Goal: Task Accomplishment & Management: Manage account settings

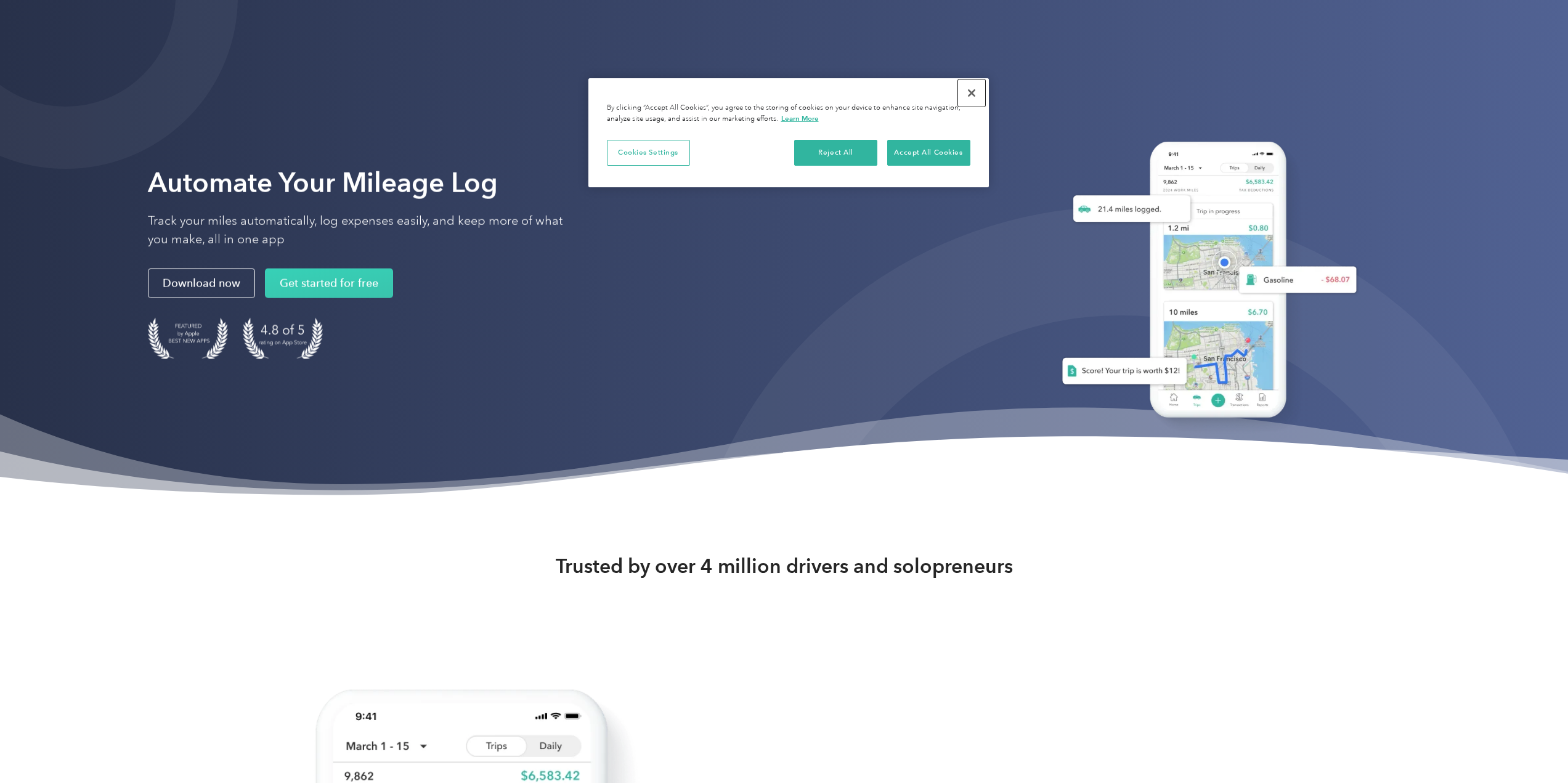
click at [981, 89] on button "Close" at bounding box center [971, 93] width 27 height 27
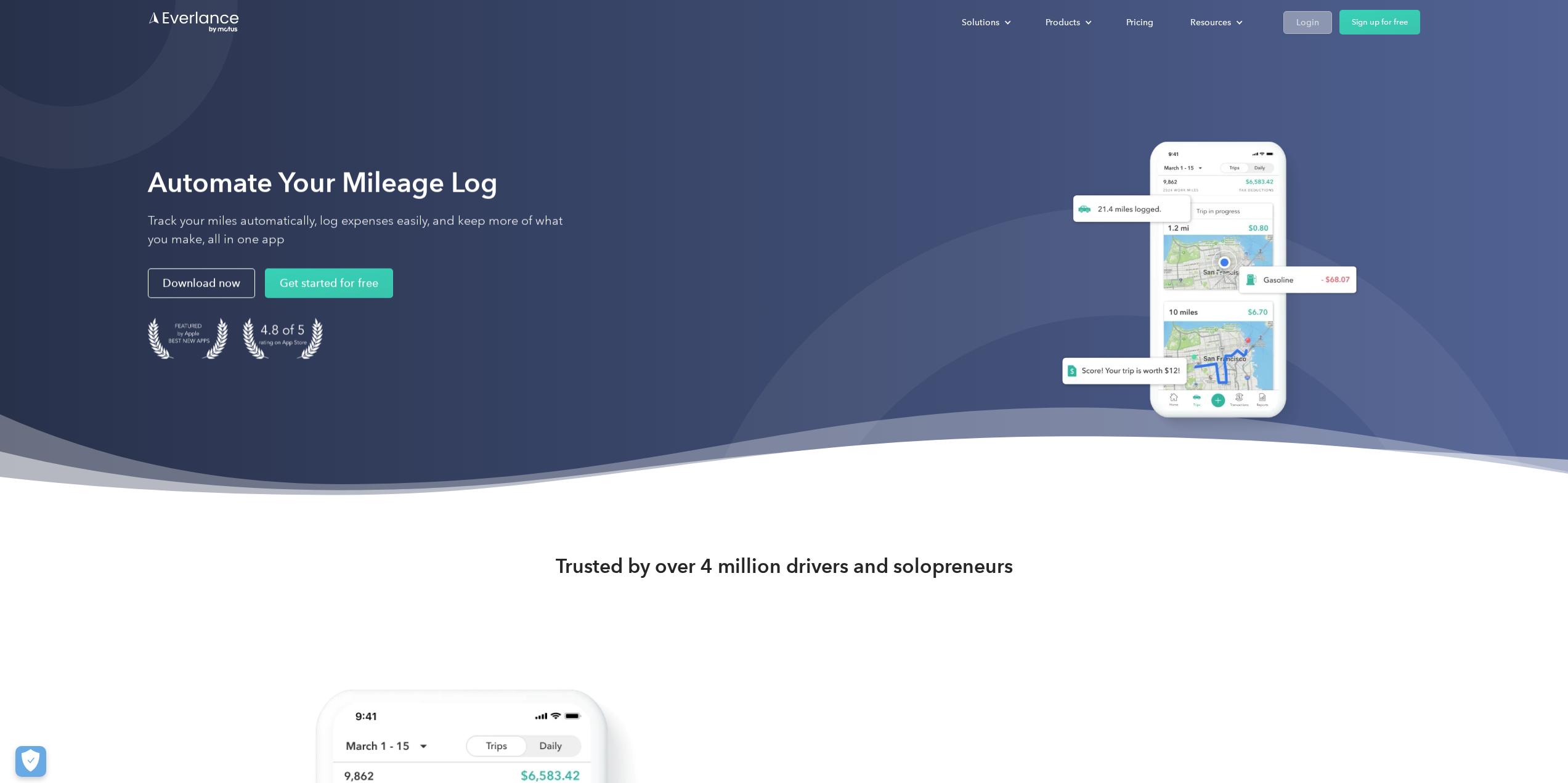
click at [1301, 19] on div "Login" at bounding box center [1307, 23] width 23 height 16
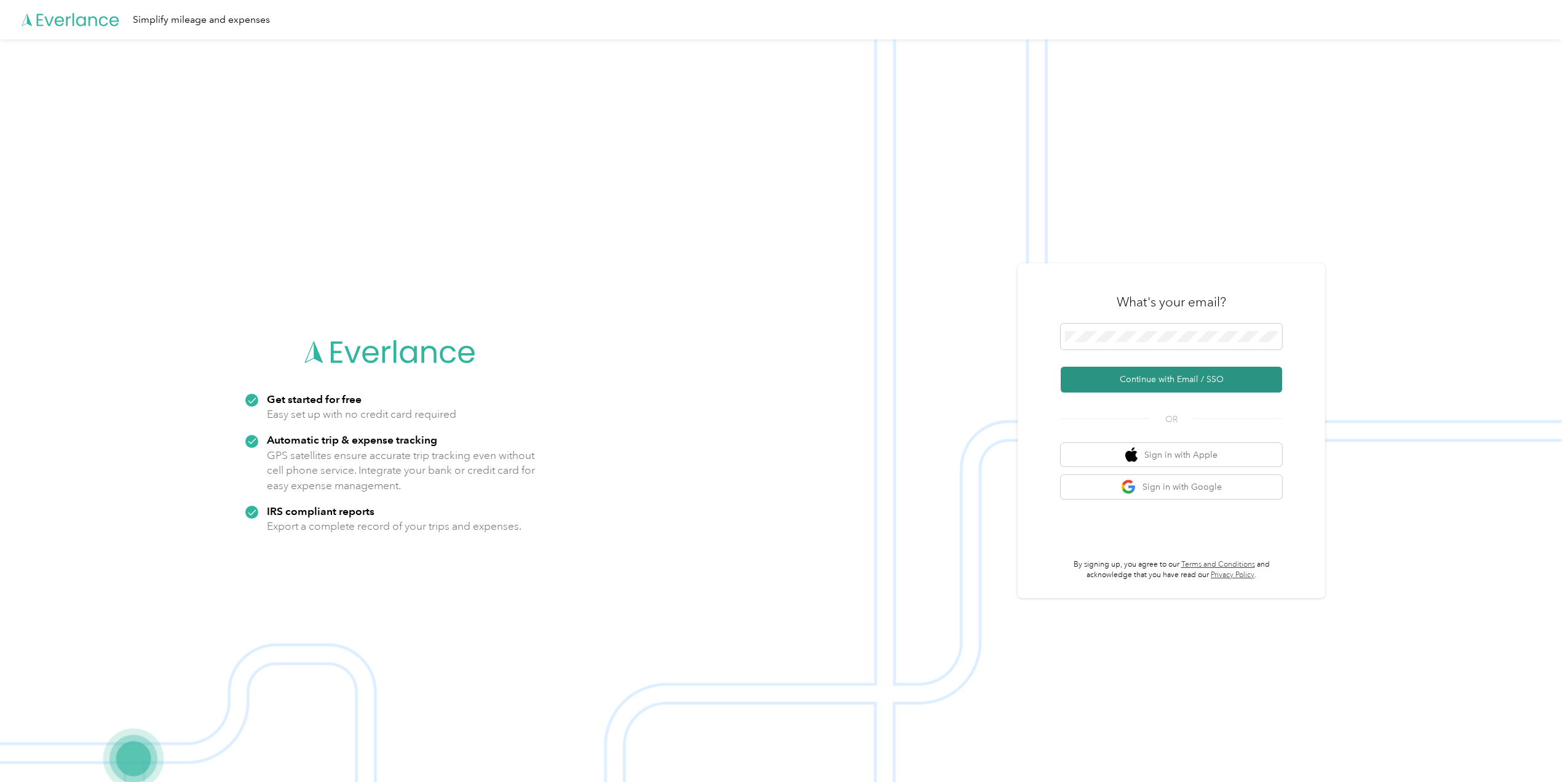
click at [1138, 381] on button "Continue with Email / SSO" at bounding box center [1171, 379] width 222 height 26
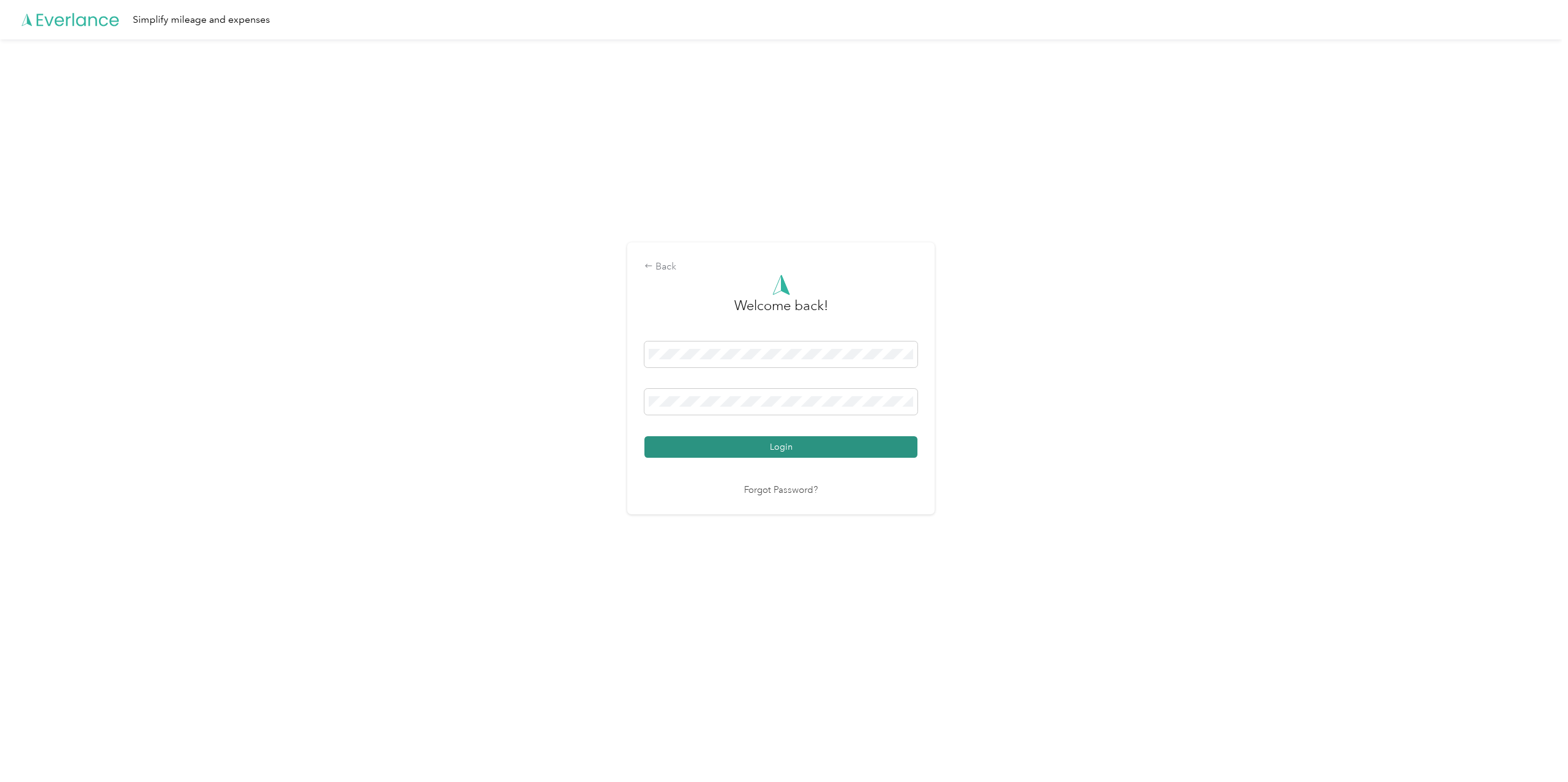
click at [733, 438] on button "Login" at bounding box center [781, 446] width 273 height 21
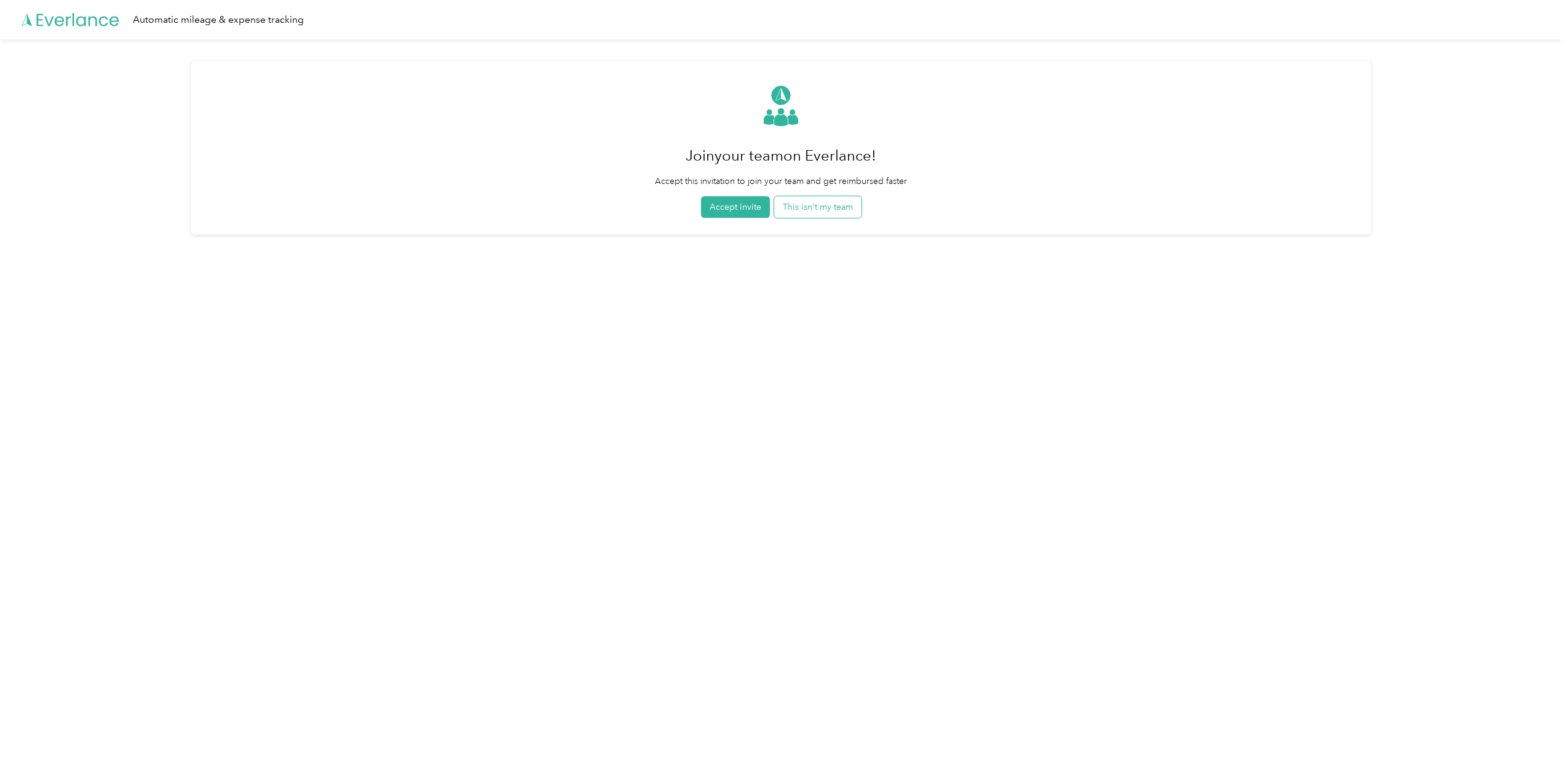
click at [820, 215] on button "This isn't my team" at bounding box center [817, 206] width 87 height 21
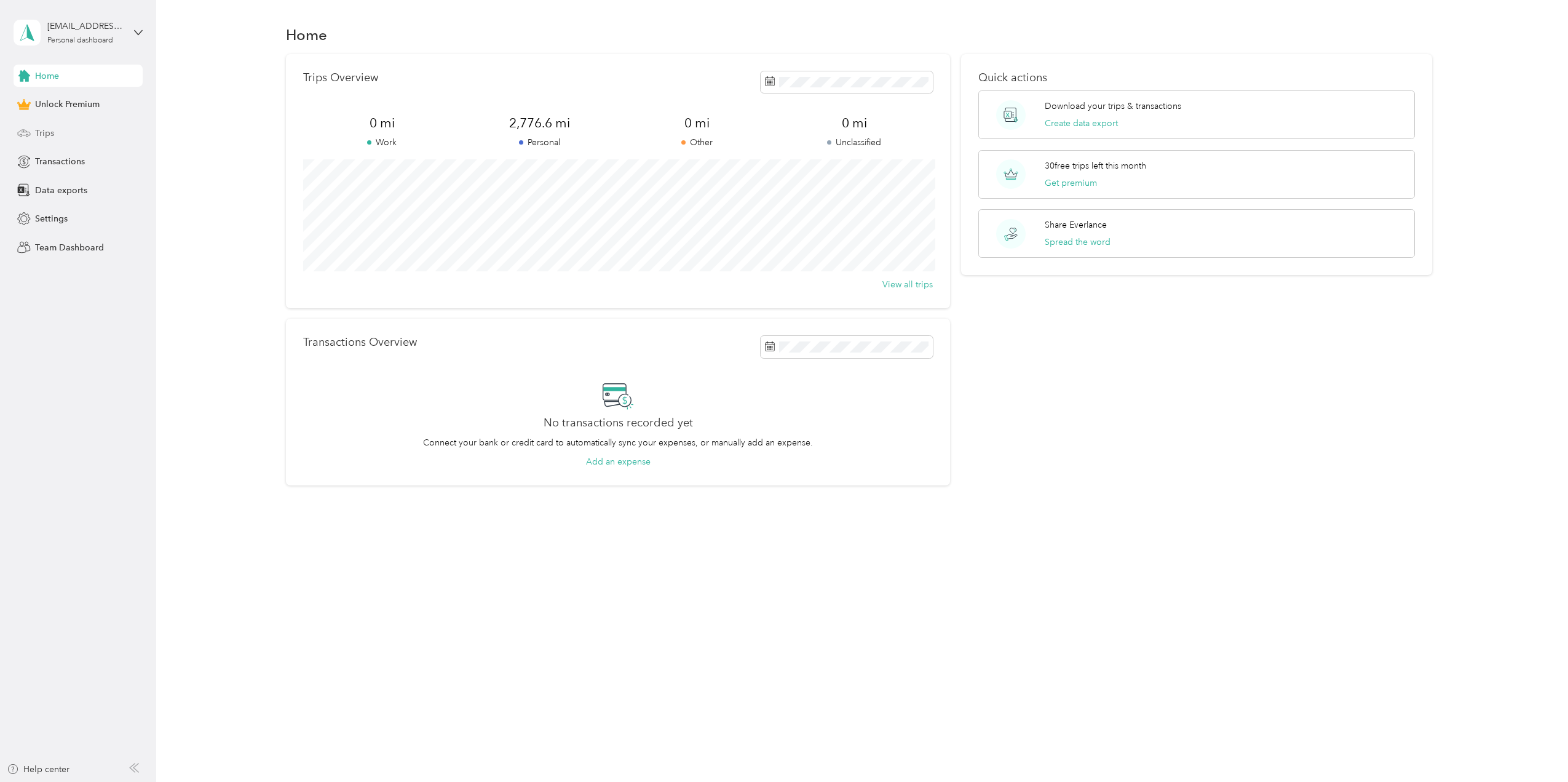
click at [38, 140] on div "Trips" at bounding box center [78, 132] width 129 height 22
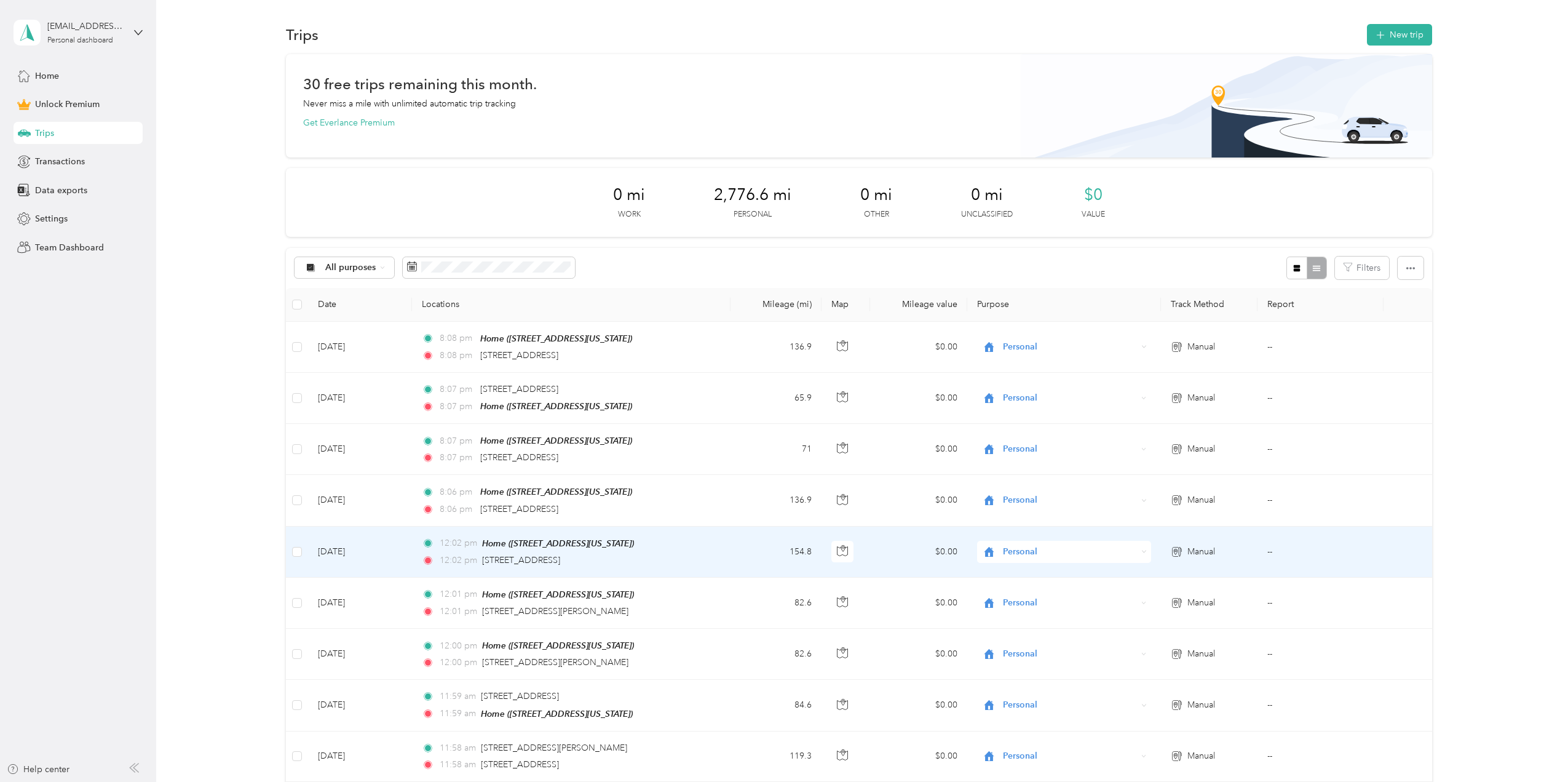
drag, startPoint x: 597, startPoint y: 508, endPoint x: 462, endPoint y: 525, distance: 136.1
click at [462, 527] on td "12:02 pm Home ([STREET_ADDRESS][US_STATE]) 12:02 pm [STREET_ADDRESS][PERSON_NAM…" at bounding box center [571, 552] width 319 height 51
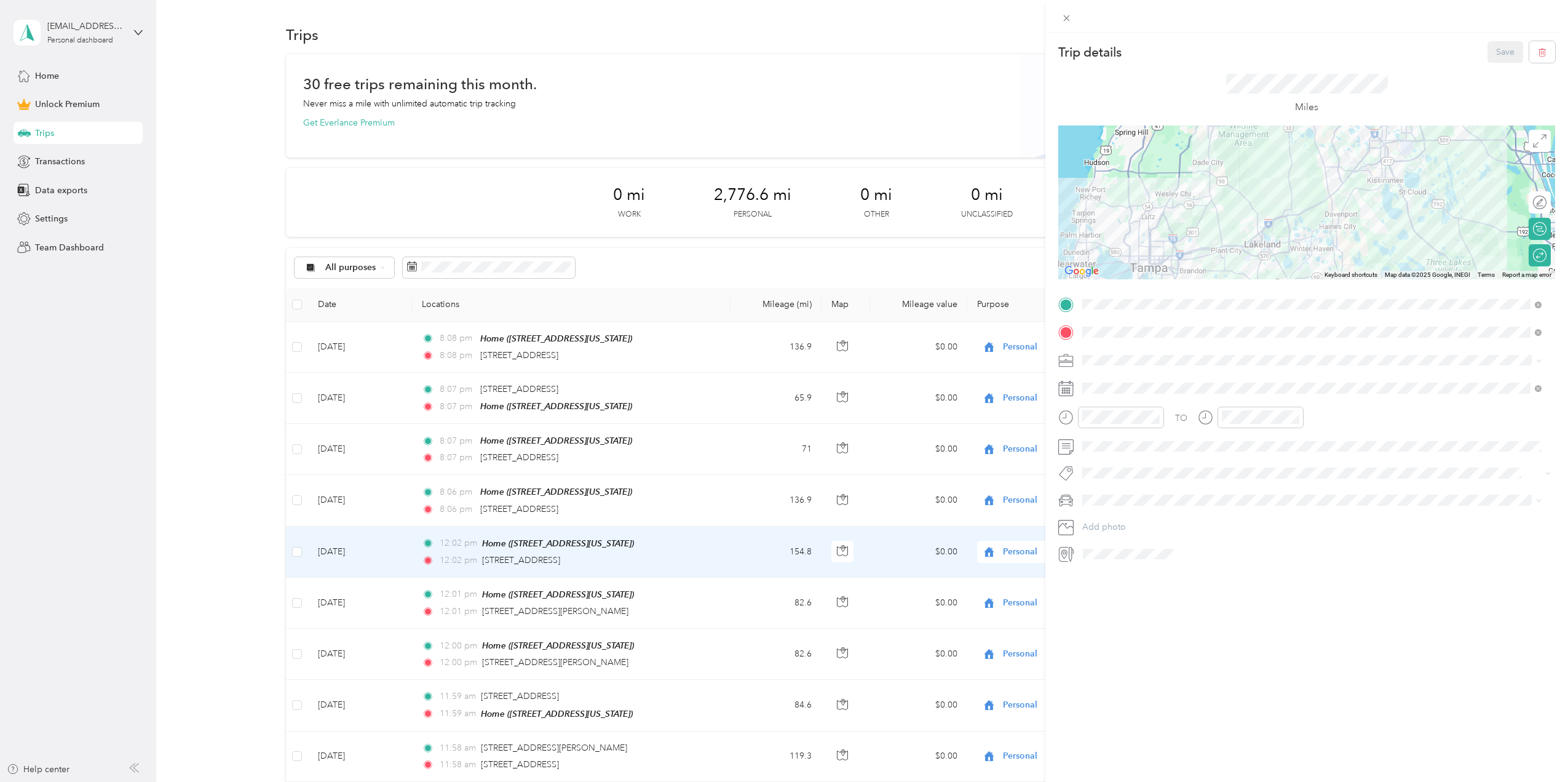
drag, startPoint x: 611, startPoint y: 508, endPoint x: 501, endPoint y: 509, distance: 110.0
click at [505, 509] on div "Trip details Save This trip cannot be edited because it is either under review,…" at bounding box center [784, 391] width 1568 height 782
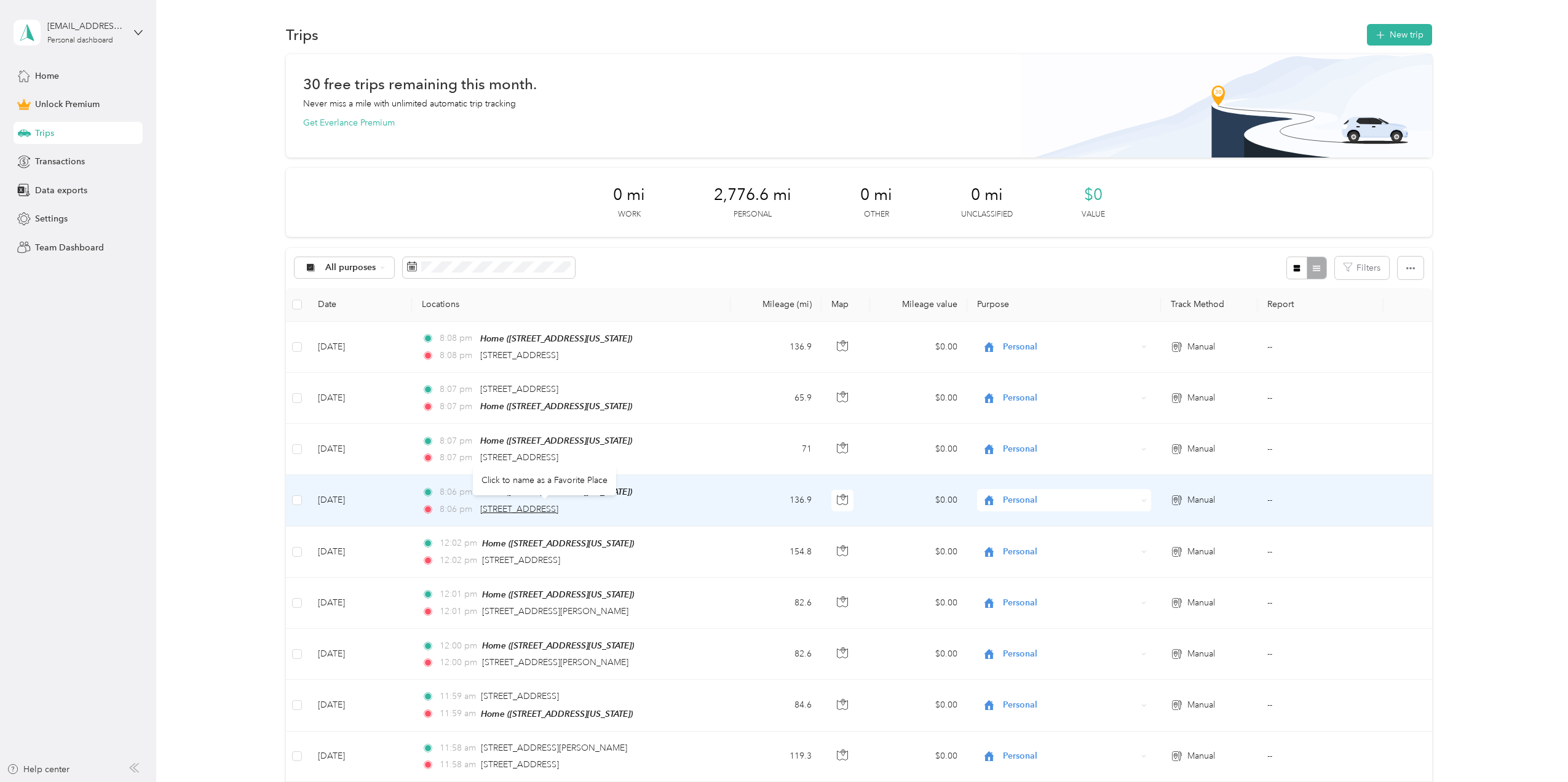
click at [508, 509] on span "[STREET_ADDRESS]" at bounding box center [520, 509] width 78 height 10
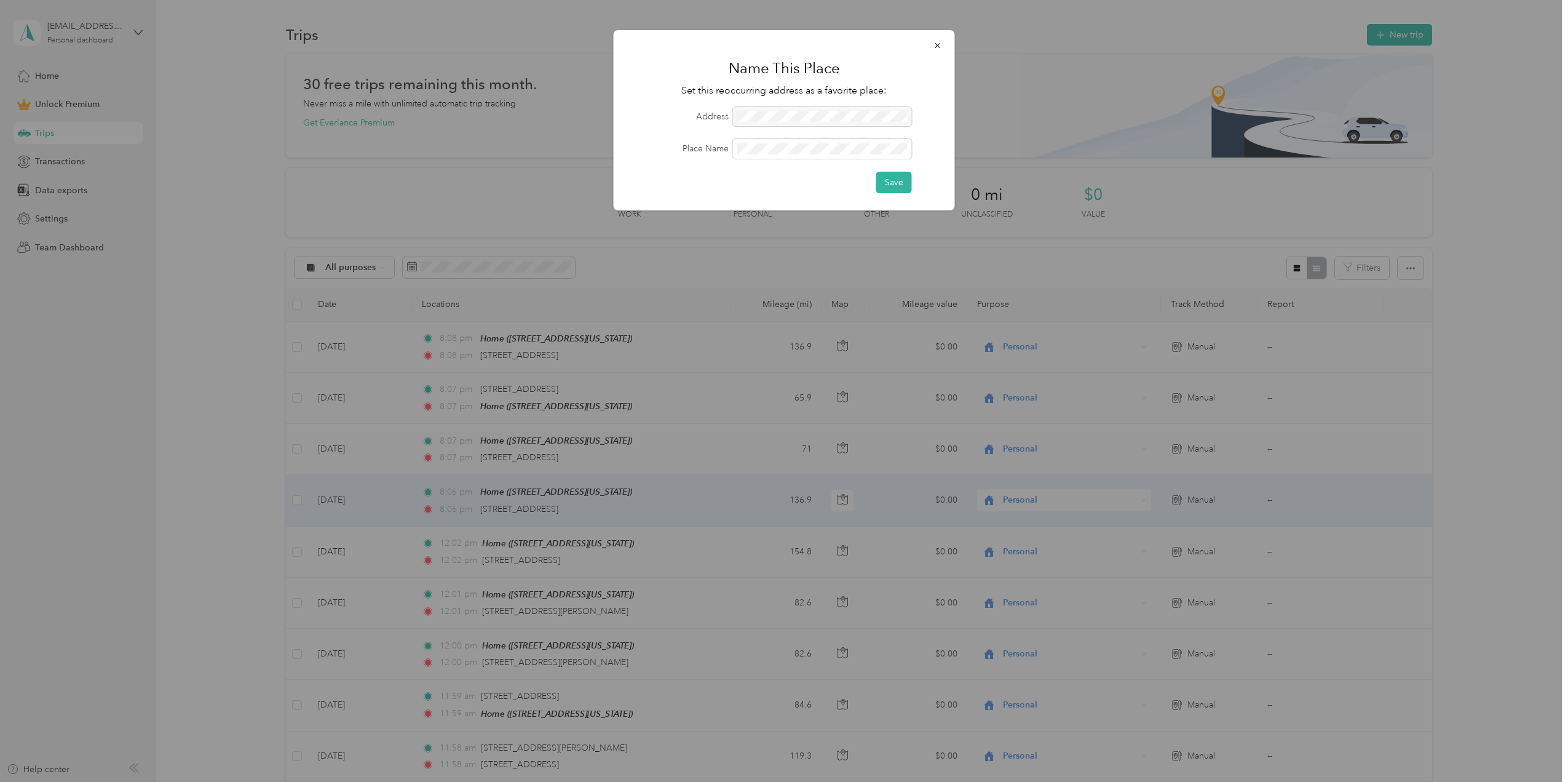
drag, startPoint x: 878, startPoint y: 113, endPoint x: 766, endPoint y: 120, distance: 112.2
click at [766, 120] on div at bounding box center [823, 117] width 179 height 20
click at [941, 42] on icon "button" at bounding box center [937, 45] width 9 height 9
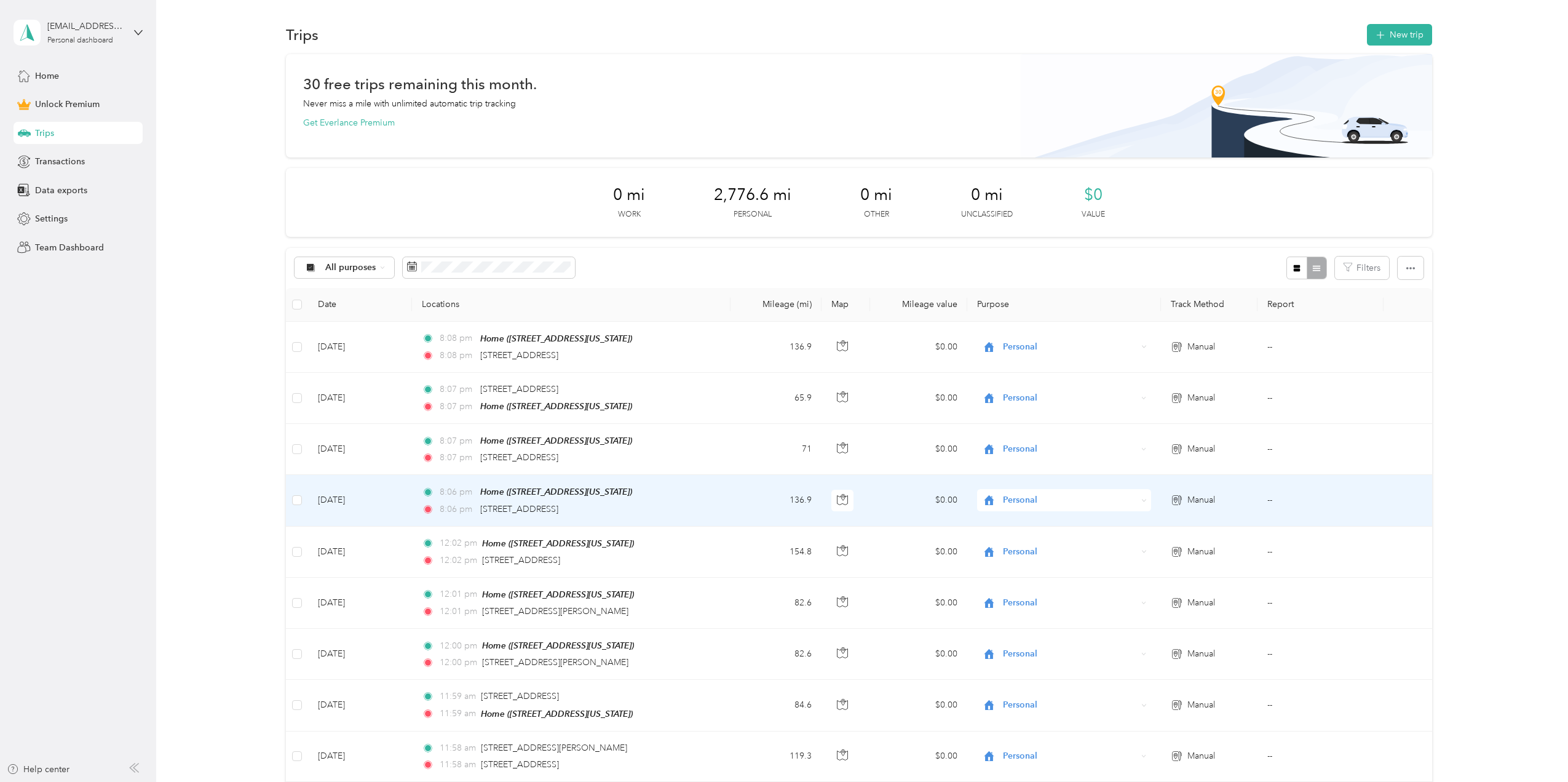
click at [405, 500] on td "[DATE]" at bounding box center [360, 500] width 104 height 51
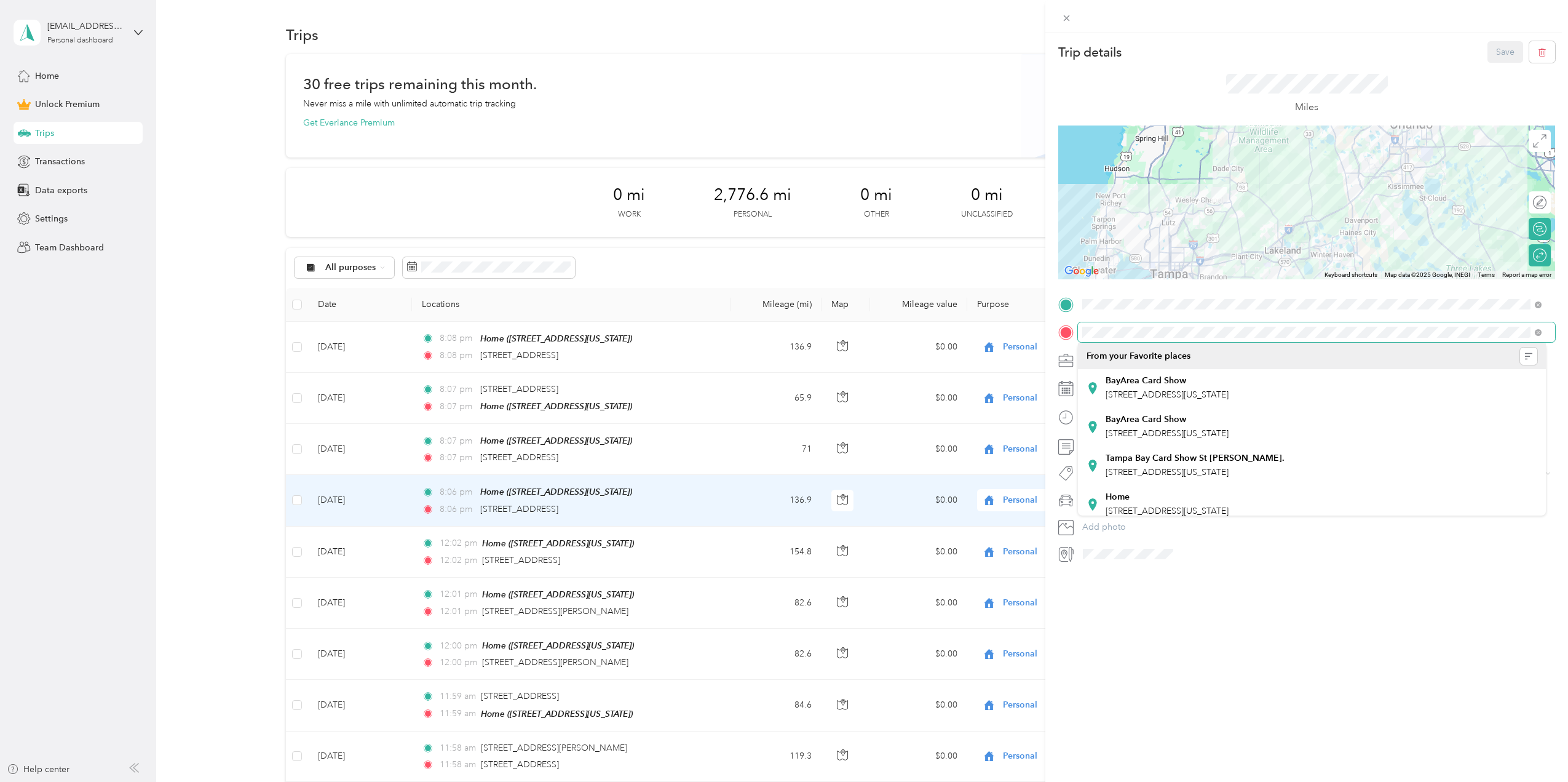
click at [1048, 328] on form "Trip details Save This trip cannot be edited because it is either under review,…" at bounding box center [1306, 302] width 523 height 522
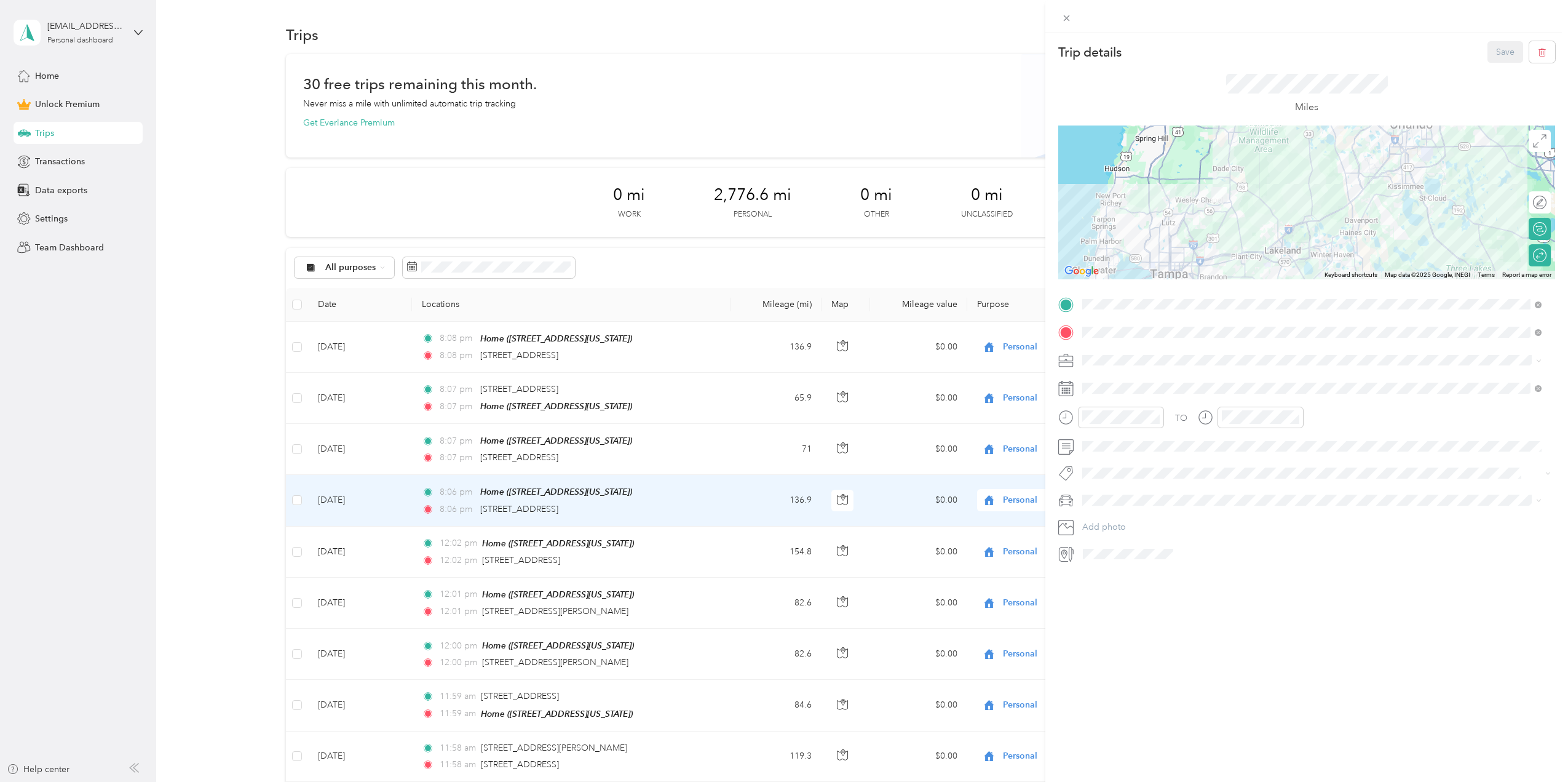
click at [678, 157] on div "Trip details Save This trip cannot be edited because it is either under review,…" at bounding box center [784, 391] width 1568 height 782
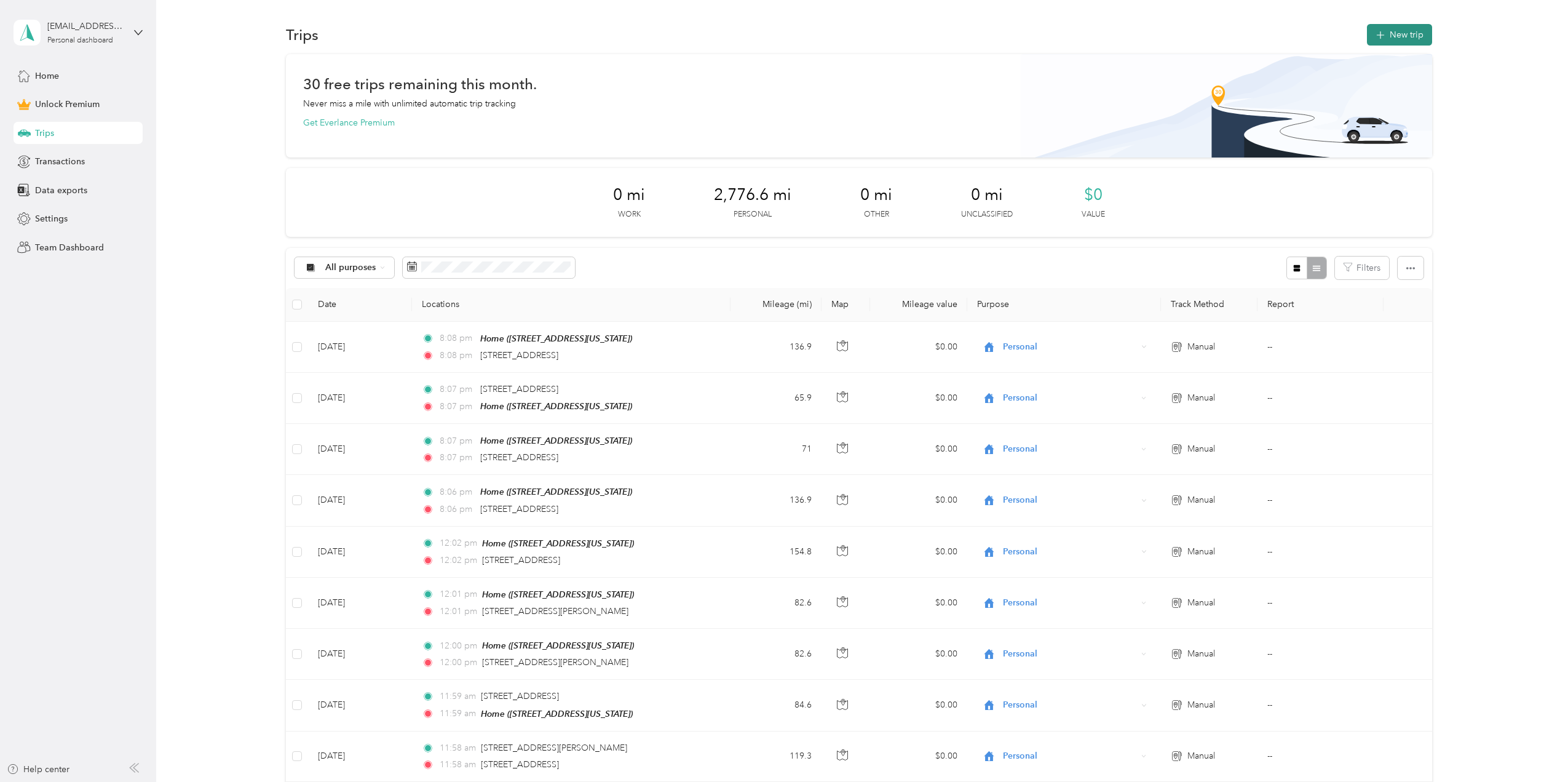
click at [1402, 31] on button "New trip" at bounding box center [1400, 34] width 65 height 21
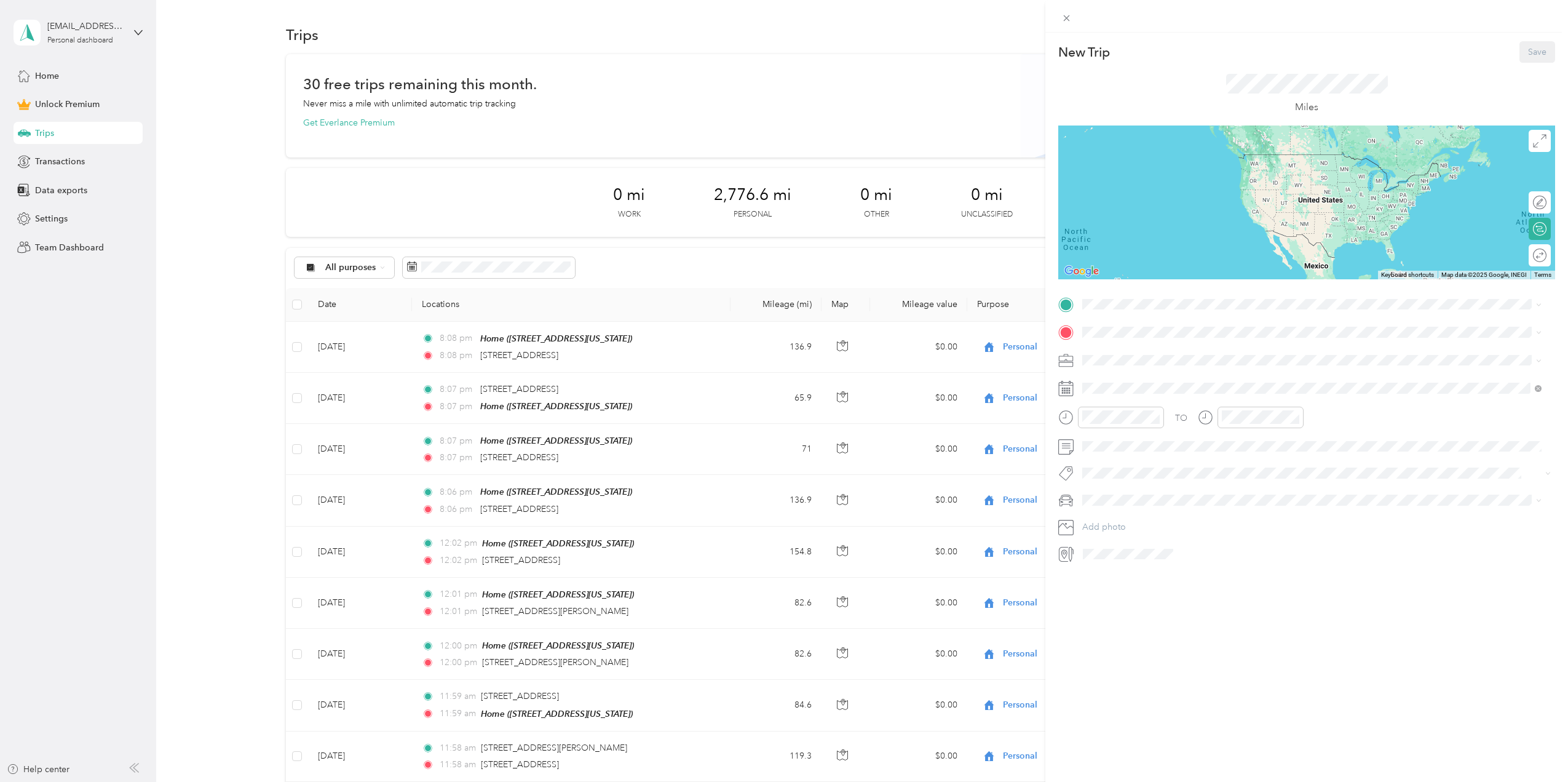
click at [1144, 433] on div "Home [STREET_ADDRESS][US_STATE]" at bounding box center [1167, 434] width 123 height 26
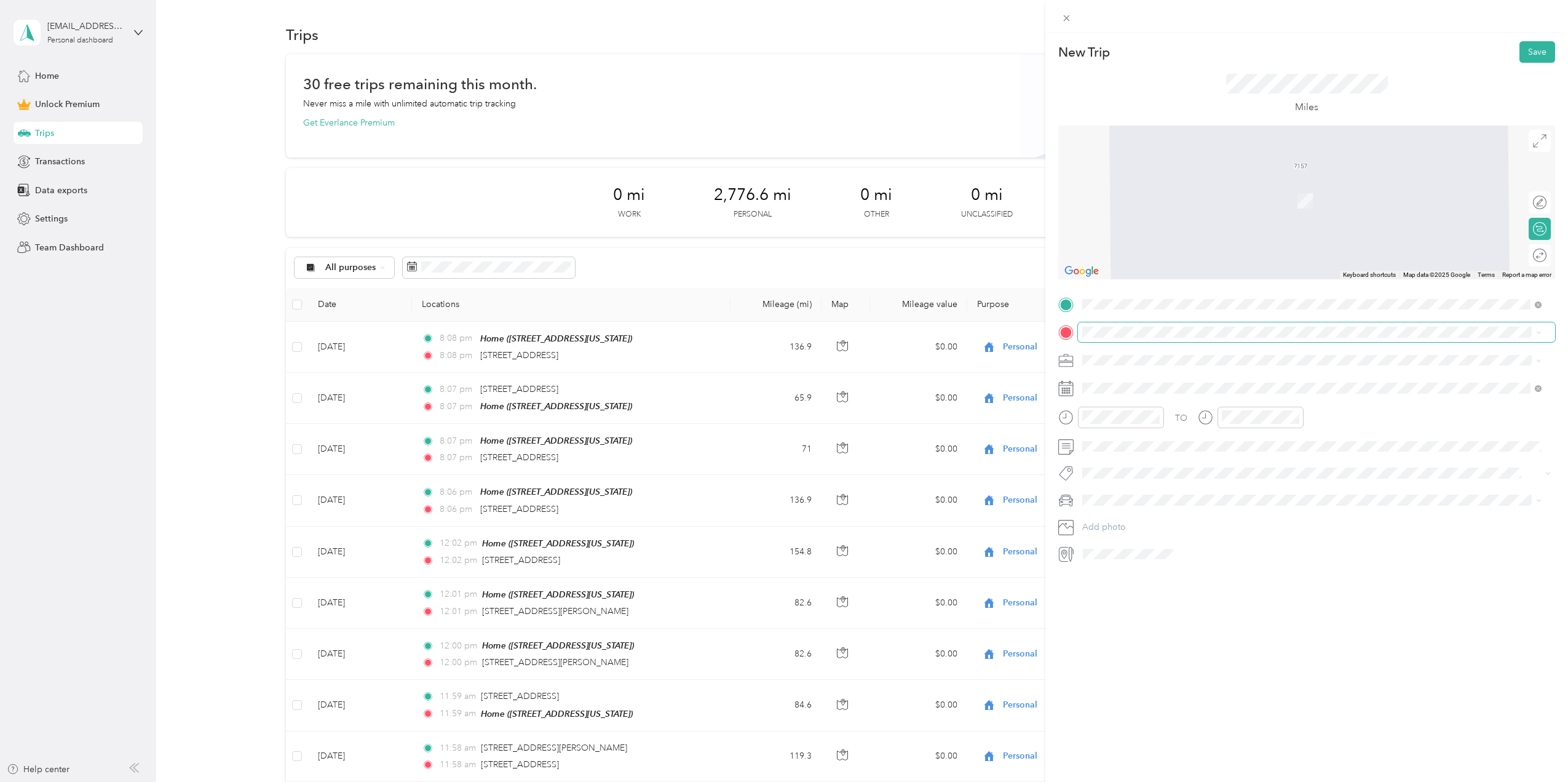
click at [1133, 324] on span at bounding box center [1316, 331] width 477 height 20
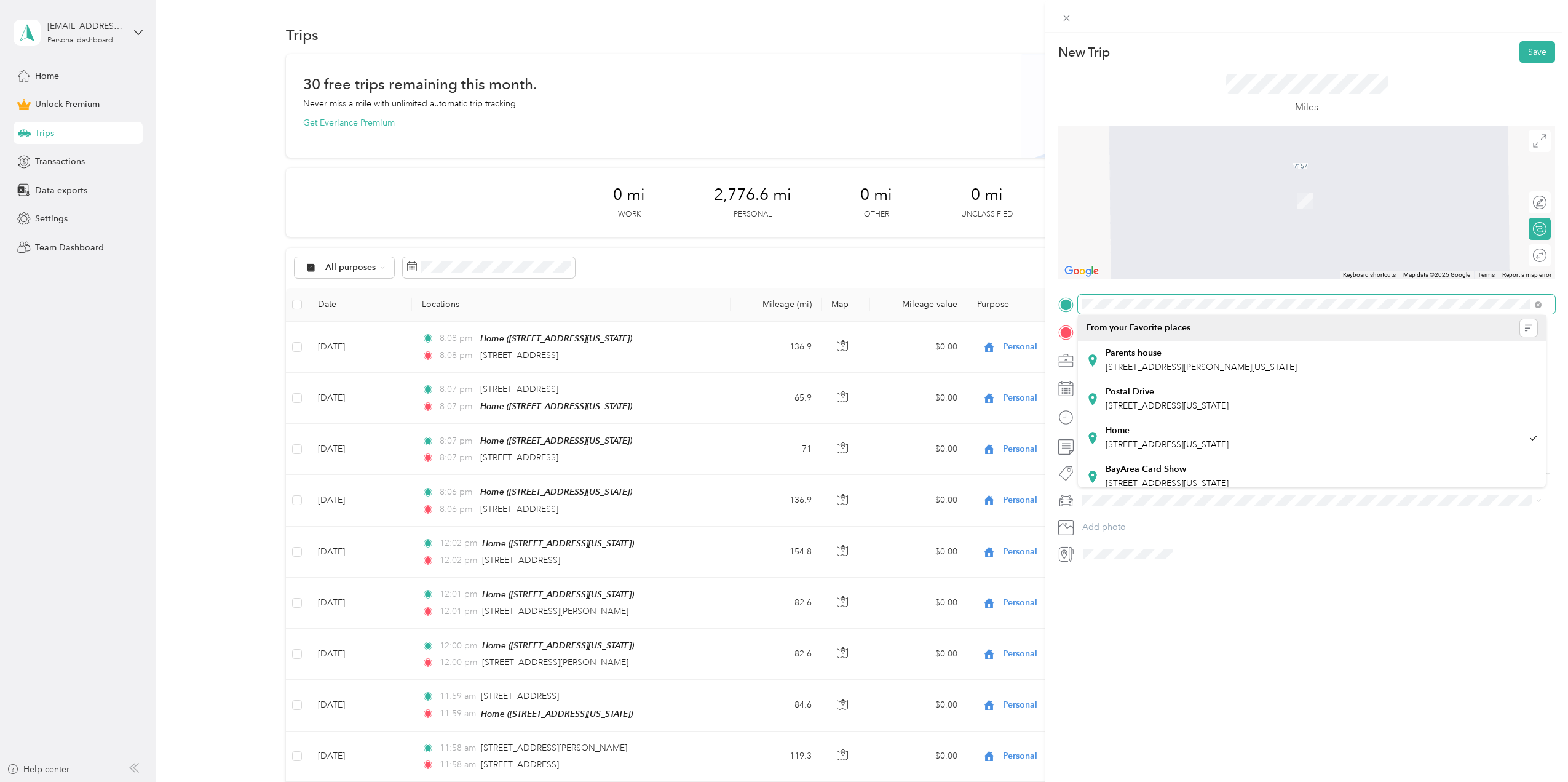
click at [1051, 295] on form "New Trip Save This trip cannot be edited because it is either under review, app…" at bounding box center [1306, 302] width 523 height 522
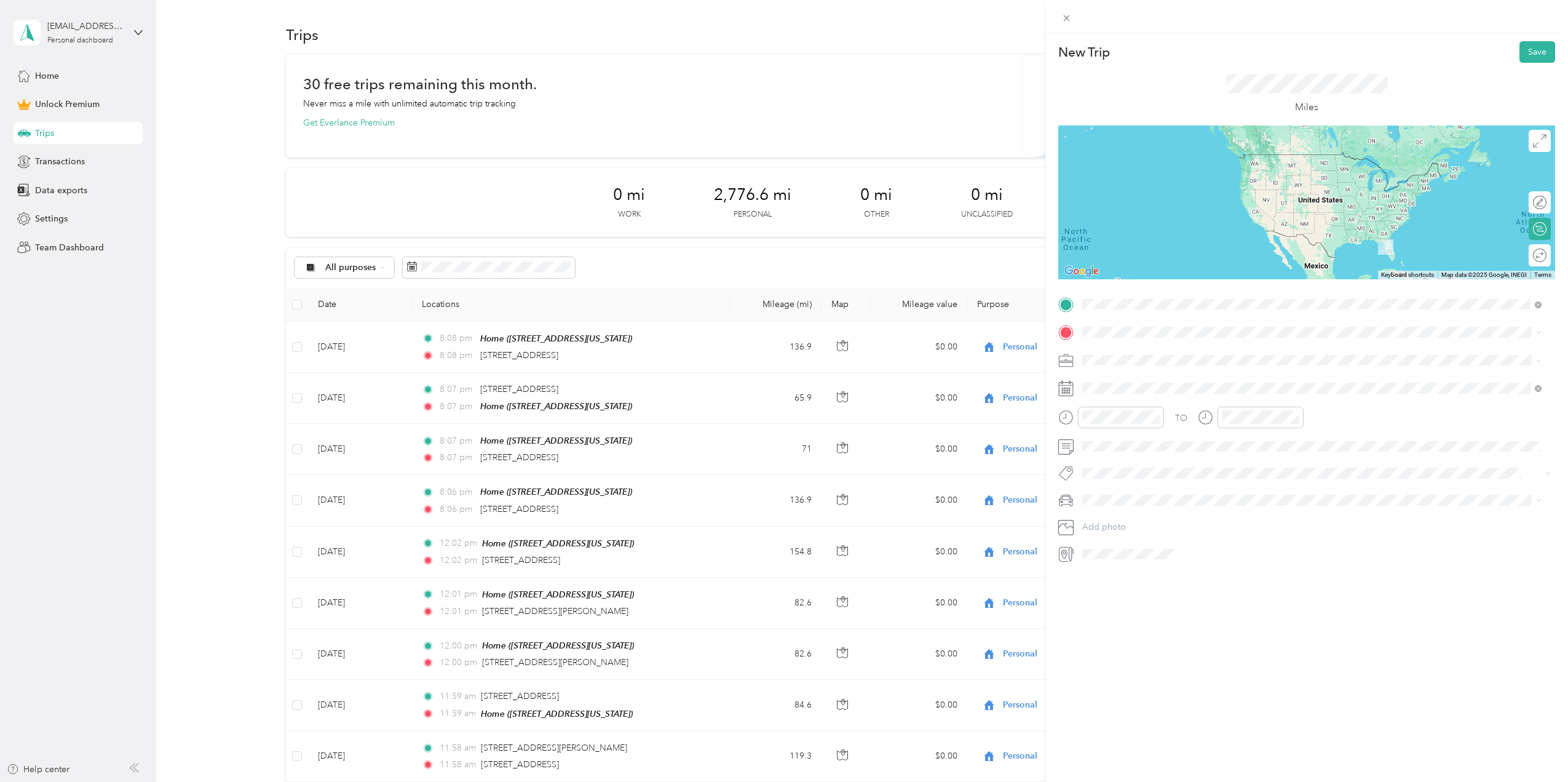
click at [1265, 358] on div "7157 Twisting Pines Loop Zephyrhills, [US_STATE][GEOGRAPHIC_DATA], [GEOGRAPHIC_…" at bounding box center [1312, 353] width 451 height 26
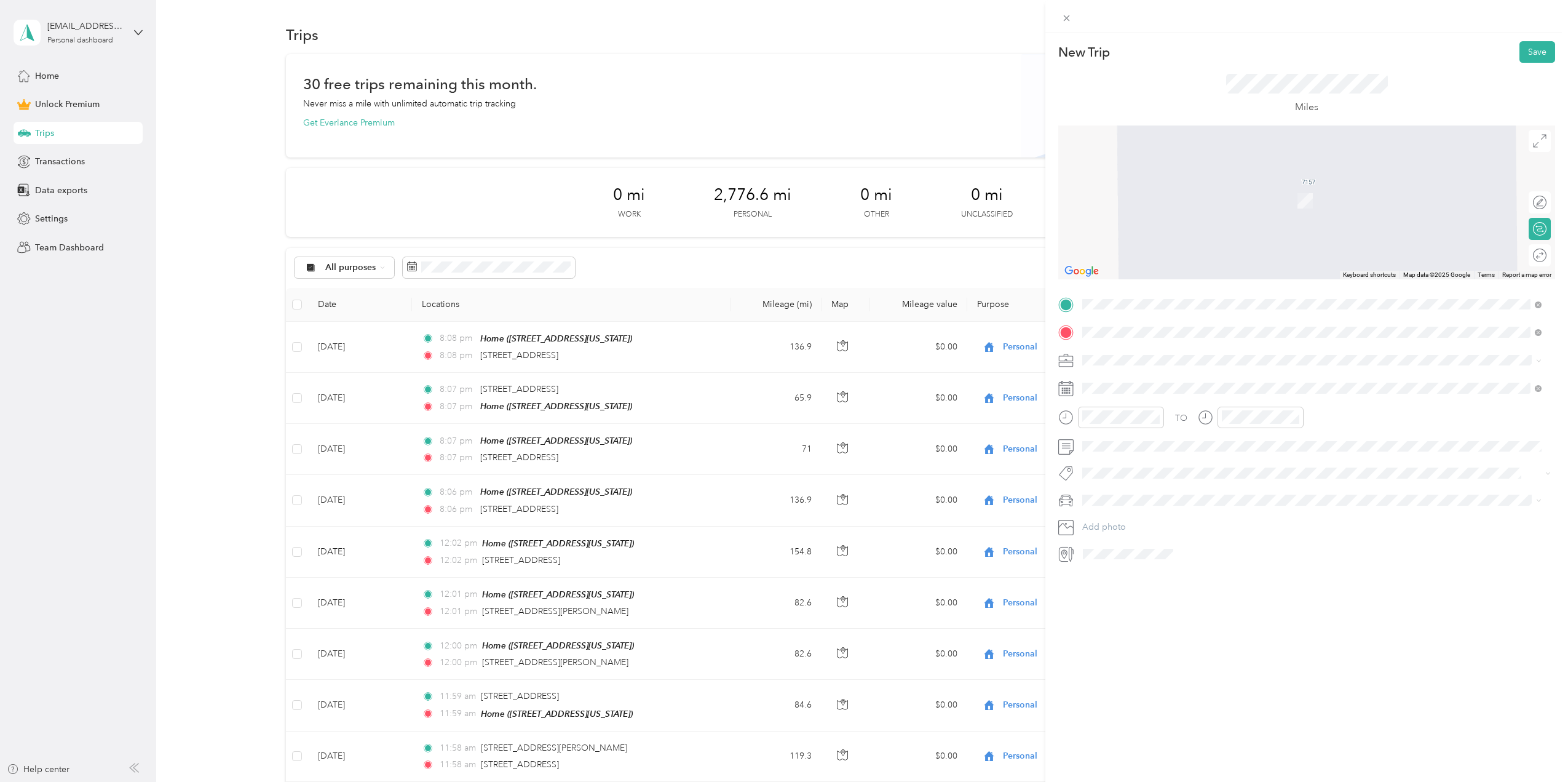
click at [1168, 382] on span "[STREET_ADDRESS][US_STATE]" at bounding box center [1167, 376] width 123 height 11
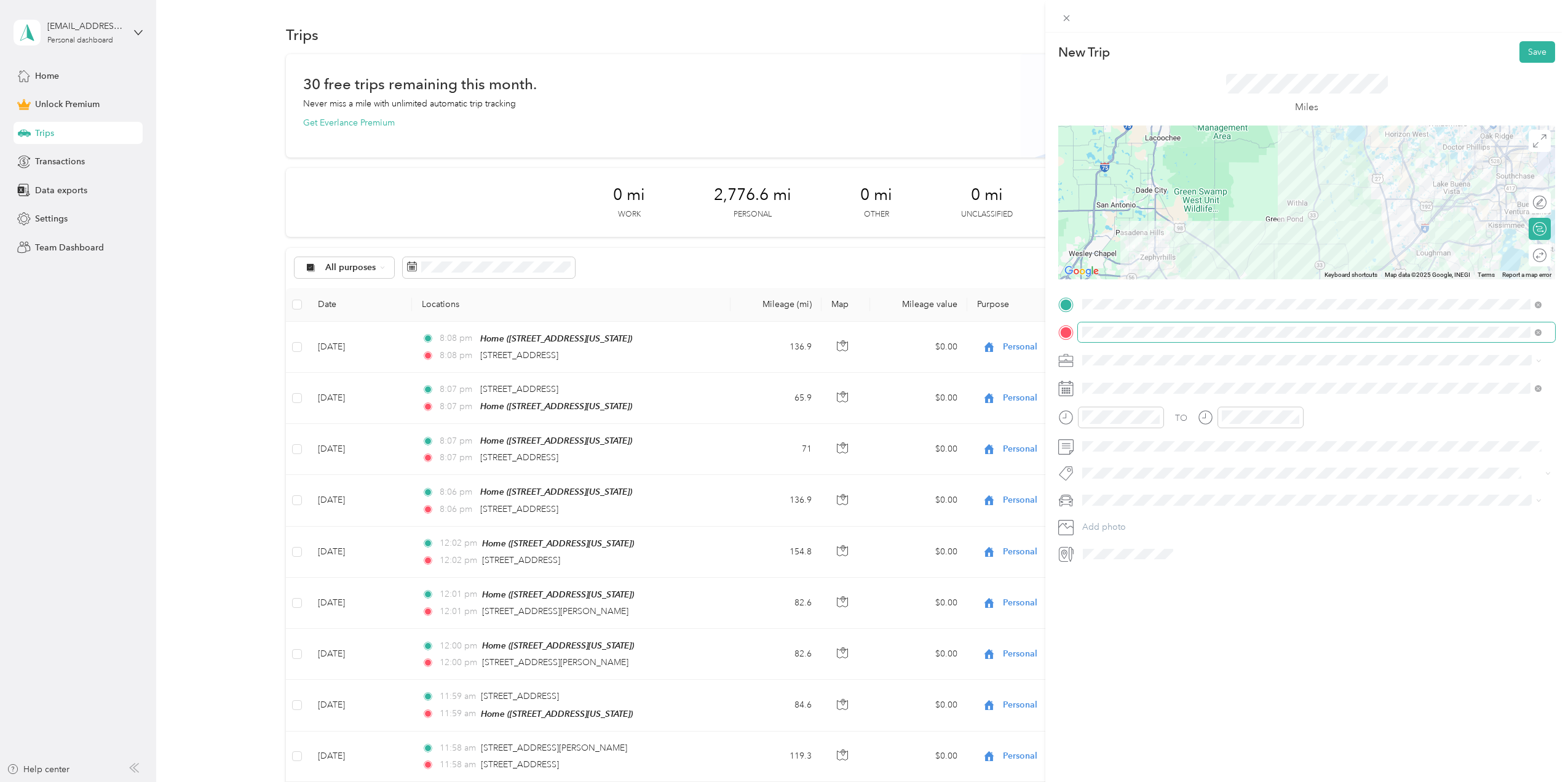
click at [980, 339] on div "New Trip Save This trip cannot be edited because it is either under review, app…" at bounding box center [784, 391] width 1568 height 782
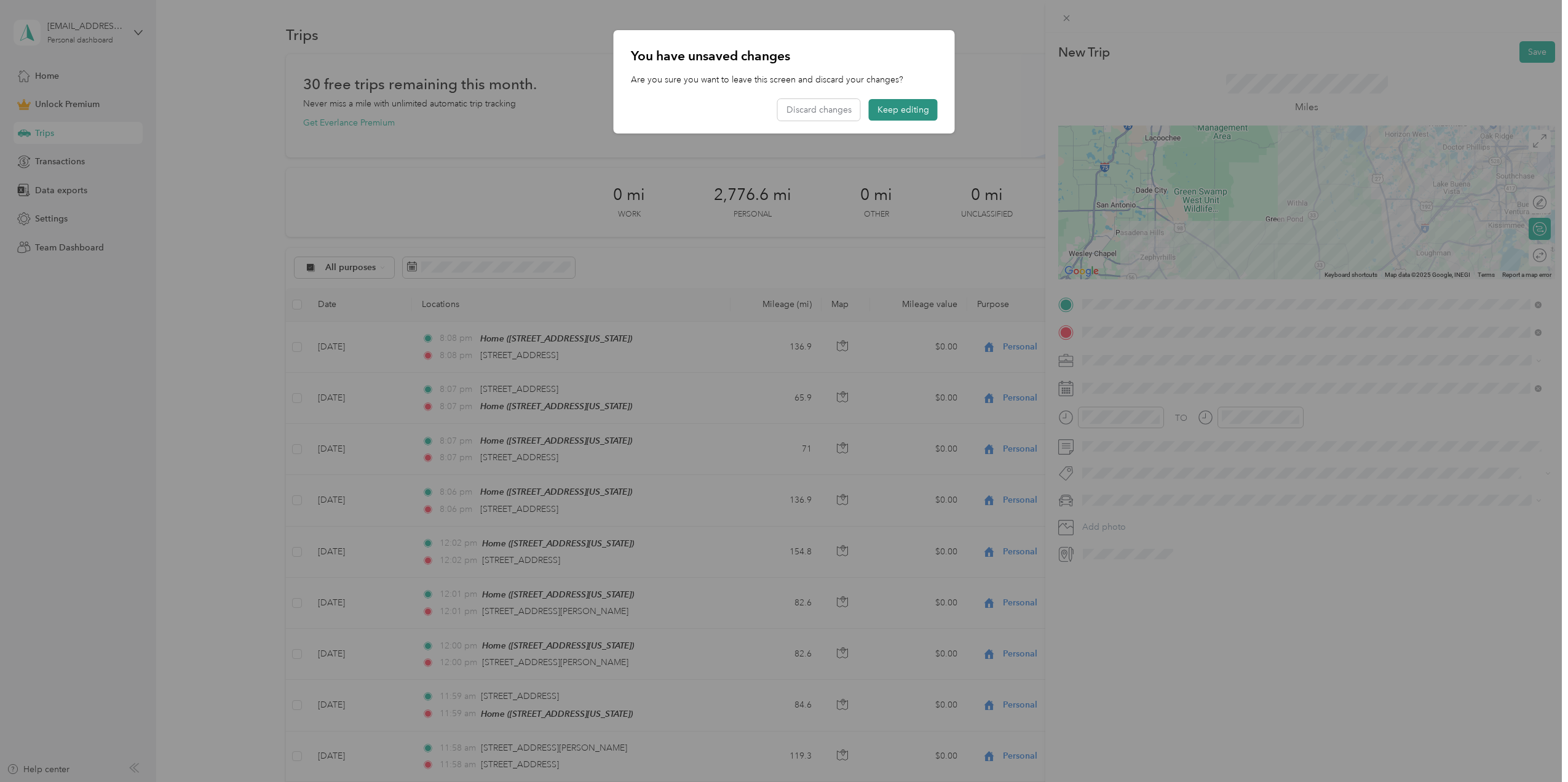
click at [914, 104] on button "Keep editing" at bounding box center [904, 109] width 69 height 21
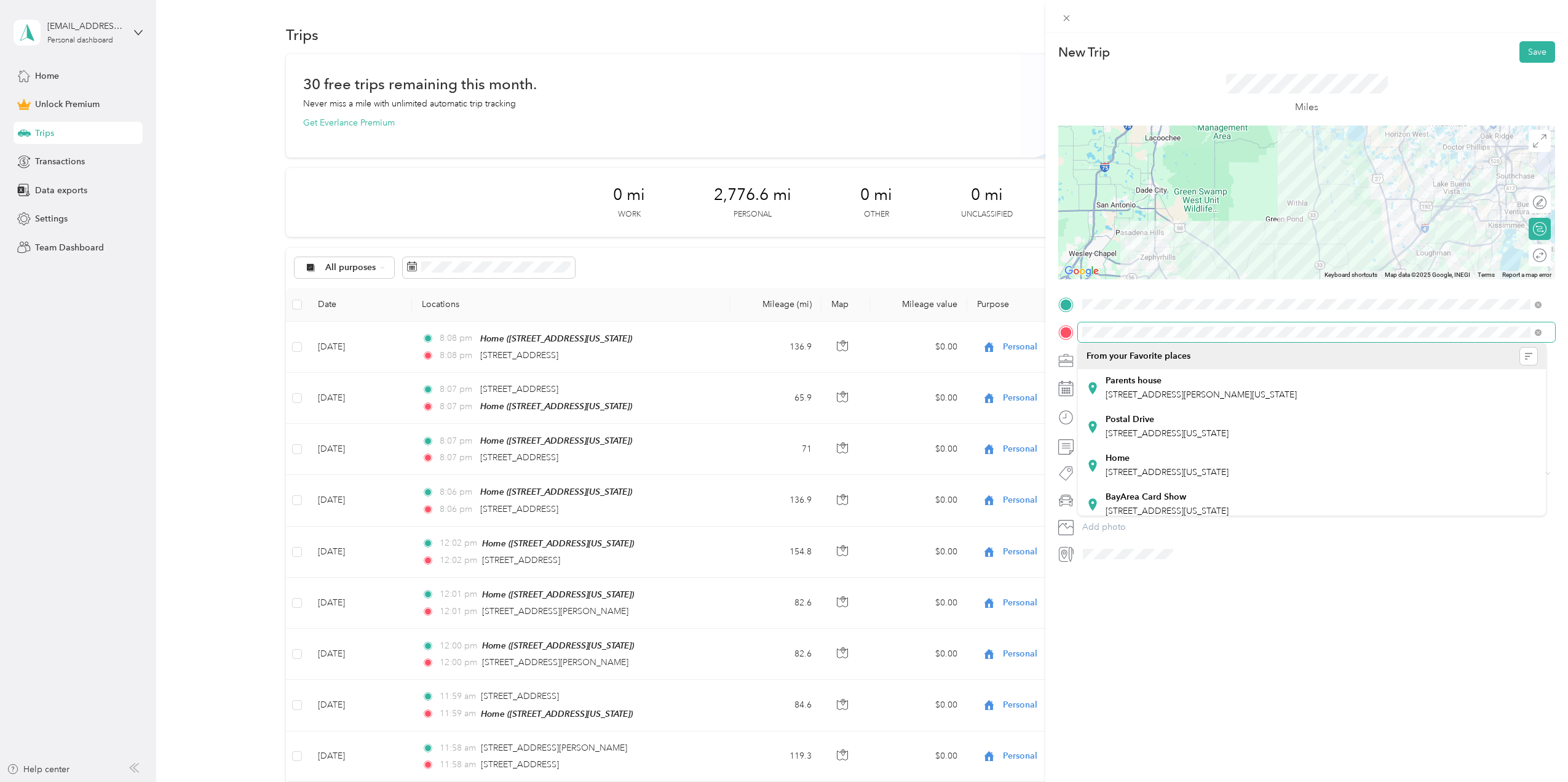
click at [990, 339] on div "New Trip Save This trip cannot be edited because it is either under review, app…" at bounding box center [784, 391] width 1568 height 782
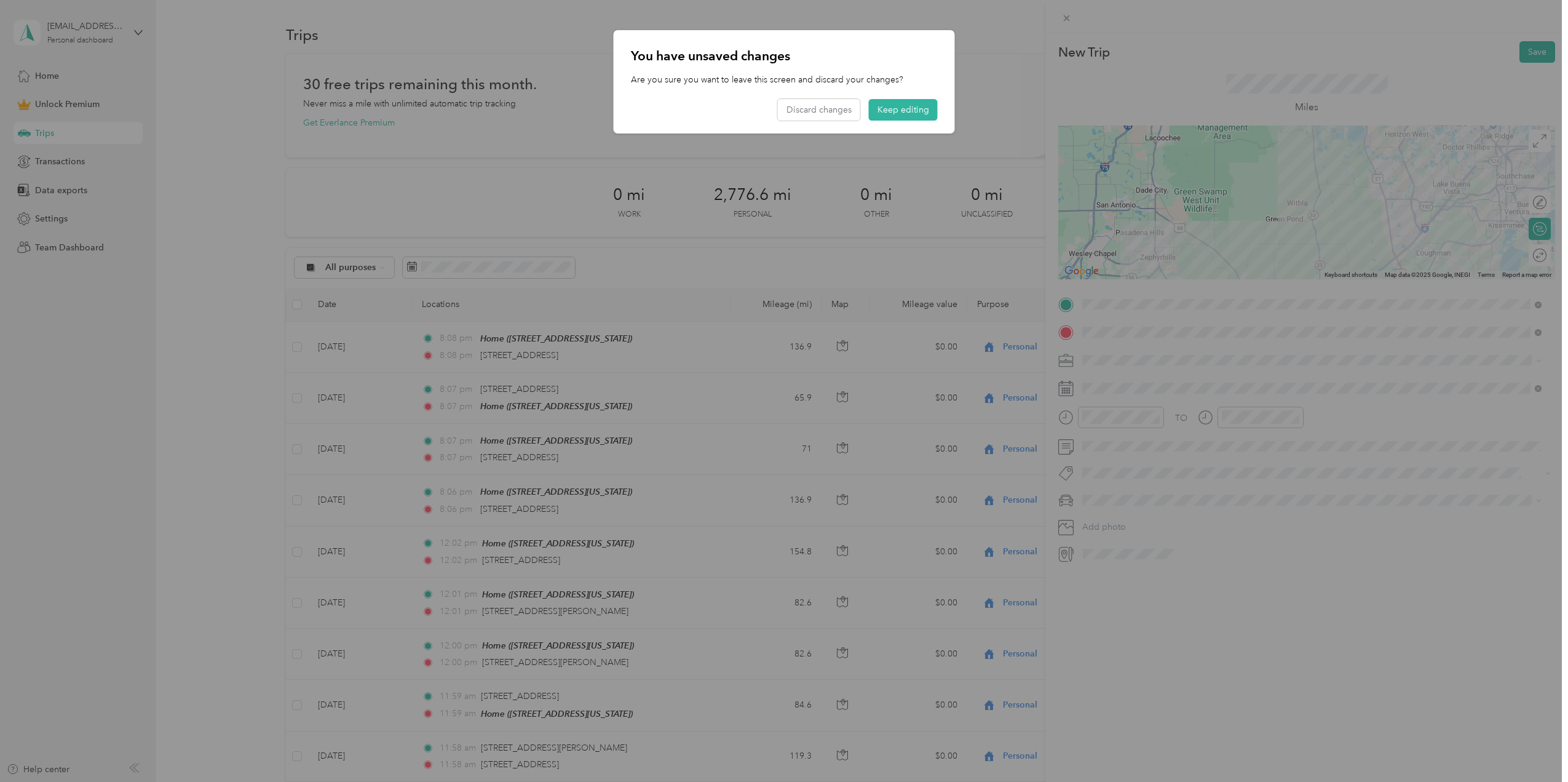
click at [1356, 716] on div at bounding box center [784, 391] width 1568 height 782
click at [1307, 664] on div at bounding box center [784, 391] width 1568 height 782
click at [893, 110] on button "Keep editing" at bounding box center [904, 109] width 69 height 21
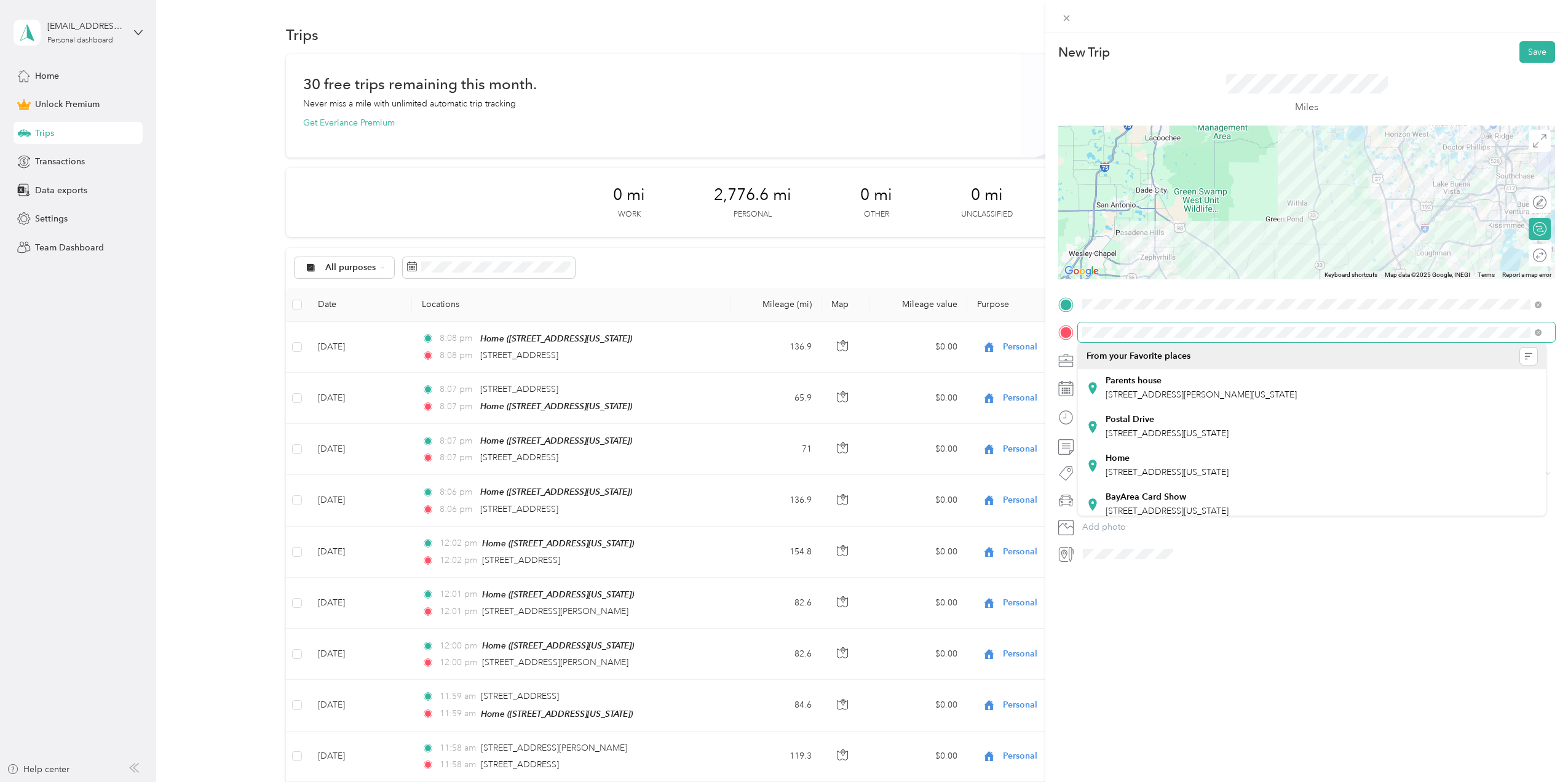
click at [1069, 324] on div at bounding box center [1307, 331] width 497 height 20
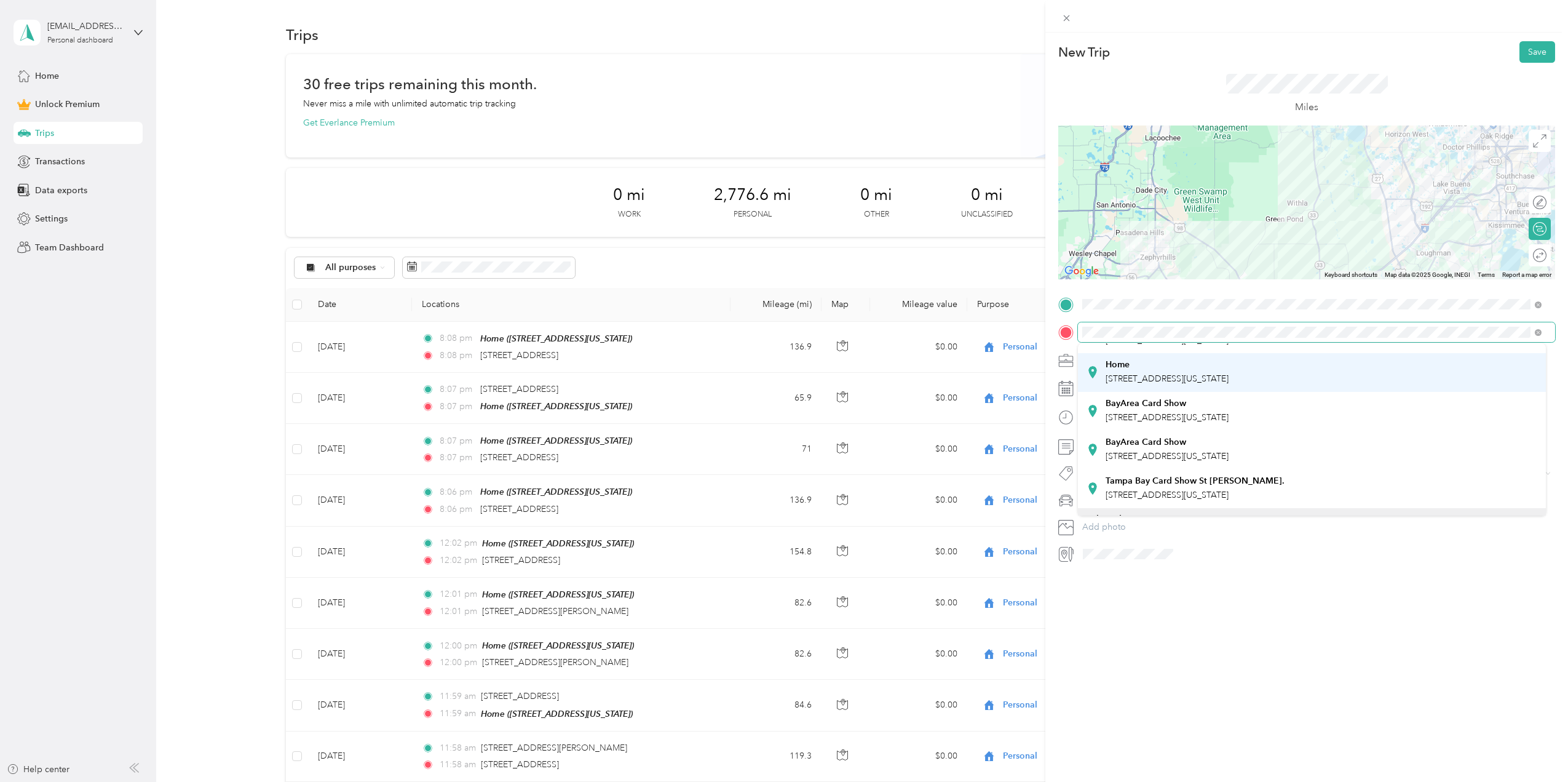
scroll to position [123, 0]
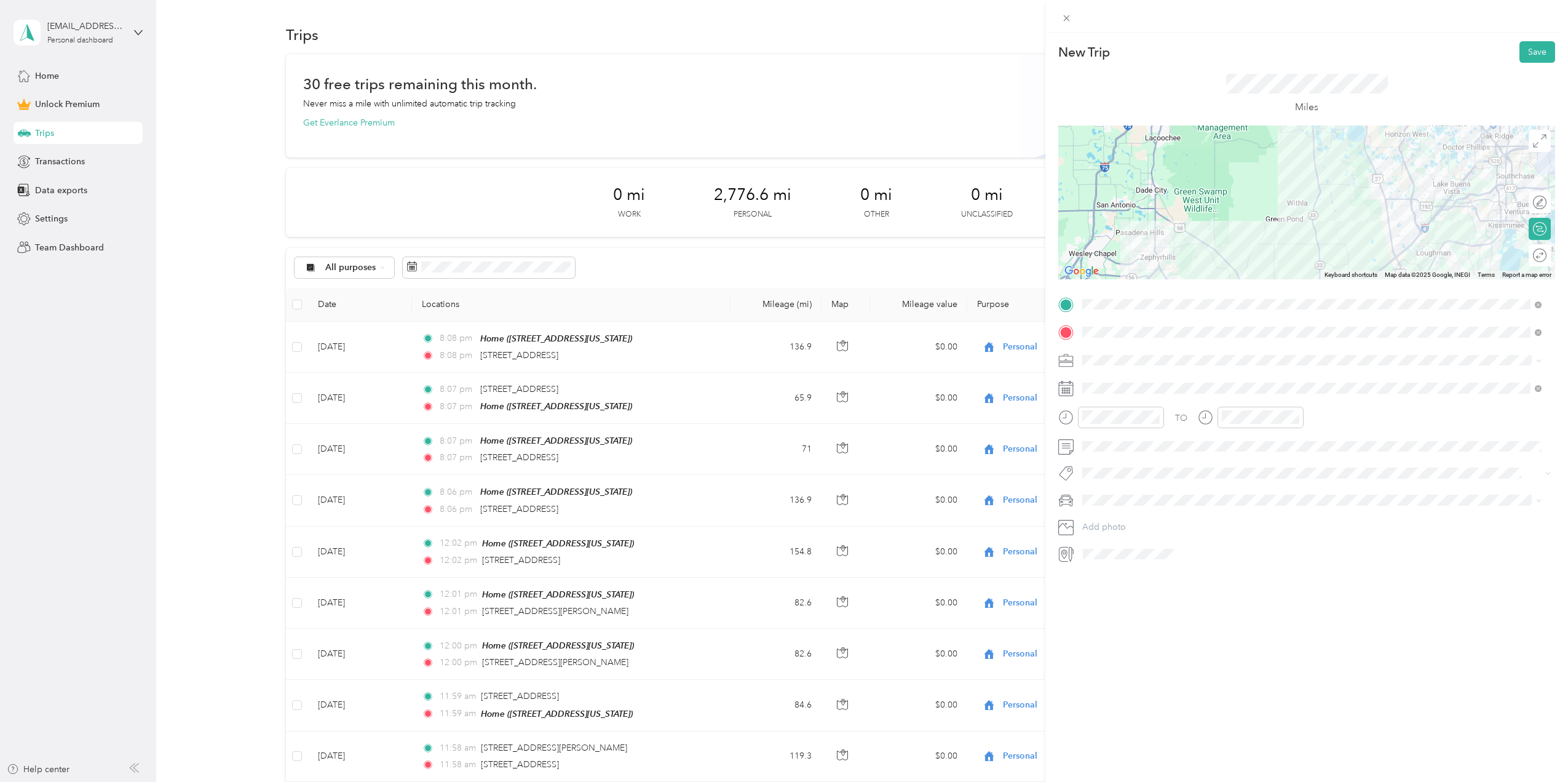
click at [1196, 451] on strong "Tampa Bay Card Show St [PERSON_NAME]." at bounding box center [1195, 451] width 179 height 11
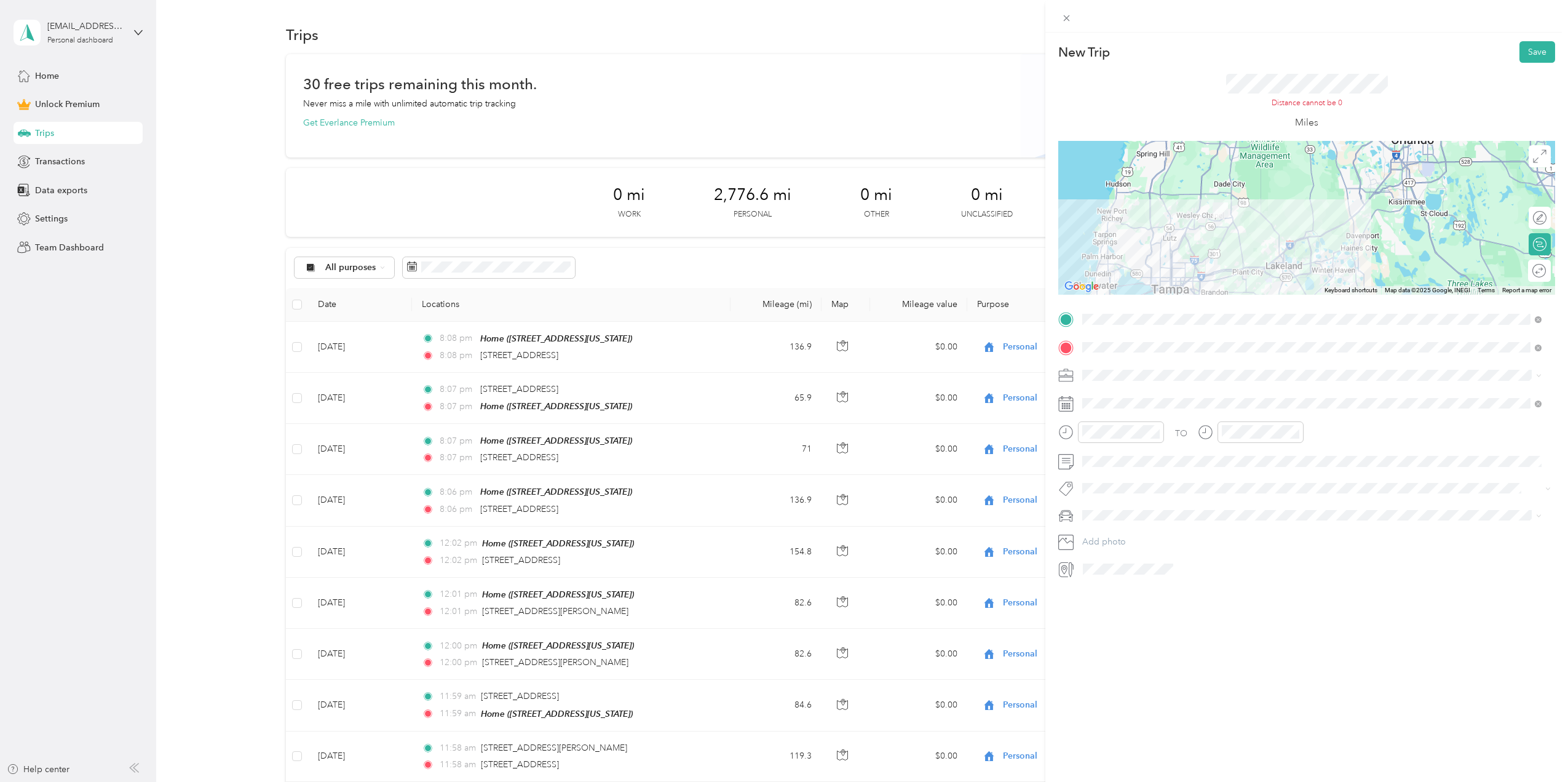
click at [1546, 275] on div "Round trip" at bounding box center [1546, 270] width 1 height 13
click at [1525, 275] on div at bounding box center [1534, 270] width 26 height 13
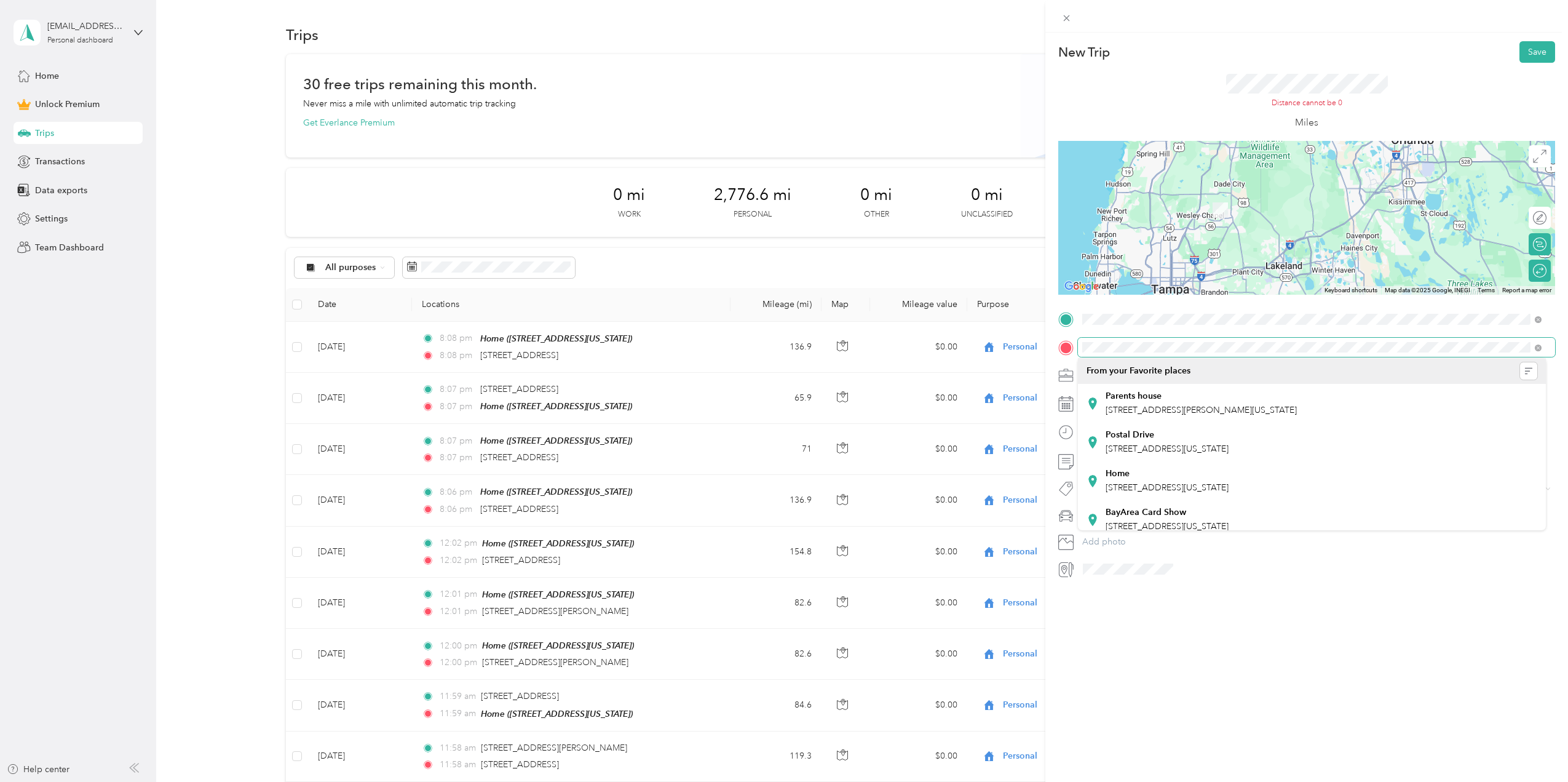
click at [1026, 349] on div "New Trip Save This trip cannot be edited because it is either under review, app…" at bounding box center [784, 391] width 1568 height 782
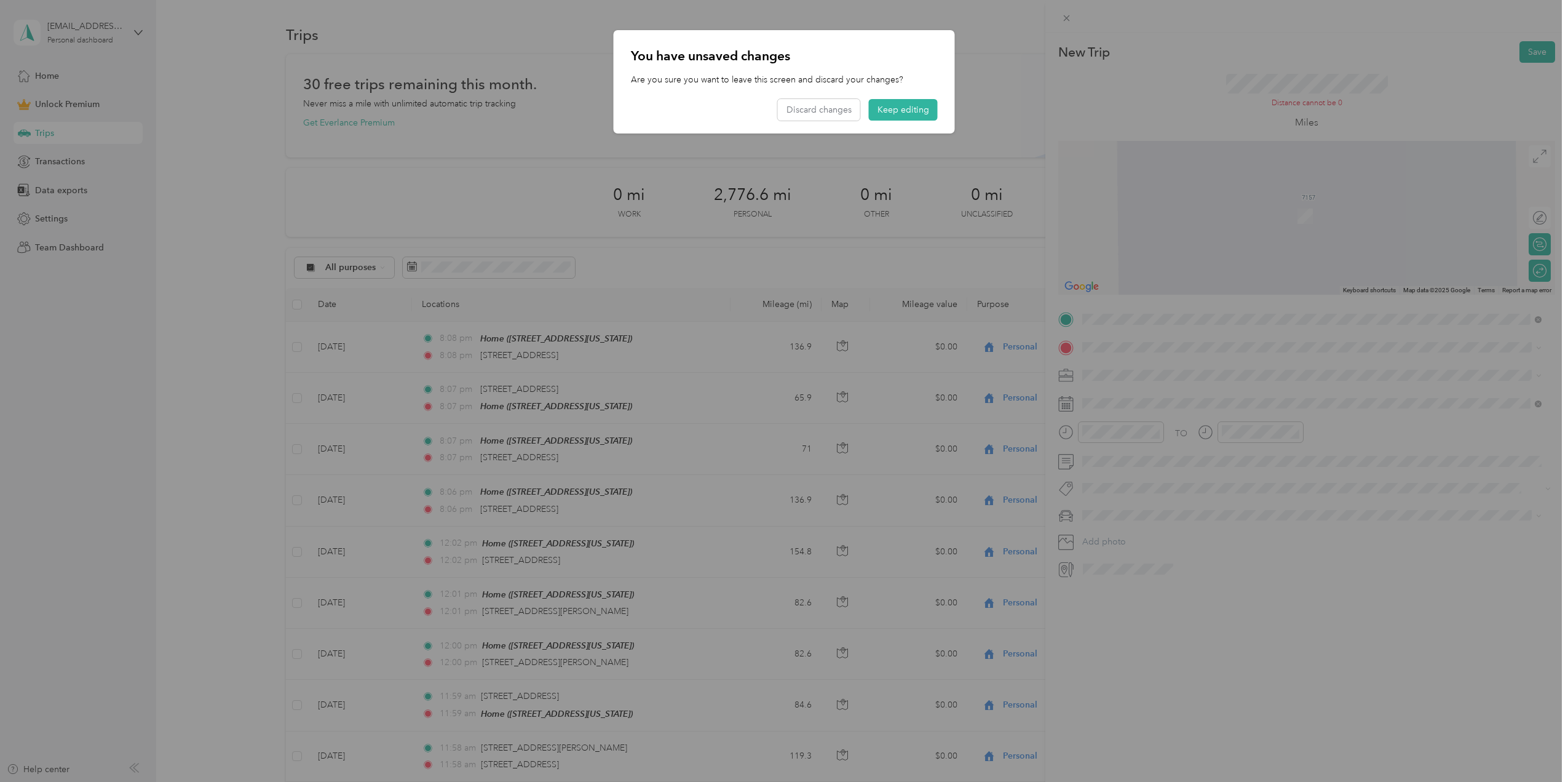
click at [1427, 343] on div at bounding box center [784, 391] width 1568 height 782
drag, startPoint x: 1426, startPoint y: 343, endPoint x: 1099, endPoint y: 290, distance: 331.3
click at [1425, 343] on div at bounding box center [784, 391] width 1568 height 782
click at [830, 107] on button "Discard changes" at bounding box center [819, 109] width 82 height 21
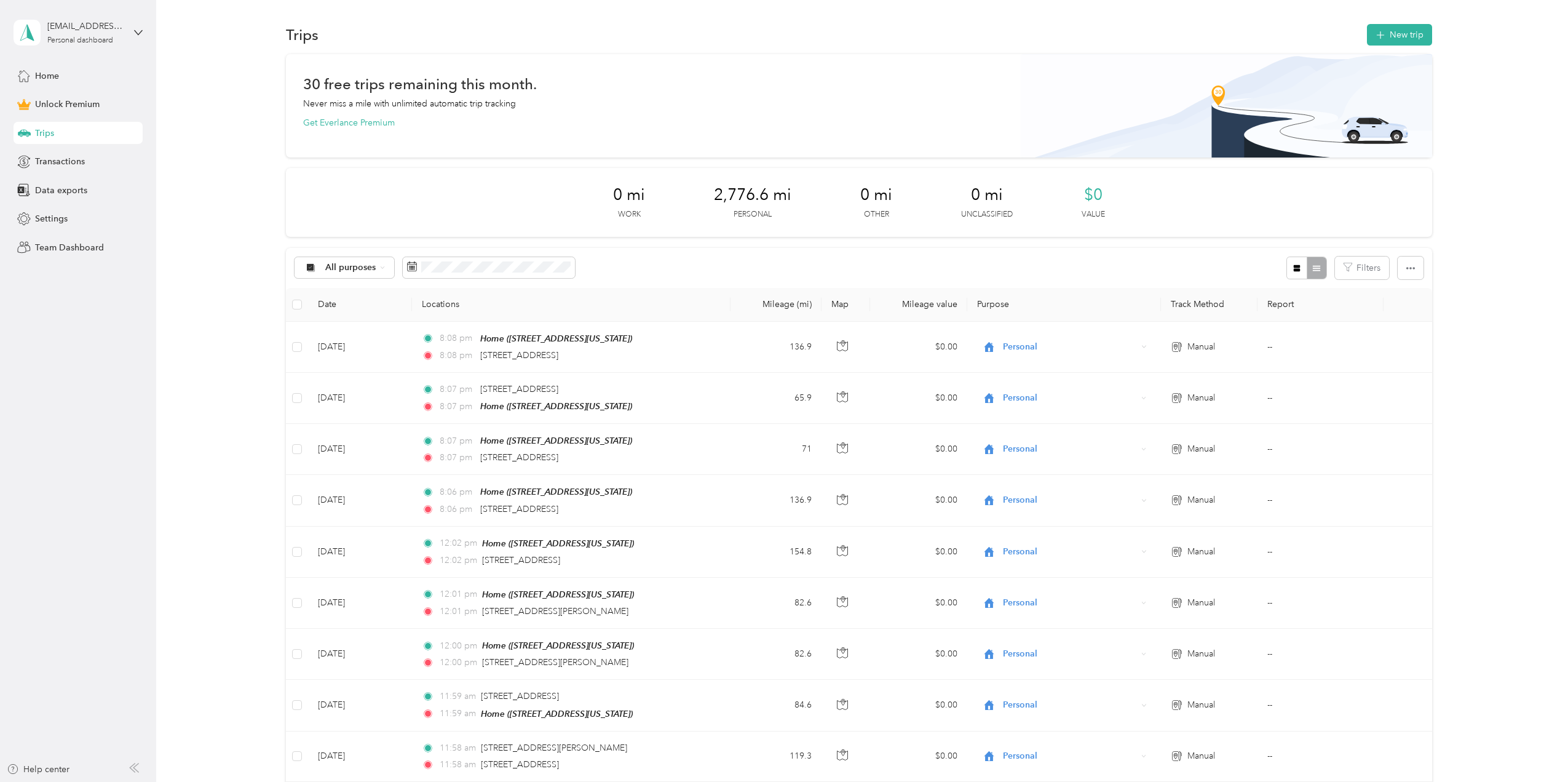
click at [633, 258] on div "All purposes Filters" at bounding box center [859, 267] width 1146 height 40
click at [1399, 27] on button "New trip" at bounding box center [1400, 34] width 65 height 21
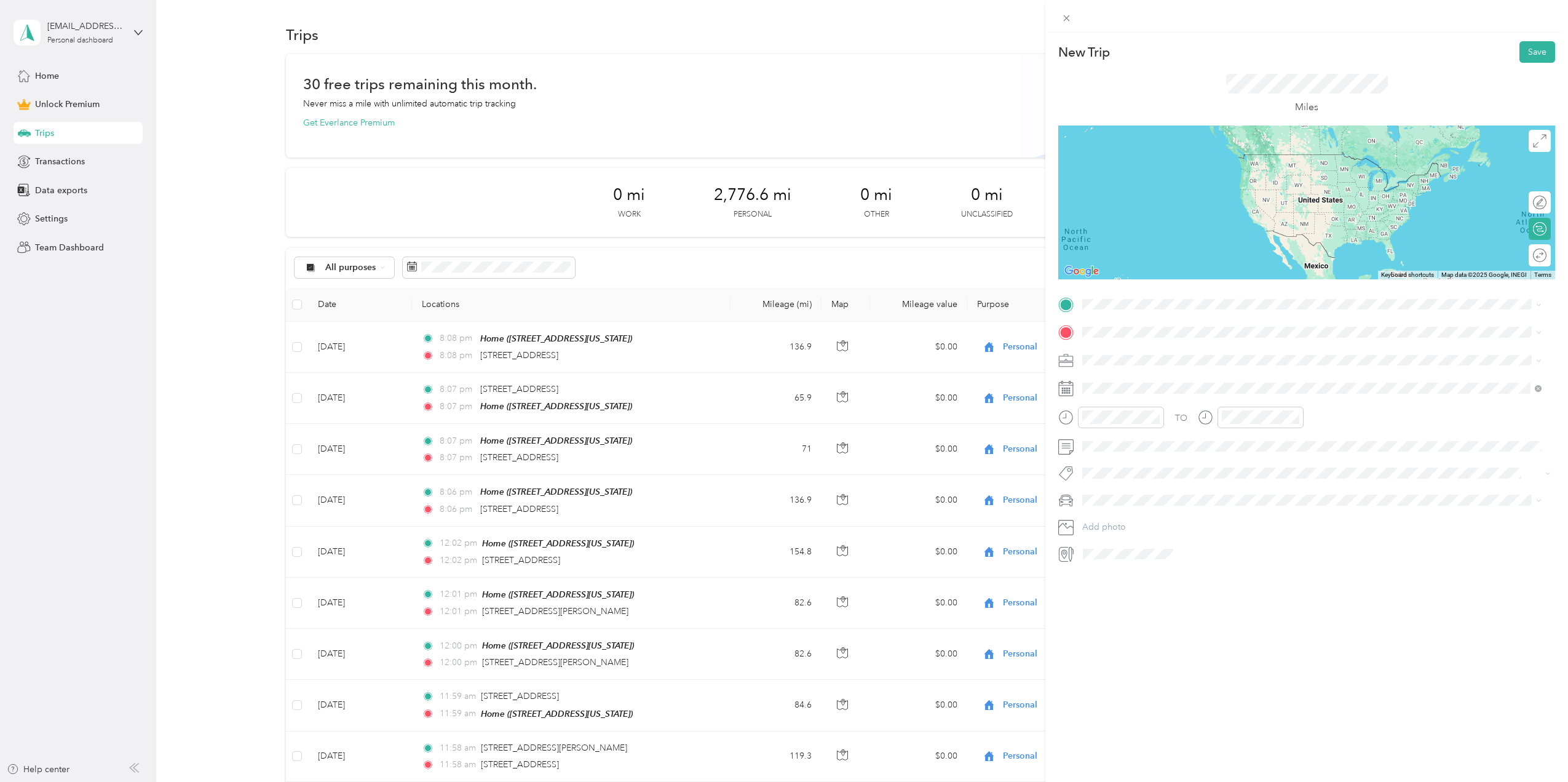
click at [1147, 362] on span "[STREET_ADDRESS][US_STATE]" at bounding box center [1167, 364] width 123 height 10
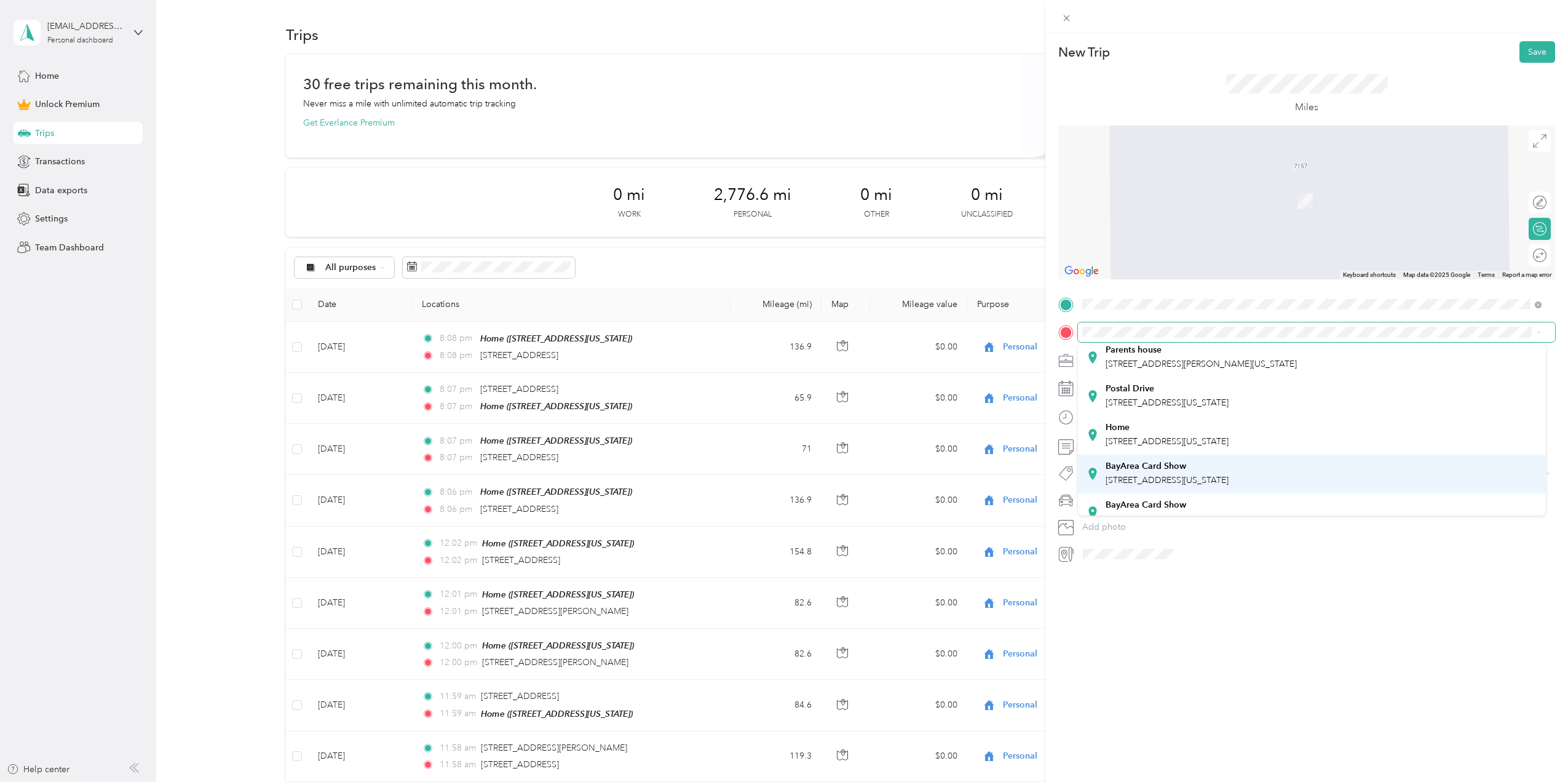
scroll to position [86, 0]
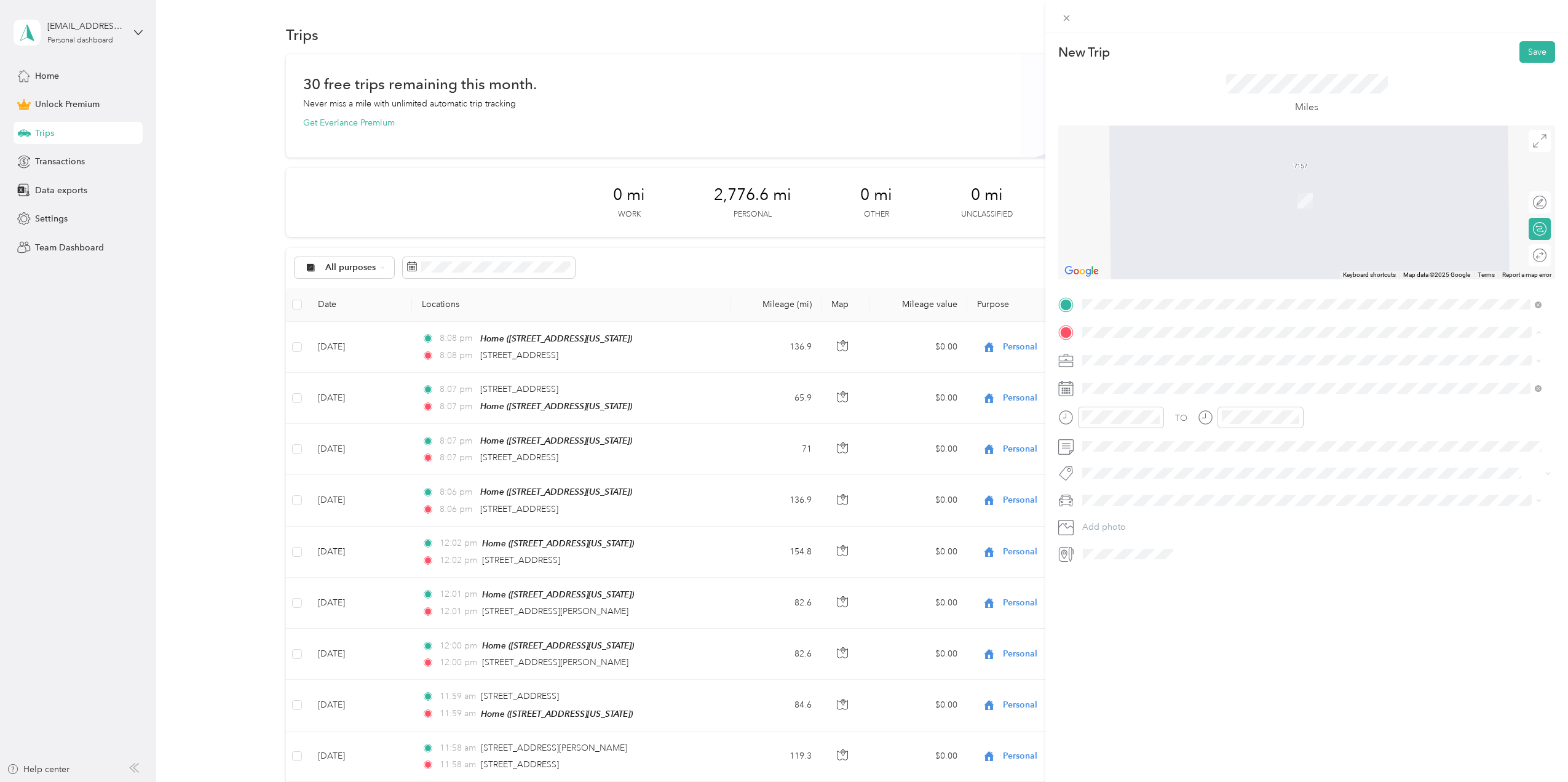
click at [1164, 503] on span "[STREET_ADDRESS][US_STATE]" at bounding box center [1167, 501] width 123 height 10
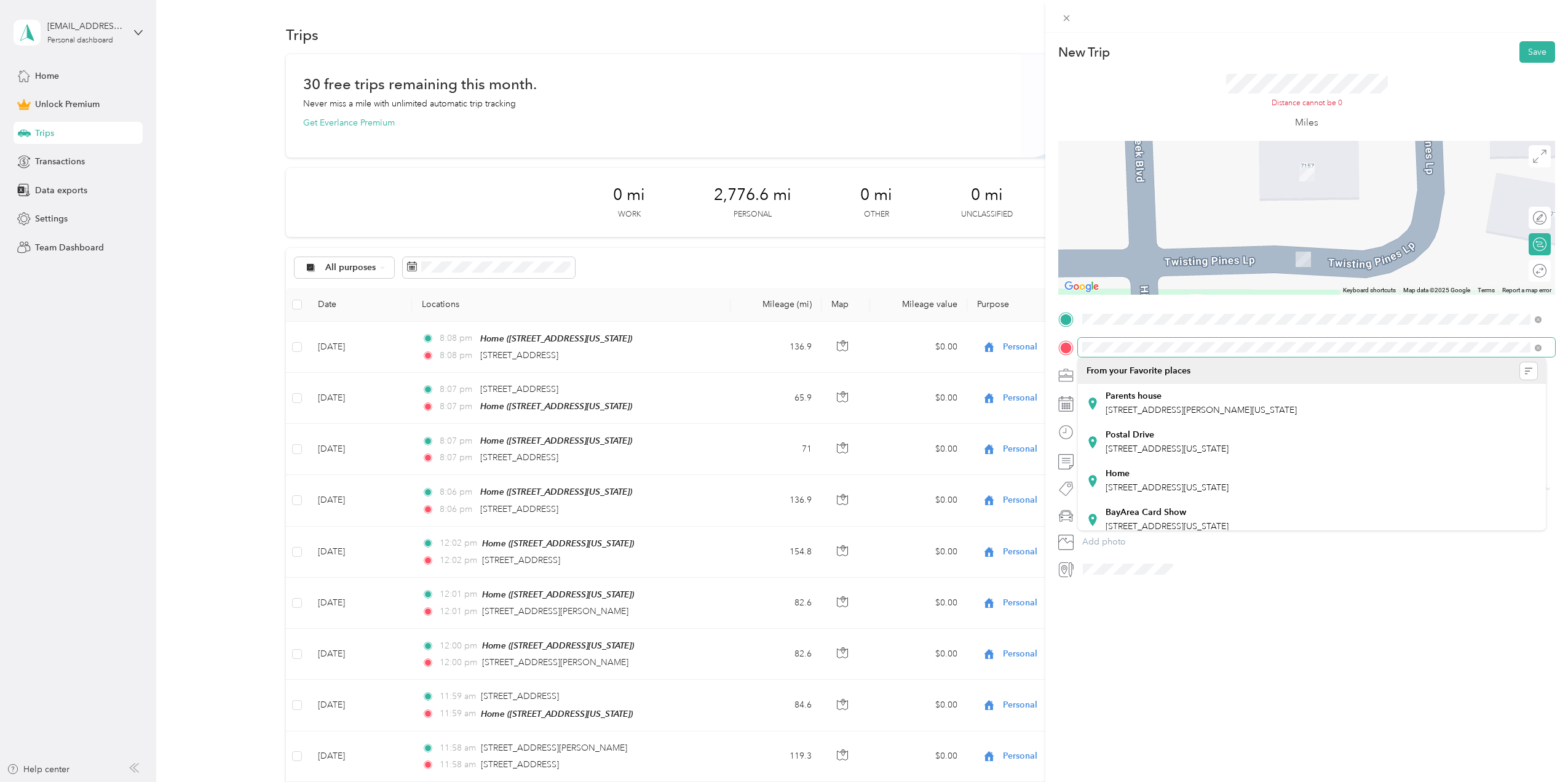
click at [1044, 335] on div "New Trip Save This trip cannot be edited because it is either under review, app…" at bounding box center [784, 391] width 1568 height 782
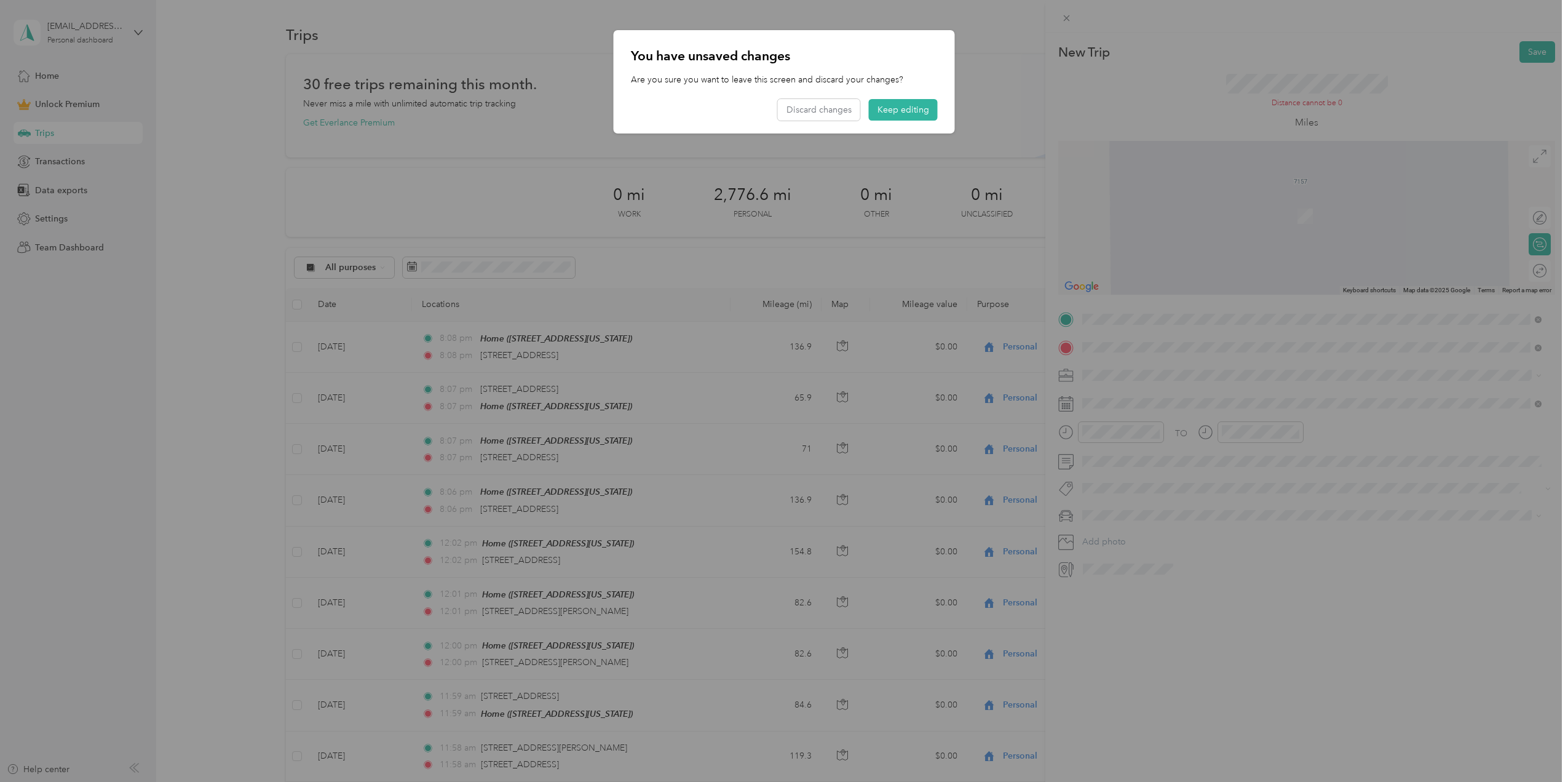
click at [1445, 345] on div at bounding box center [784, 391] width 1568 height 782
click at [886, 111] on button "Keep editing" at bounding box center [904, 109] width 69 height 21
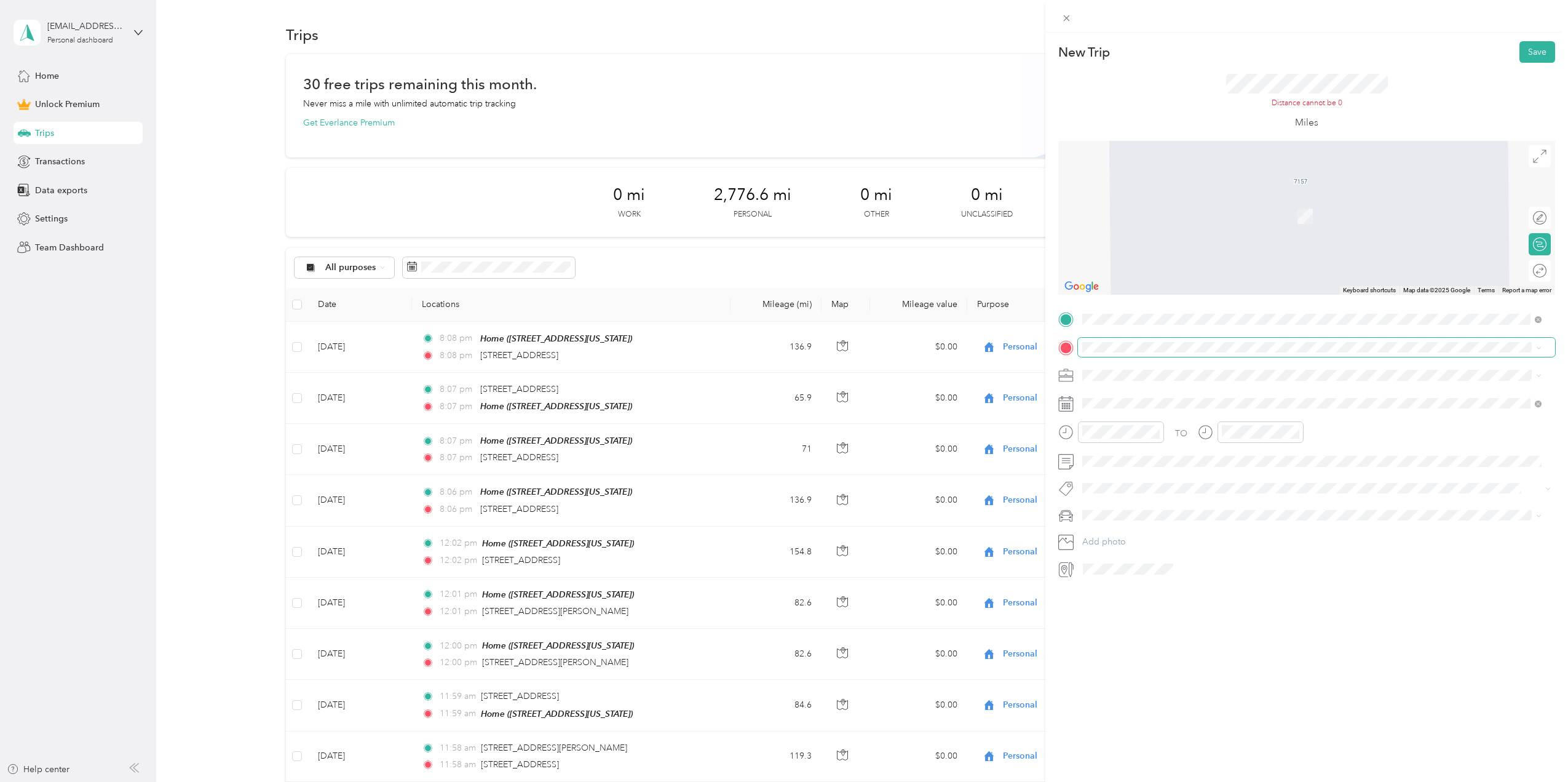
click at [1137, 356] on span at bounding box center [1316, 347] width 477 height 20
click at [1164, 462] on span "[STREET_ADDRESS][US_STATE]" at bounding box center [1167, 456] width 123 height 11
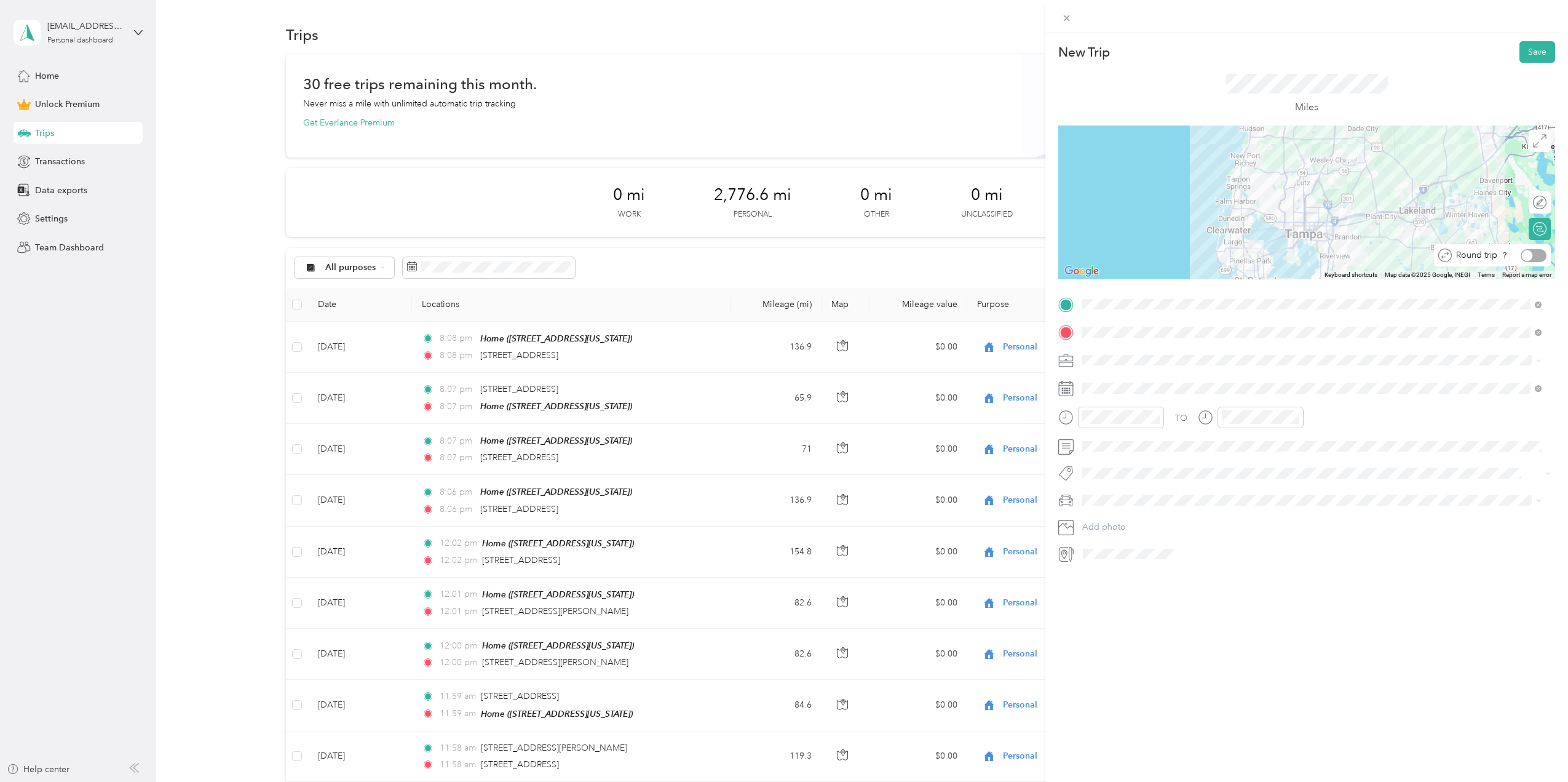
click at [1523, 254] on div at bounding box center [1528, 255] width 11 height 11
click at [1103, 382] on span at bounding box center [1316, 388] width 477 height 20
click at [1067, 390] on rect at bounding box center [1067, 391] width 2 height 2
click at [1099, 382] on span at bounding box center [1316, 388] width 477 height 20
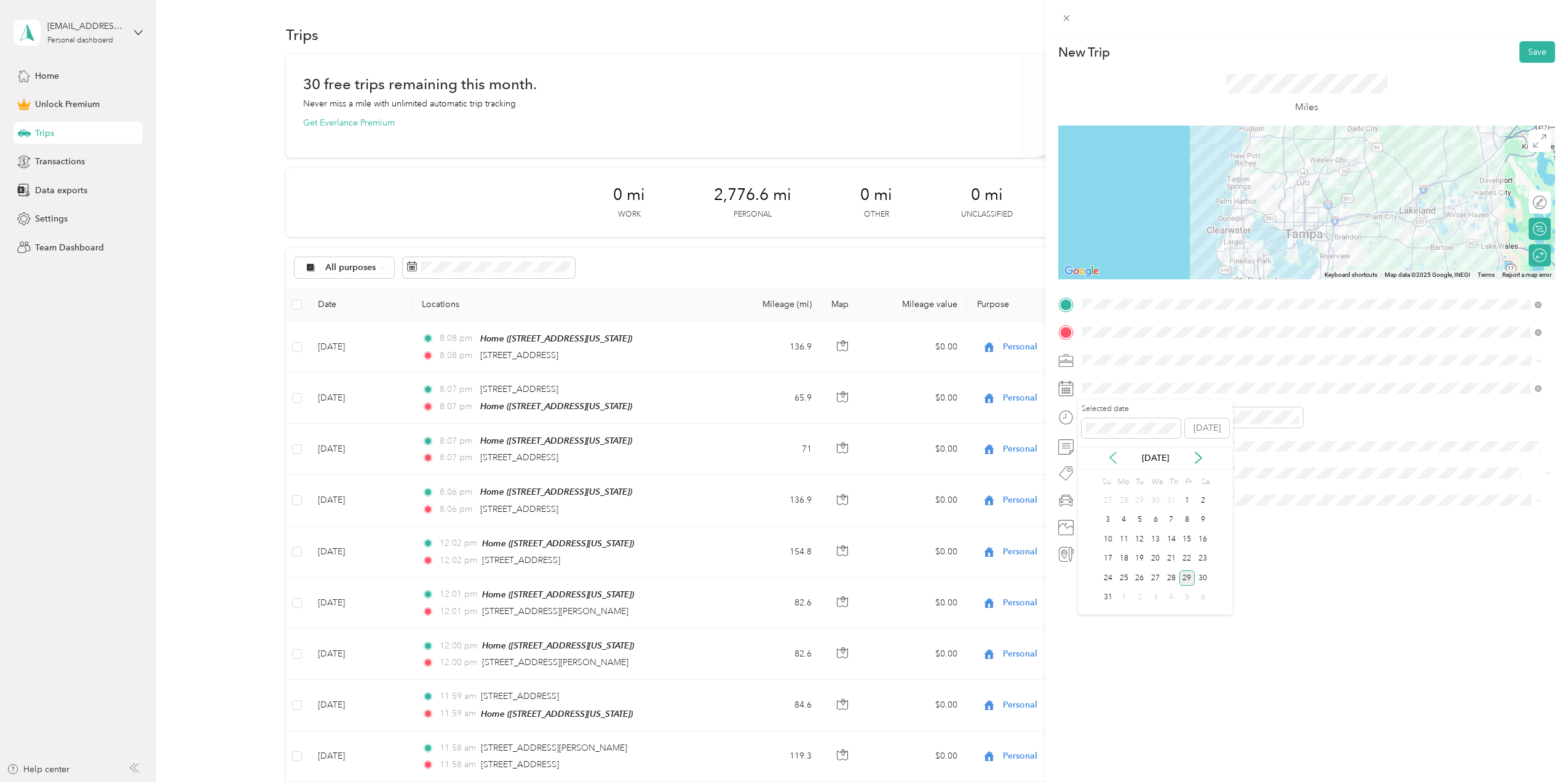
click at [1114, 461] on icon at bounding box center [1114, 458] width 6 height 11
click at [1203, 525] on div "14" at bounding box center [1203, 520] width 16 height 16
click at [1523, 49] on button "Save" at bounding box center [1537, 52] width 36 height 21
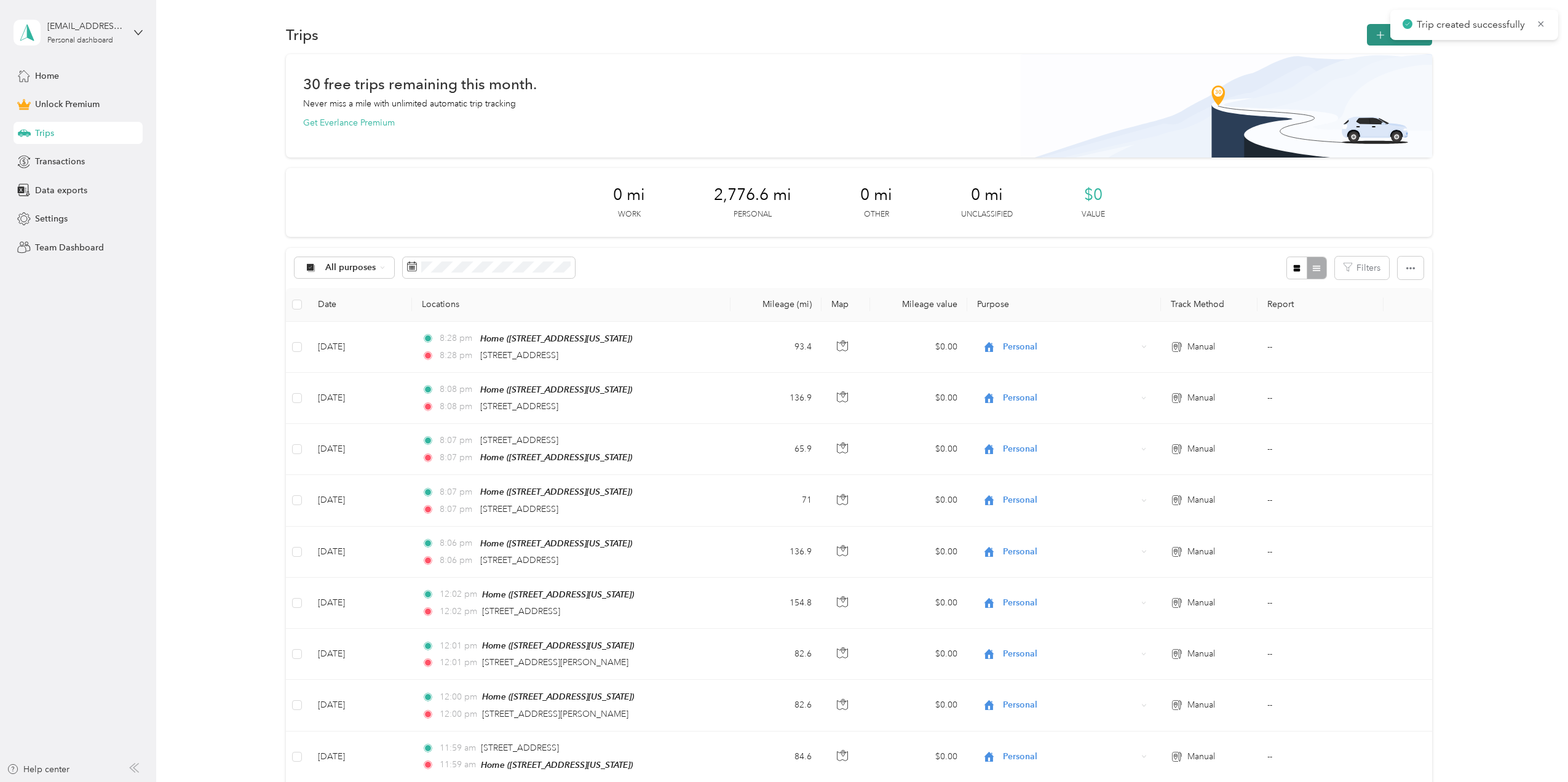
click at [1380, 27] on button "New trip" at bounding box center [1400, 34] width 65 height 21
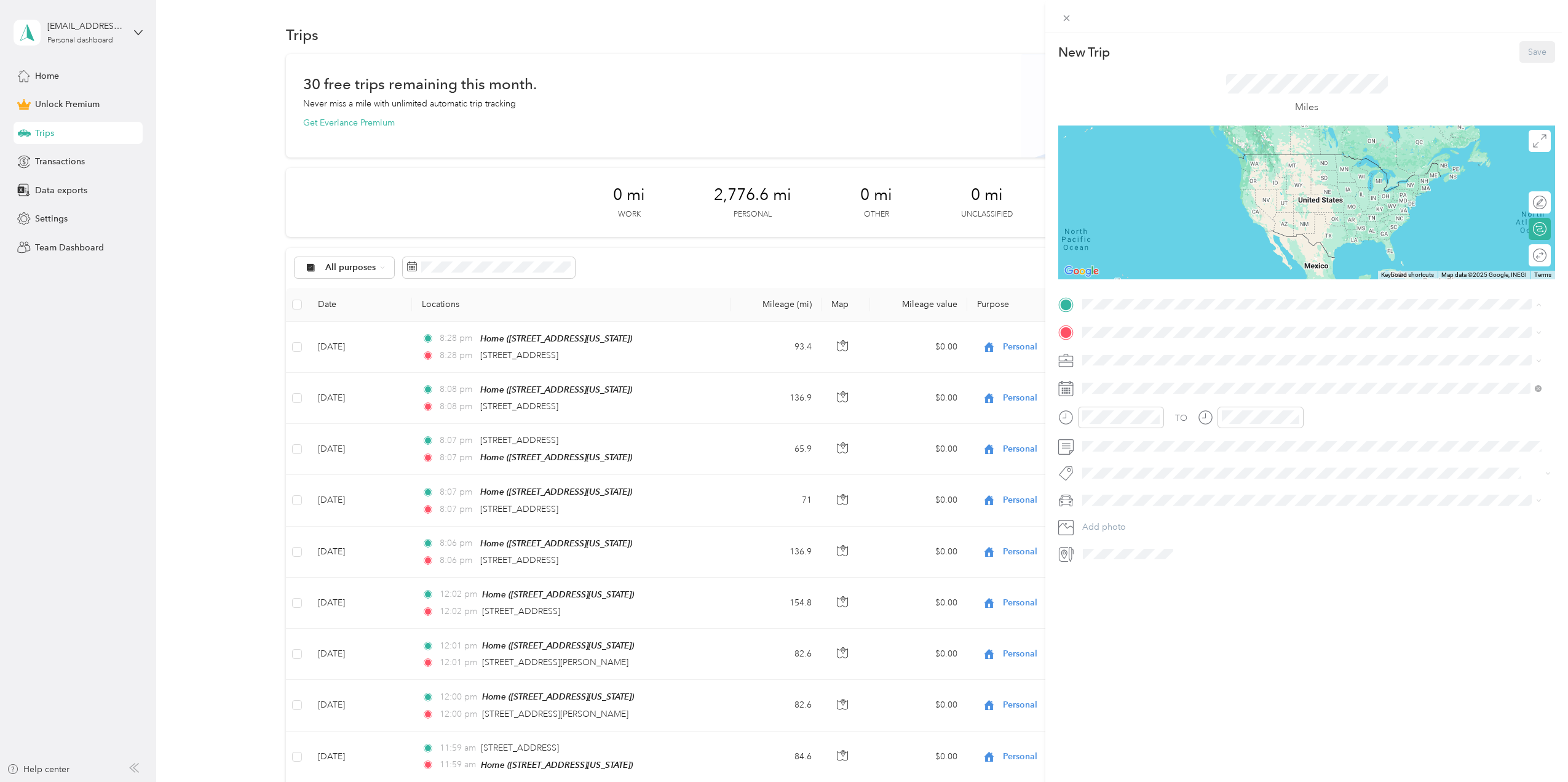
click at [1139, 447] on div "Home [STREET_ADDRESS][US_STATE]" at bounding box center [1312, 437] width 451 height 30
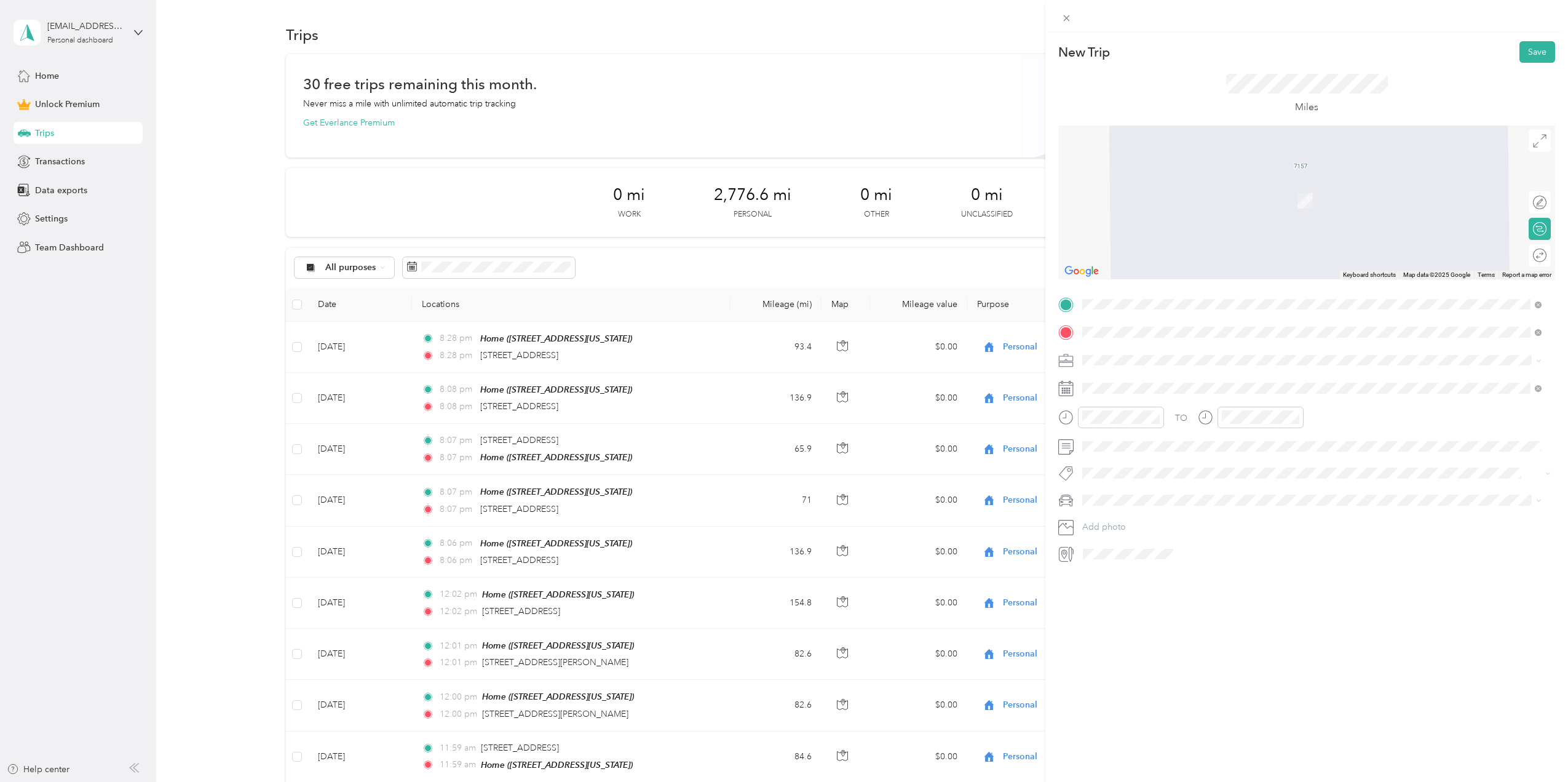
click at [1134, 396] on span "[STREET_ADDRESS][US_STATE]" at bounding box center [1167, 394] width 123 height 10
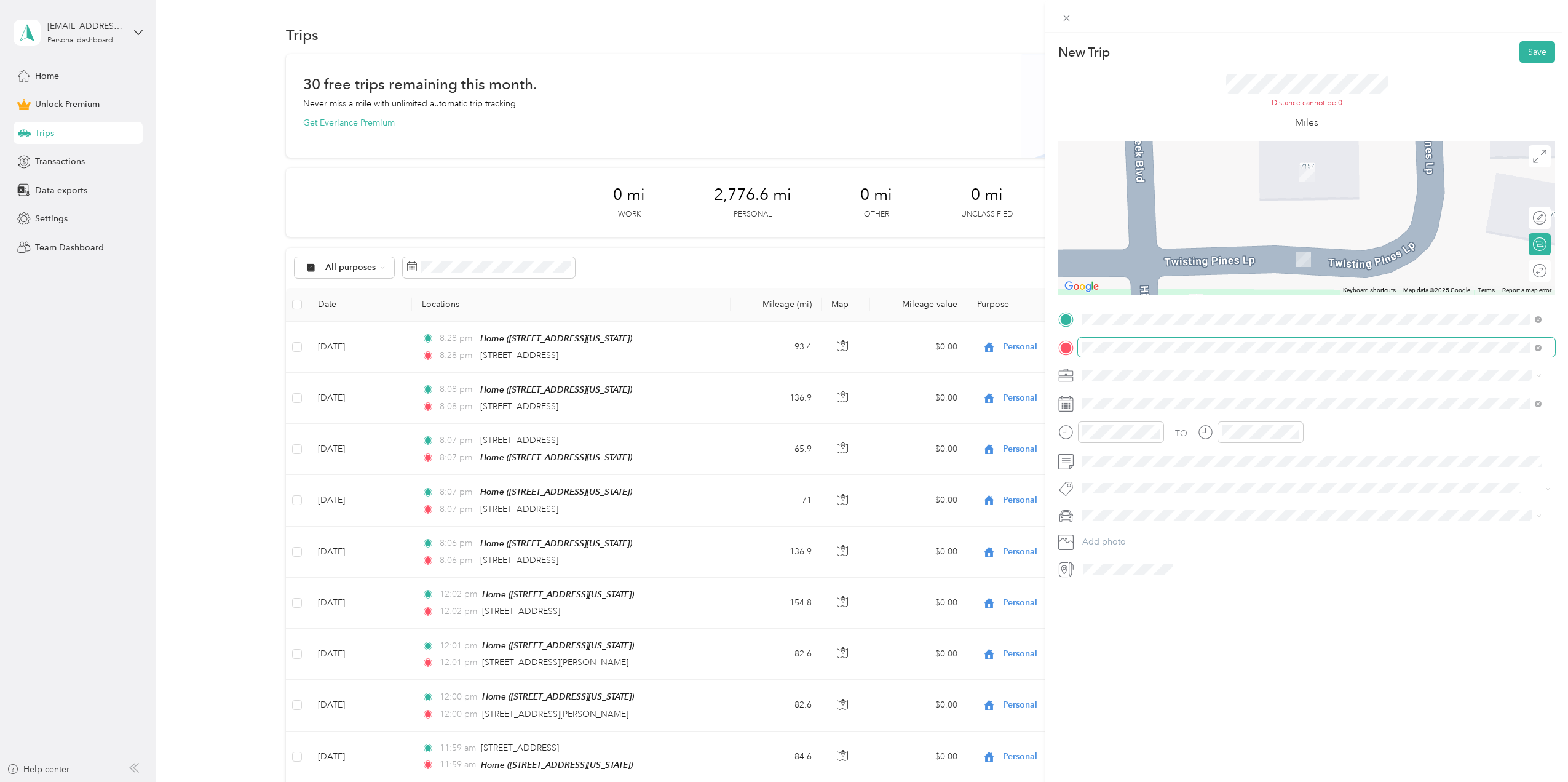
click at [1025, 351] on div "New Trip Save This trip cannot be edited because it is either under review, app…" at bounding box center [784, 391] width 1568 height 782
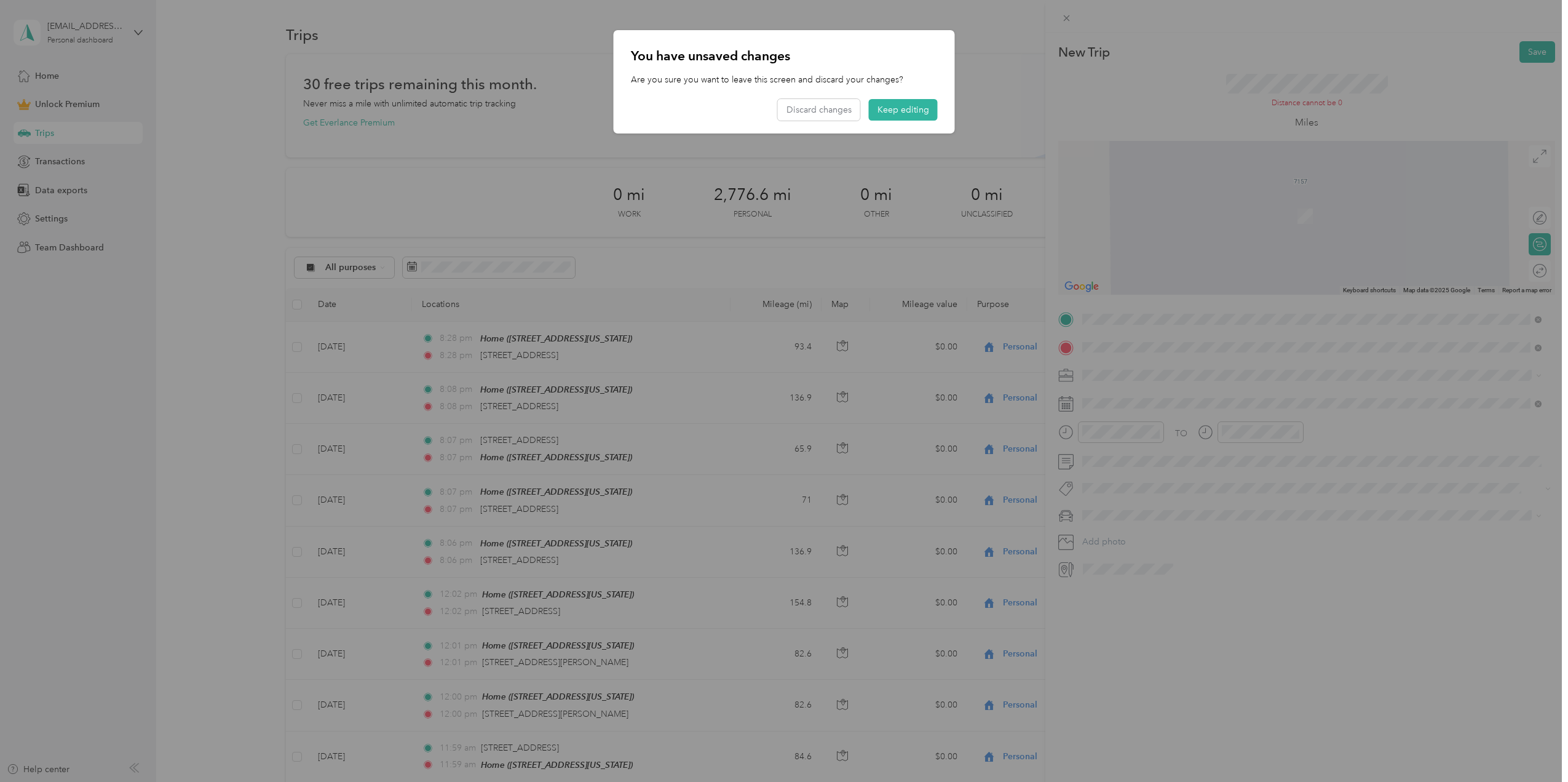
click at [918, 97] on div "You have unsaved changes Are you sure you want to leave this screen and discard…" at bounding box center [784, 81] width 342 height 103
click at [1110, 350] on div at bounding box center [784, 391] width 1568 height 782
click at [1108, 349] on div at bounding box center [784, 391] width 1568 height 782
click at [836, 116] on button "Discard changes" at bounding box center [819, 109] width 82 height 21
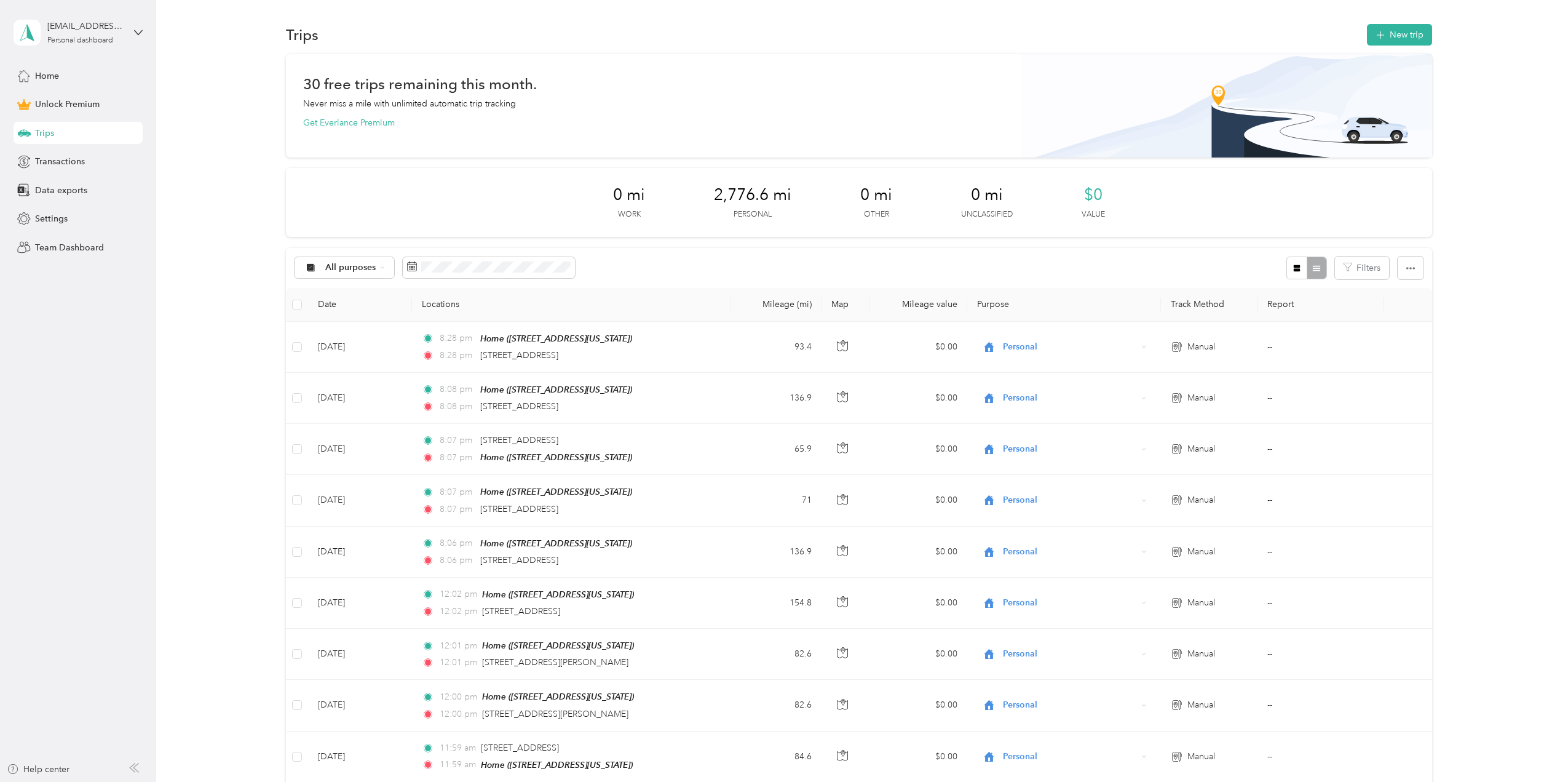
click at [1117, 344] on div at bounding box center [784, 391] width 1568 height 782
click at [1400, 45] on button "New trip" at bounding box center [1400, 34] width 65 height 21
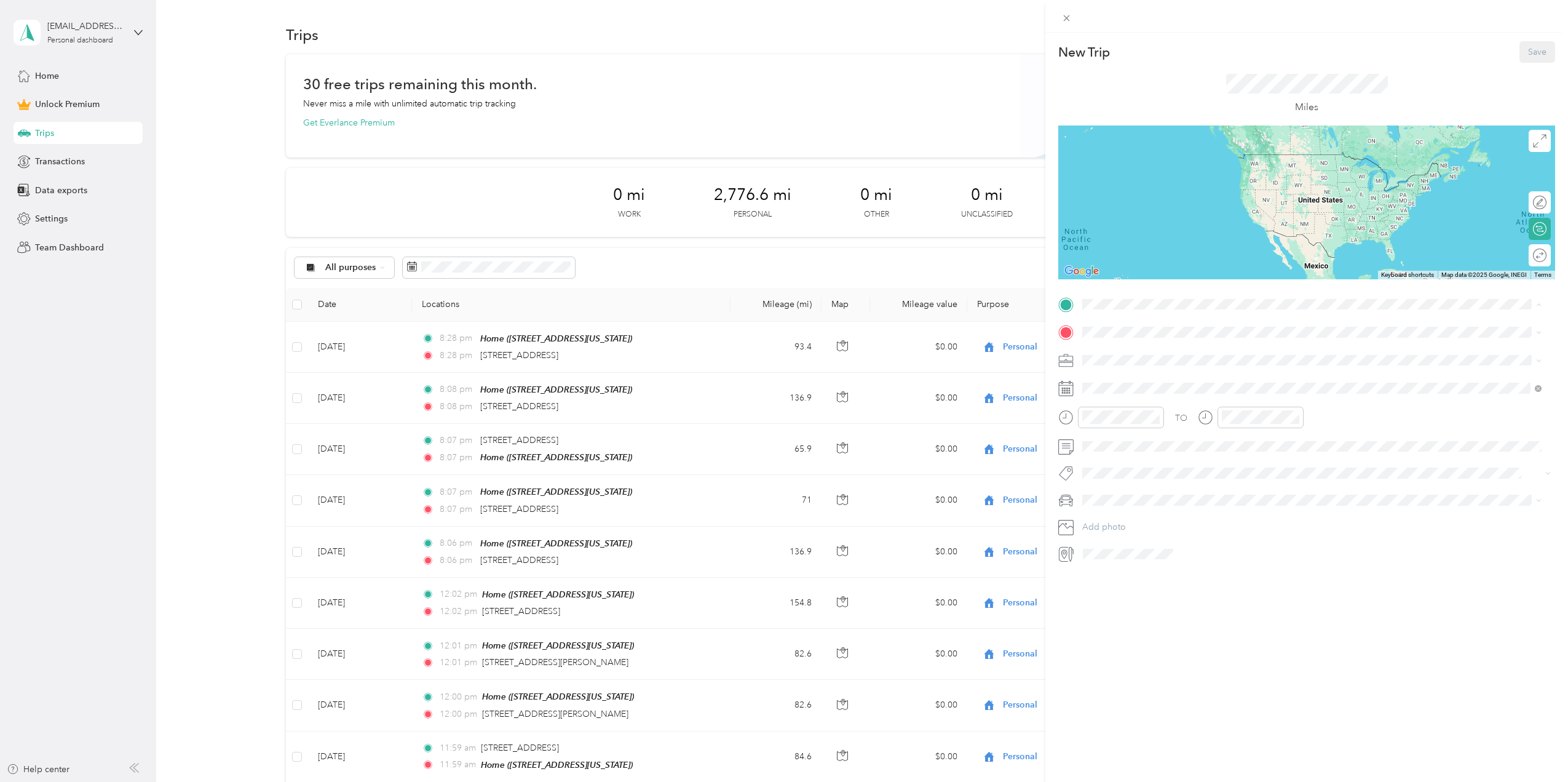
click at [1151, 428] on div "Home" at bounding box center [1167, 430] width 123 height 11
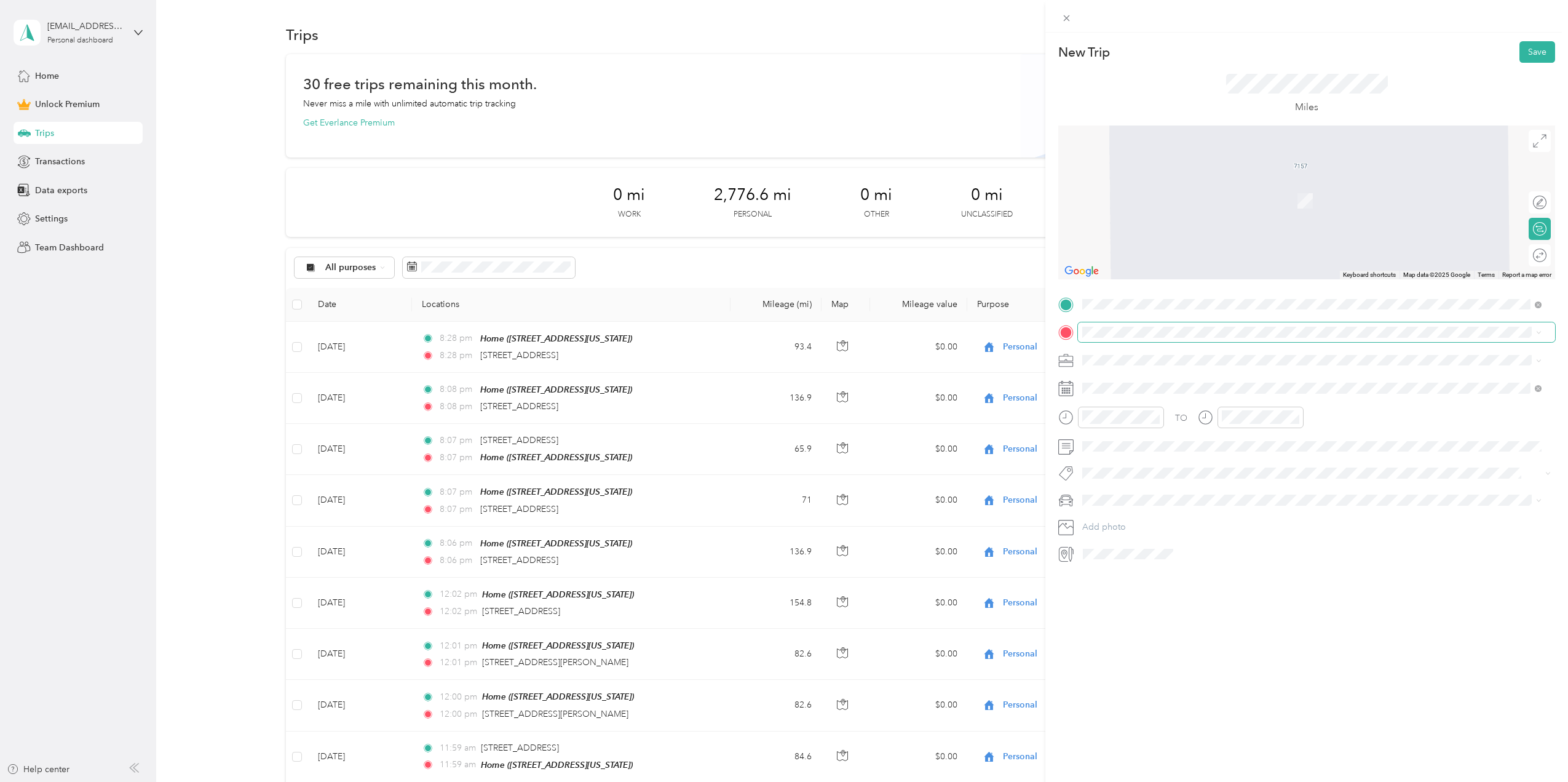
click at [1106, 339] on span at bounding box center [1316, 331] width 477 height 20
click at [1155, 447] on span "[STREET_ADDRESS][US_STATE]" at bounding box center [1167, 441] width 123 height 11
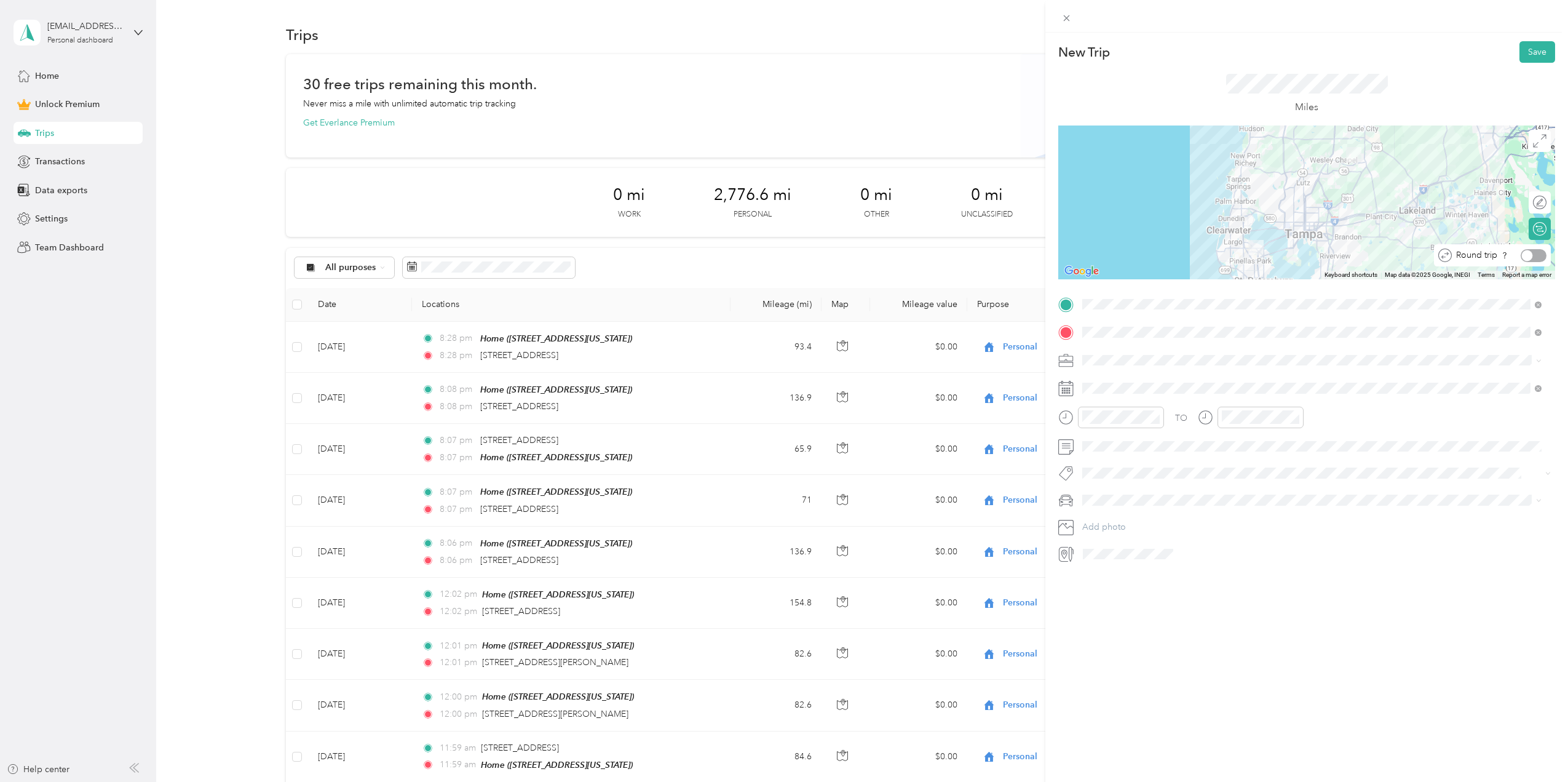
click at [1525, 258] on div at bounding box center [1534, 255] width 26 height 13
click at [1107, 454] on icon at bounding box center [1114, 458] width 13 height 13
click at [1106, 544] on div "15" at bounding box center [1108, 539] width 16 height 16
click at [1529, 45] on button "Save" at bounding box center [1537, 52] width 36 height 21
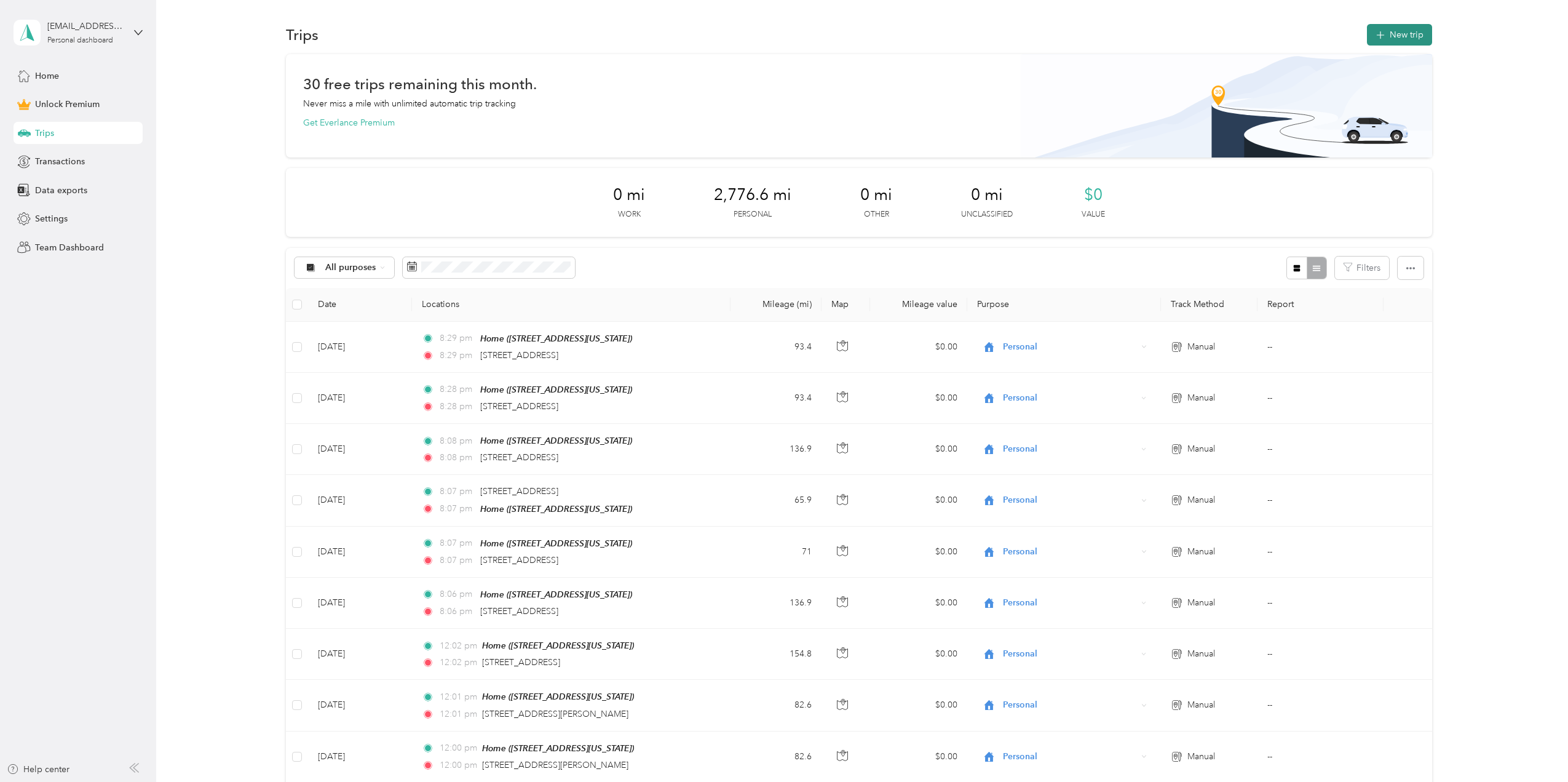
click at [1403, 24] on button "New trip" at bounding box center [1400, 34] width 65 height 21
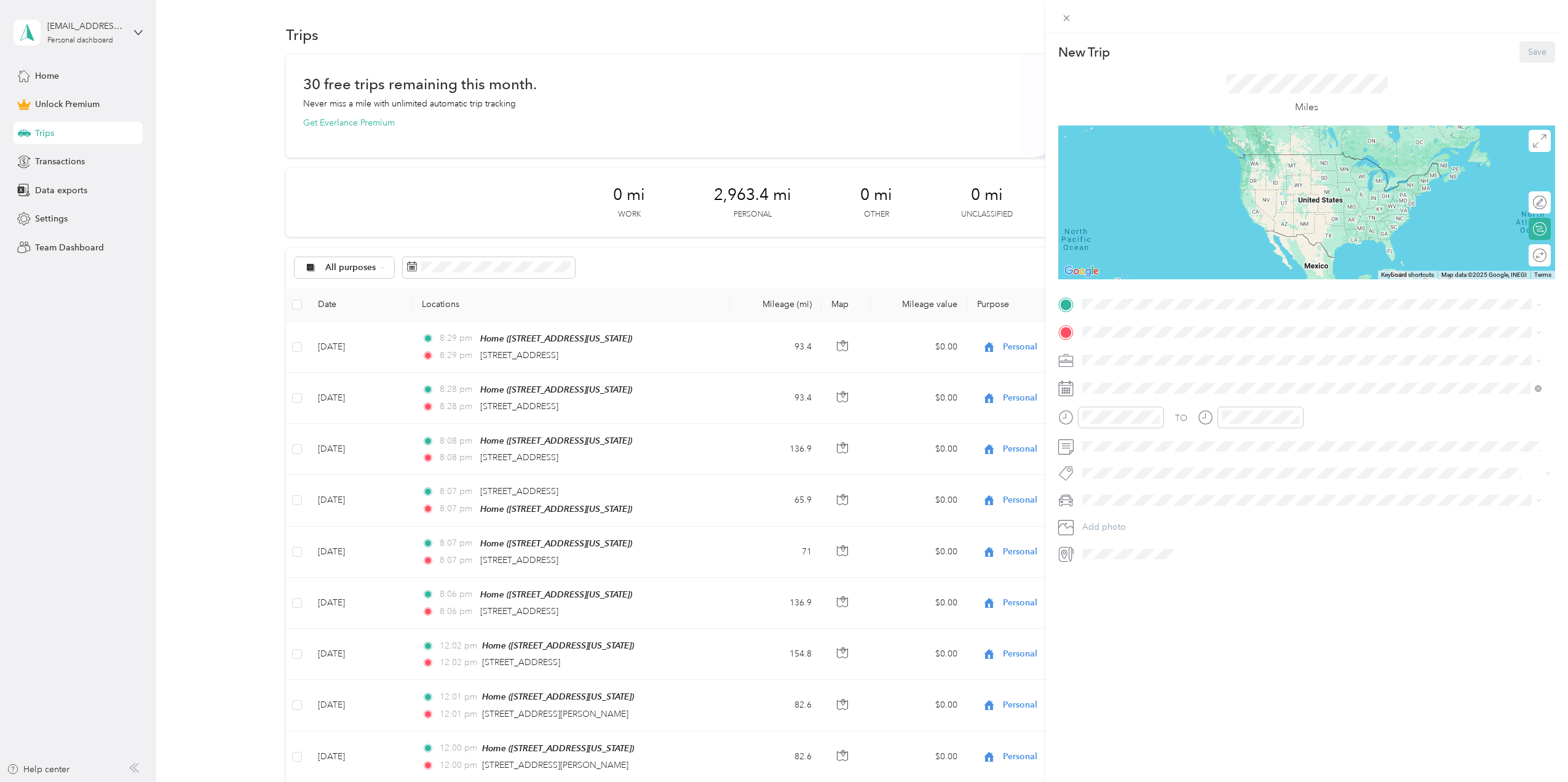
click at [1136, 433] on div "Home" at bounding box center [1167, 430] width 123 height 11
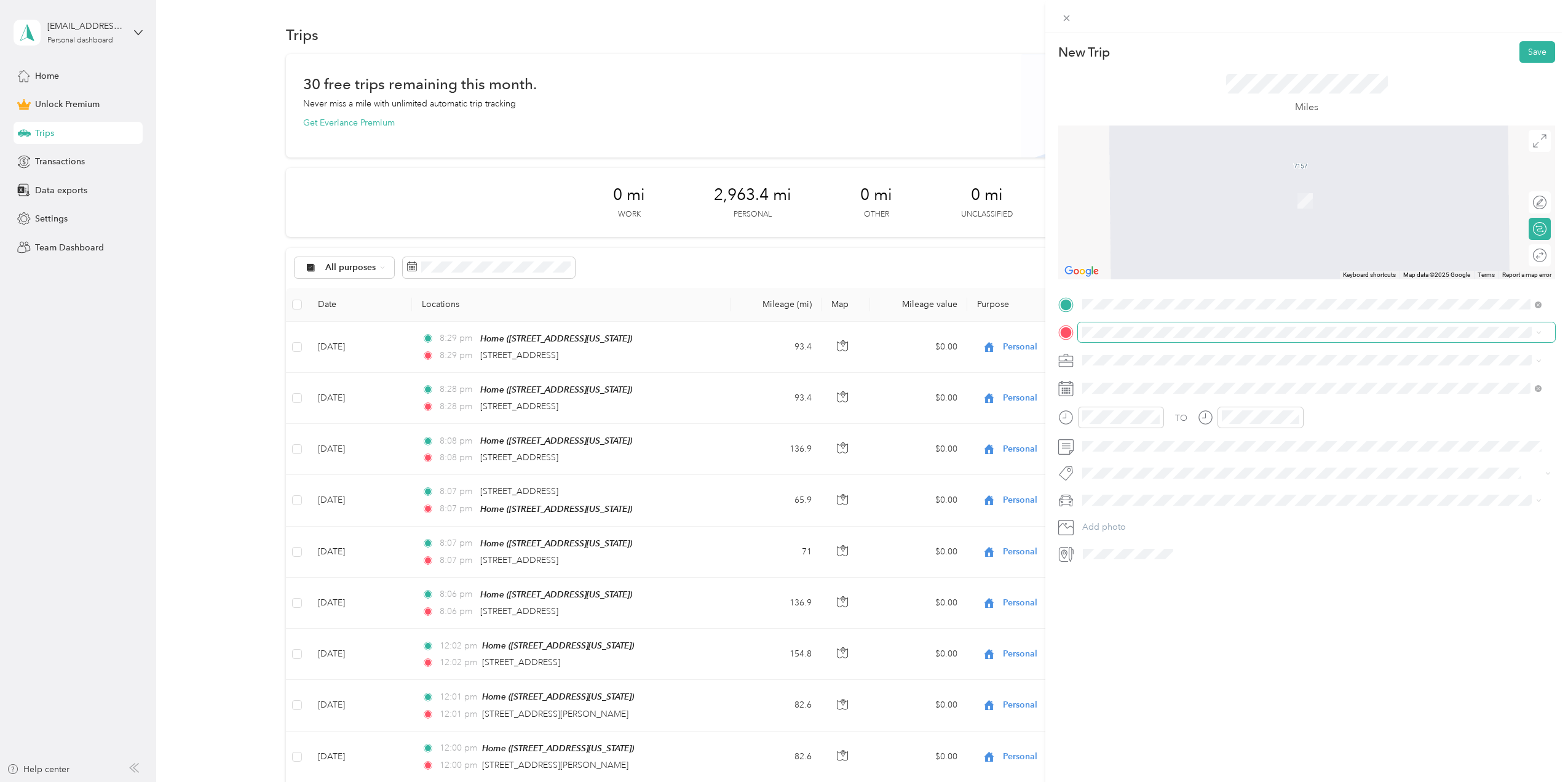
click at [1125, 324] on span at bounding box center [1316, 331] width 477 height 20
click at [1157, 382] on span "[STREET_ADDRESS][US_STATE]" at bounding box center [1167, 376] width 123 height 11
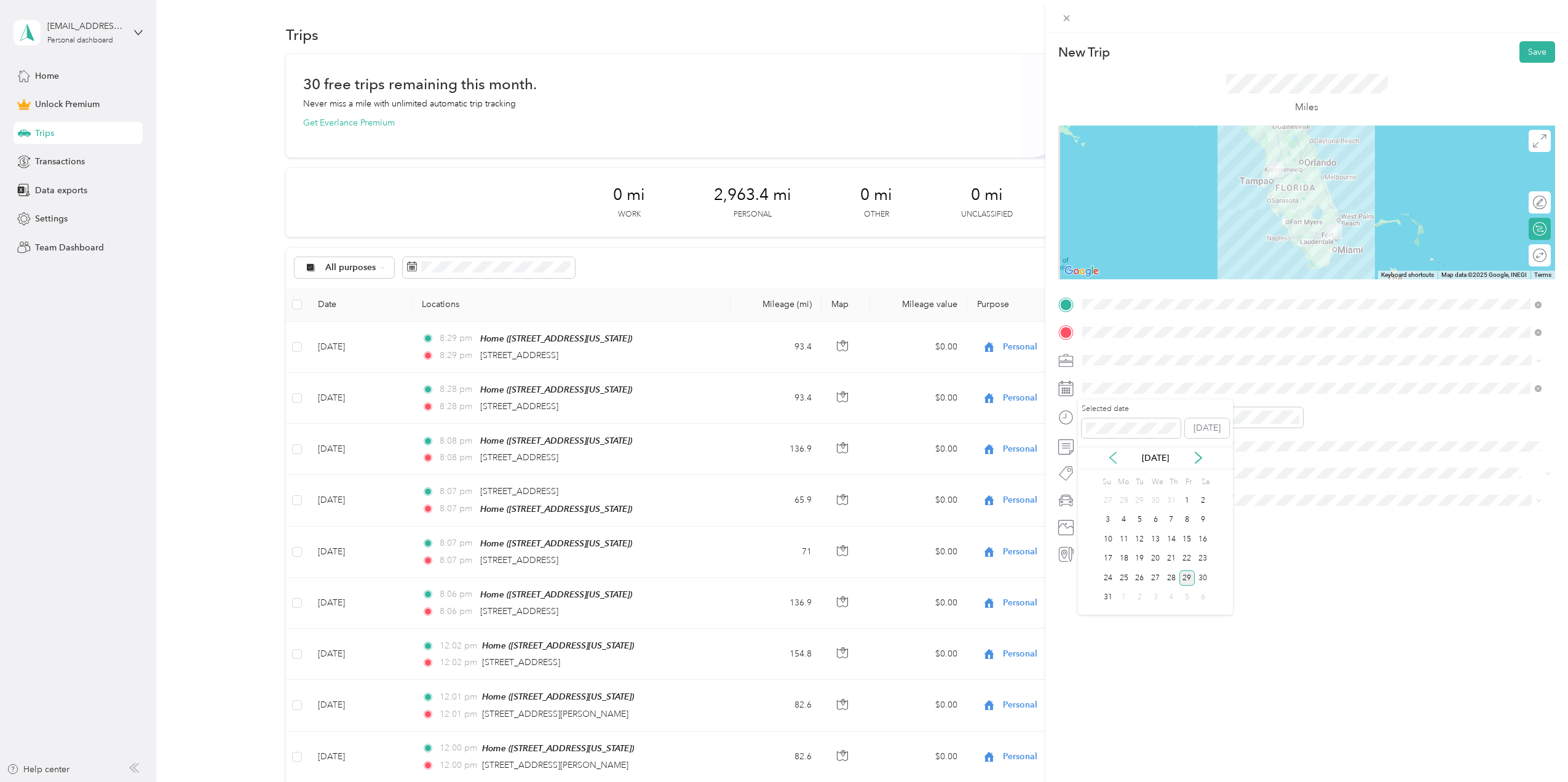
click at [1112, 459] on icon at bounding box center [1114, 458] width 6 height 11
click at [1202, 541] on div "21" at bounding box center [1203, 539] width 16 height 16
click at [1521, 52] on button "Save" at bounding box center [1537, 52] width 36 height 21
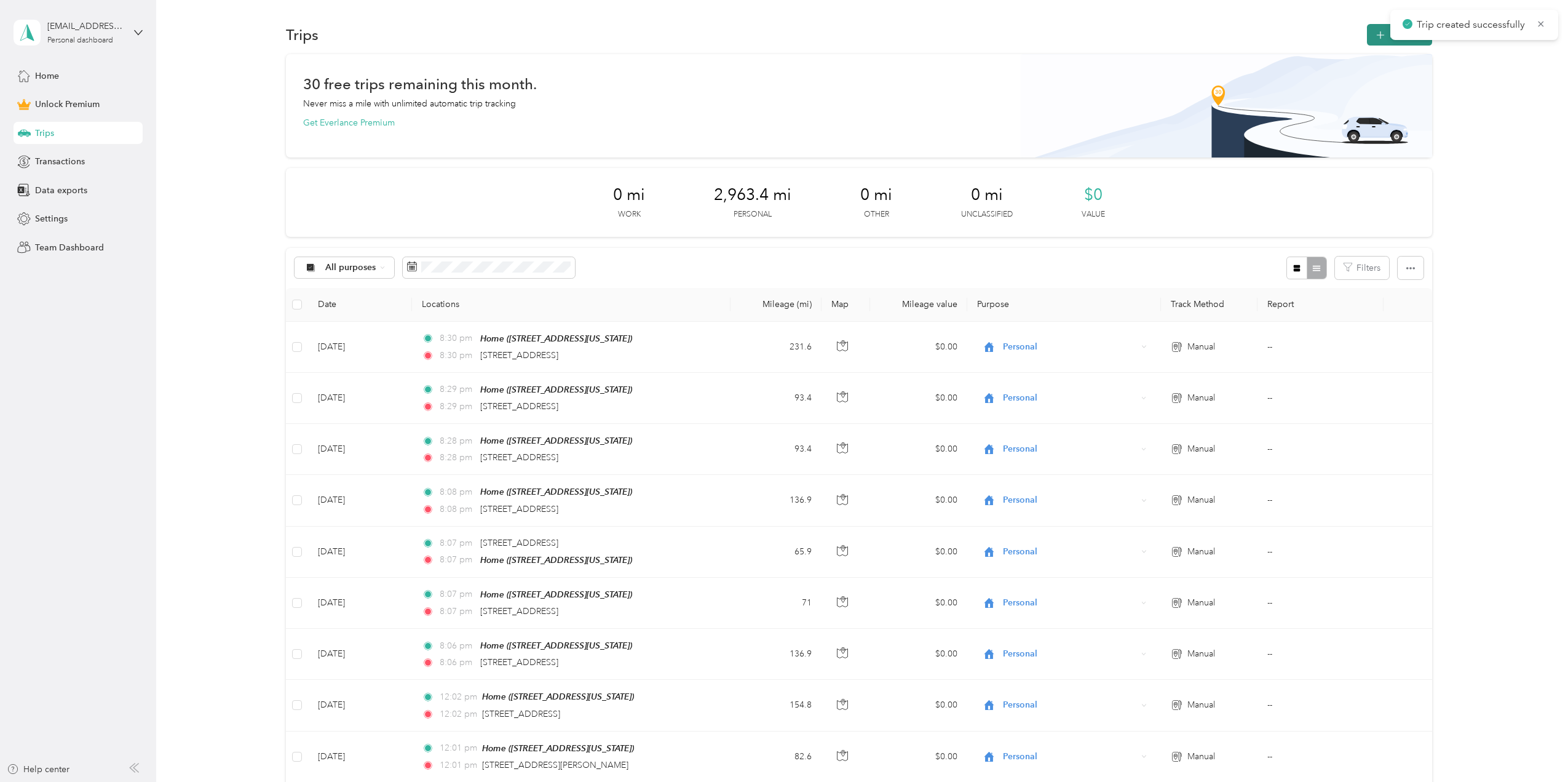
click at [1377, 38] on icon "button" at bounding box center [1381, 35] width 14 height 14
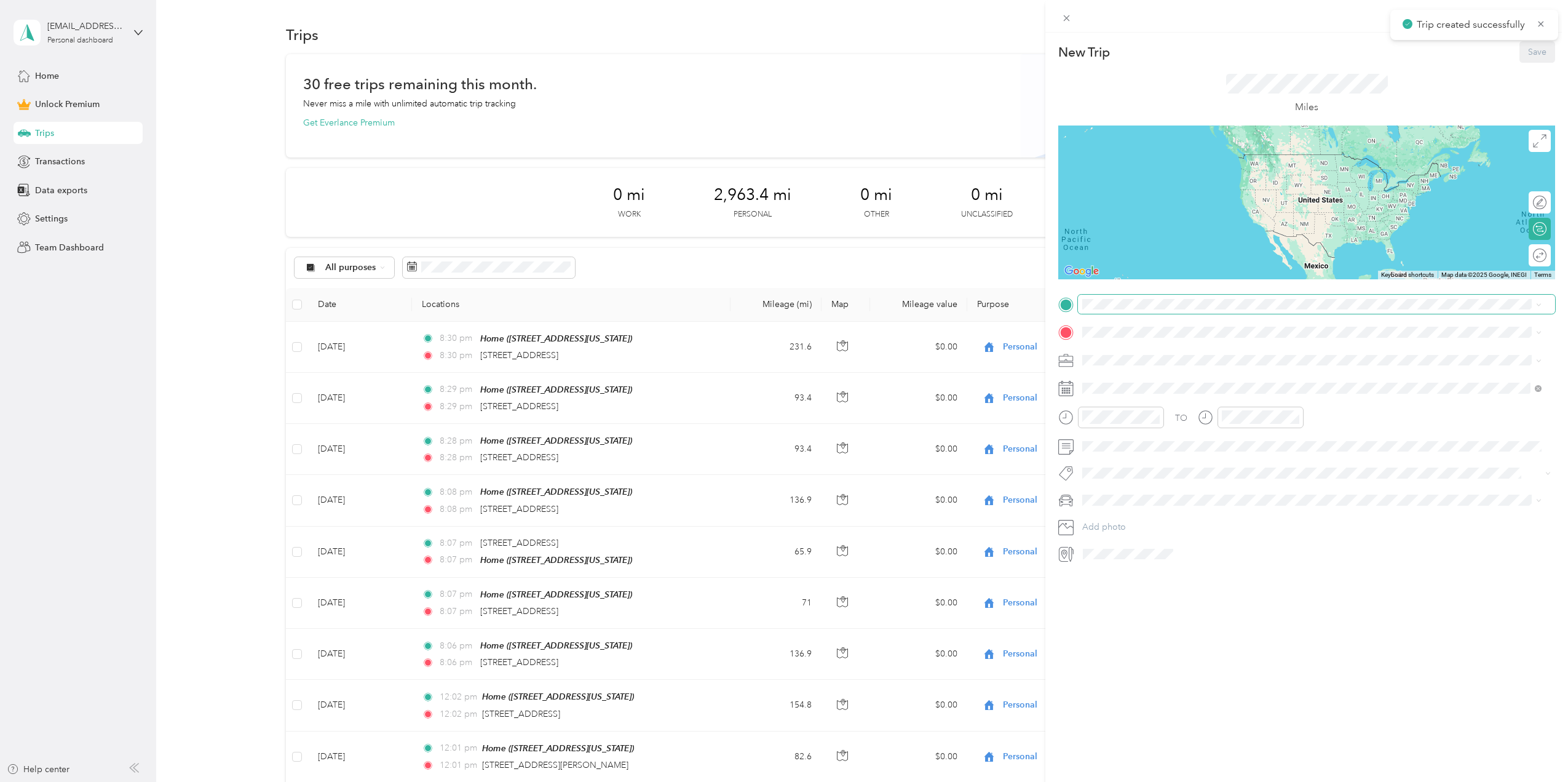
click at [1113, 310] on span at bounding box center [1316, 304] width 477 height 20
click at [1110, 310] on span at bounding box center [1316, 304] width 477 height 20
click at [1130, 440] on span "[STREET_ADDRESS][US_STATE]" at bounding box center [1167, 443] width 123 height 10
click at [1112, 349] on span "[STREET_ADDRESS][US_STATE]" at bounding box center [1167, 349] width 123 height 11
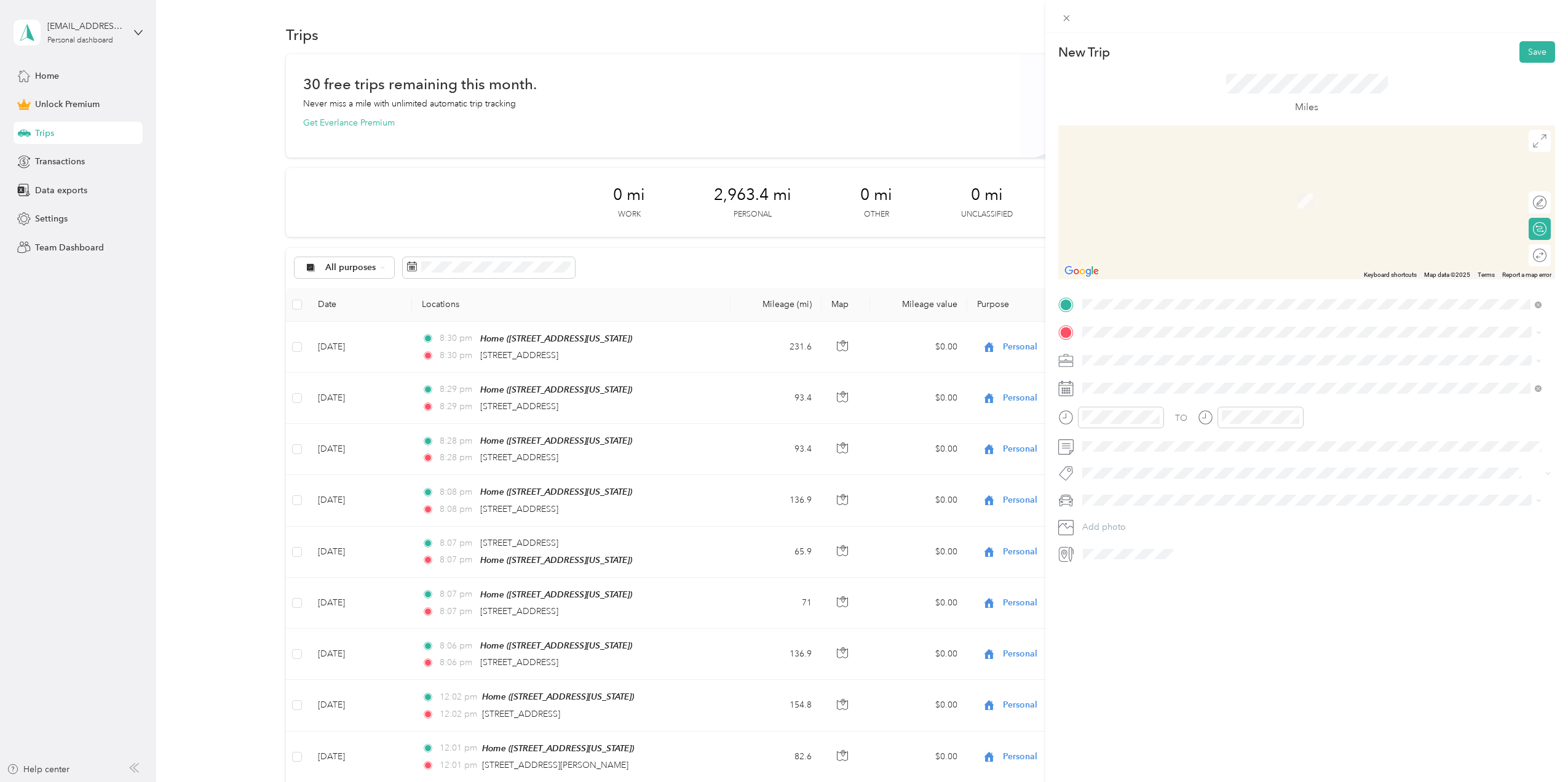
click at [1134, 467] on span "[STREET_ADDRESS][US_STATE]" at bounding box center [1167, 472] width 123 height 10
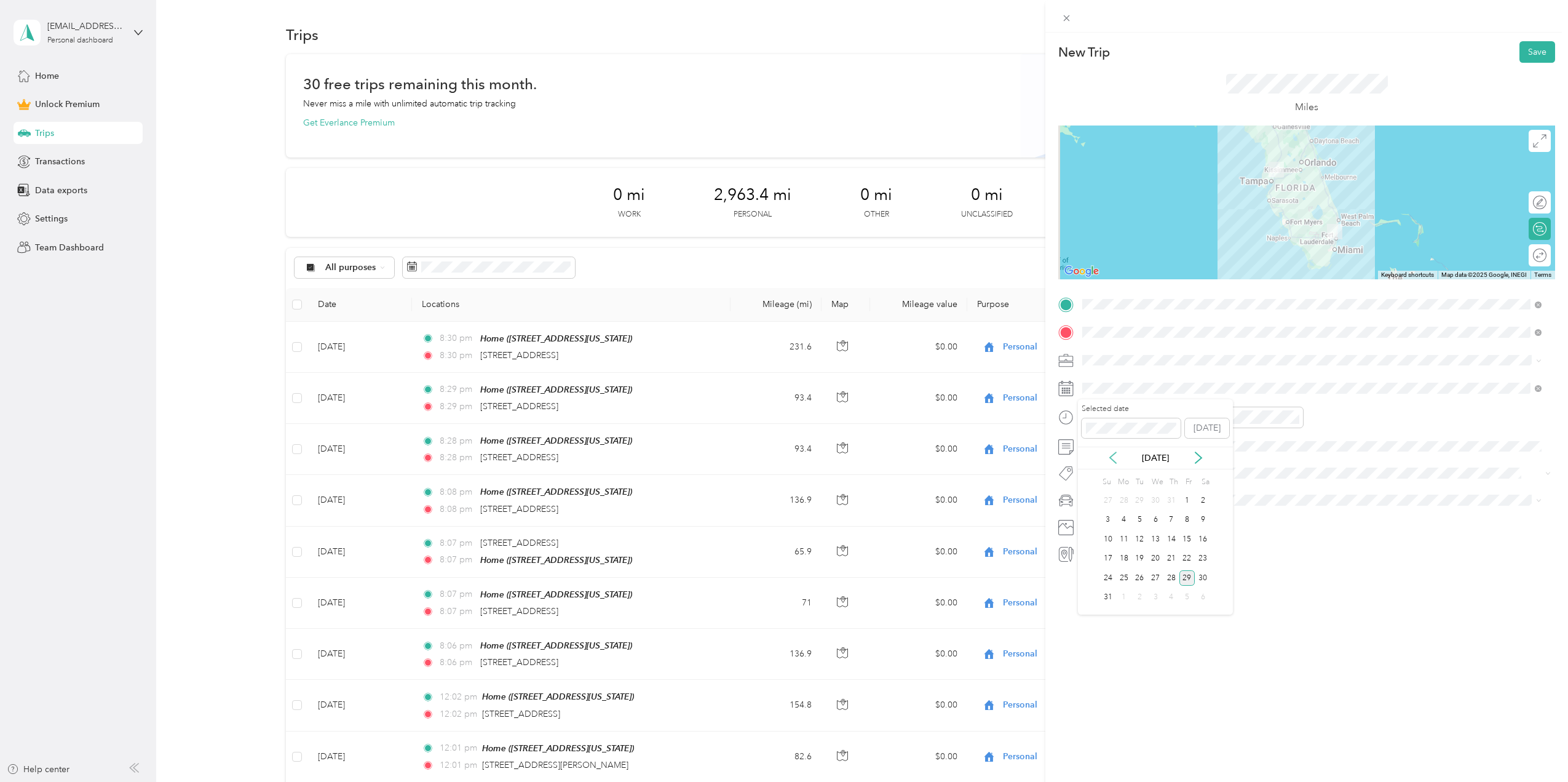
click at [1112, 455] on icon at bounding box center [1114, 458] width 6 height 11
click at [1111, 559] on div "22" at bounding box center [1108, 559] width 16 height 16
click at [1531, 53] on button "Save" at bounding box center [1537, 52] width 36 height 21
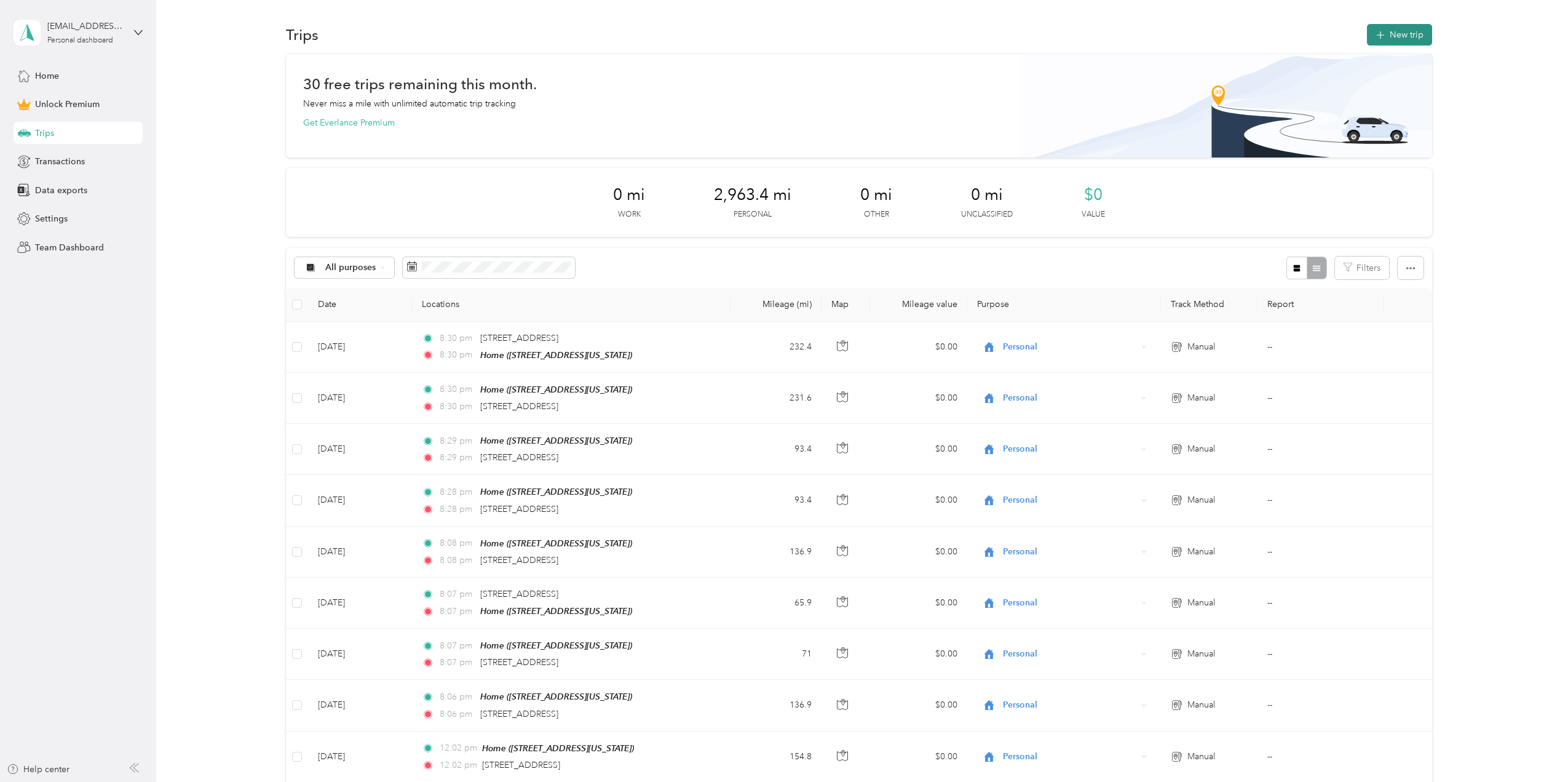
click at [1396, 37] on button "New trip" at bounding box center [1400, 34] width 65 height 21
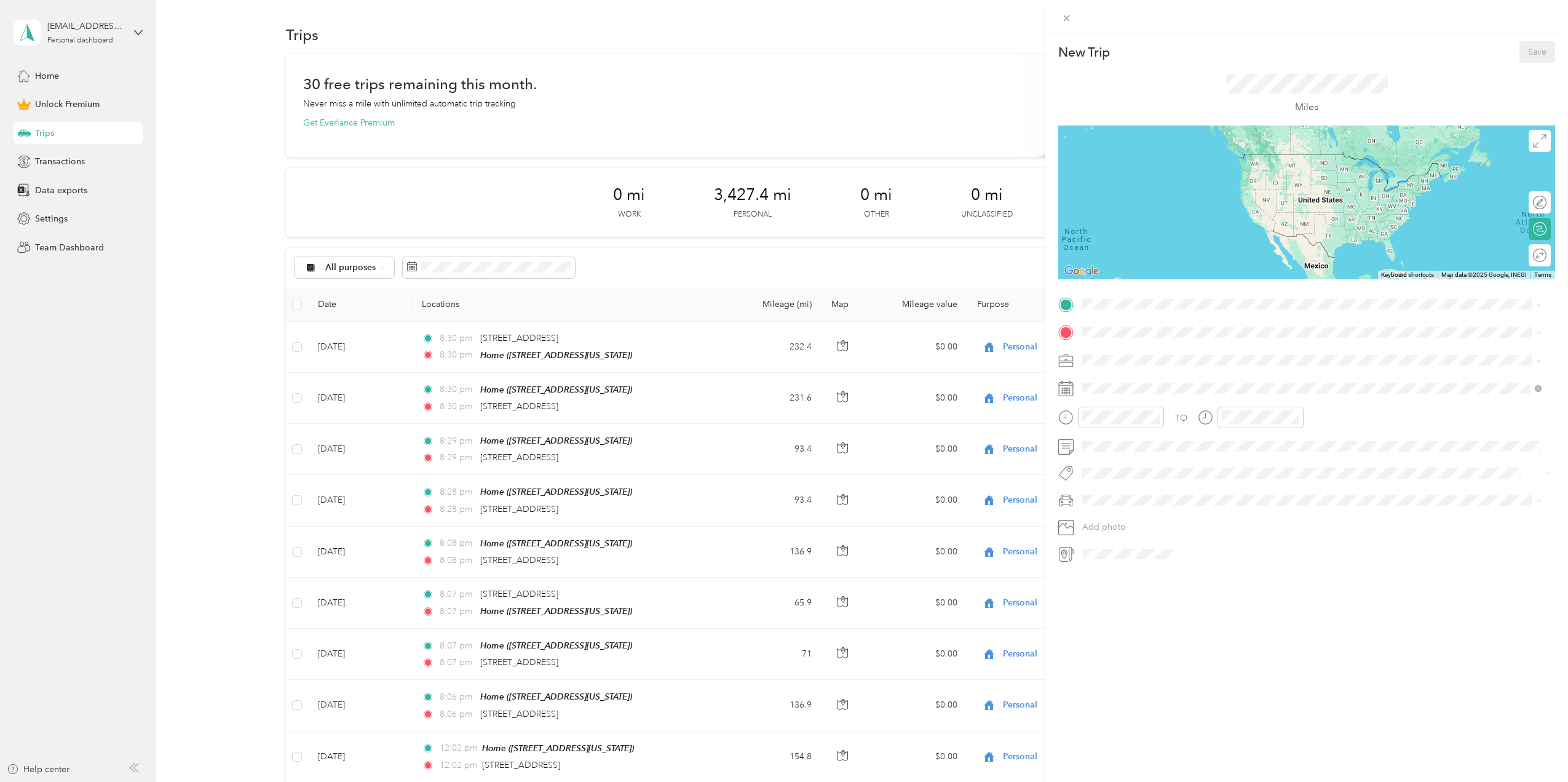
click at [1125, 447] on div "Home [STREET_ADDRESS][US_STATE]" at bounding box center [1167, 434] width 123 height 26
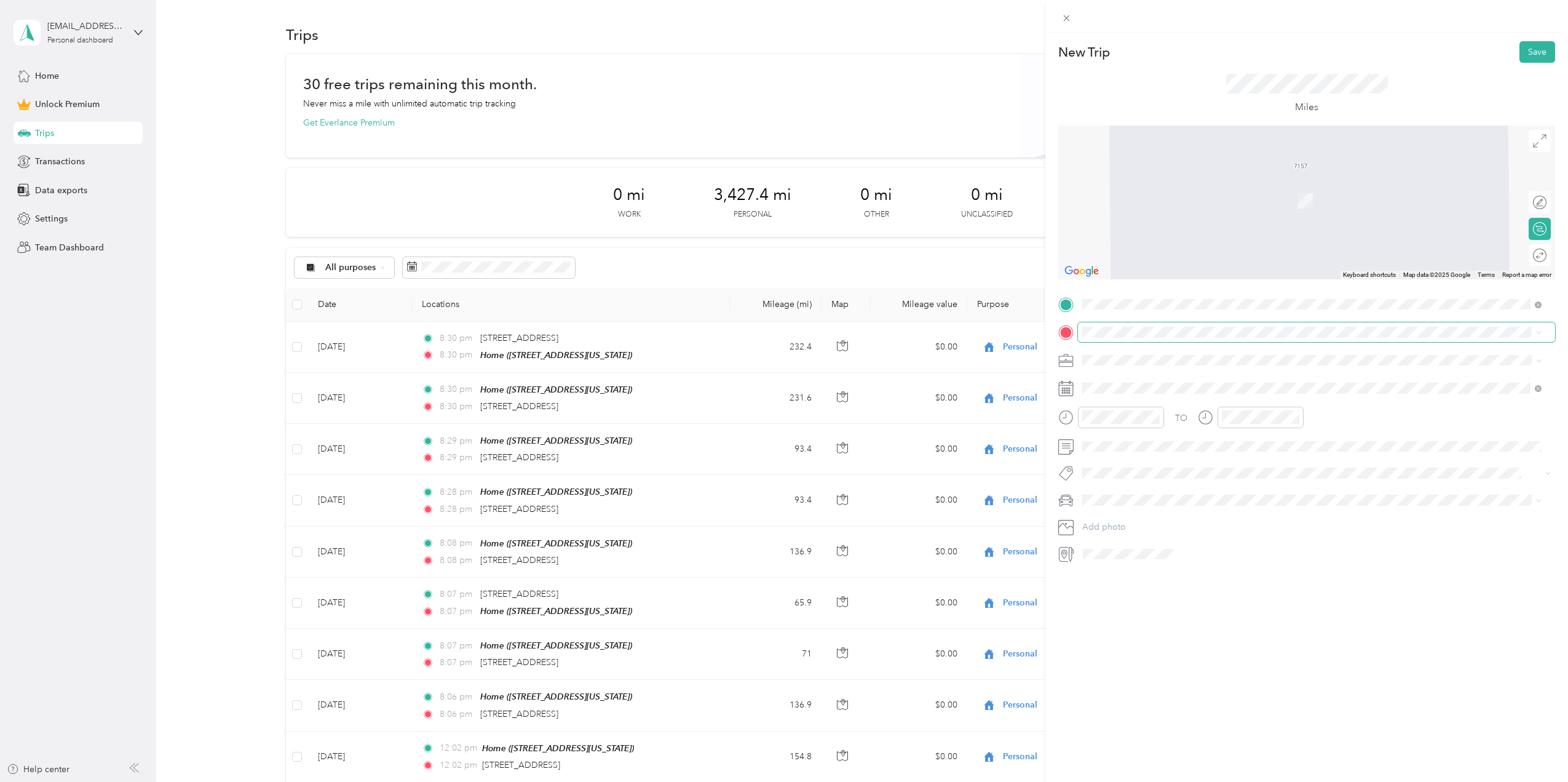
click at [1115, 339] on span at bounding box center [1316, 331] width 477 height 20
click at [1115, 338] on span at bounding box center [1316, 331] width 477 height 20
click at [1134, 386] on div "[STREET_ADDRESS][US_STATE]" at bounding box center [1312, 377] width 451 height 16
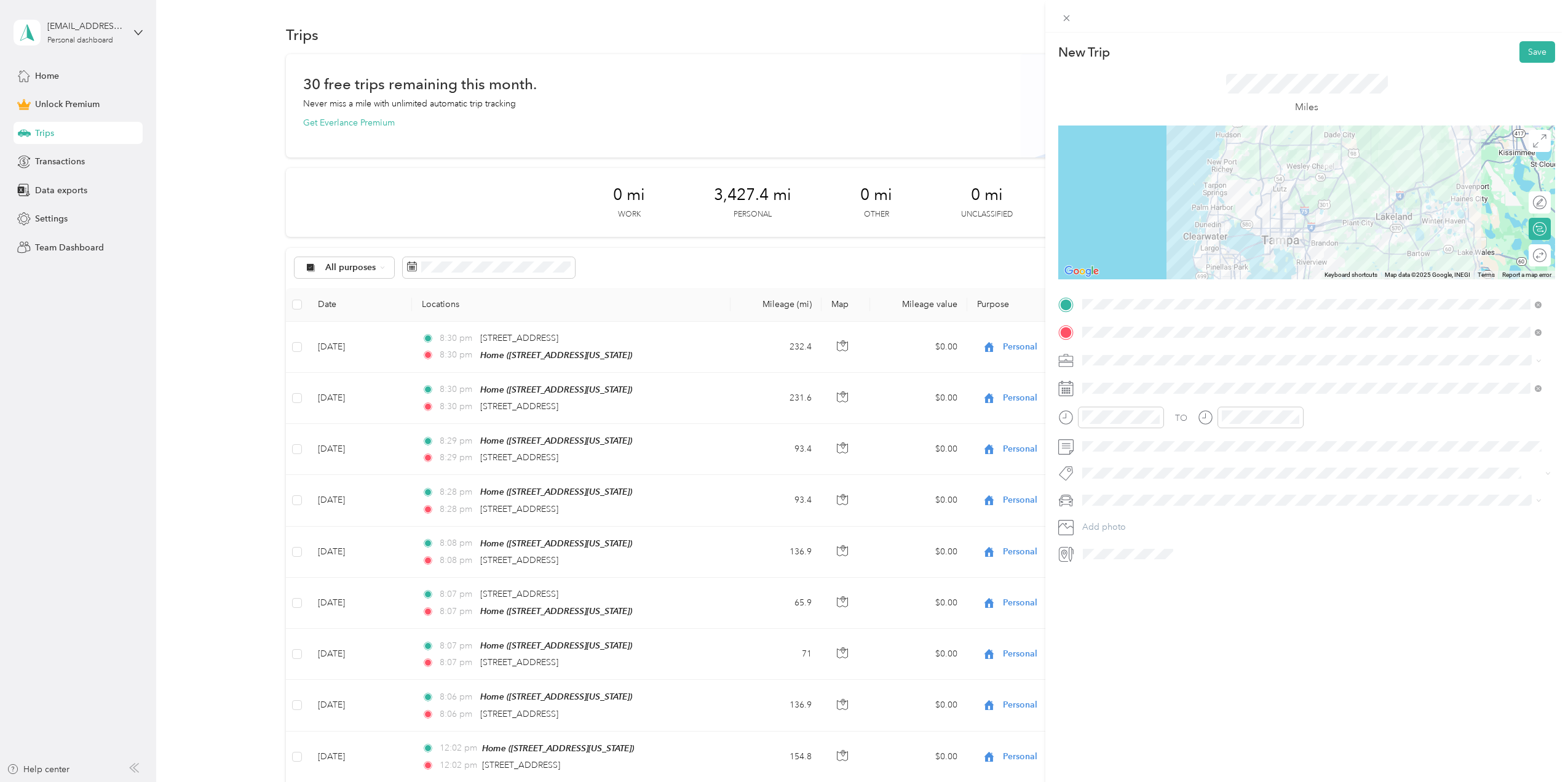
click at [1069, 387] on icon at bounding box center [1066, 389] width 16 height 16
click at [1115, 460] on icon at bounding box center [1114, 458] width 13 height 13
click at [1188, 556] on div "27" at bounding box center [1187, 559] width 16 height 16
click at [1521, 52] on button "Save" at bounding box center [1537, 52] width 36 height 21
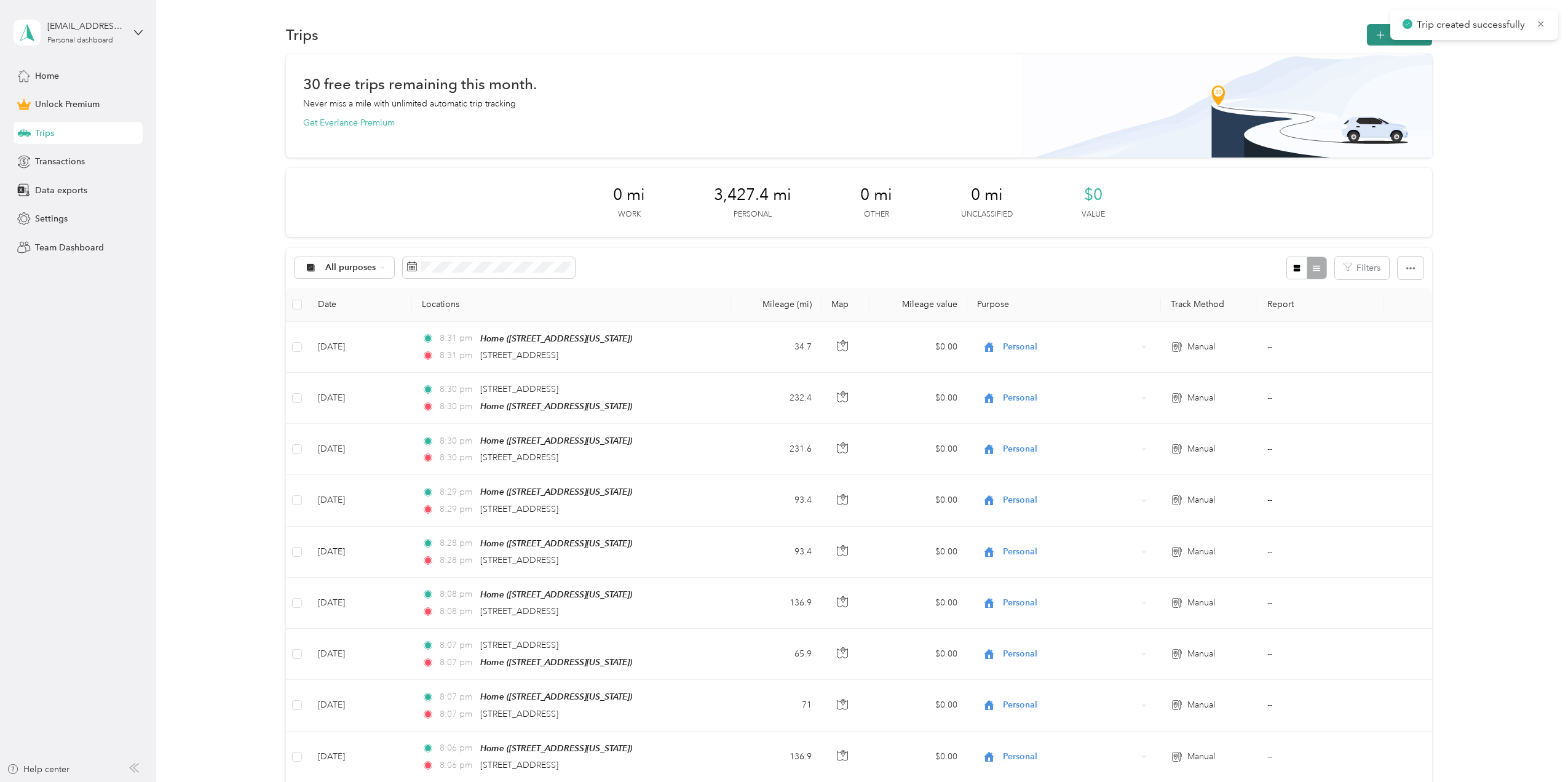
click at [1377, 35] on icon "button" at bounding box center [1381, 35] width 8 height 8
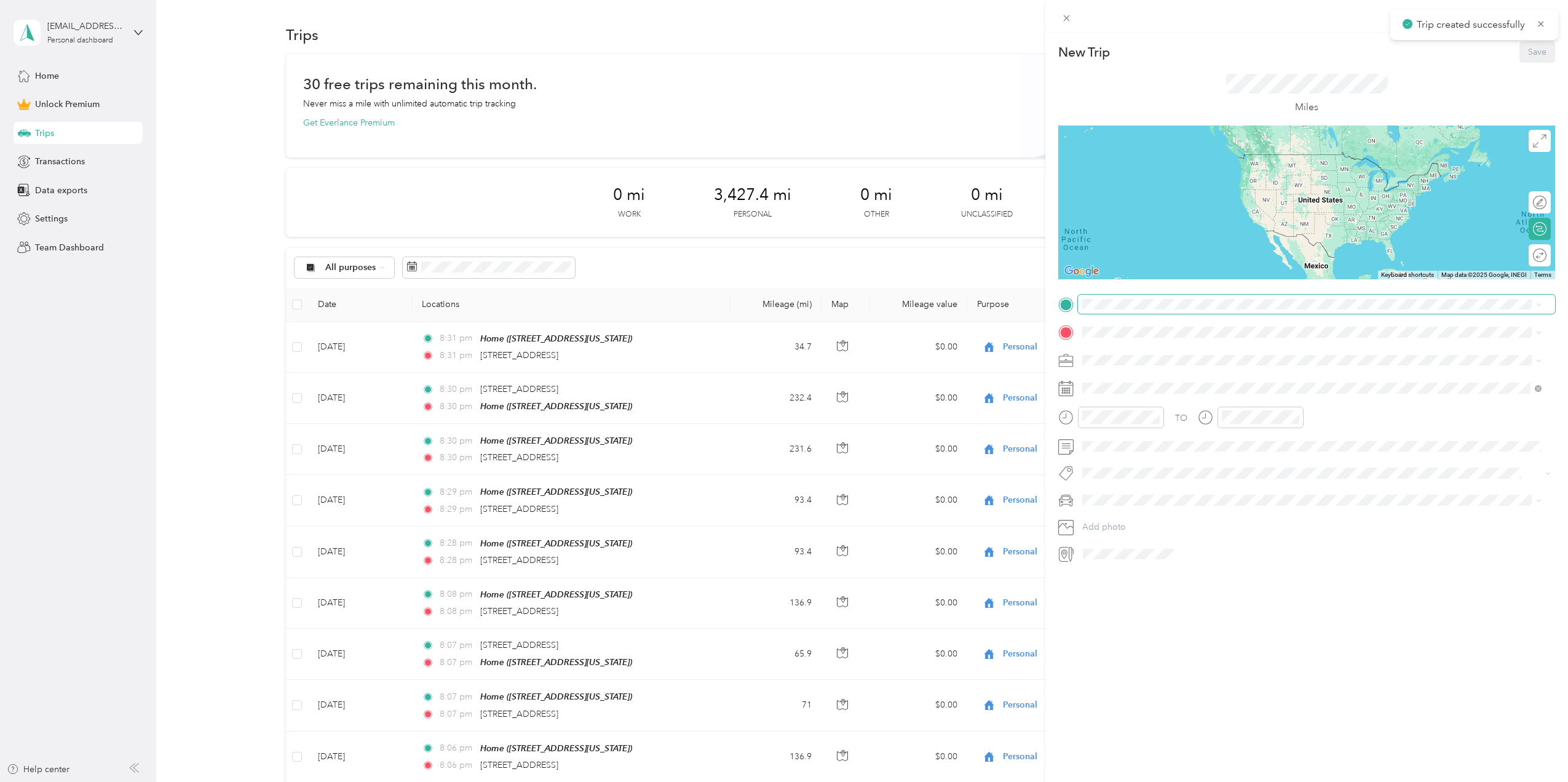
click at [1123, 310] on span at bounding box center [1316, 304] width 477 height 20
click at [1122, 354] on span "[STREET_ADDRESS][US_STATE]" at bounding box center [1167, 349] width 123 height 11
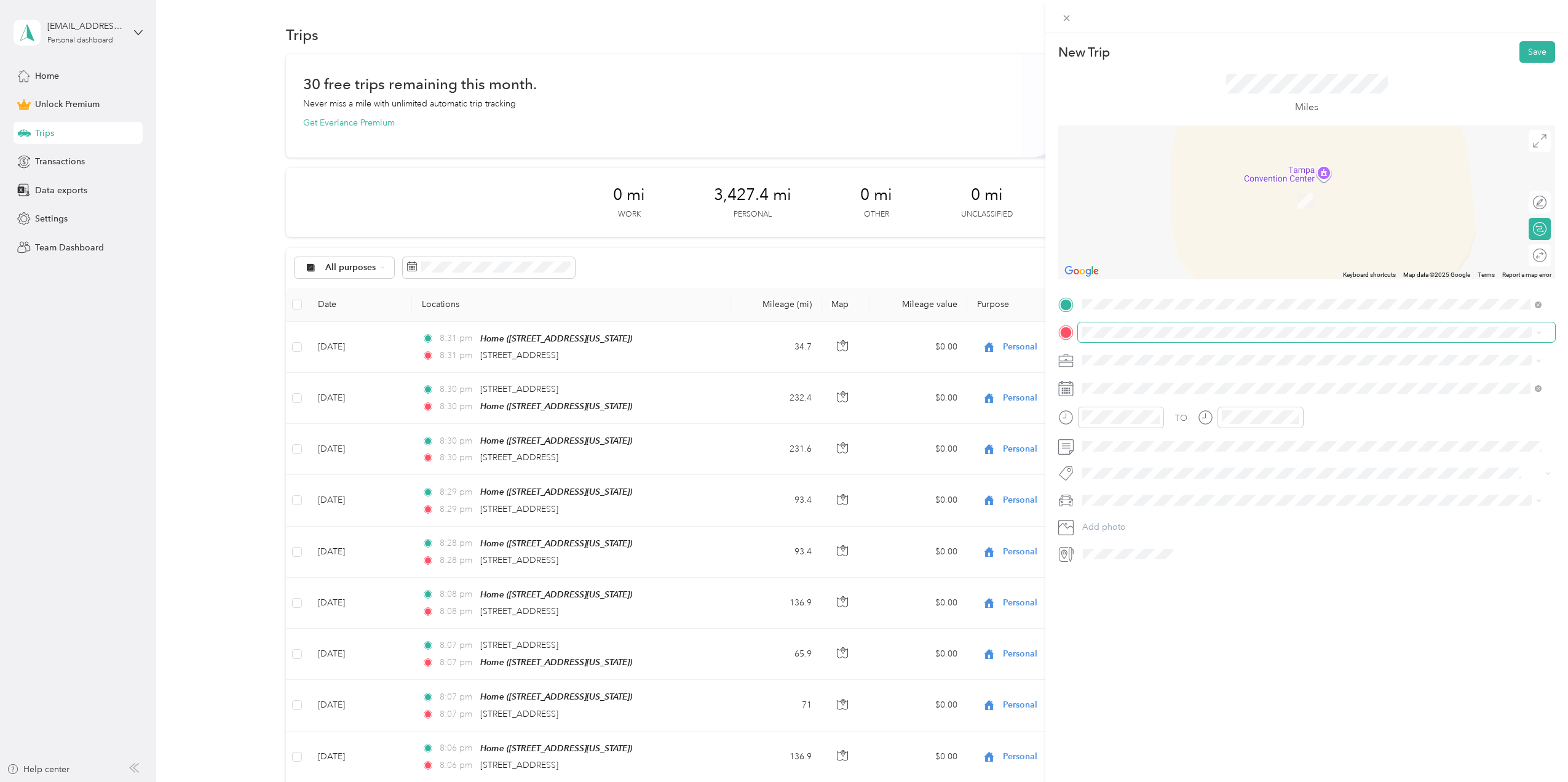
click at [1107, 323] on span at bounding box center [1316, 331] width 477 height 20
click at [1133, 465] on div "Home [STREET_ADDRESS][US_STATE]" at bounding box center [1167, 463] width 123 height 26
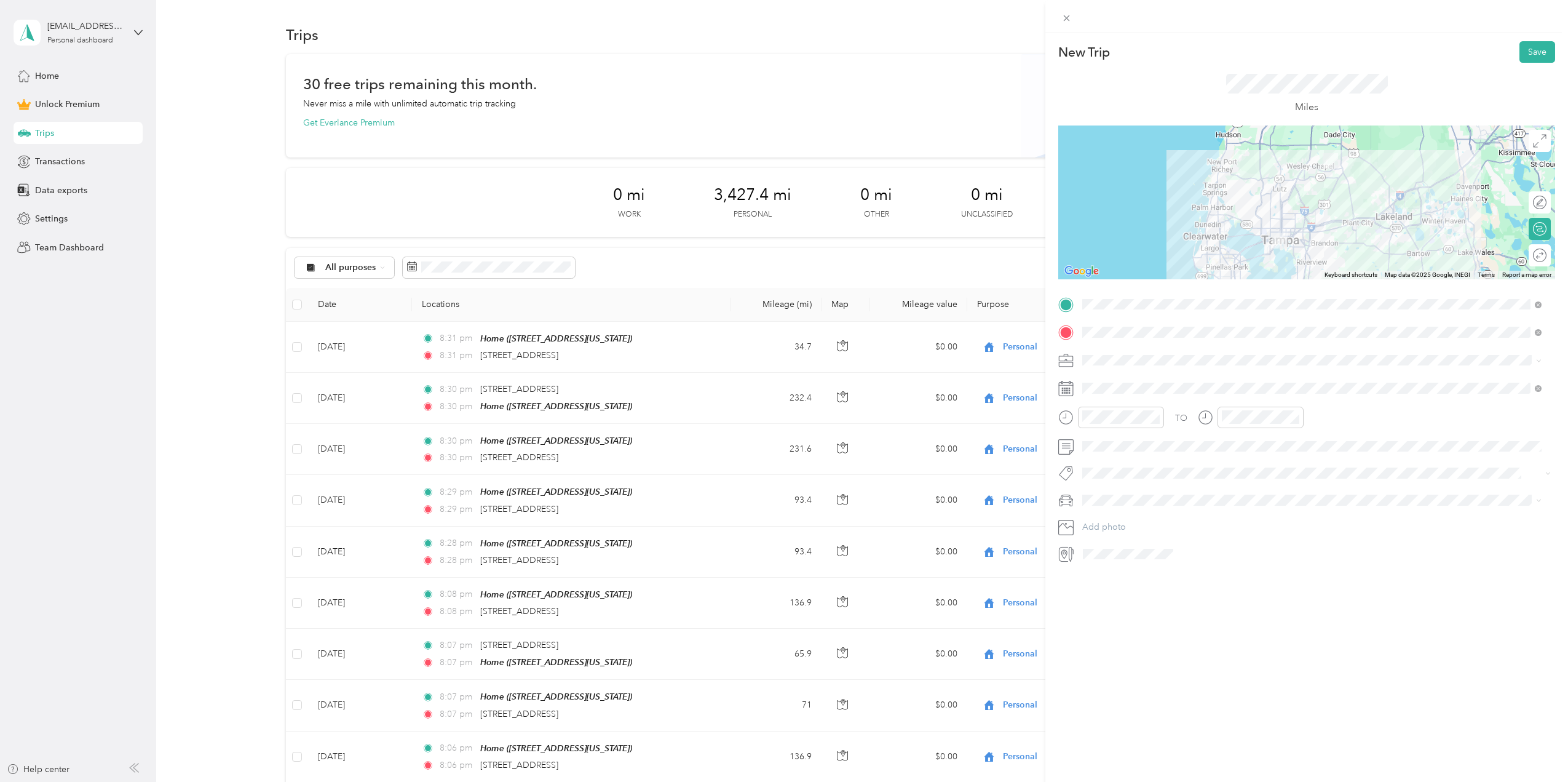
click at [1102, 377] on div "TO Add photo" at bounding box center [1307, 429] width 497 height 270
click at [1119, 457] on div "[DATE]" at bounding box center [1156, 458] width 155 height 13
click at [1109, 457] on icon at bounding box center [1114, 458] width 13 height 13
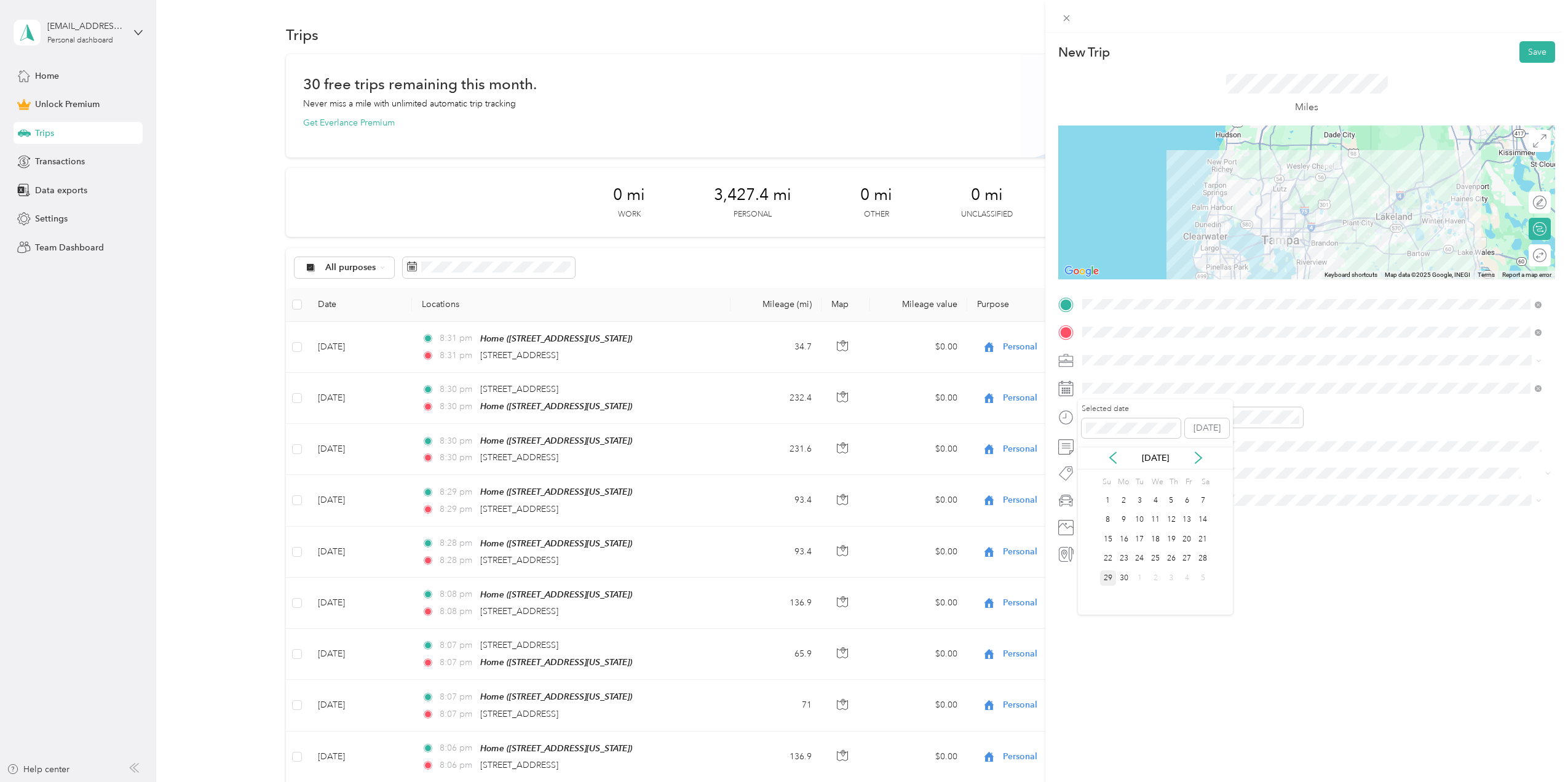
click at [1111, 576] on div "29" at bounding box center [1108, 578] width 16 height 16
click at [1527, 51] on button "Save" at bounding box center [1537, 52] width 36 height 21
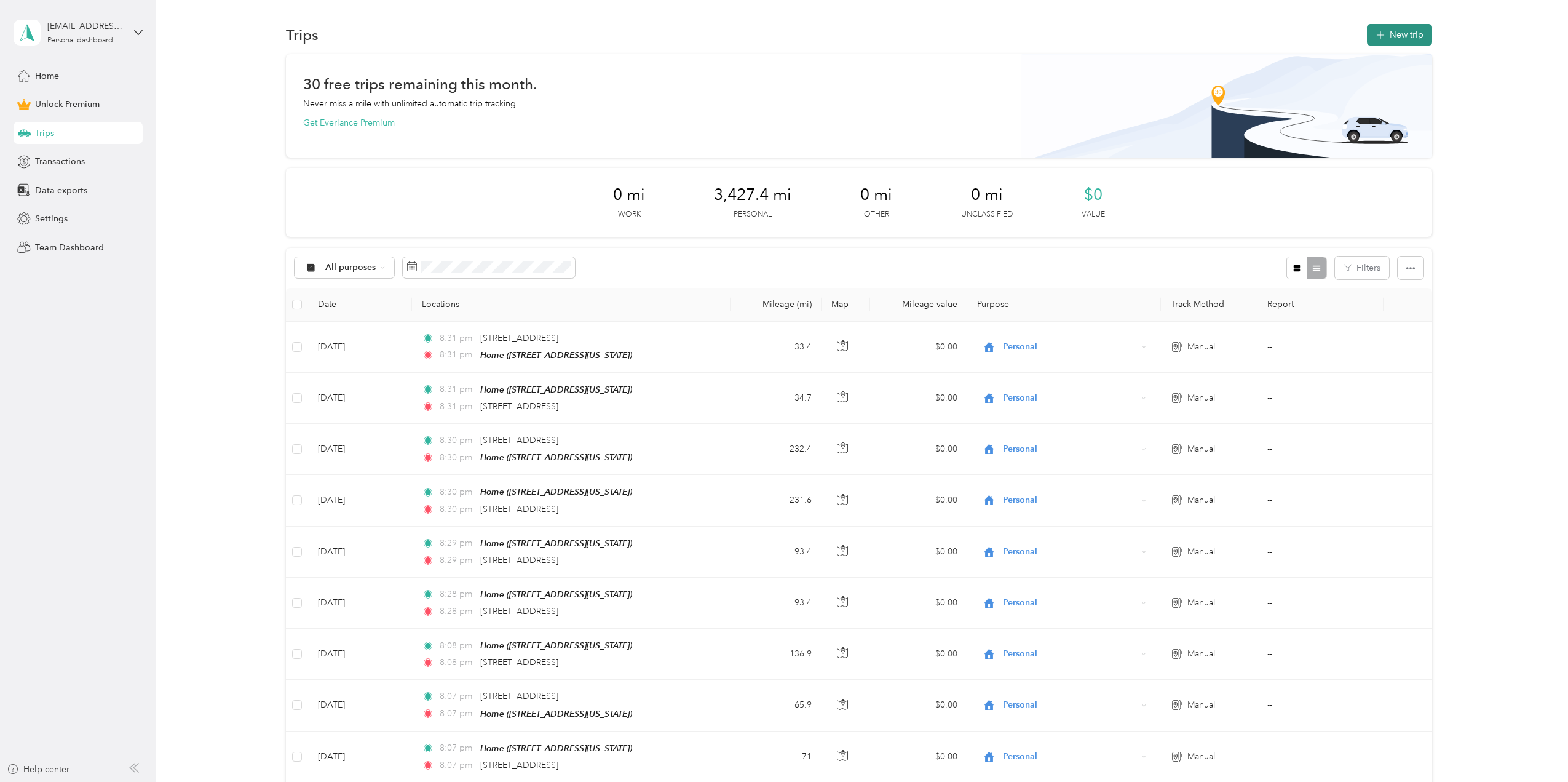
click at [1403, 37] on button "New trip" at bounding box center [1400, 34] width 65 height 21
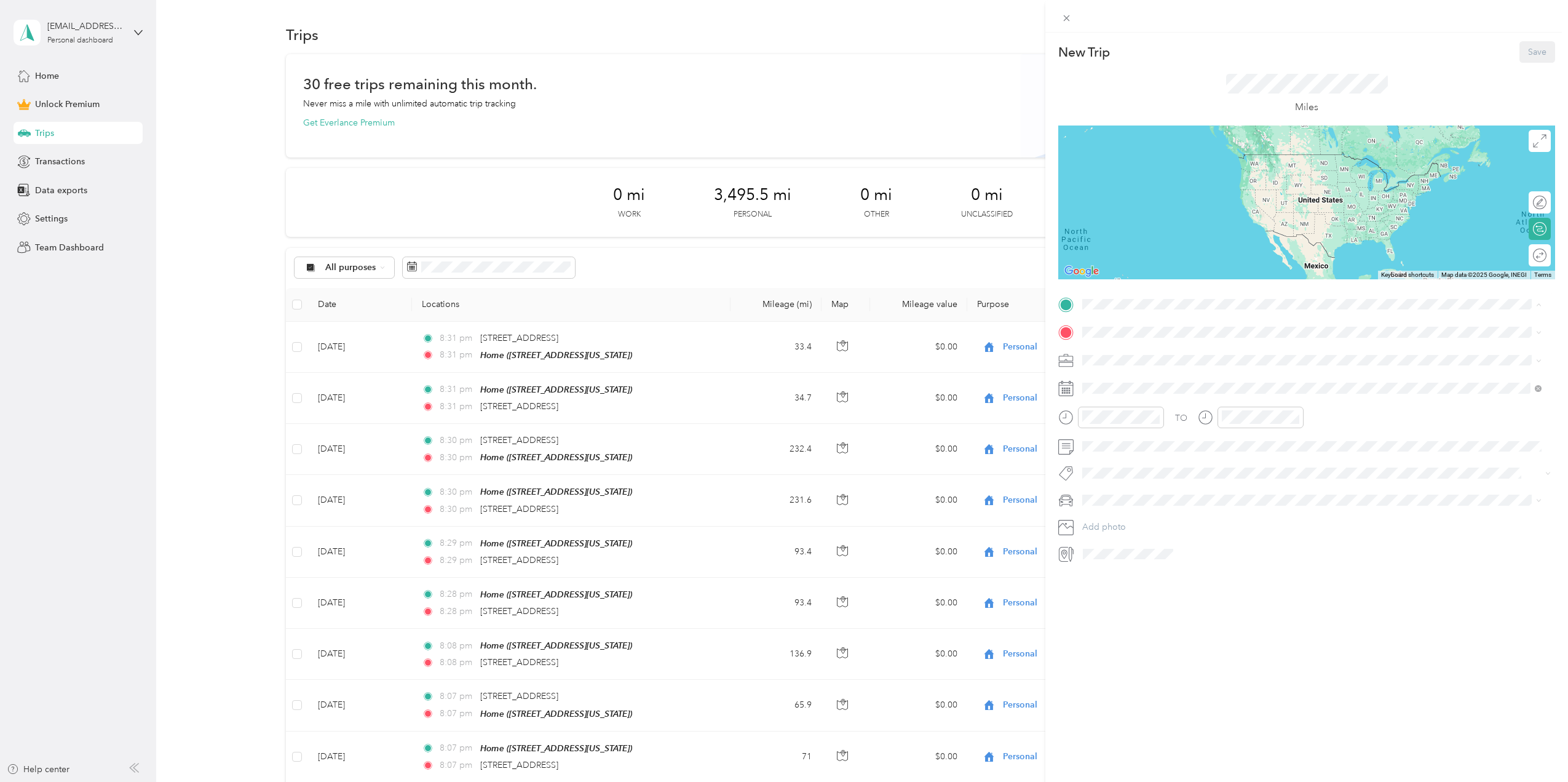
click at [1157, 437] on div "Home [STREET_ADDRESS][US_STATE]" at bounding box center [1167, 437] width 123 height 26
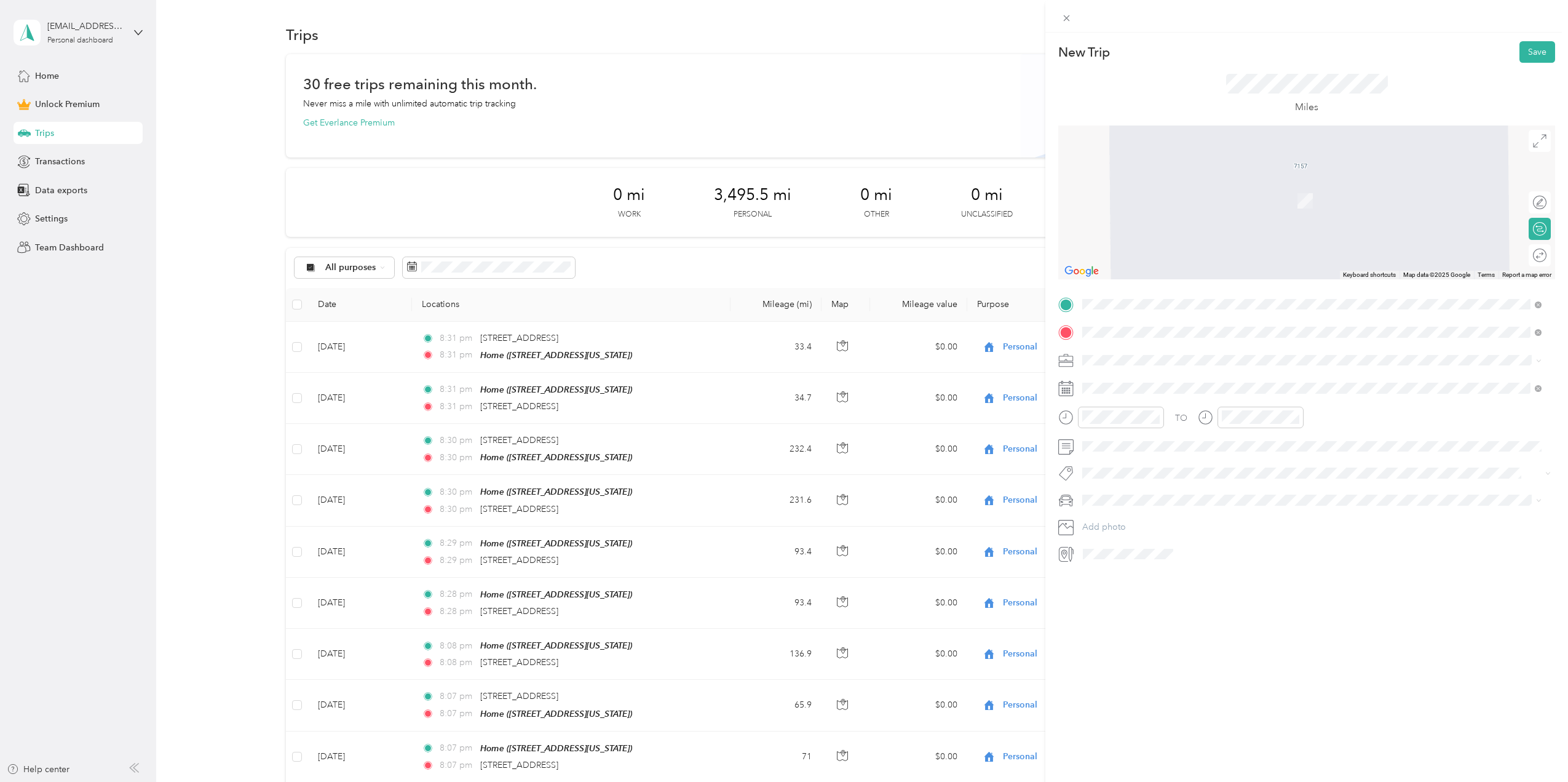
click at [1126, 447] on span "[STREET_ADDRESS][US_STATE]" at bounding box center [1167, 441] width 123 height 11
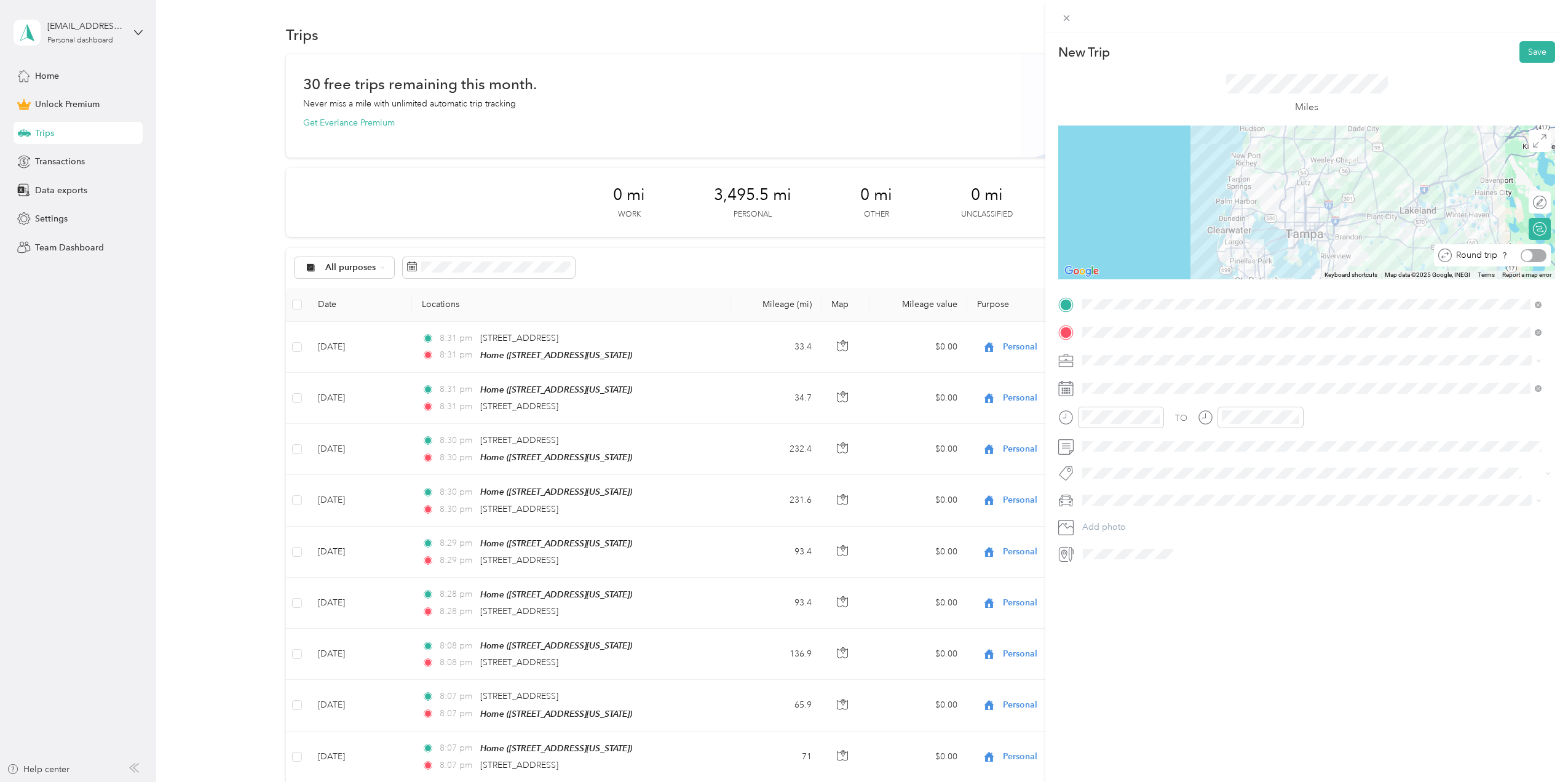
click at [1530, 253] on div at bounding box center [1534, 255] width 26 height 13
click at [1067, 390] on rect at bounding box center [1067, 391] width 2 height 2
click at [1117, 457] on icon at bounding box center [1114, 458] width 13 height 13
click at [1200, 500] on div "5" at bounding box center [1203, 501] width 16 height 16
click at [1533, 54] on button "Save" at bounding box center [1537, 52] width 36 height 21
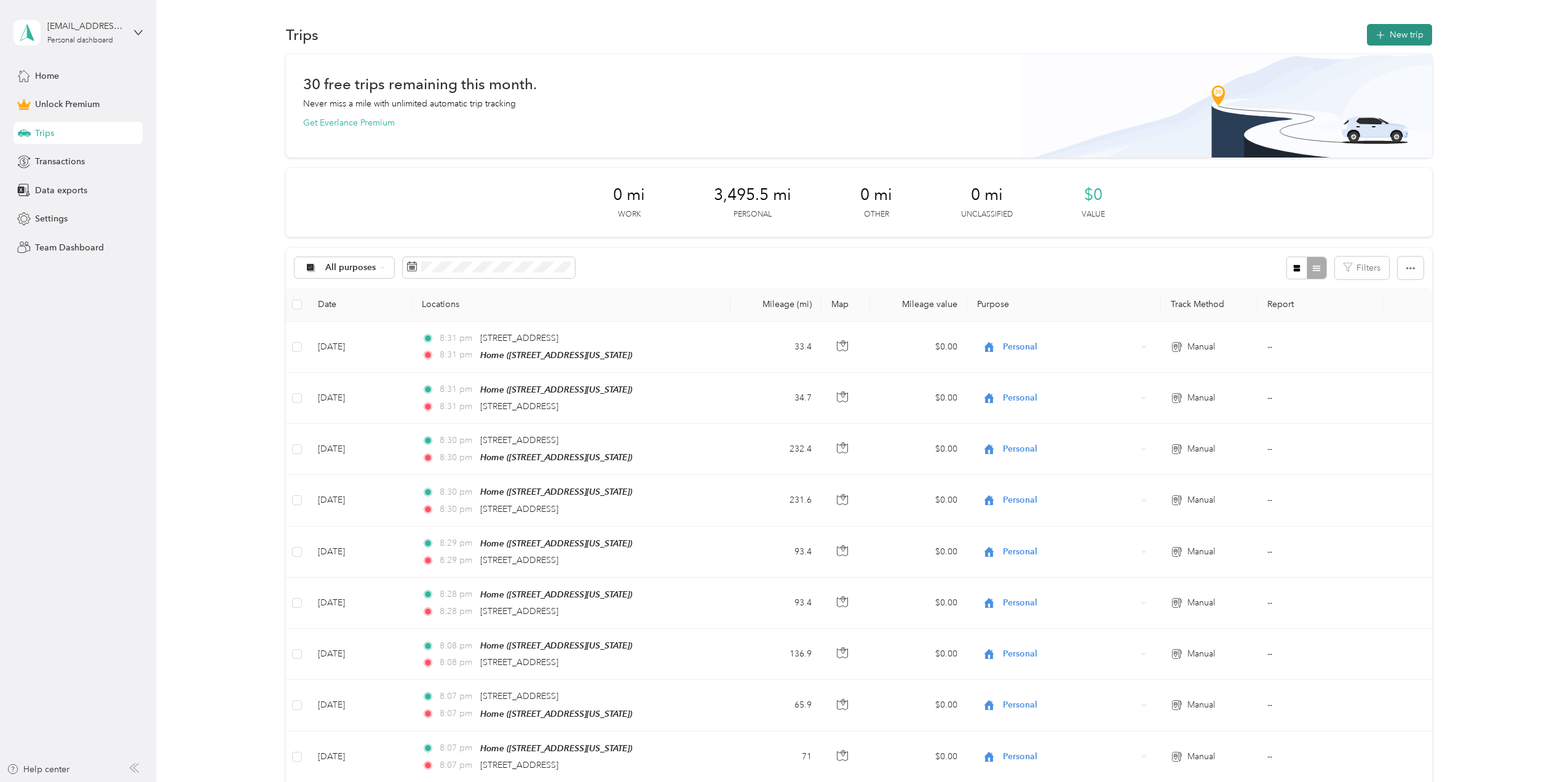
click at [1401, 34] on button "New trip" at bounding box center [1400, 34] width 65 height 21
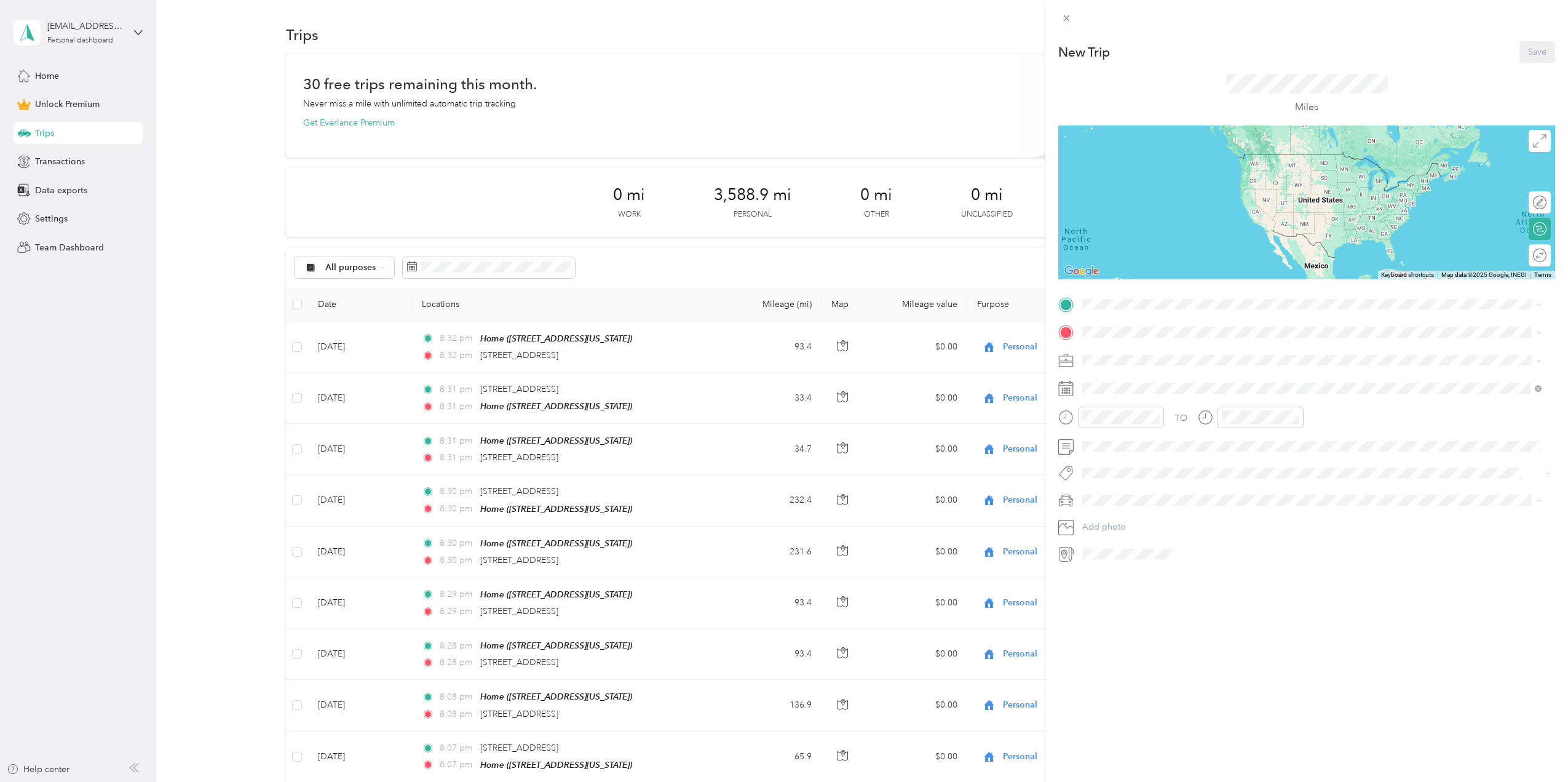
click at [1132, 444] on span "[STREET_ADDRESS][US_STATE]" at bounding box center [1167, 443] width 123 height 10
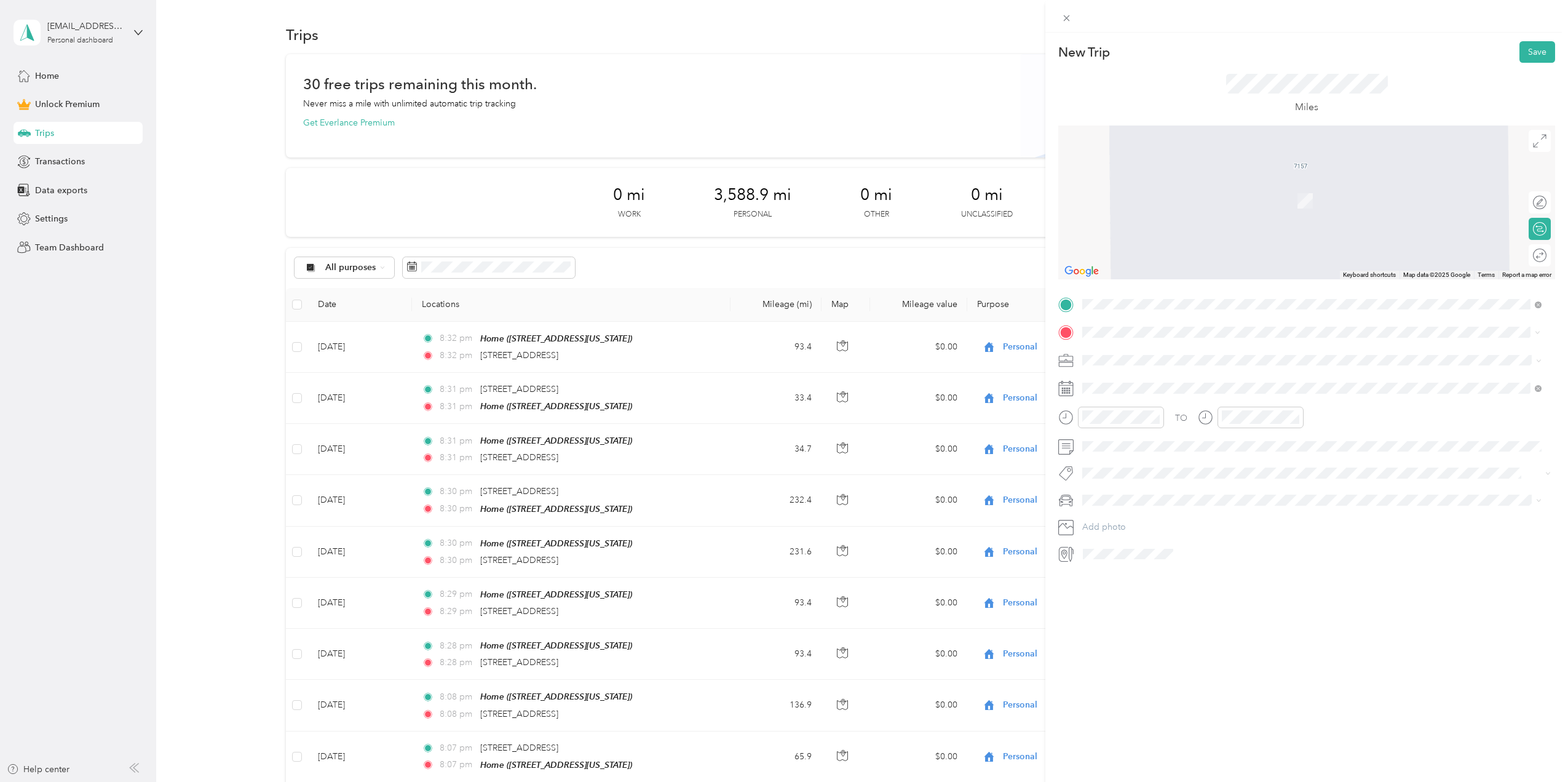
click at [1138, 386] on div "[STREET_ADDRESS][US_STATE]" at bounding box center [1312, 377] width 451 height 16
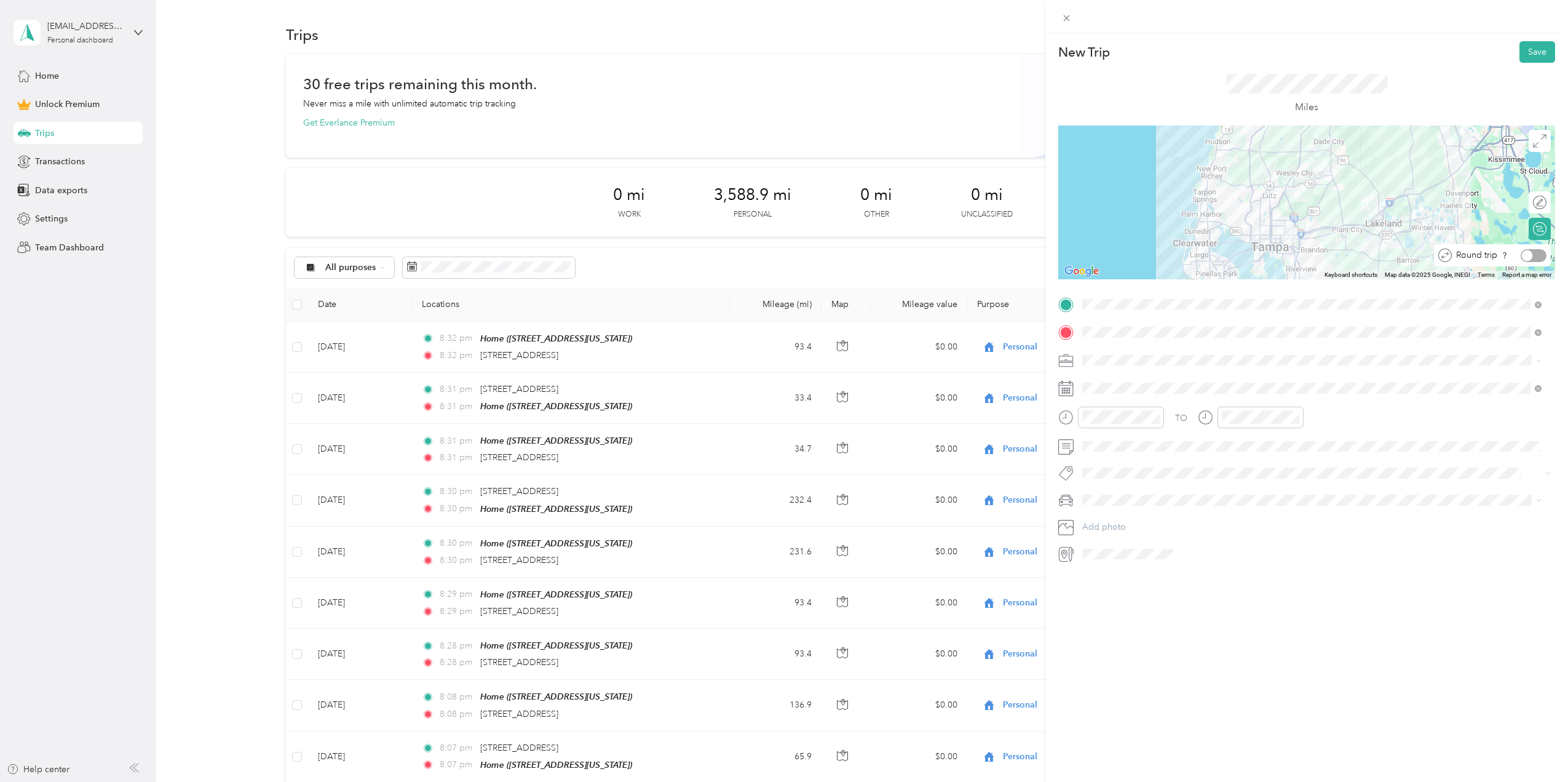
click at [1524, 255] on div at bounding box center [1534, 255] width 26 height 13
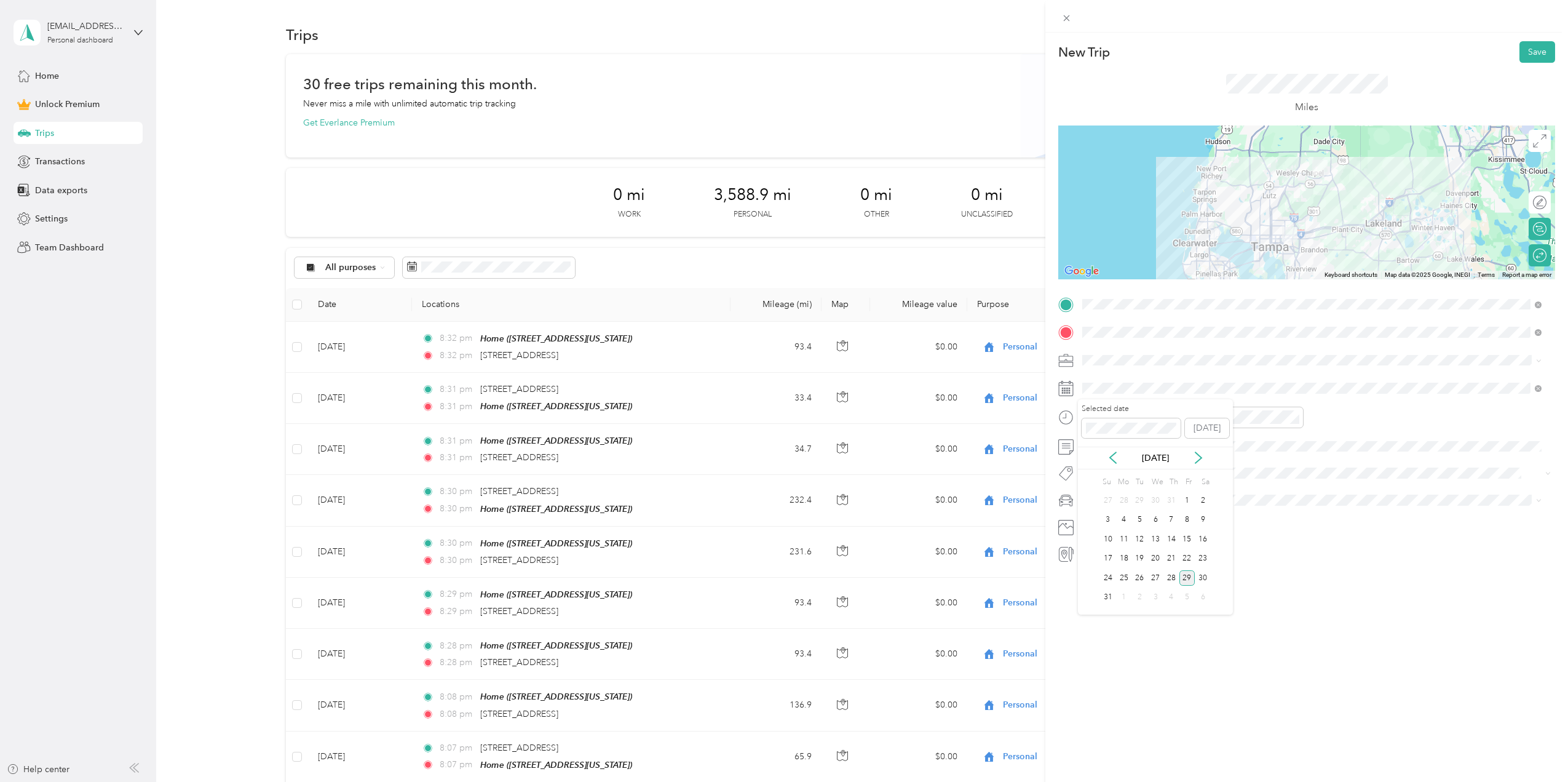
click at [1117, 469] on div "Selected date [DATE] [DATE] Su Mo Tu We Th Fr Sa 27 28 29 30 31 1 2 3 4 5 6 7 8…" at bounding box center [1156, 506] width 155 height 215
click at [1114, 462] on icon at bounding box center [1114, 458] width 6 height 11
click at [1209, 536] on div "19" at bounding box center [1203, 539] width 16 height 16
click at [1534, 58] on button "Save" at bounding box center [1537, 52] width 36 height 21
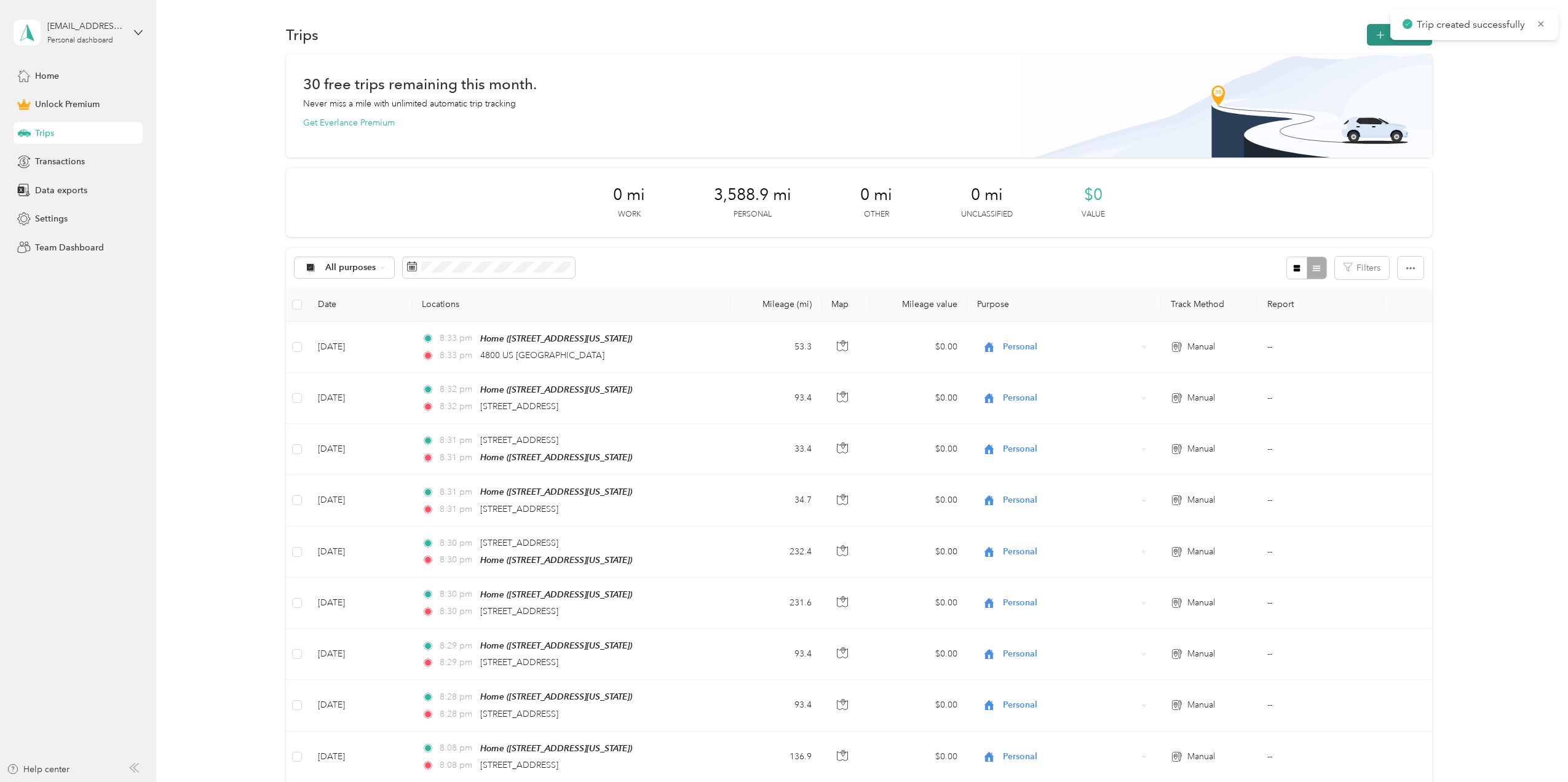
click at [1377, 30] on icon "button" at bounding box center [1381, 35] width 14 height 14
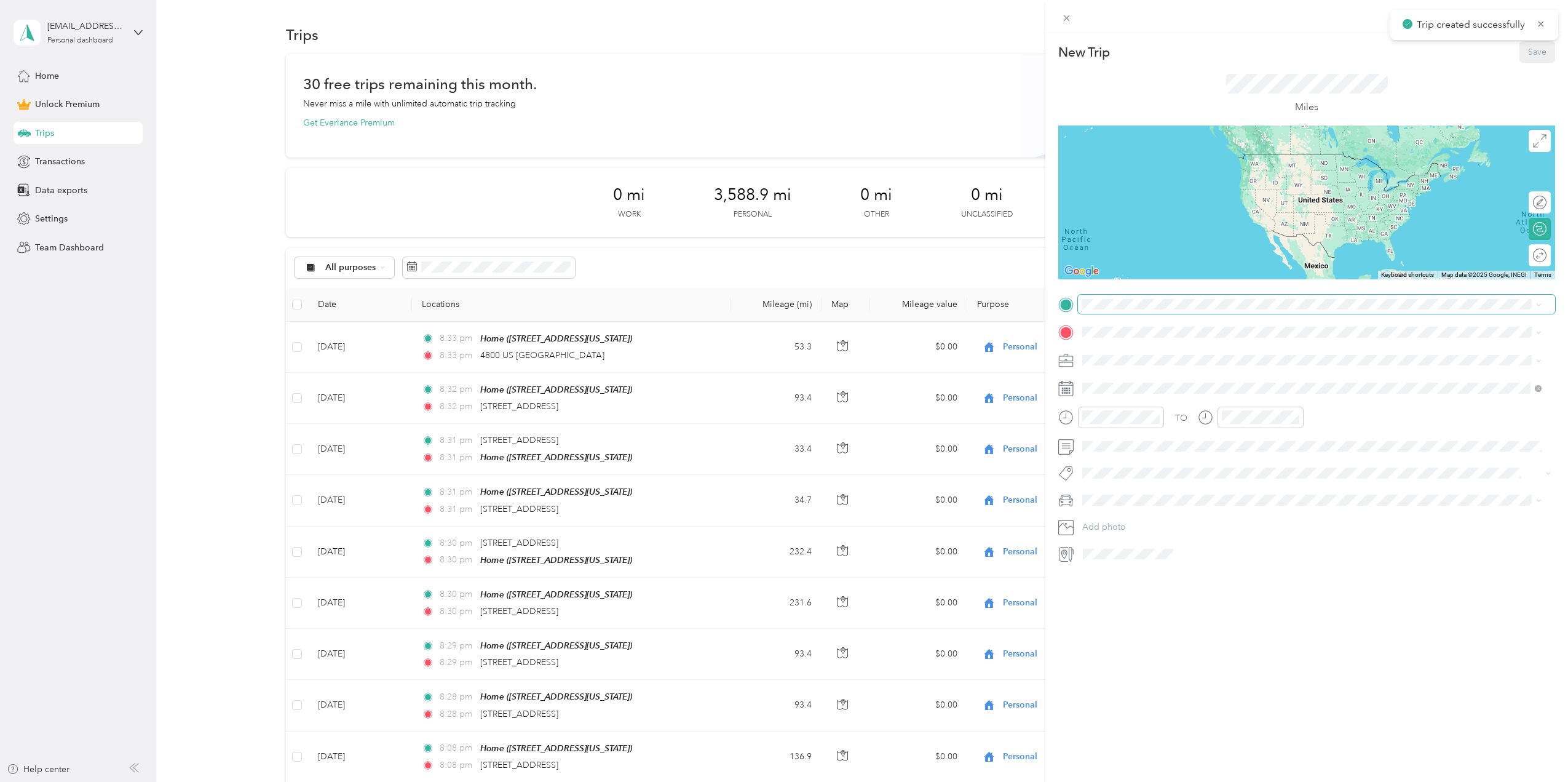
click at [1100, 310] on span at bounding box center [1316, 304] width 477 height 20
click at [1121, 448] on div "Home [STREET_ADDRESS][US_STATE]" at bounding box center [1167, 437] width 123 height 26
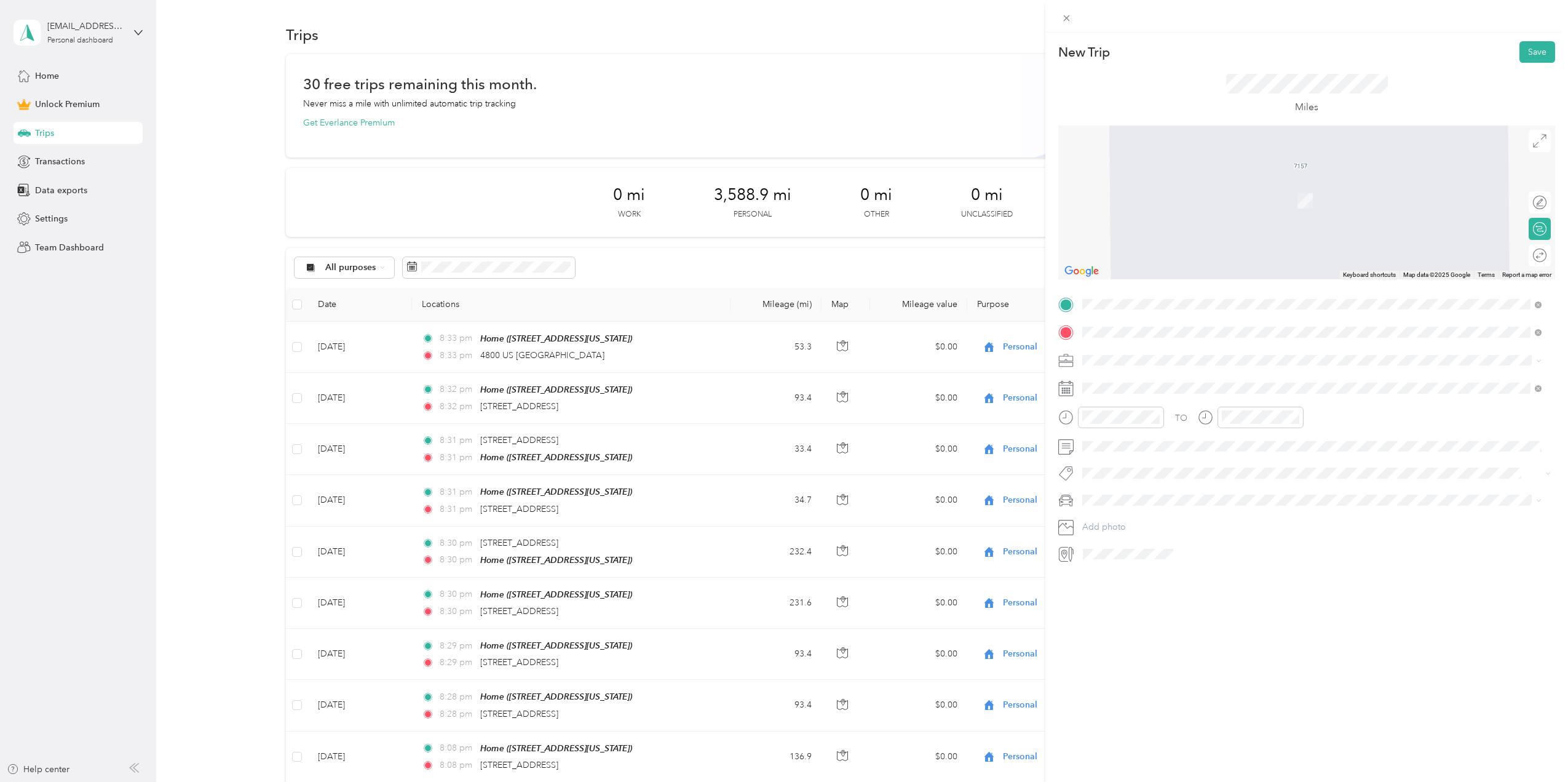
click at [1133, 382] on span "[STREET_ADDRESS][US_STATE]" at bounding box center [1167, 376] width 123 height 11
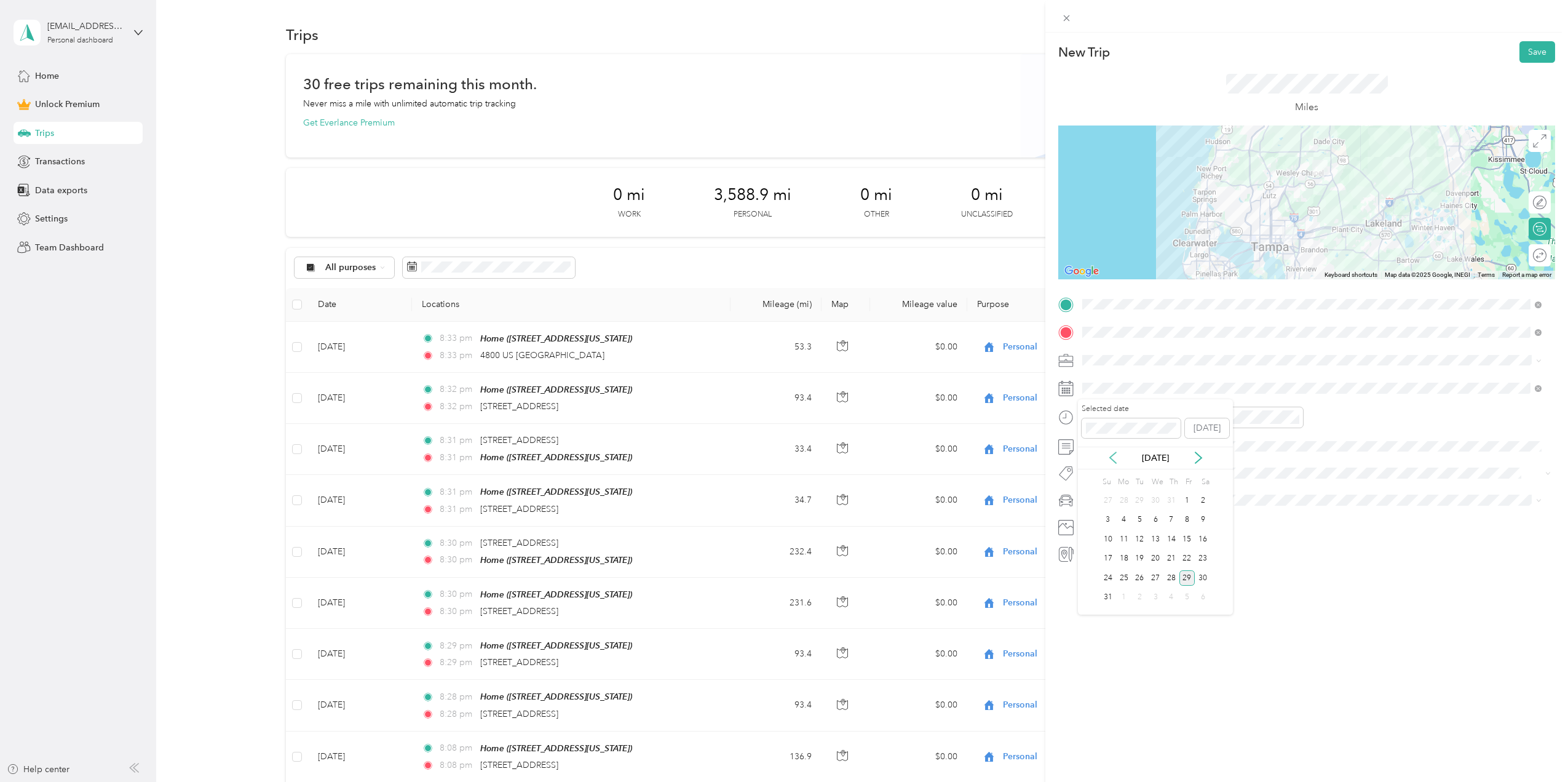
click at [1117, 459] on icon at bounding box center [1114, 458] width 13 height 13
drag, startPoint x: 1111, startPoint y: 559, endPoint x: 1105, endPoint y: 556, distance: 6.7
click at [1111, 559] on div "20" at bounding box center [1108, 559] width 16 height 16
click at [1525, 259] on div at bounding box center [1534, 255] width 26 height 13
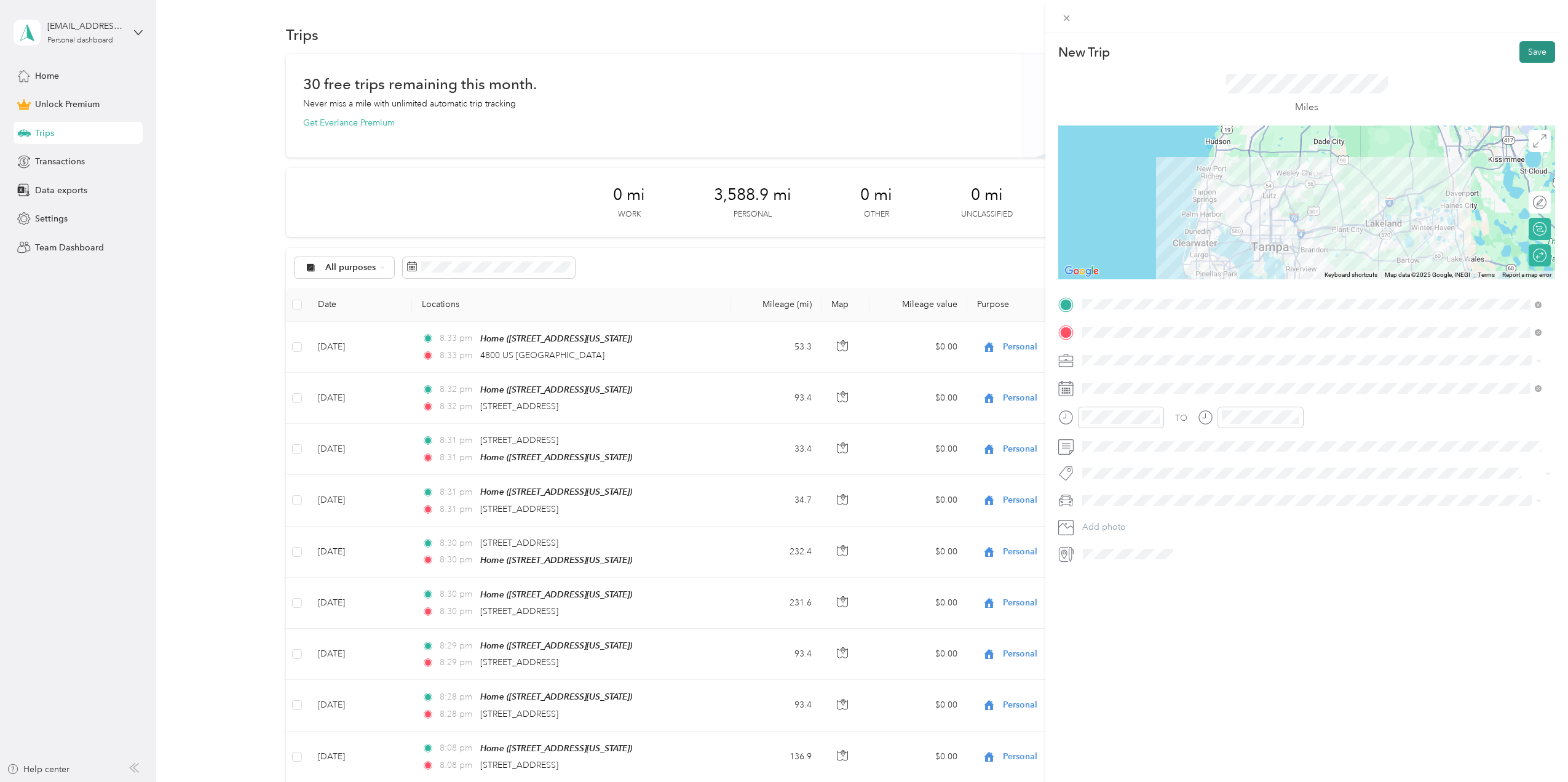
click at [1530, 51] on button "Save" at bounding box center [1537, 52] width 36 height 21
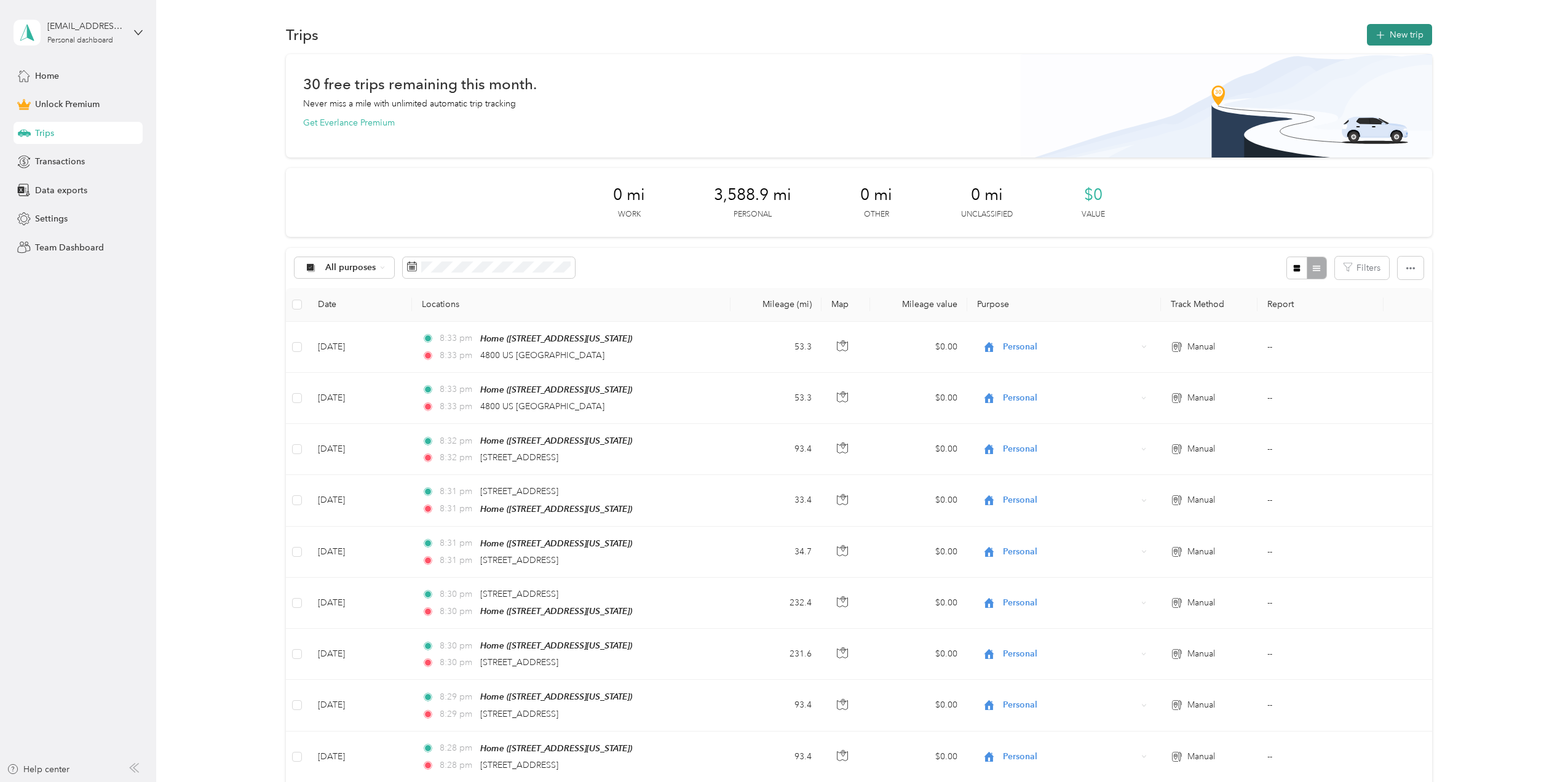
click at [1373, 31] on button "New trip" at bounding box center [1400, 34] width 65 height 21
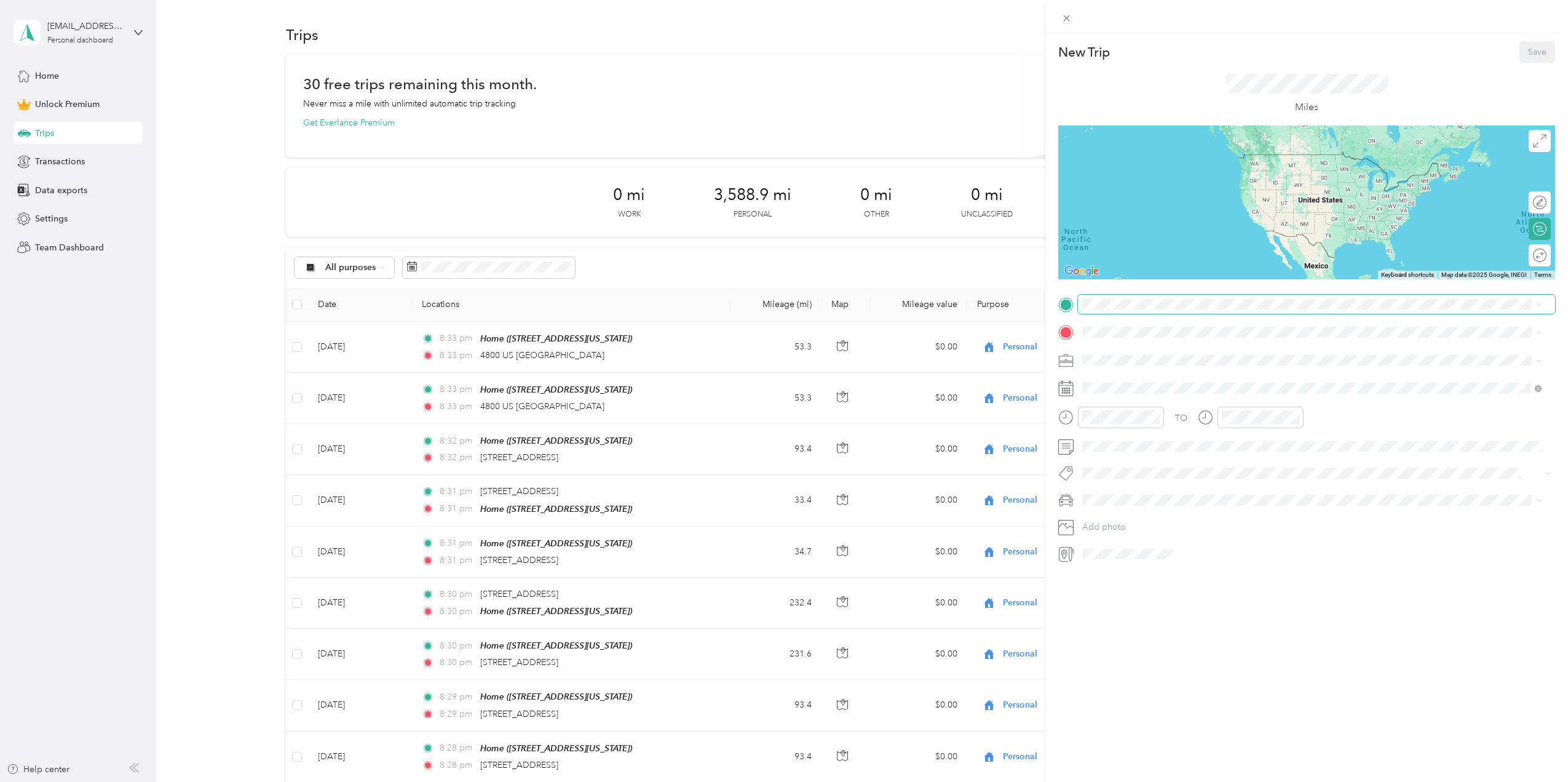
click at [1099, 311] on span at bounding box center [1316, 304] width 477 height 20
click at [1099, 310] on span at bounding box center [1316, 304] width 477 height 20
click at [1117, 433] on strong "Home" at bounding box center [1117, 430] width 24 height 11
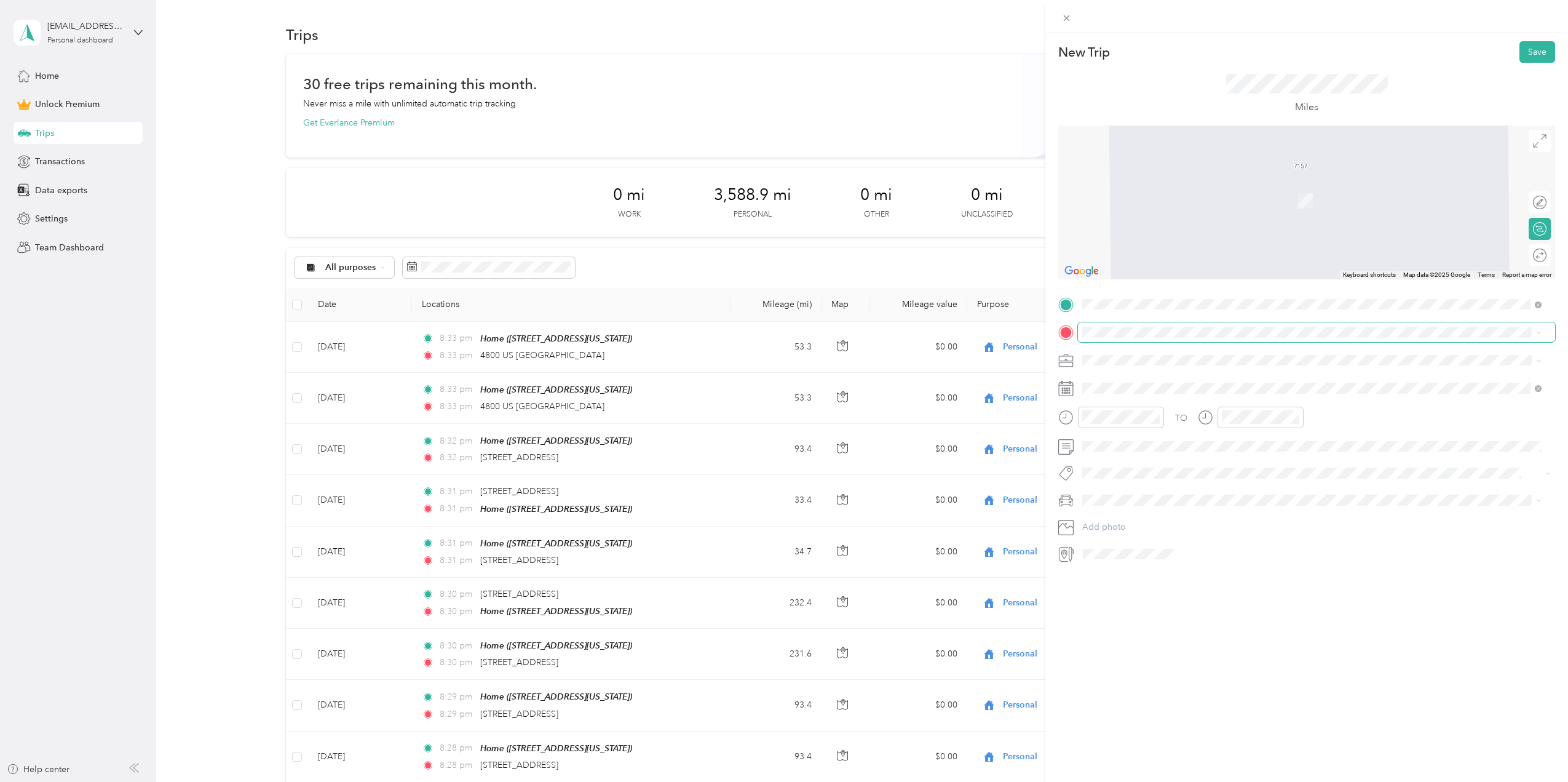
click at [1100, 324] on span at bounding box center [1316, 331] width 477 height 20
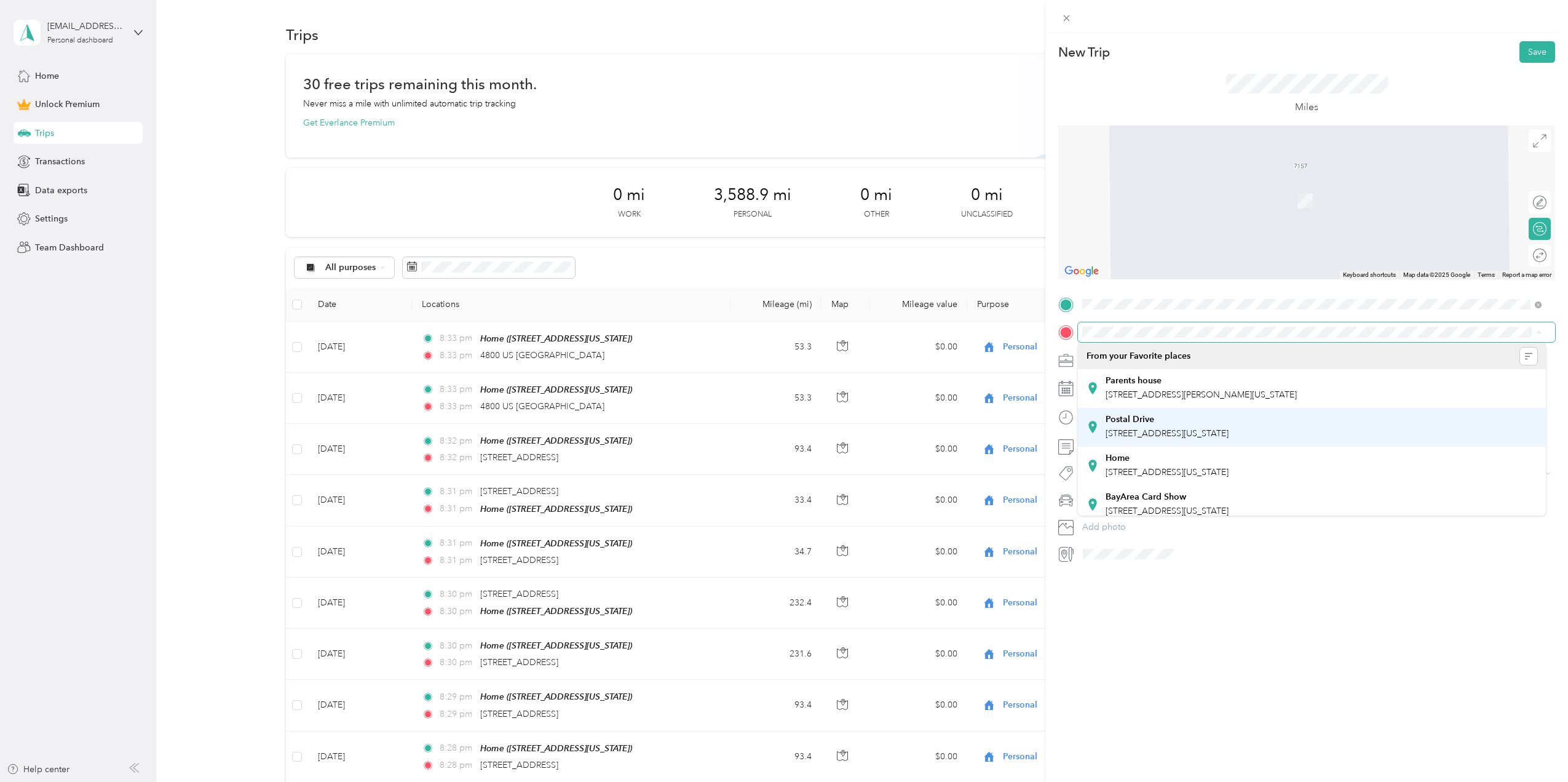
scroll to position [61, 0]
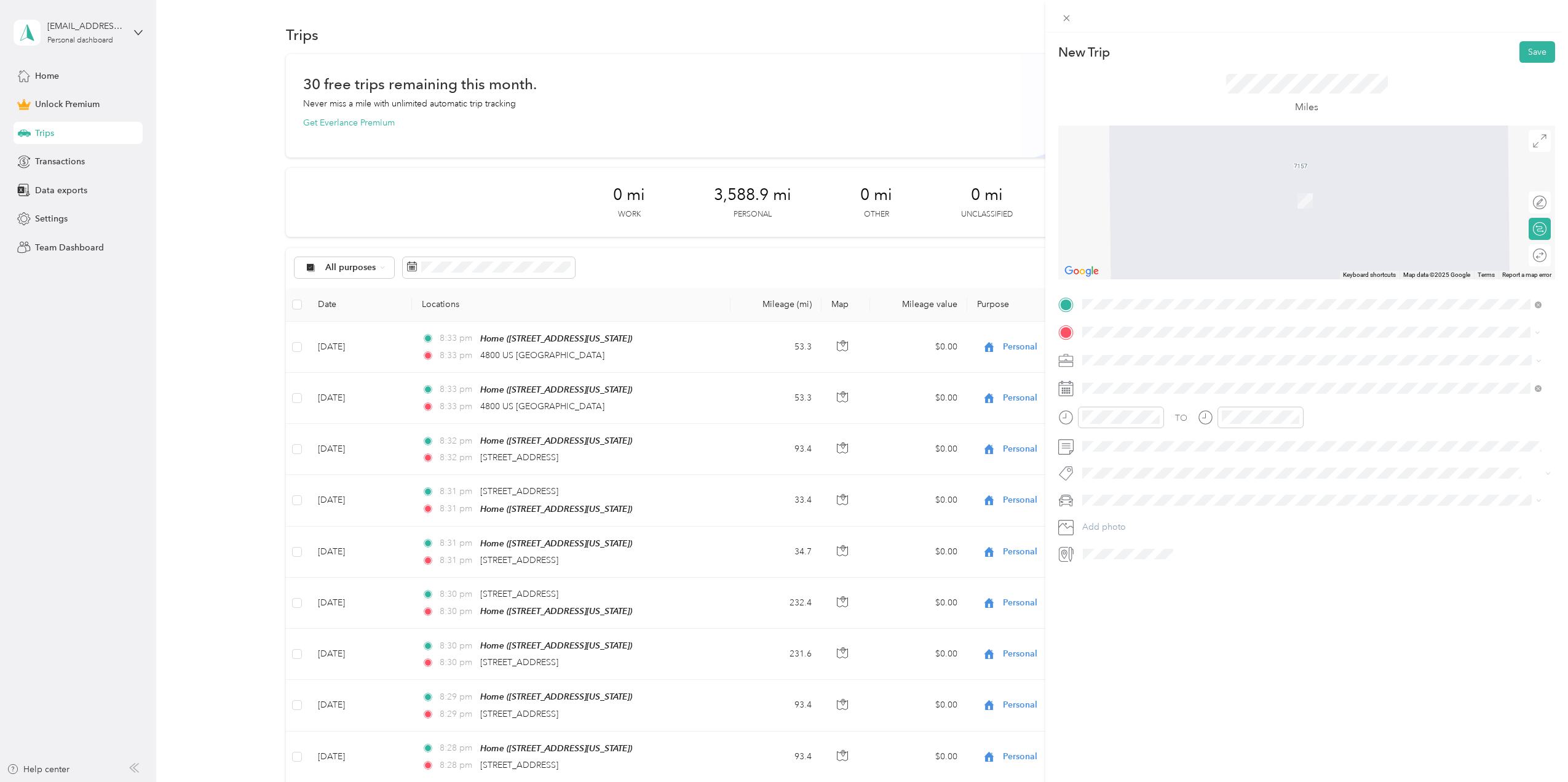
click at [1172, 485] on span "[STREET_ADDRESS][US_STATE]" at bounding box center [1167, 480] width 123 height 11
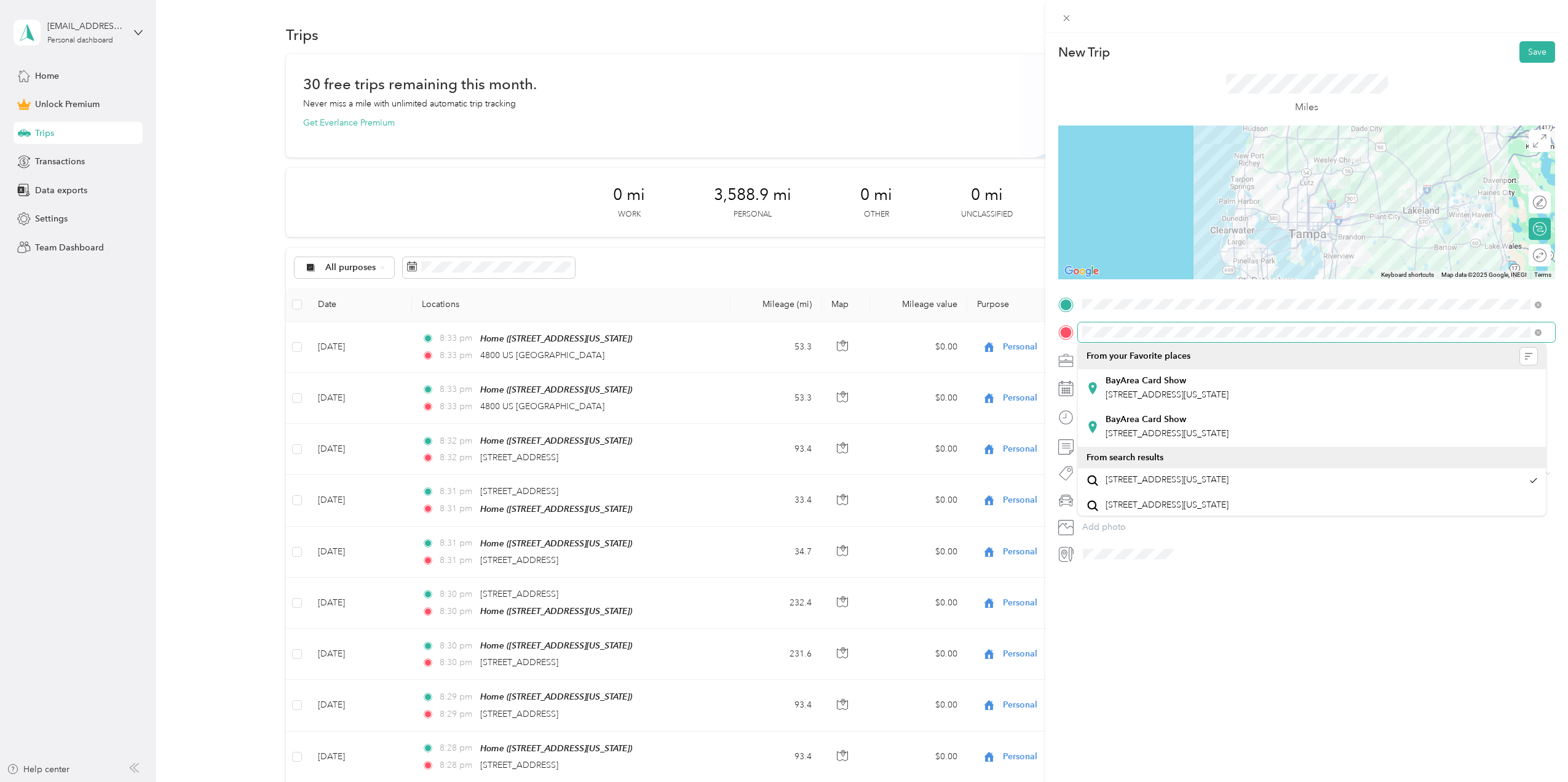
click at [1070, 331] on div at bounding box center [1307, 331] width 497 height 20
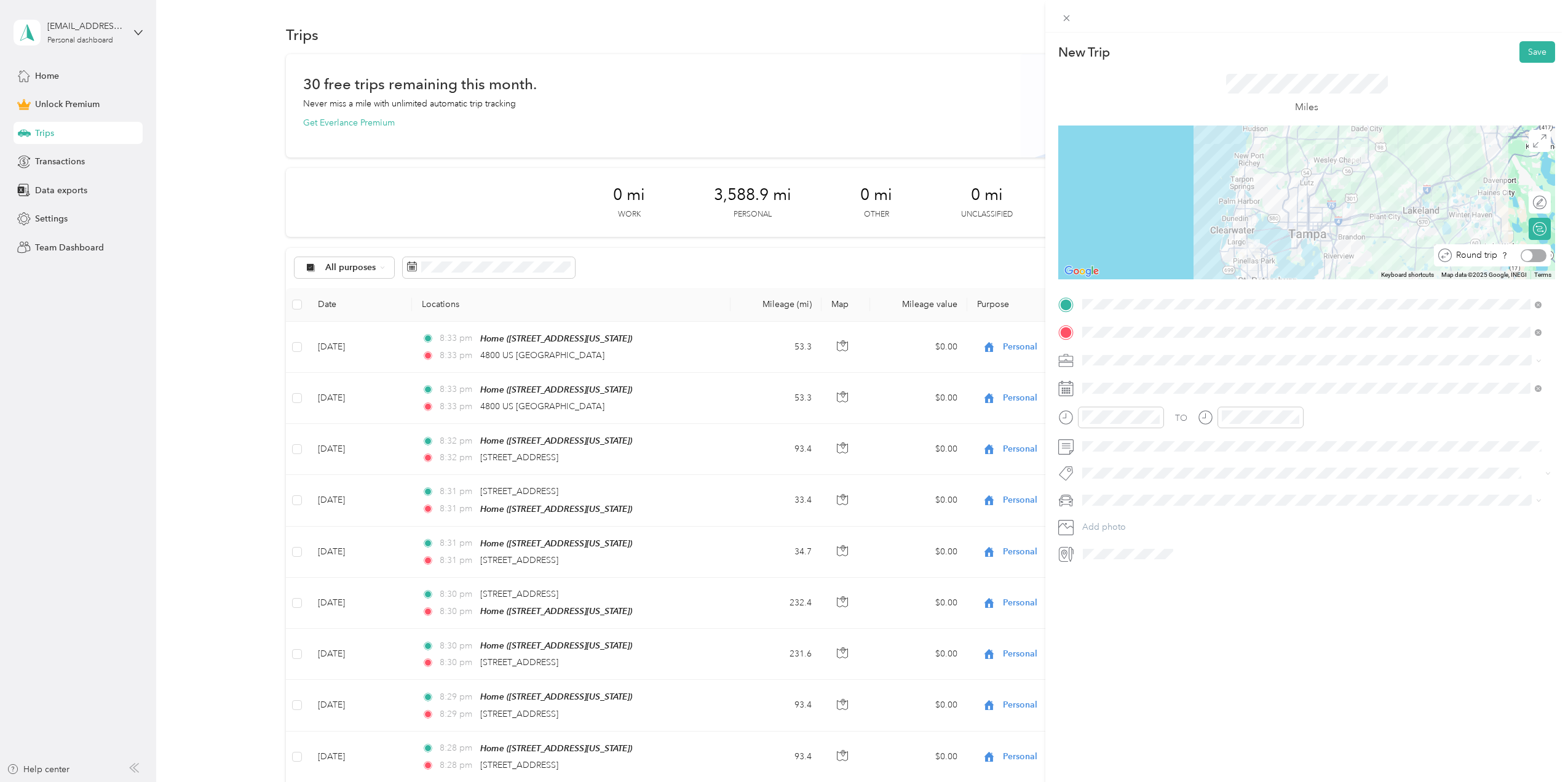
click at [1523, 254] on div at bounding box center [1528, 255] width 11 height 11
click at [1110, 456] on icon at bounding box center [1114, 458] width 13 height 13
click at [1207, 557] on div "26" at bounding box center [1203, 559] width 16 height 16
click at [1528, 53] on button "Save" at bounding box center [1537, 52] width 36 height 21
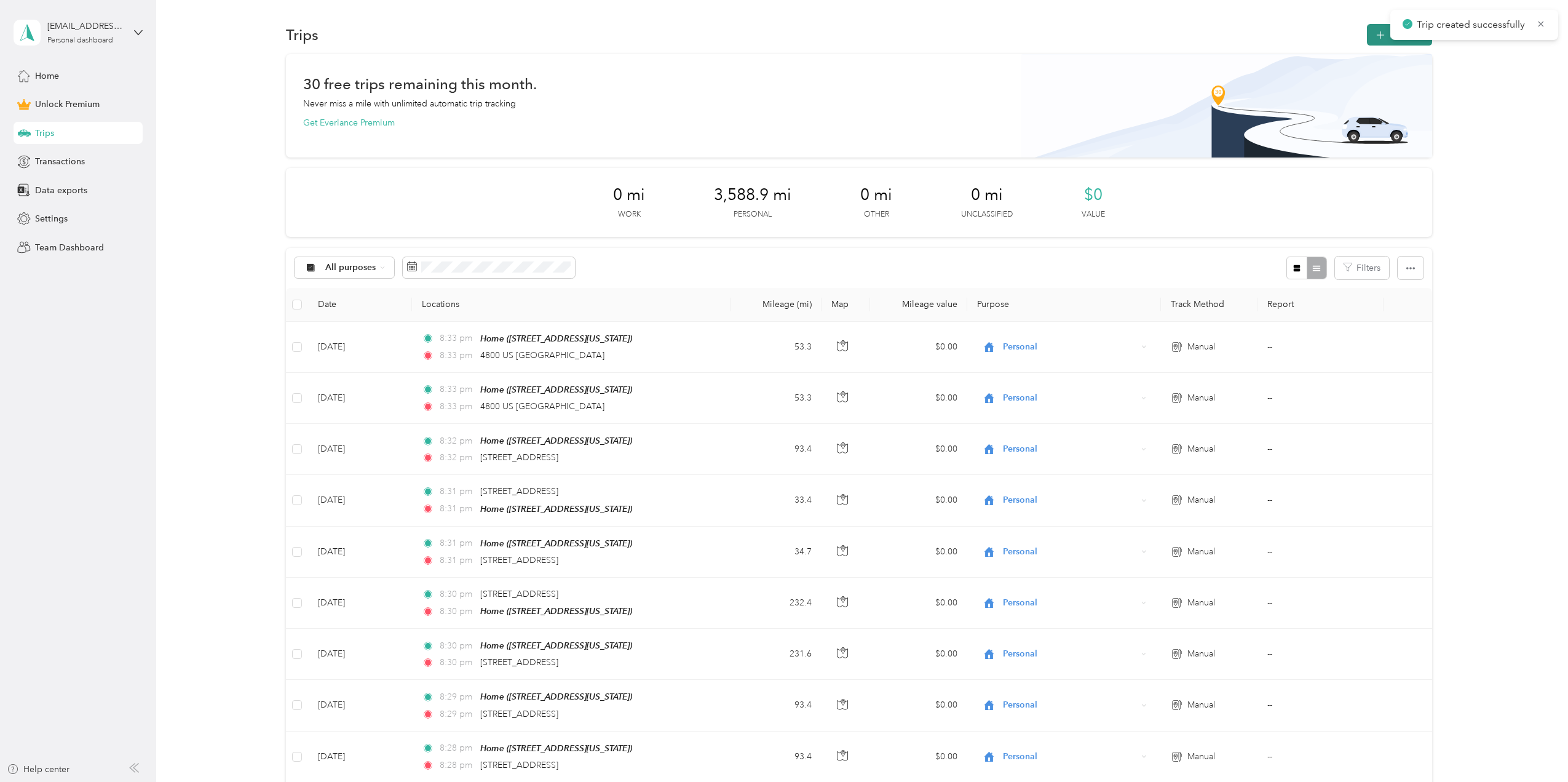
click at [1379, 33] on icon "button" at bounding box center [1381, 35] width 14 height 14
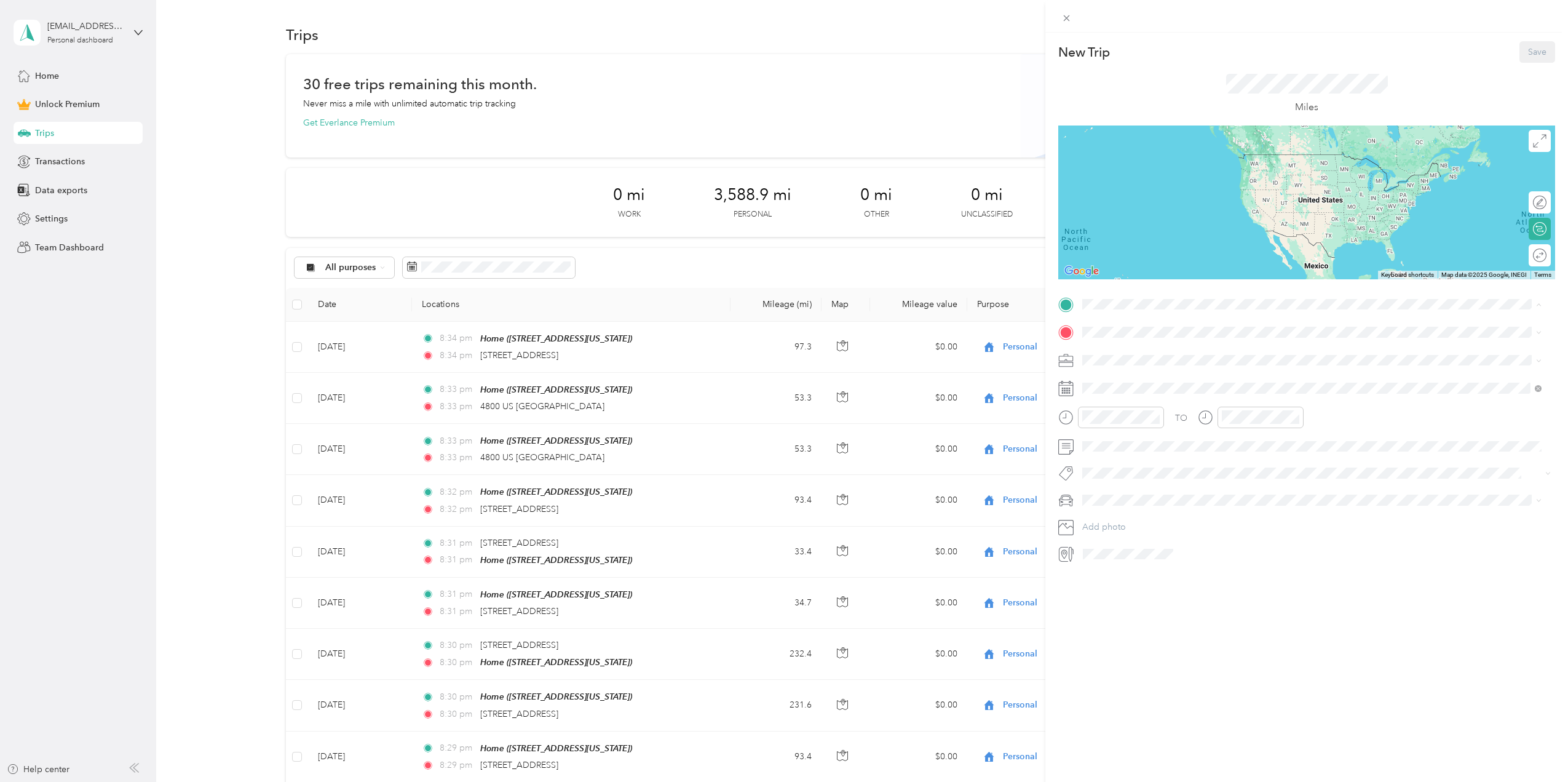
click at [1143, 431] on div "Home" at bounding box center [1167, 430] width 123 height 11
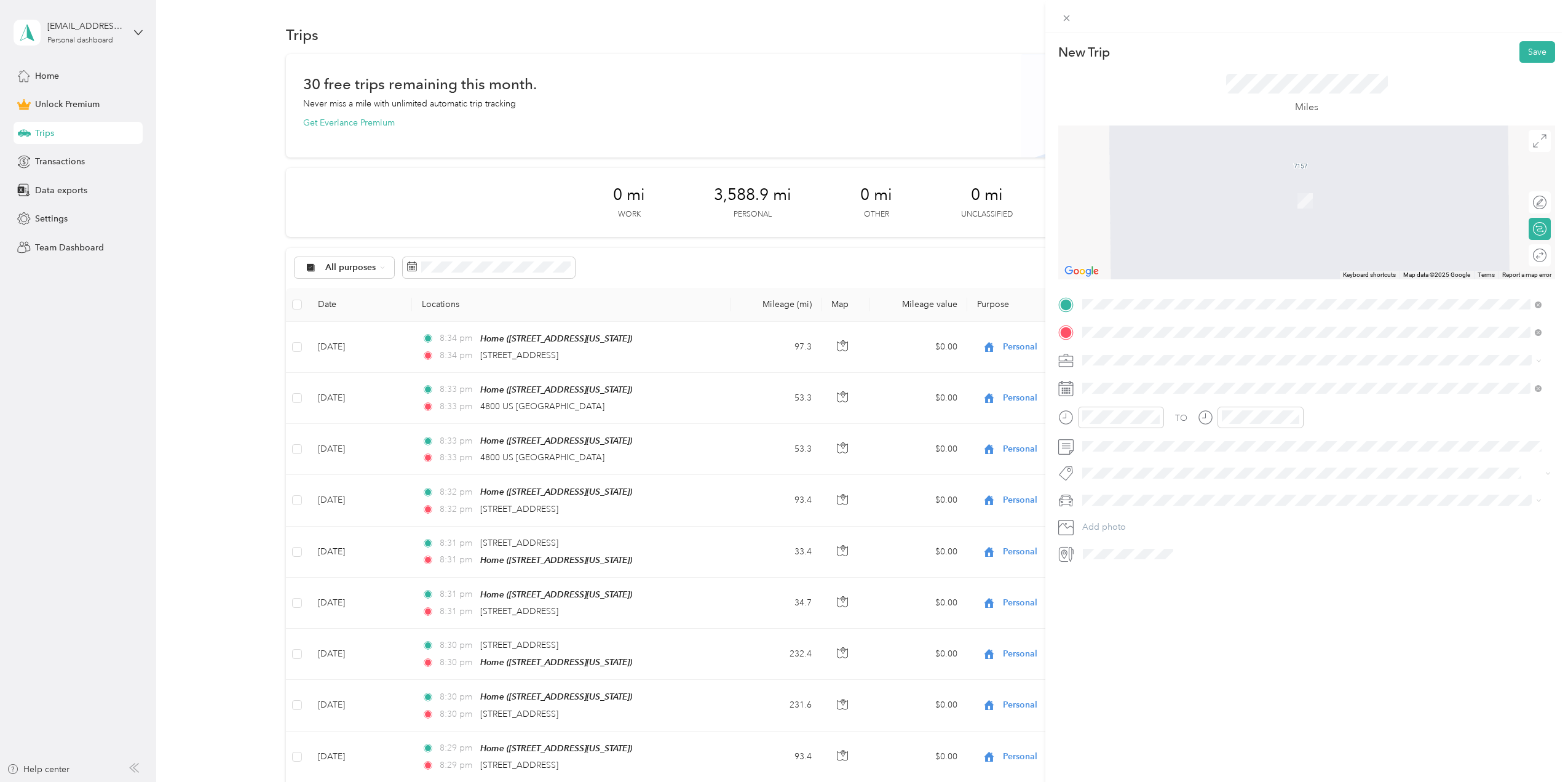
click at [1147, 382] on span "[STREET_ADDRESS][US_STATE]" at bounding box center [1167, 376] width 123 height 11
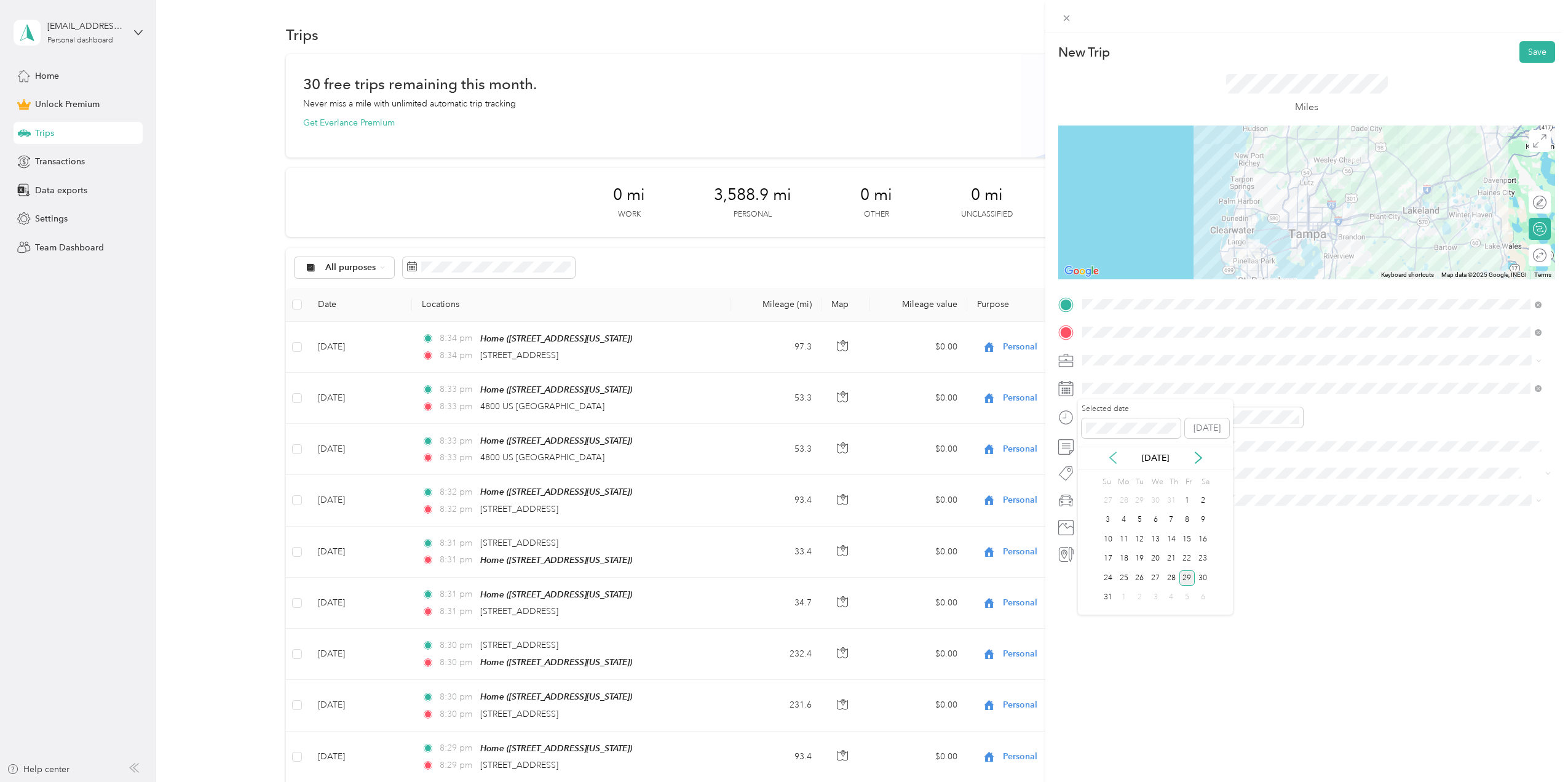
click at [1111, 455] on icon at bounding box center [1114, 458] width 13 height 13
click at [1106, 579] on div "27" at bounding box center [1108, 578] width 16 height 16
click at [1527, 256] on div at bounding box center [1534, 255] width 26 height 13
click at [1529, 51] on button "Save" at bounding box center [1537, 52] width 36 height 21
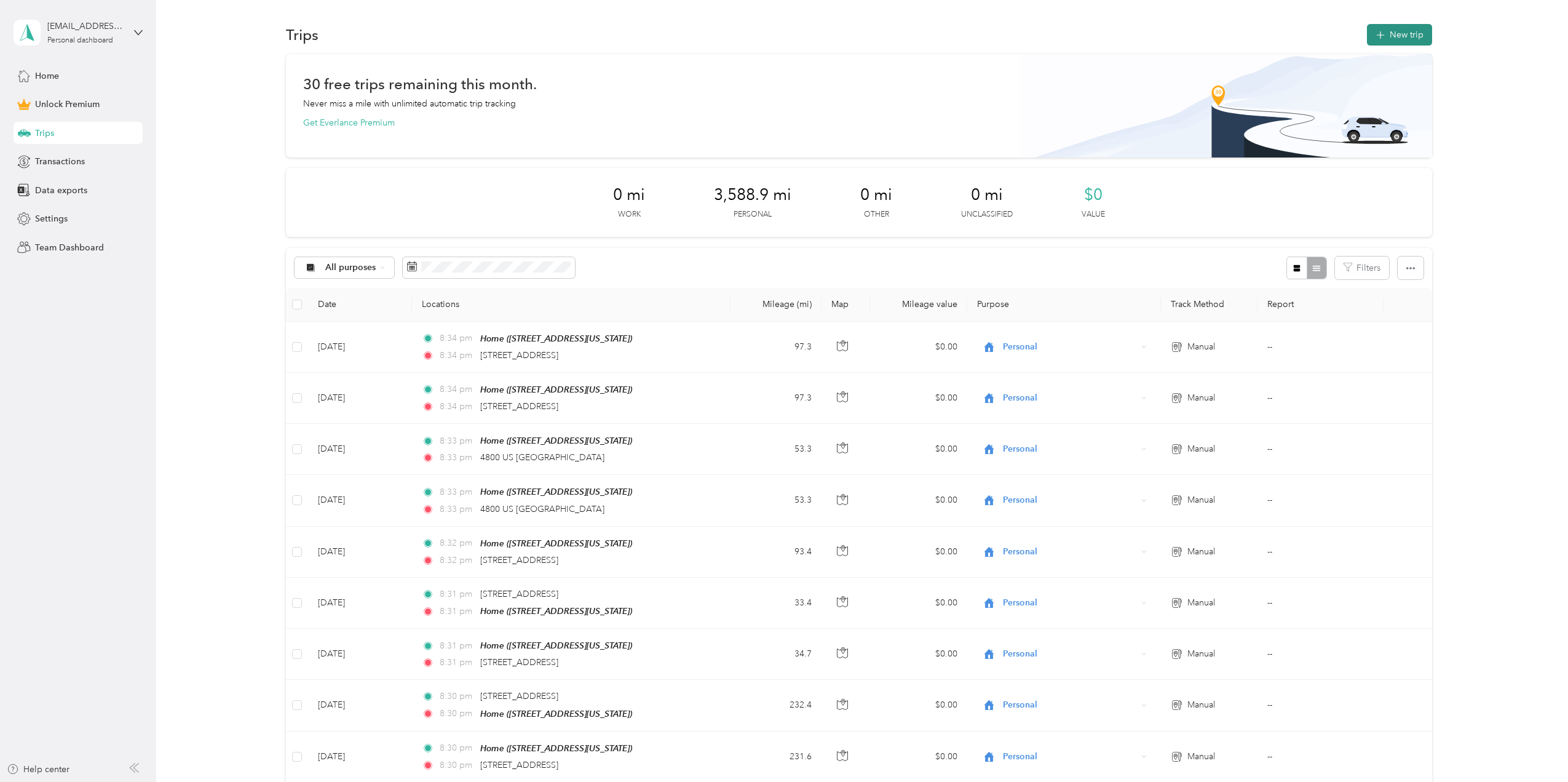
click at [1400, 37] on button "New trip" at bounding box center [1400, 34] width 65 height 21
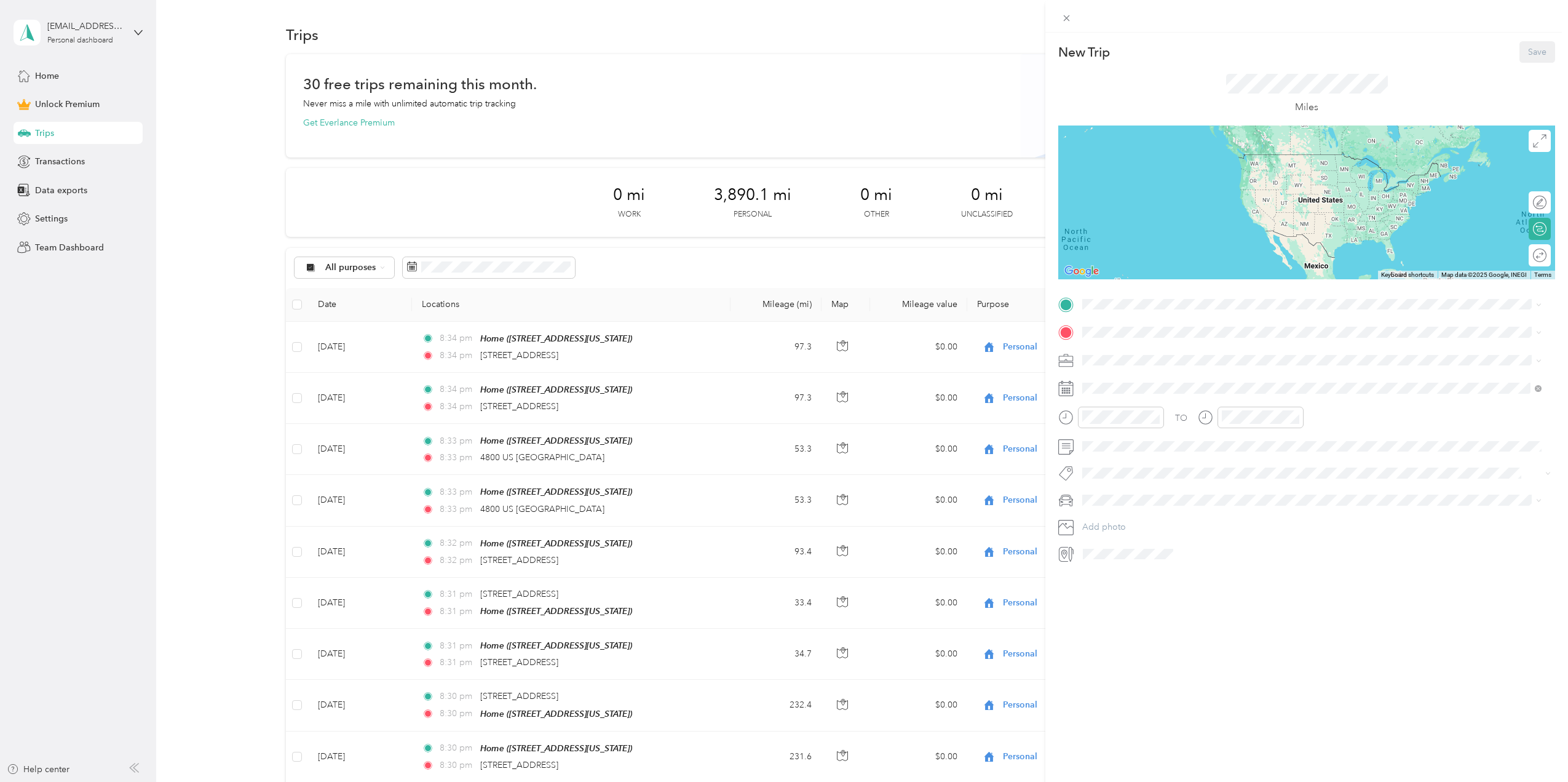
click at [1408, 702] on div "New Trip Save This trip cannot be edited because it is either under review, app…" at bounding box center [1306, 424] width 523 height 782
click at [1061, 16] on span at bounding box center [1067, 18] width 17 height 17
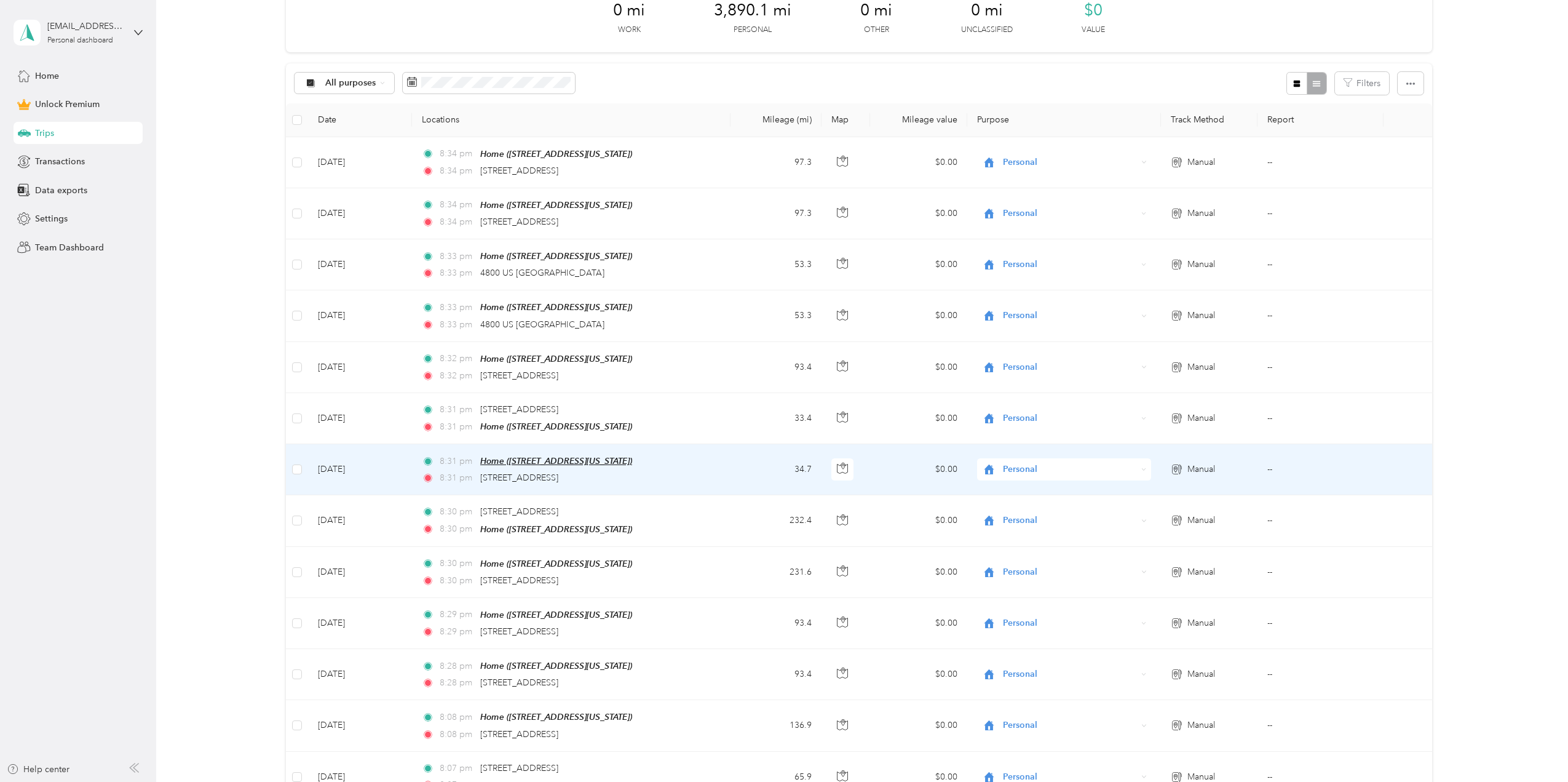
scroll to position [123, 0]
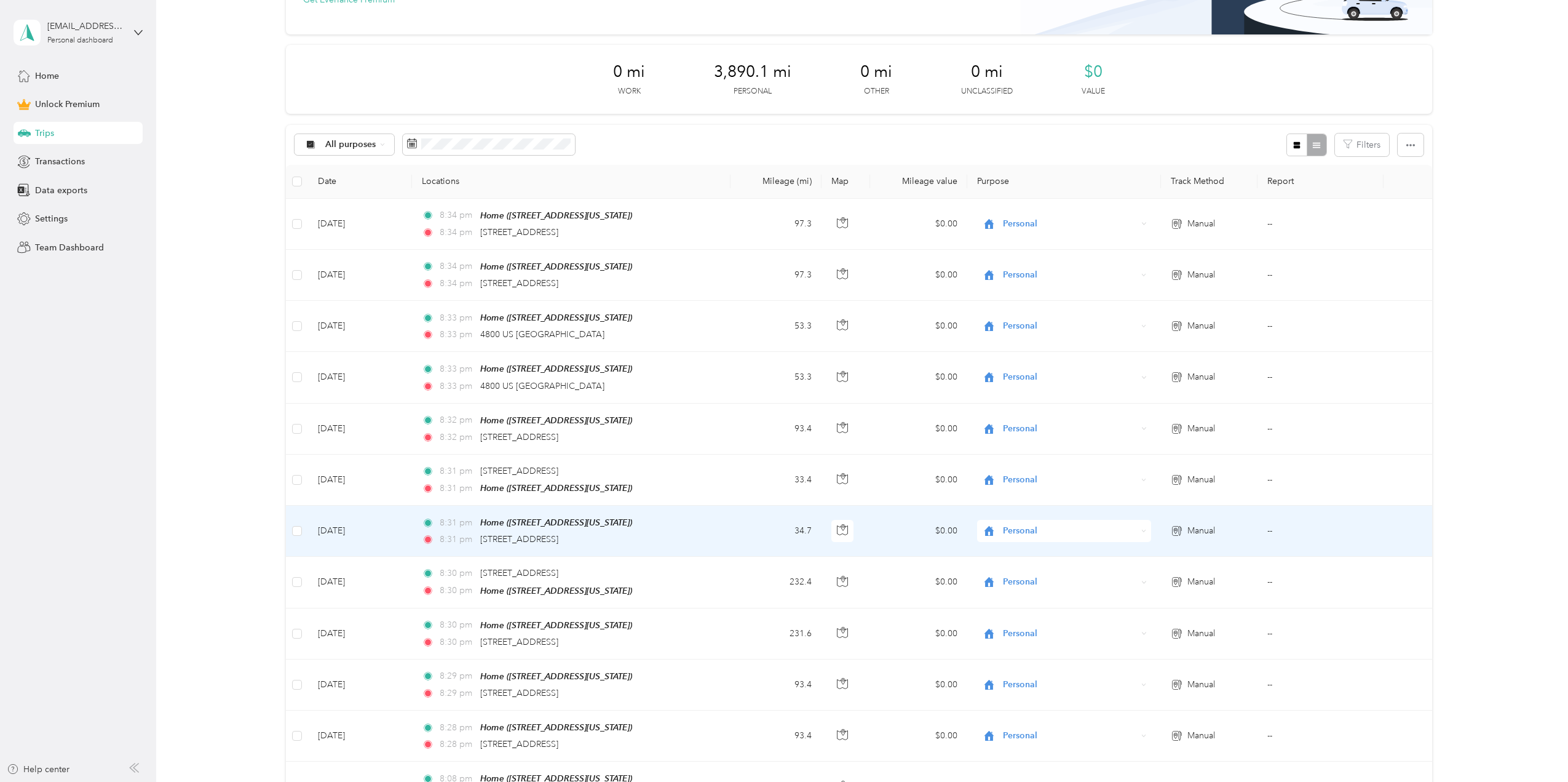
click at [652, 533] on div "8:31 pm [STREET_ADDRESS]" at bounding box center [551, 539] width 259 height 13
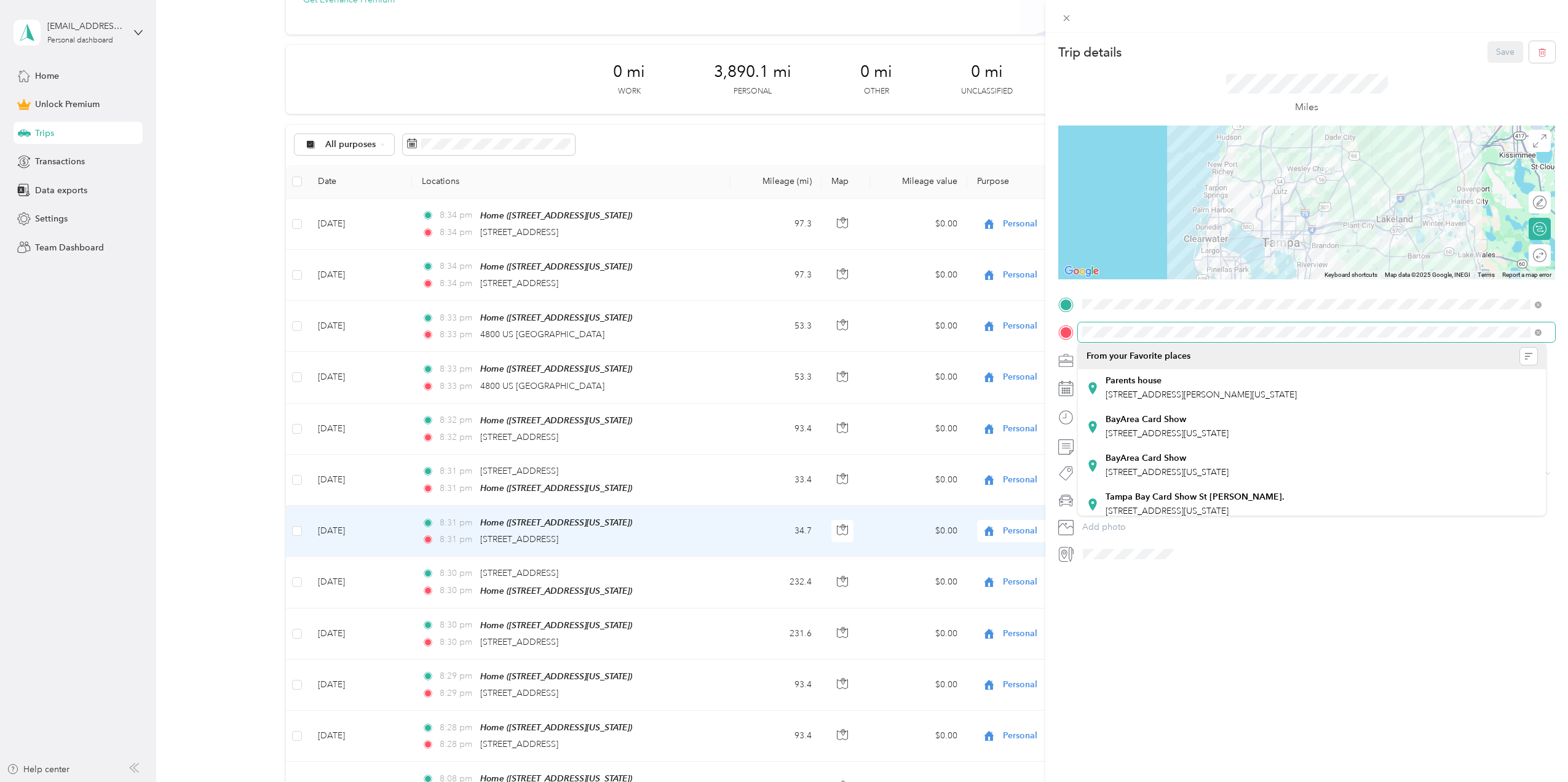
click at [1056, 338] on form "Trip details Save This trip cannot be edited because it is either under review,…" at bounding box center [1306, 302] width 523 height 522
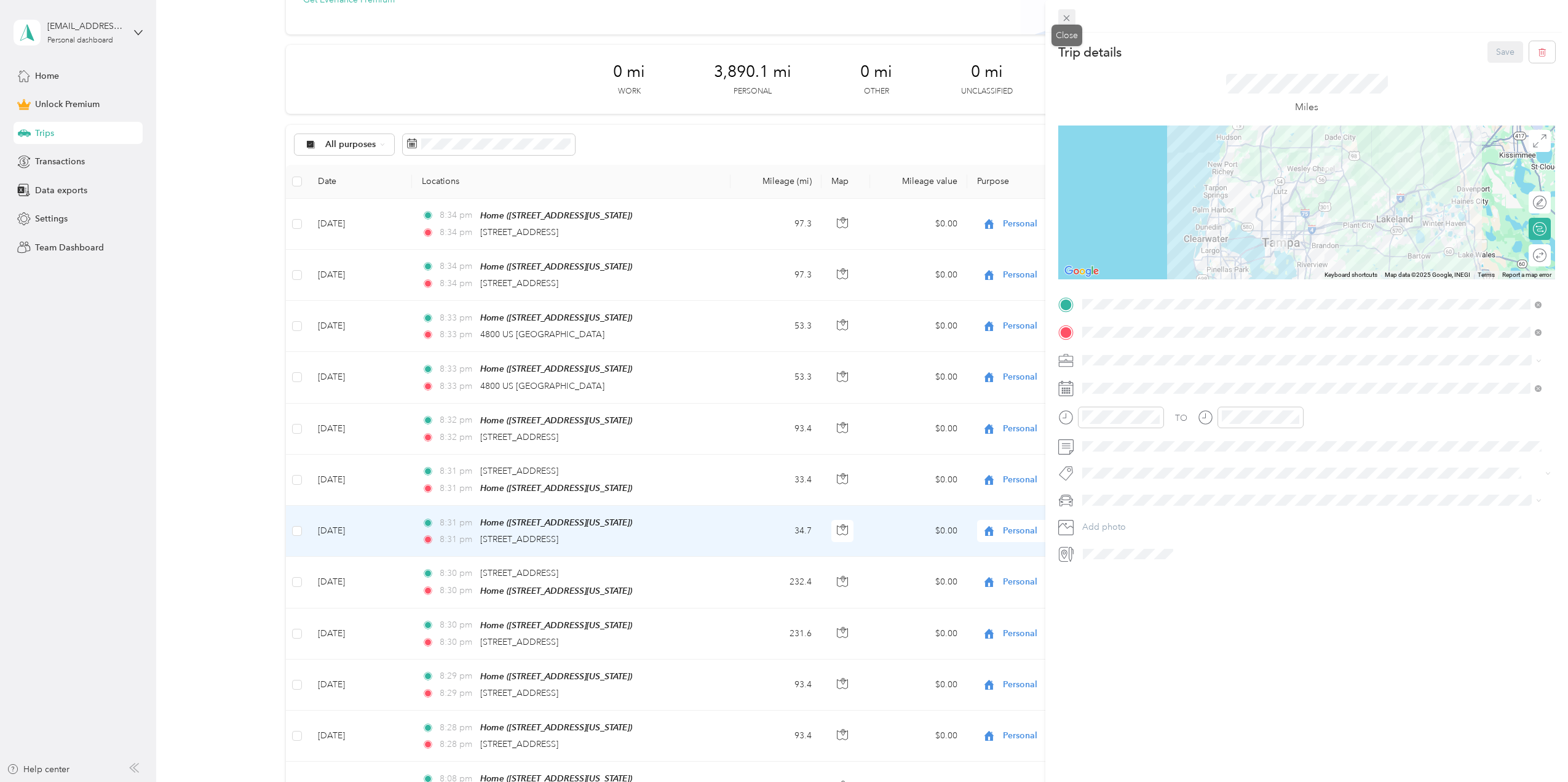
click at [1066, 17] on icon at bounding box center [1067, 19] width 6 height 6
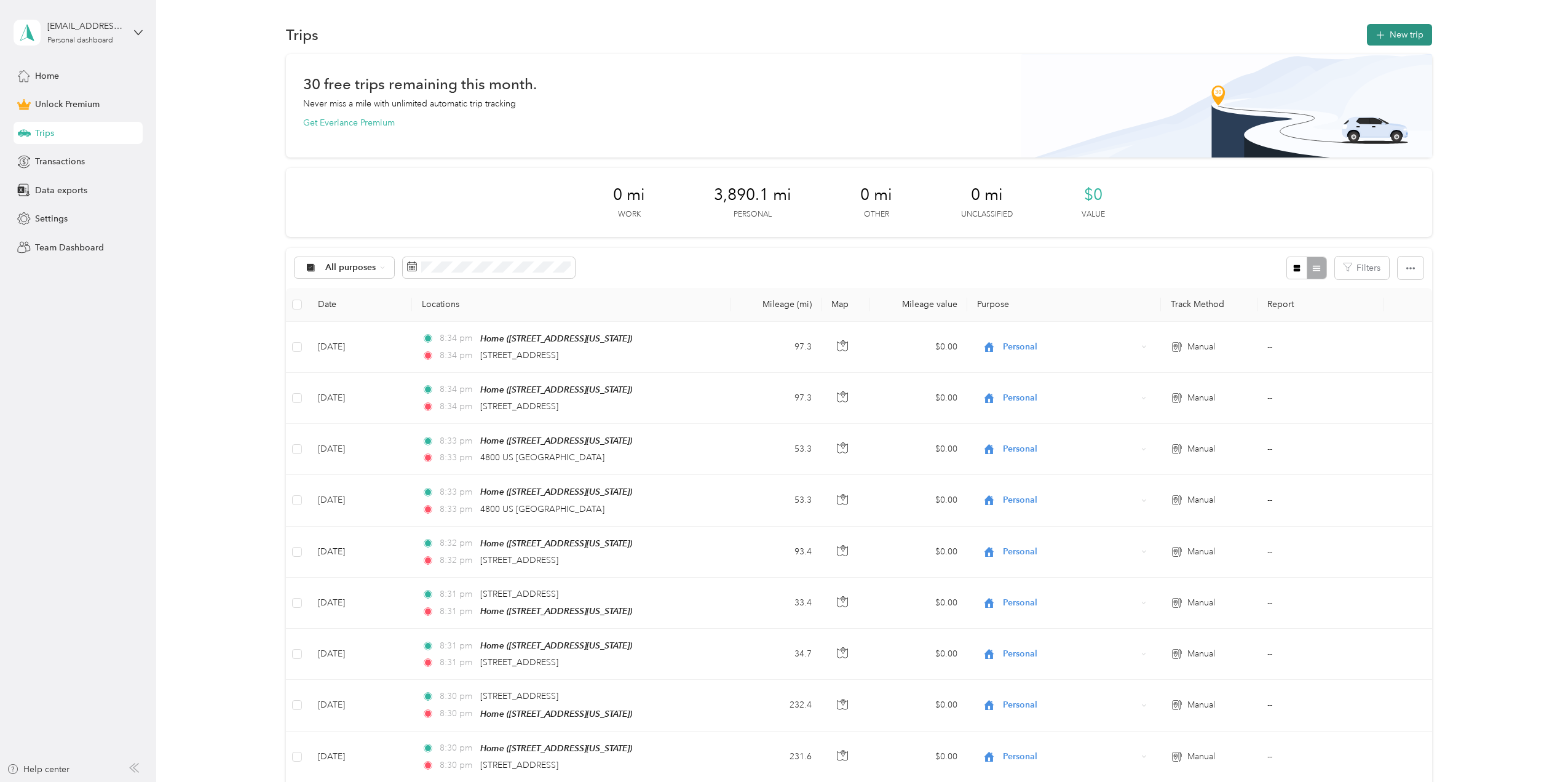
click at [1396, 31] on button "New trip" at bounding box center [1400, 34] width 65 height 21
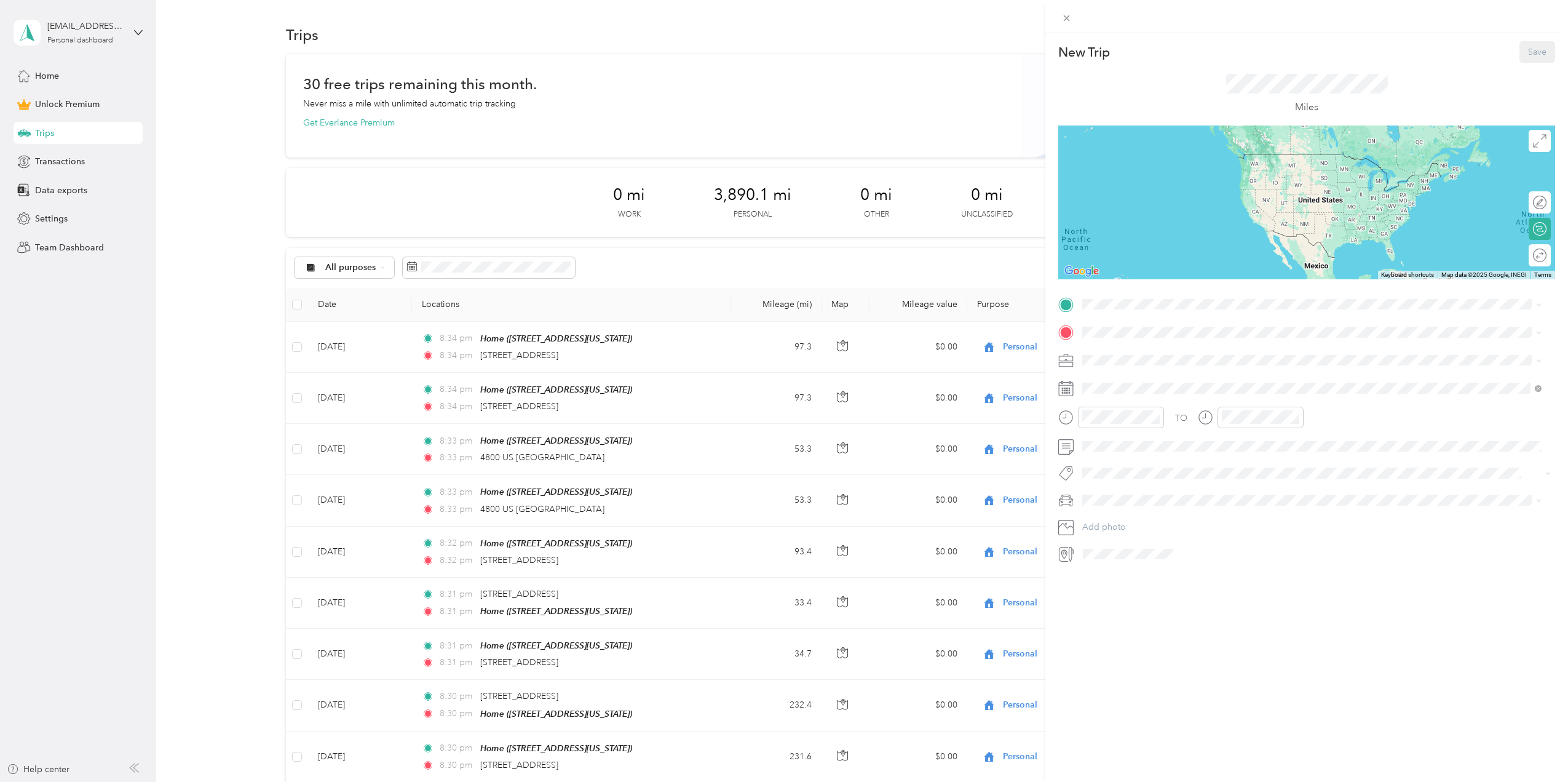
click at [1095, 289] on div "New Trip Save This trip cannot be edited because it is either under review, app…" at bounding box center [1307, 302] width 497 height 522
click at [1135, 437] on div "Home [STREET_ADDRESS][US_STATE]" at bounding box center [1167, 435] width 123 height 26
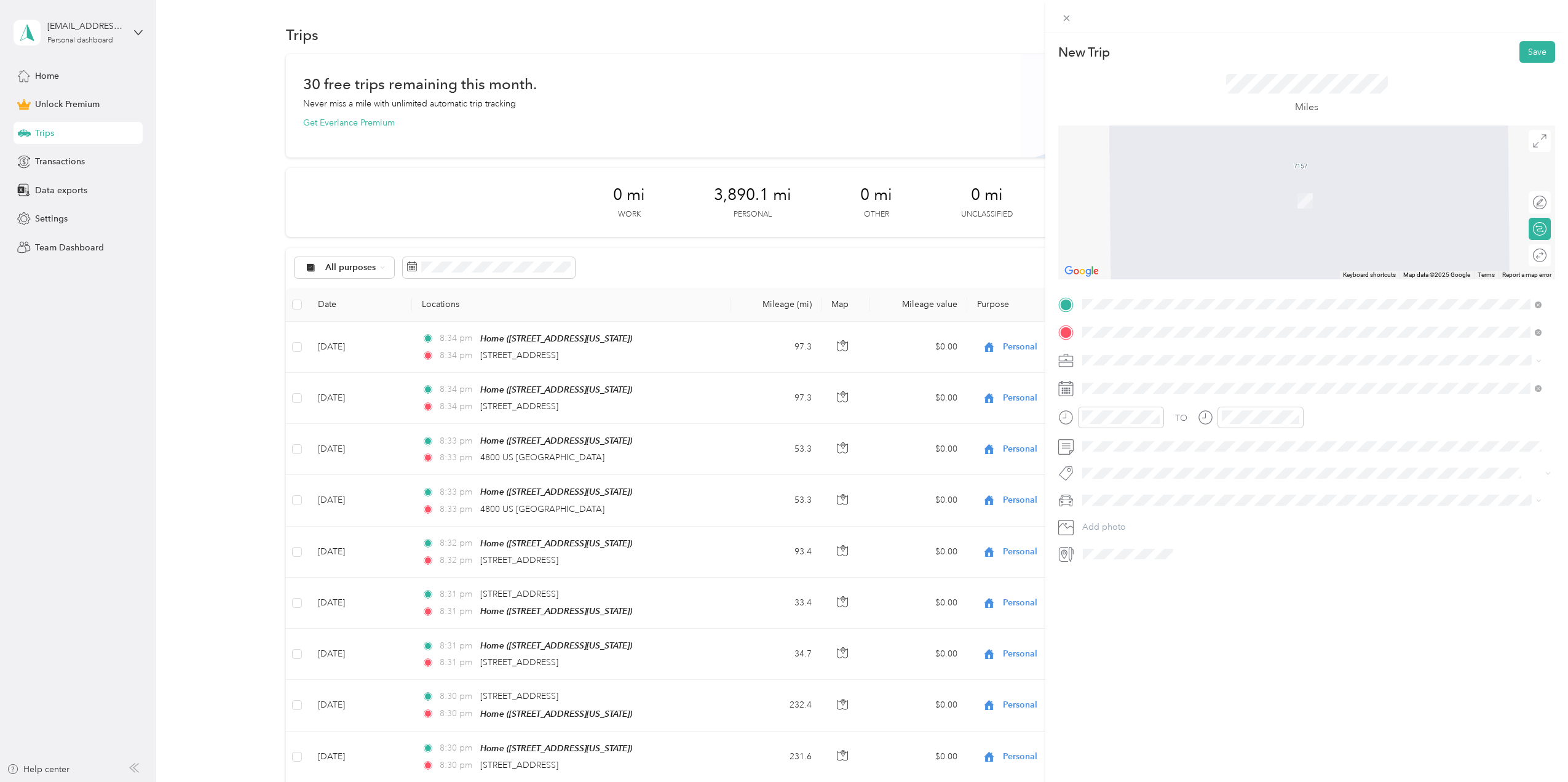
click at [1151, 378] on span "[STREET_ADDRESS][US_STATE]" at bounding box center [1167, 376] width 123 height 11
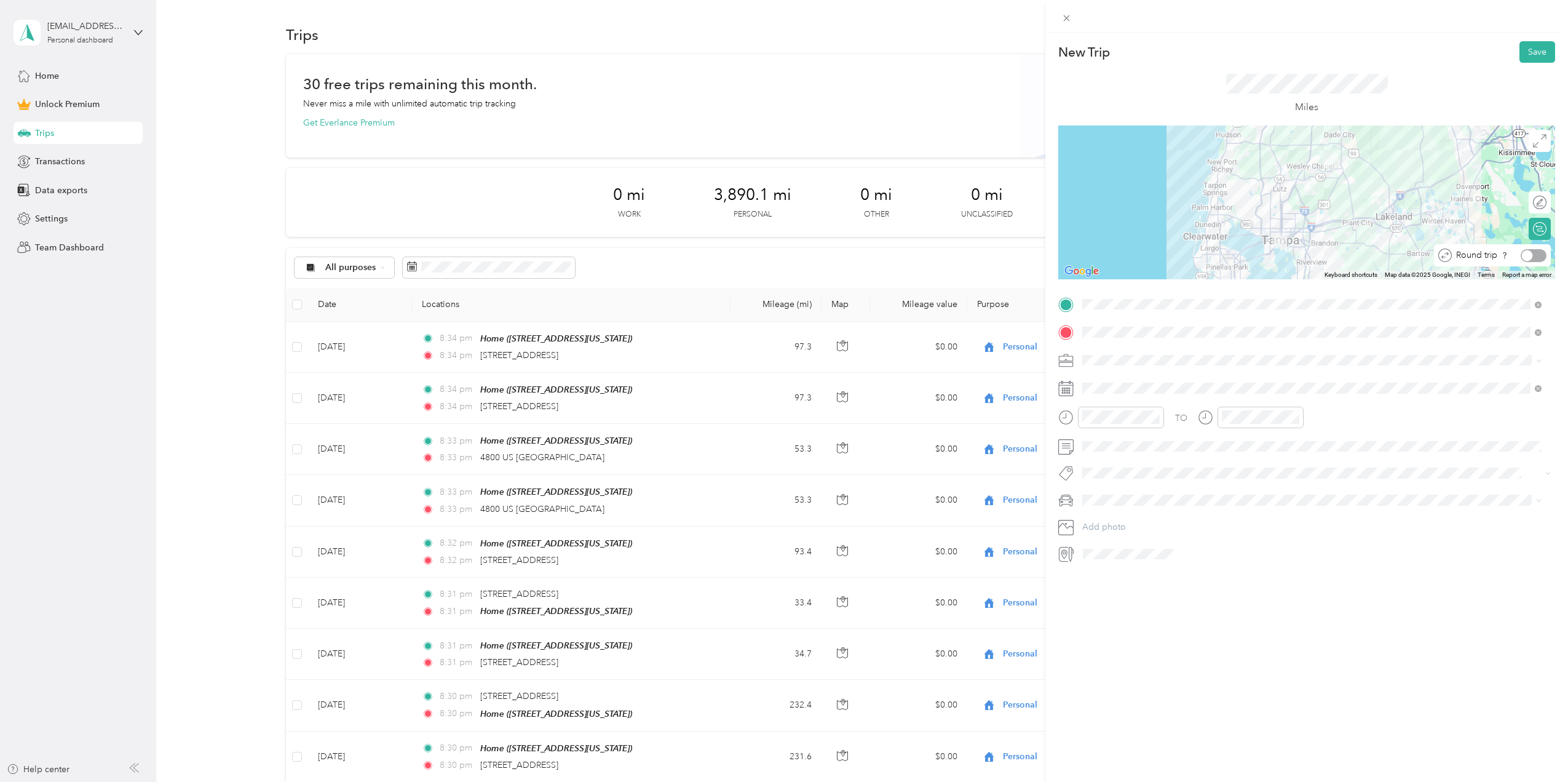
click at [1523, 258] on div at bounding box center [1528, 255] width 11 height 11
click at [1186, 496] on div "1" at bounding box center [1187, 501] width 16 height 16
click at [1523, 49] on button "Save" at bounding box center [1537, 52] width 36 height 21
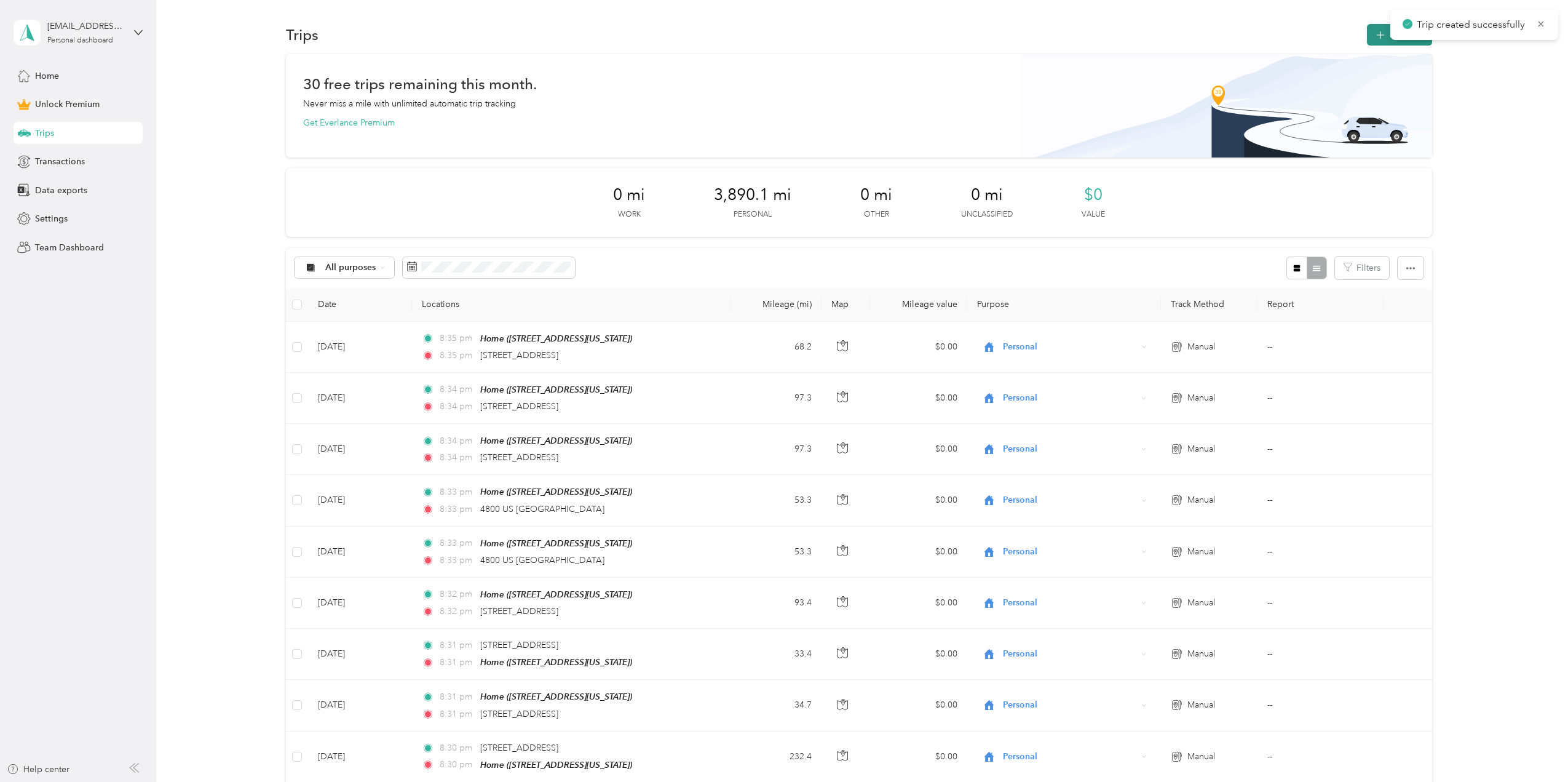
click at [1379, 29] on icon "button" at bounding box center [1381, 35] width 14 height 14
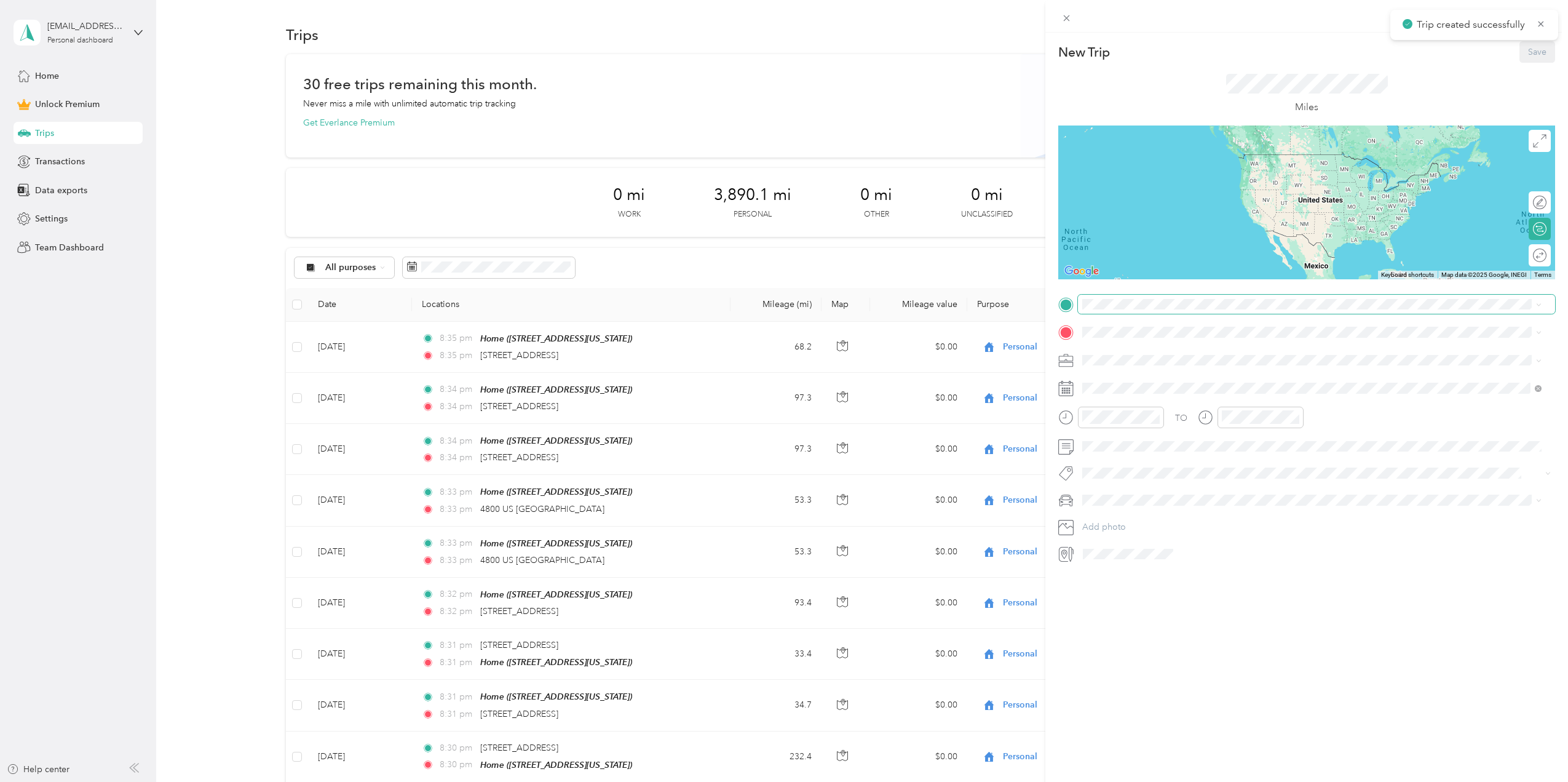
click at [1100, 310] on span at bounding box center [1316, 304] width 477 height 20
click at [1130, 433] on div "Home" at bounding box center [1167, 430] width 123 height 11
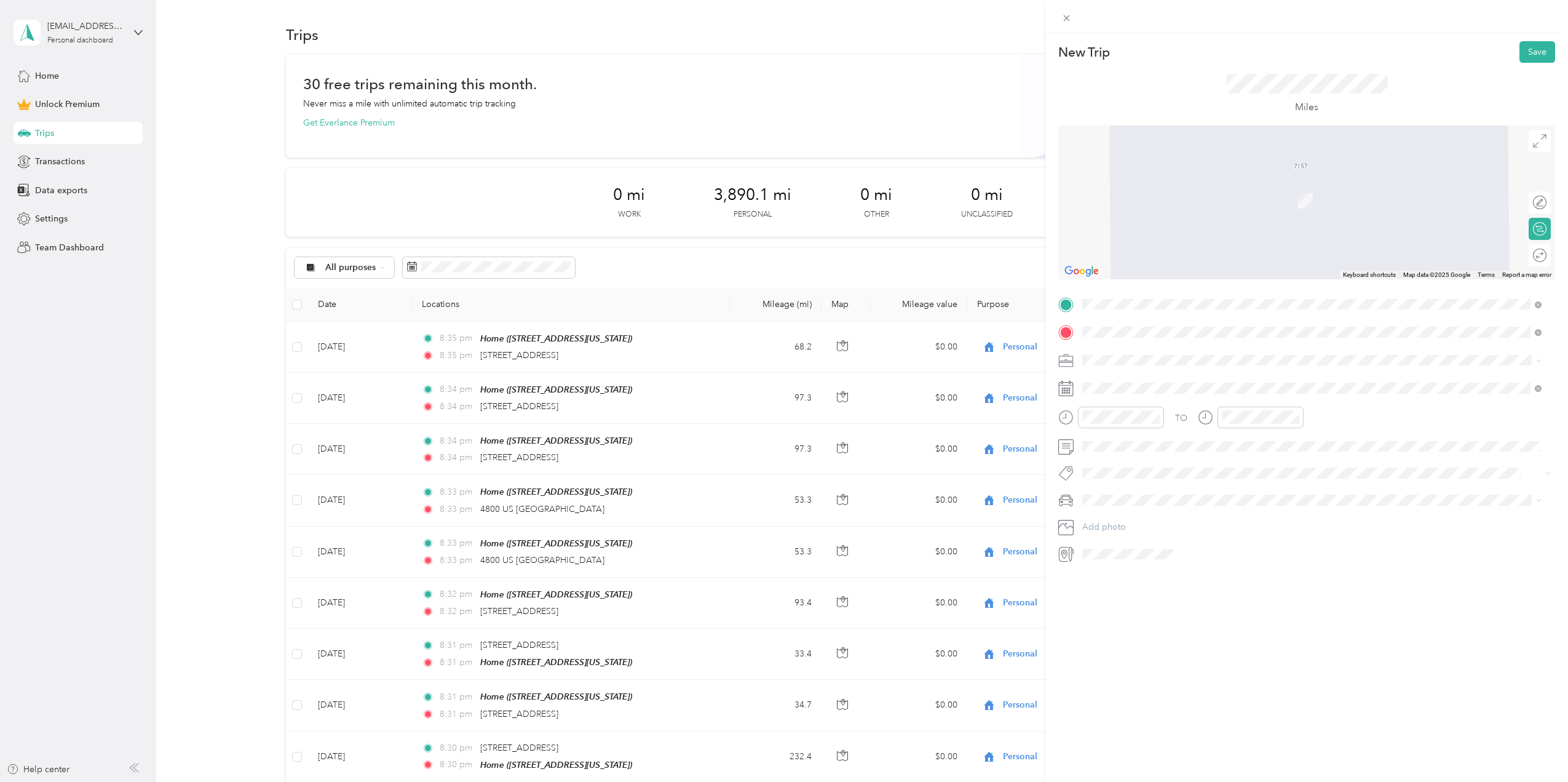
click at [1133, 382] on span "[STREET_ADDRESS][US_STATE]" at bounding box center [1167, 376] width 123 height 11
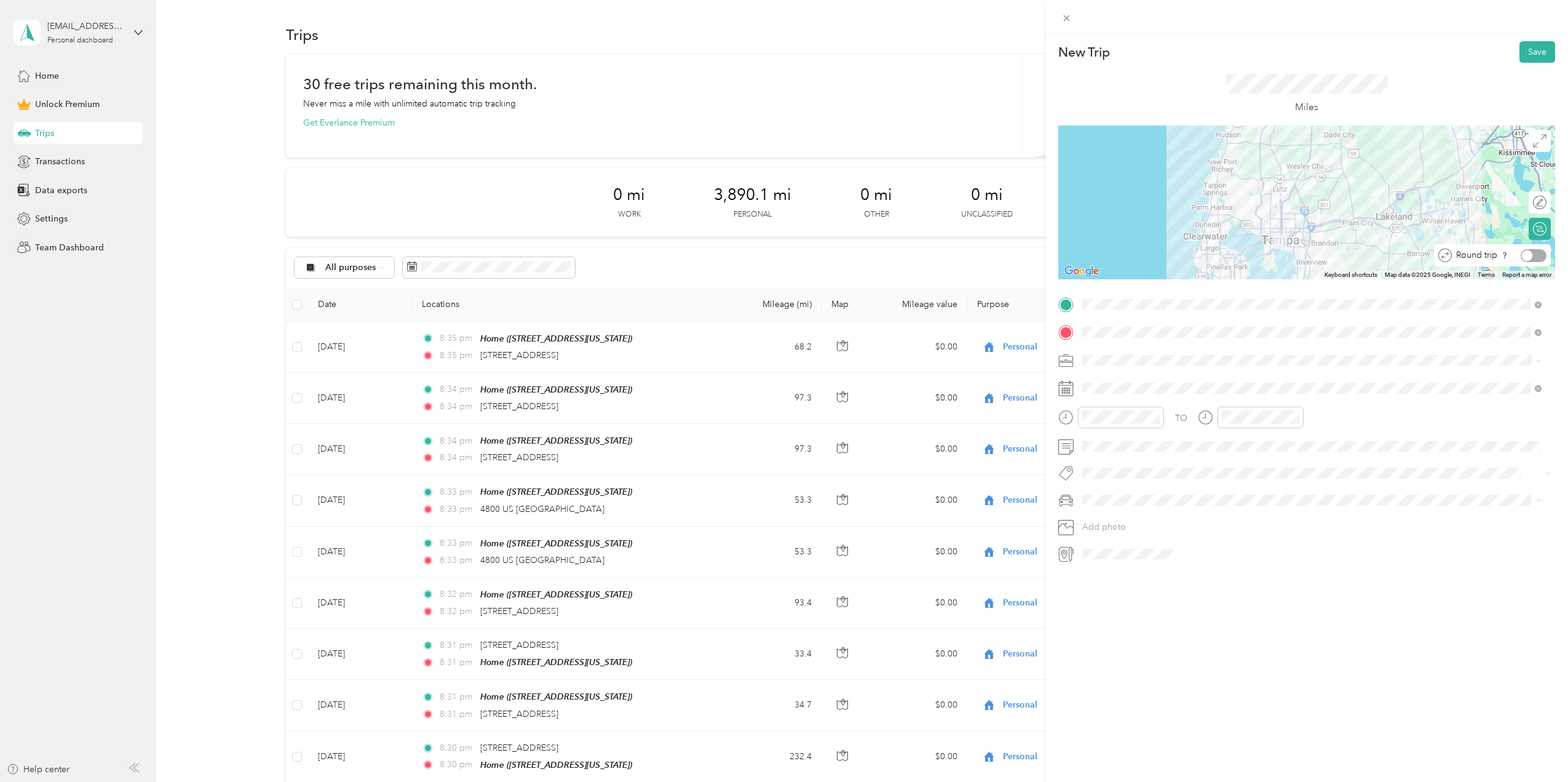
click at [1523, 258] on div at bounding box center [1528, 255] width 11 height 11
click at [1205, 498] on div "2" at bounding box center [1203, 501] width 16 height 16
click at [1528, 46] on button "Save" at bounding box center [1537, 52] width 36 height 21
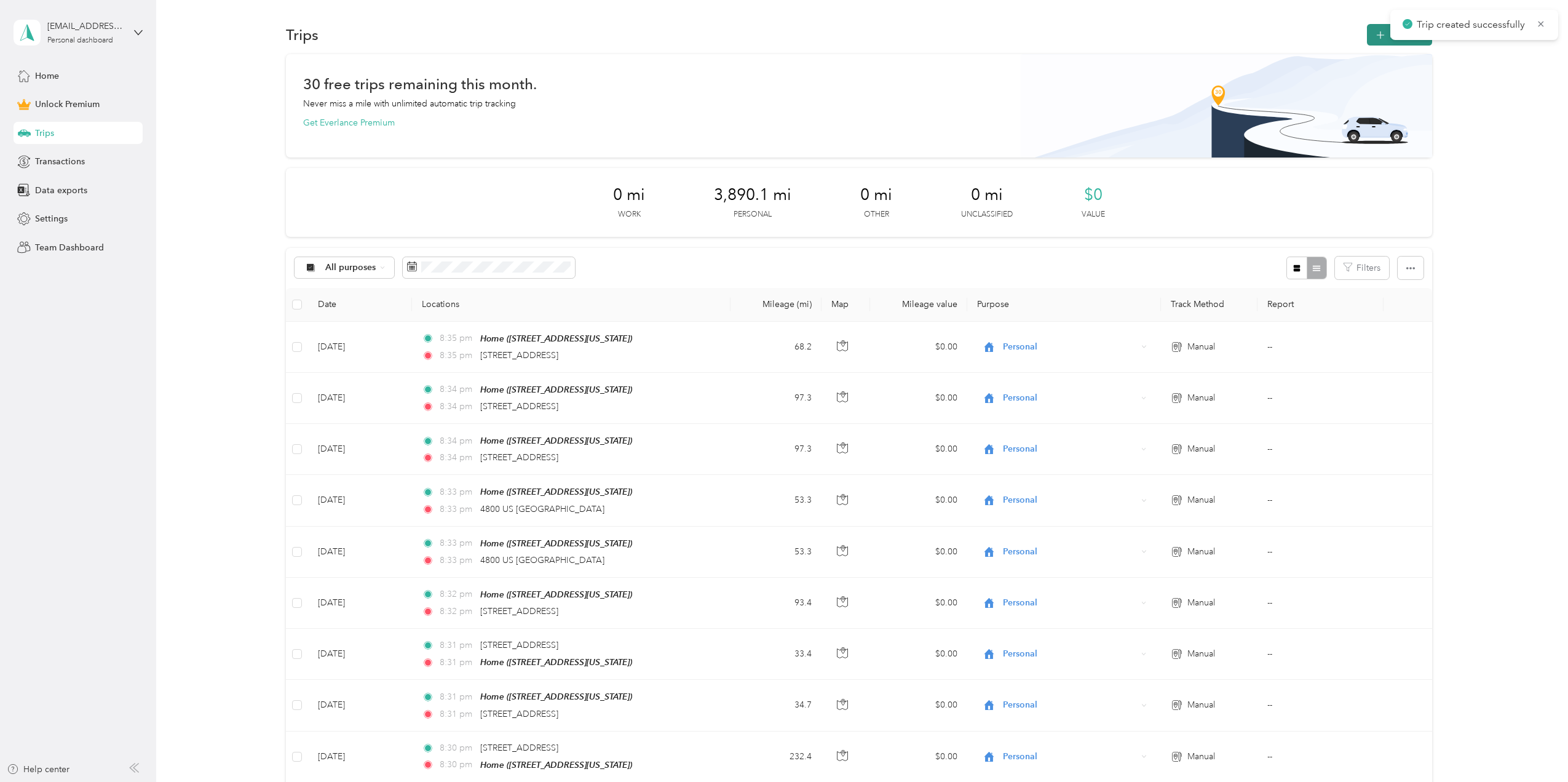
click at [1379, 30] on icon "button" at bounding box center [1381, 35] width 14 height 14
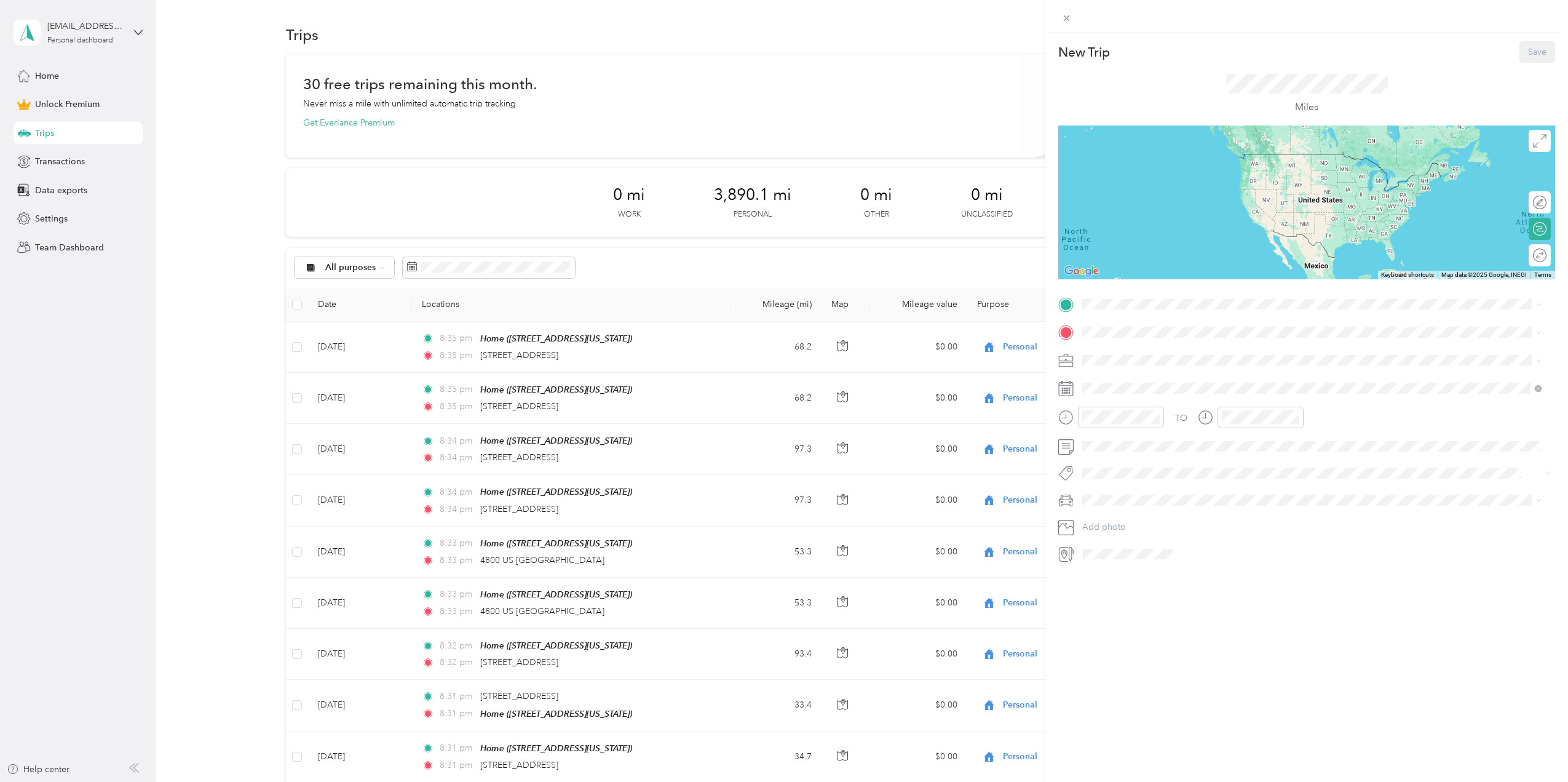
click at [1134, 434] on div "Home" at bounding box center [1167, 430] width 123 height 11
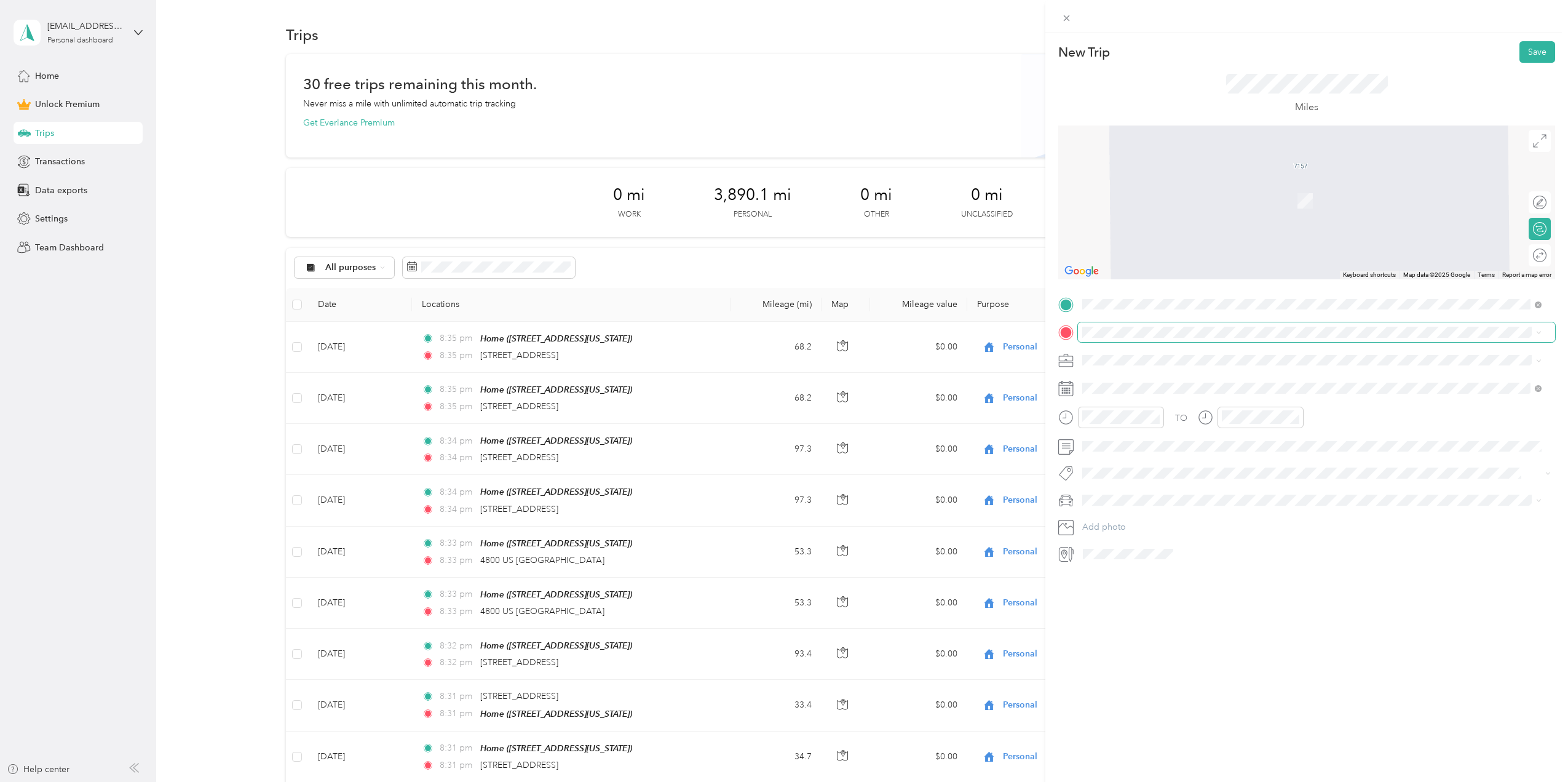
click at [1114, 339] on span at bounding box center [1316, 331] width 477 height 20
click at [1132, 382] on span "[STREET_ADDRESS][US_STATE]" at bounding box center [1167, 376] width 123 height 11
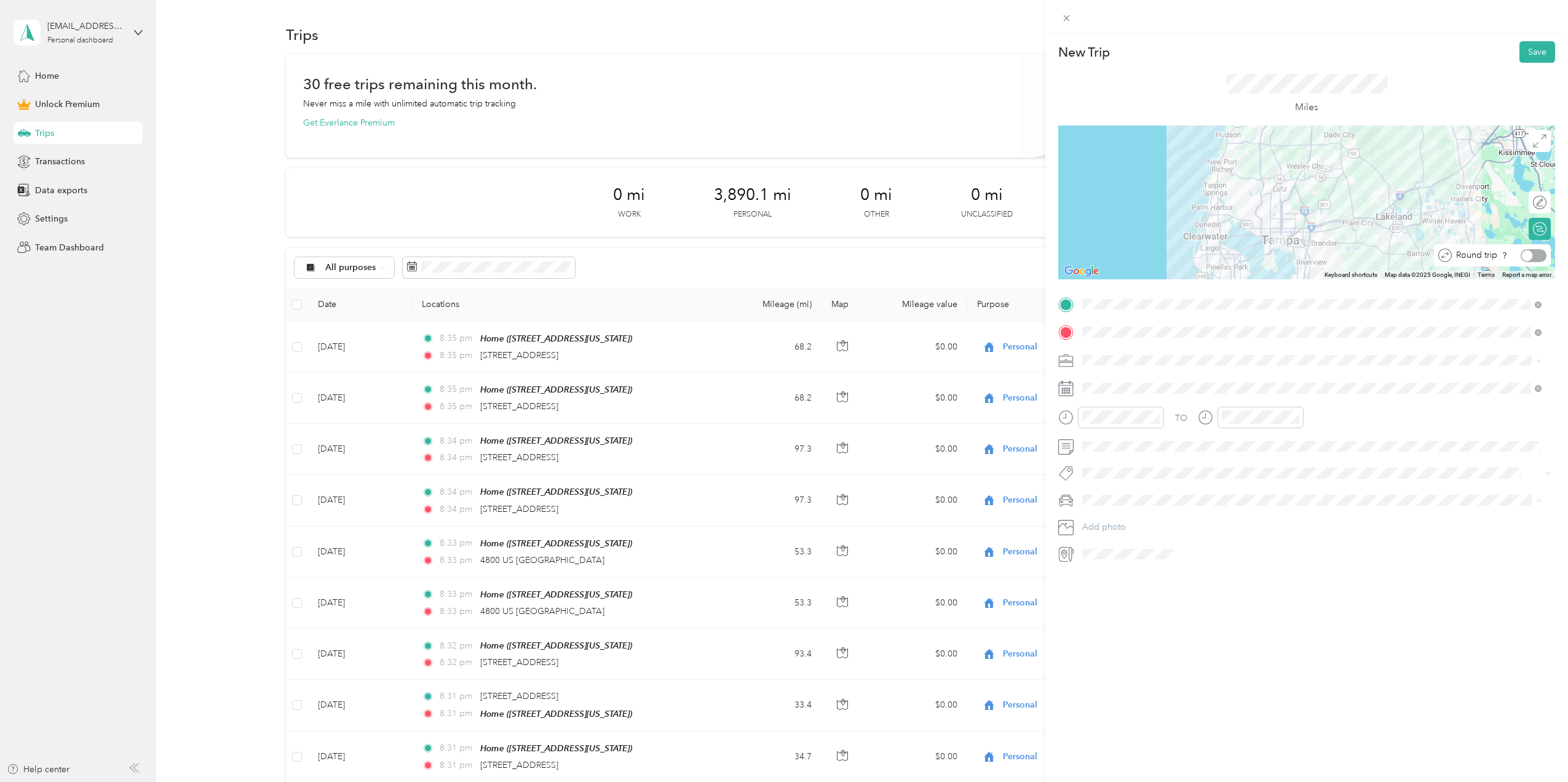
click at [1526, 258] on div at bounding box center [1534, 255] width 26 height 13
click at [1103, 519] on div "3" at bounding box center [1108, 520] width 16 height 16
click at [1526, 54] on button "Save" at bounding box center [1537, 52] width 36 height 21
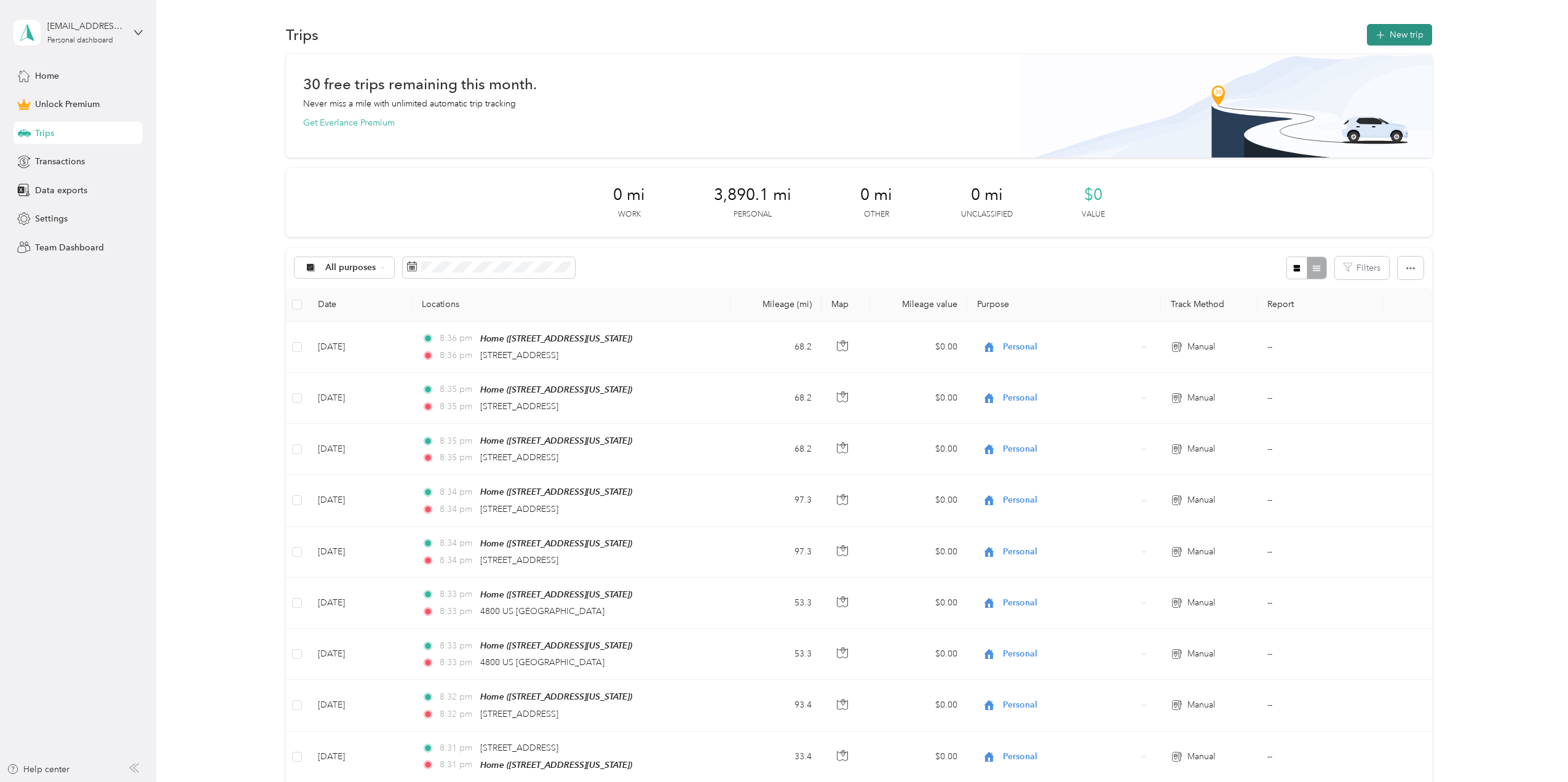
click at [1391, 30] on button "New trip" at bounding box center [1400, 34] width 65 height 21
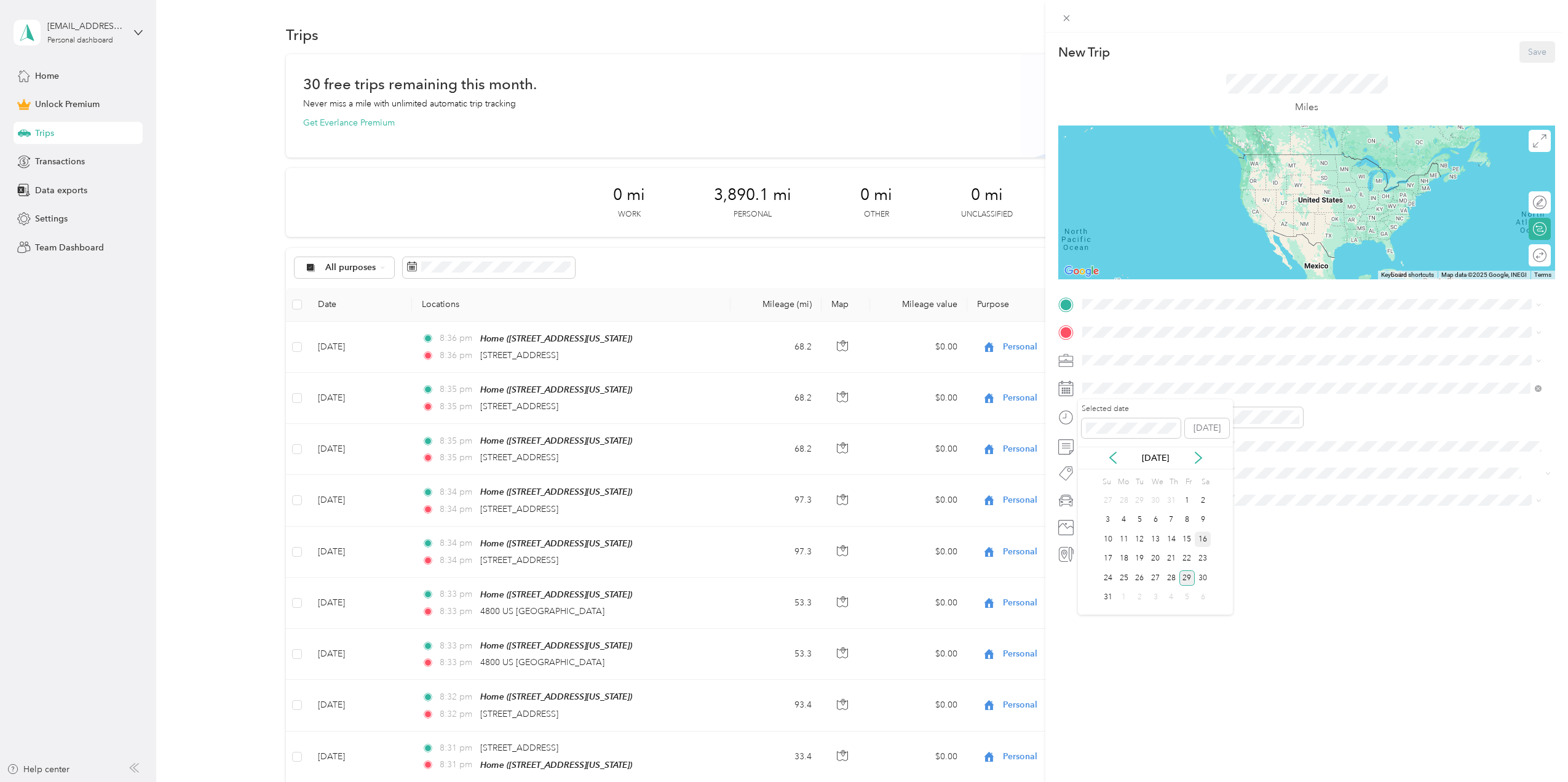
click at [1205, 541] on div "16" at bounding box center [1203, 539] width 16 height 16
click at [1102, 313] on span at bounding box center [1316, 304] width 477 height 20
click at [1136, 440] on span "[STREET_ADDRESS][US_STATE]" at bounding box center [1167, 443] width 123 height 10
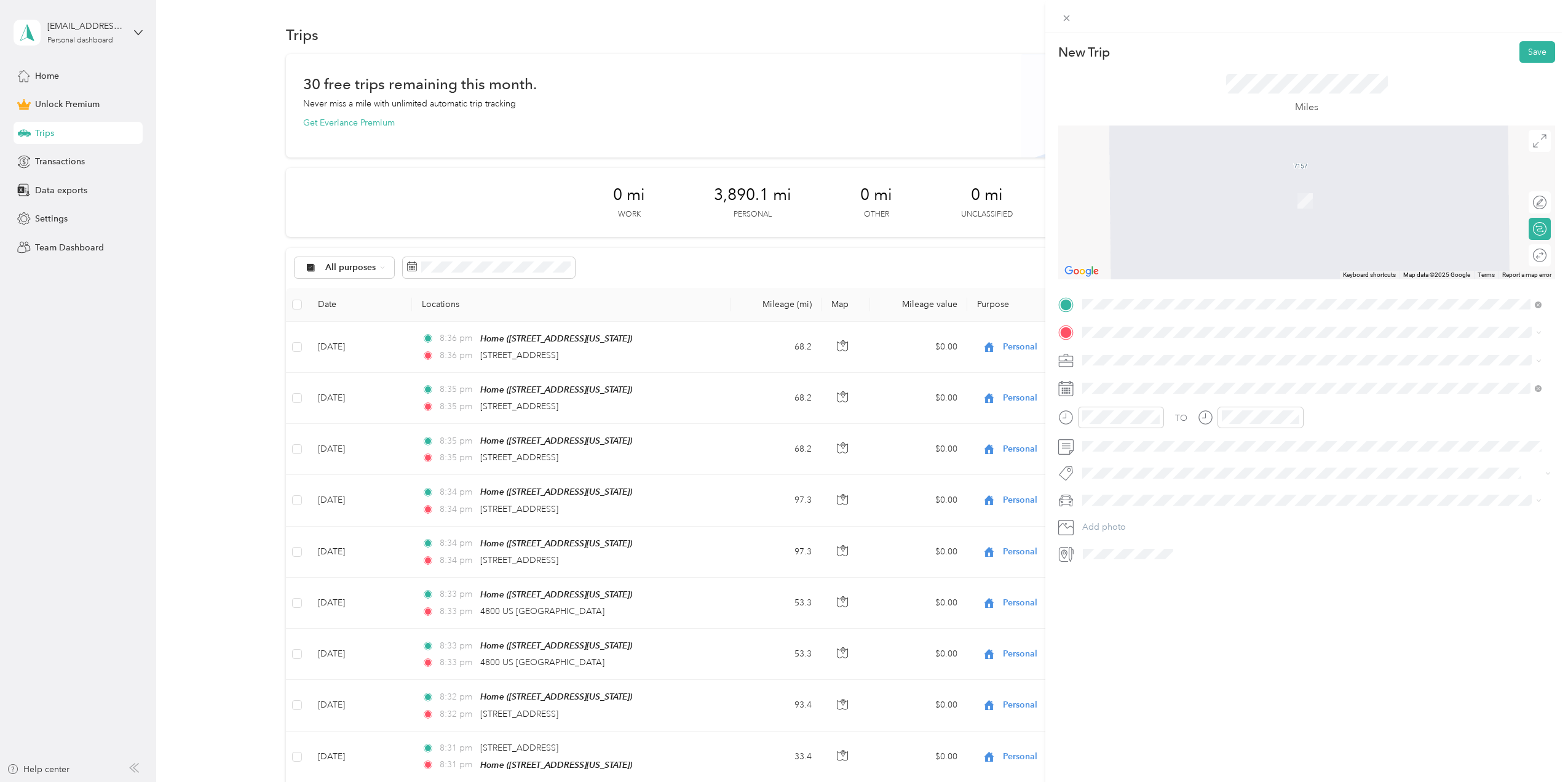
click at [1140, 451] on span "US Route 19 [GEOGRAPHIC_DATA][PERSON_NAME][US_STATE], [GEOGRAPHIC_DATA]" at bounding box center [1253, 440] width 295 height 21
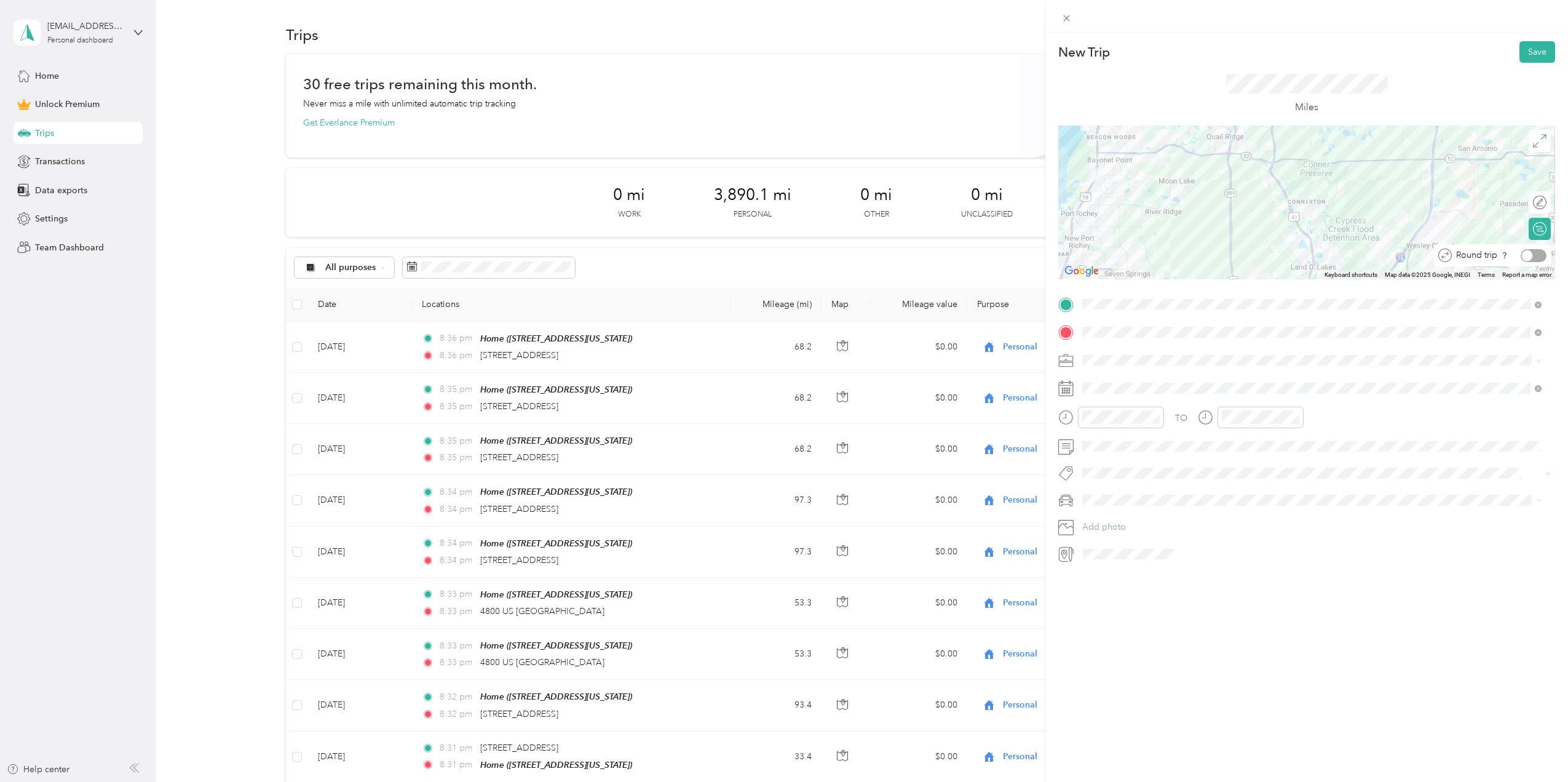
click at [1527, 251] on div at bounding box center [1534, 255] width 26 height 13
click at [1528, 53] on button "Save" at bounding box center [1537, 52] width 36 height 21
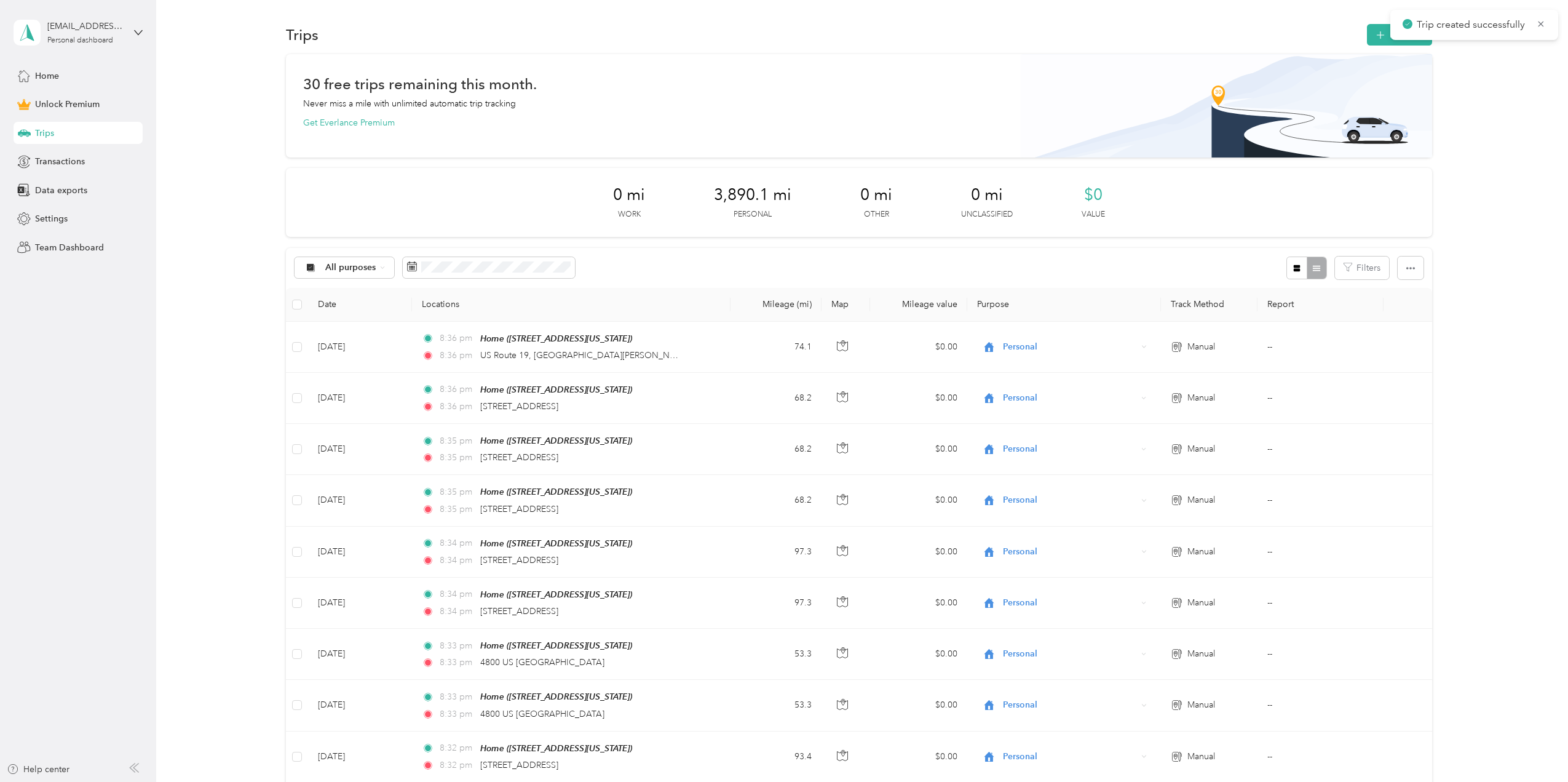
click at [1377, 22] on div "Trips New trip" at bounding box center [859, 34] width 1146 height 26
click at [1386, 32] on button "New trip" at bounding box center [1400, 34] width 65 height 21
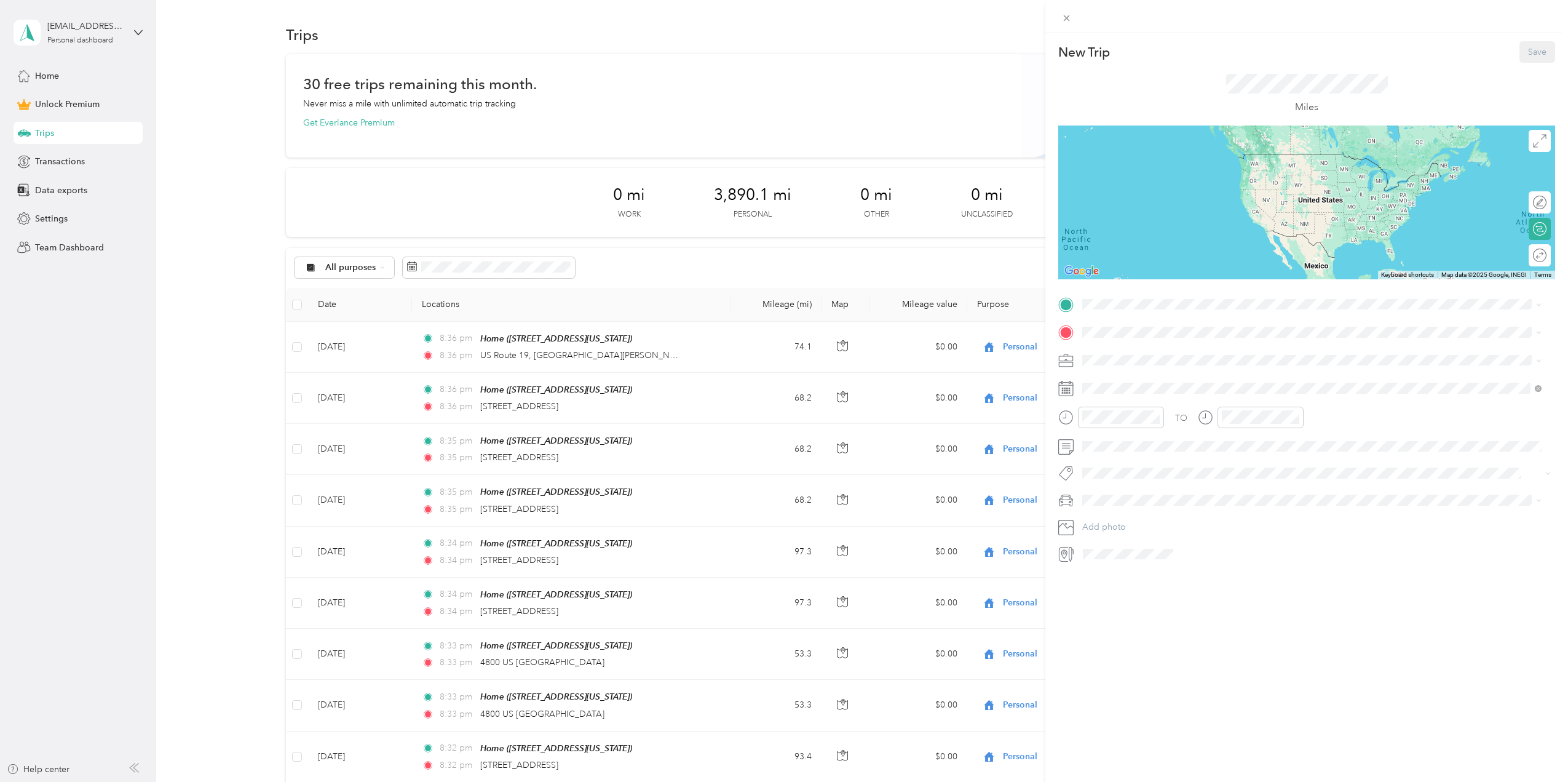
click at [1107, 318] on div "TO Add photo" at bounding box center [1307, 429] width 497 height 270
click at [1122, 433] on div "Home [STREET_ADDRESS][US_STATE]" at bounding box center [1167, 437] width 123 height 26
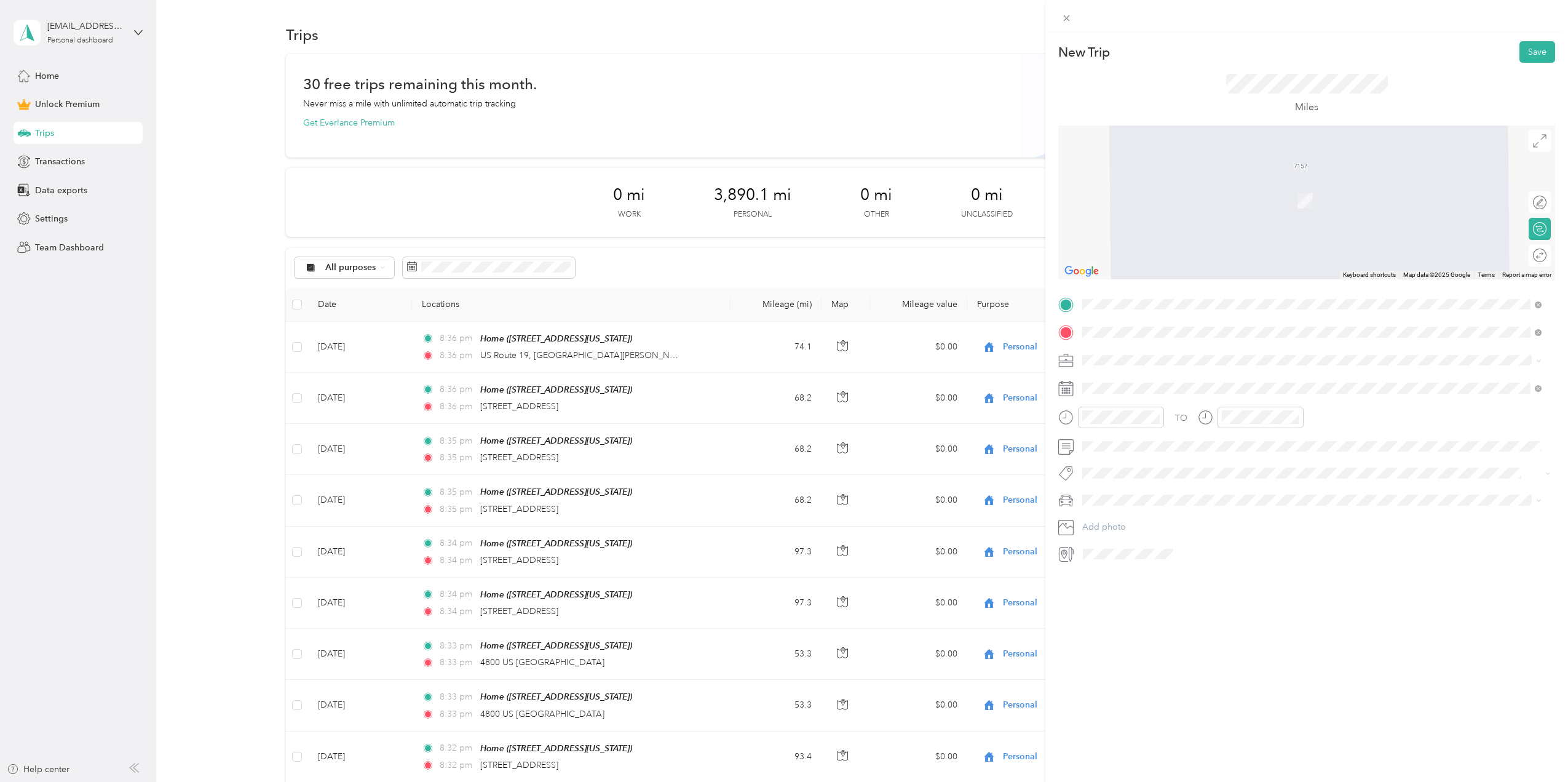
click at [1146, 452] on span "US Route 19 [GEOGRAPHIC_DATA][PERSON_NAME][US_STATE], [GEOGRAPHIC_DATA]" at bounding box center [1253, 440] width 295 height 21
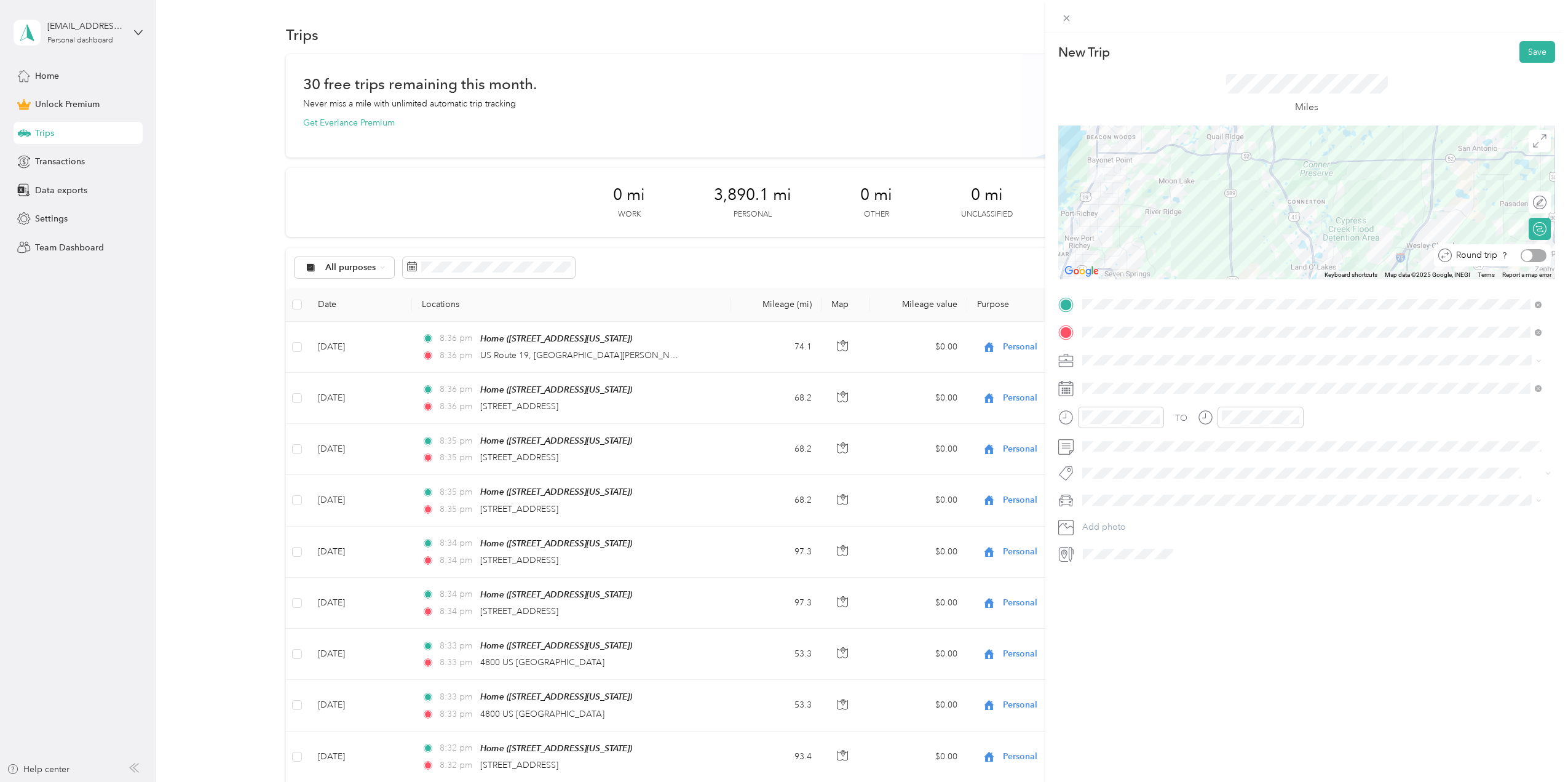
click at [1533, 256] on div at bounding box center [1534, 255] width 26 height 13
click at [1102, 395] on span at bounding box center [1316, 388] width 477 height 20
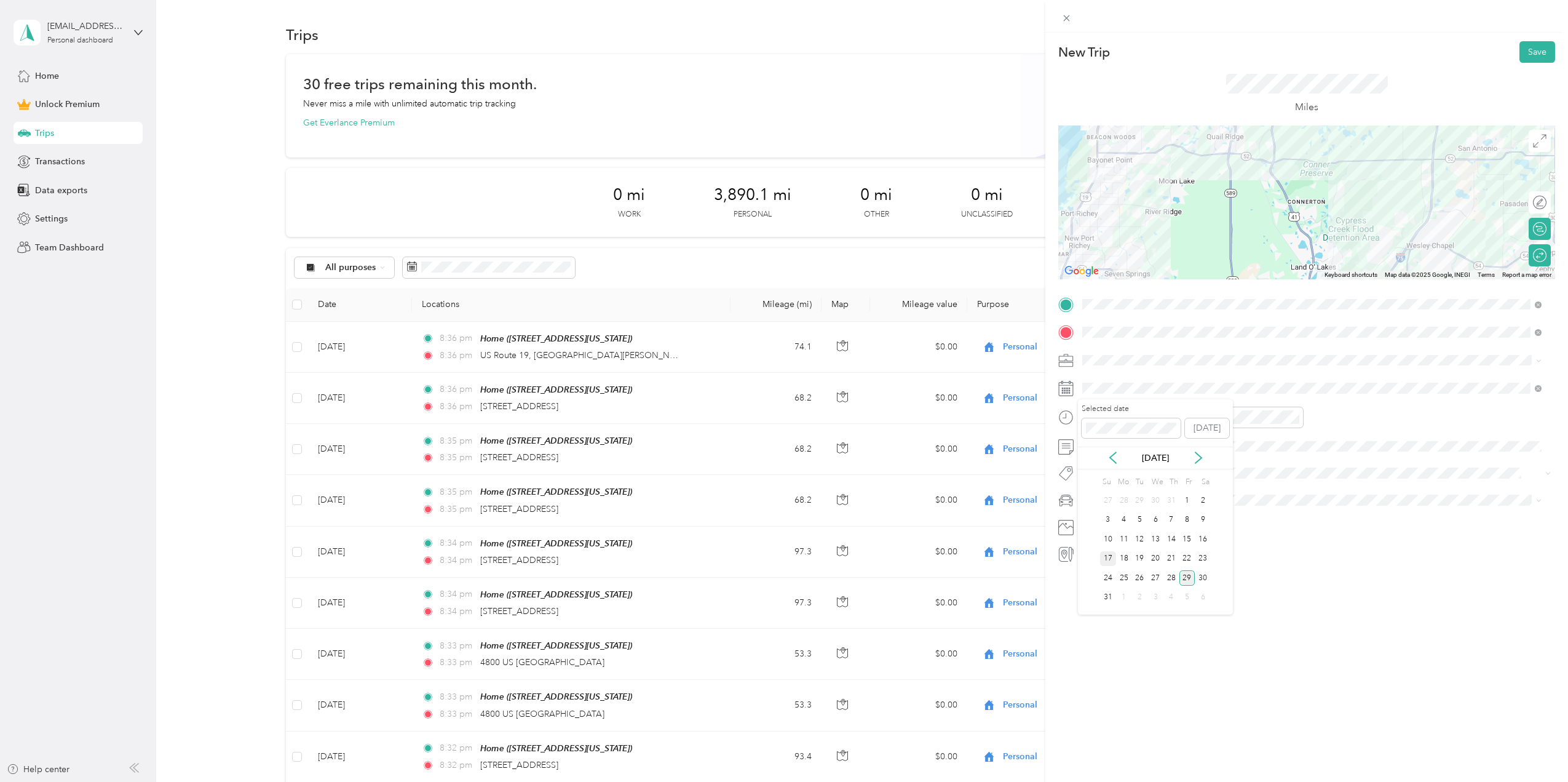
click at [1112, 559] on div "17" at bounding box center [1108, 559] width 16 height 16
click at [1534, 46] on button "Save" at bounding box center [1537, 52] width 36 height 21
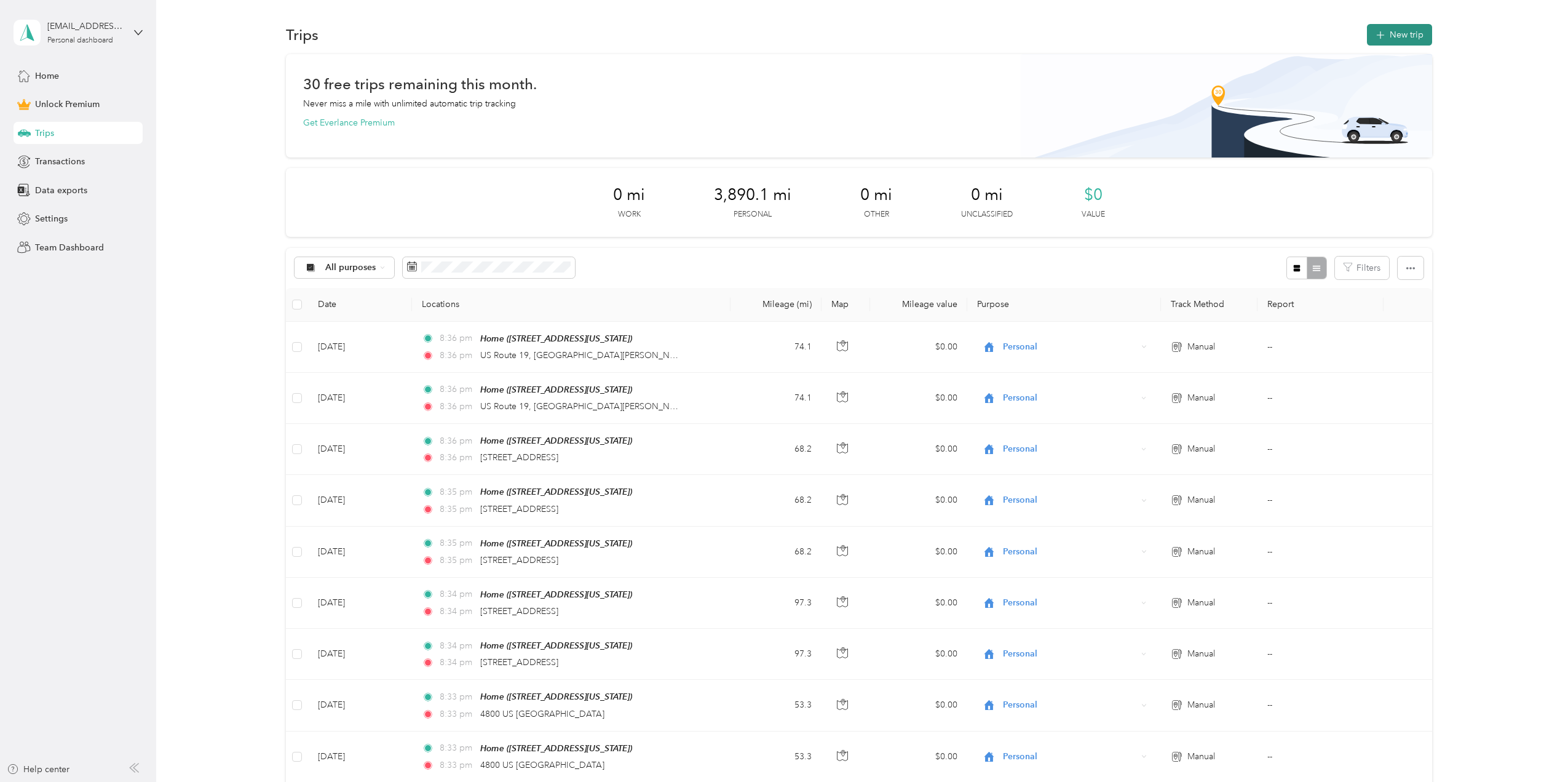
click at [1407, 33] on button "New trip" at bounding box center [1400, 34] width 65 height 21
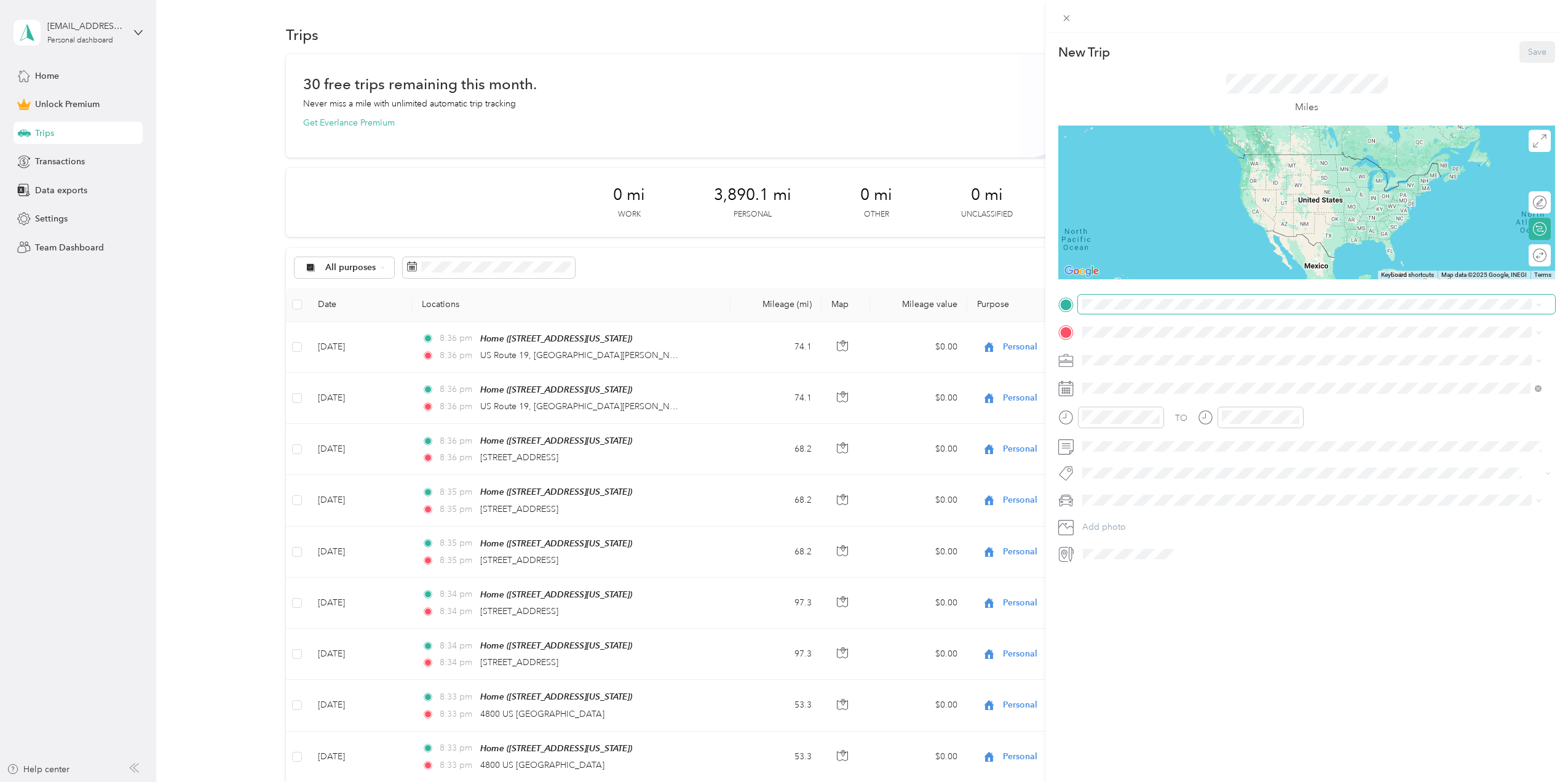
click at [1121, 298] on span at bounding box center [1316, 304] width 477 height 20
click at [1145, 440] on span "[STREET_ADDRESS][US_STATE]" at bounding box center [1167, 443] width 123 height 10
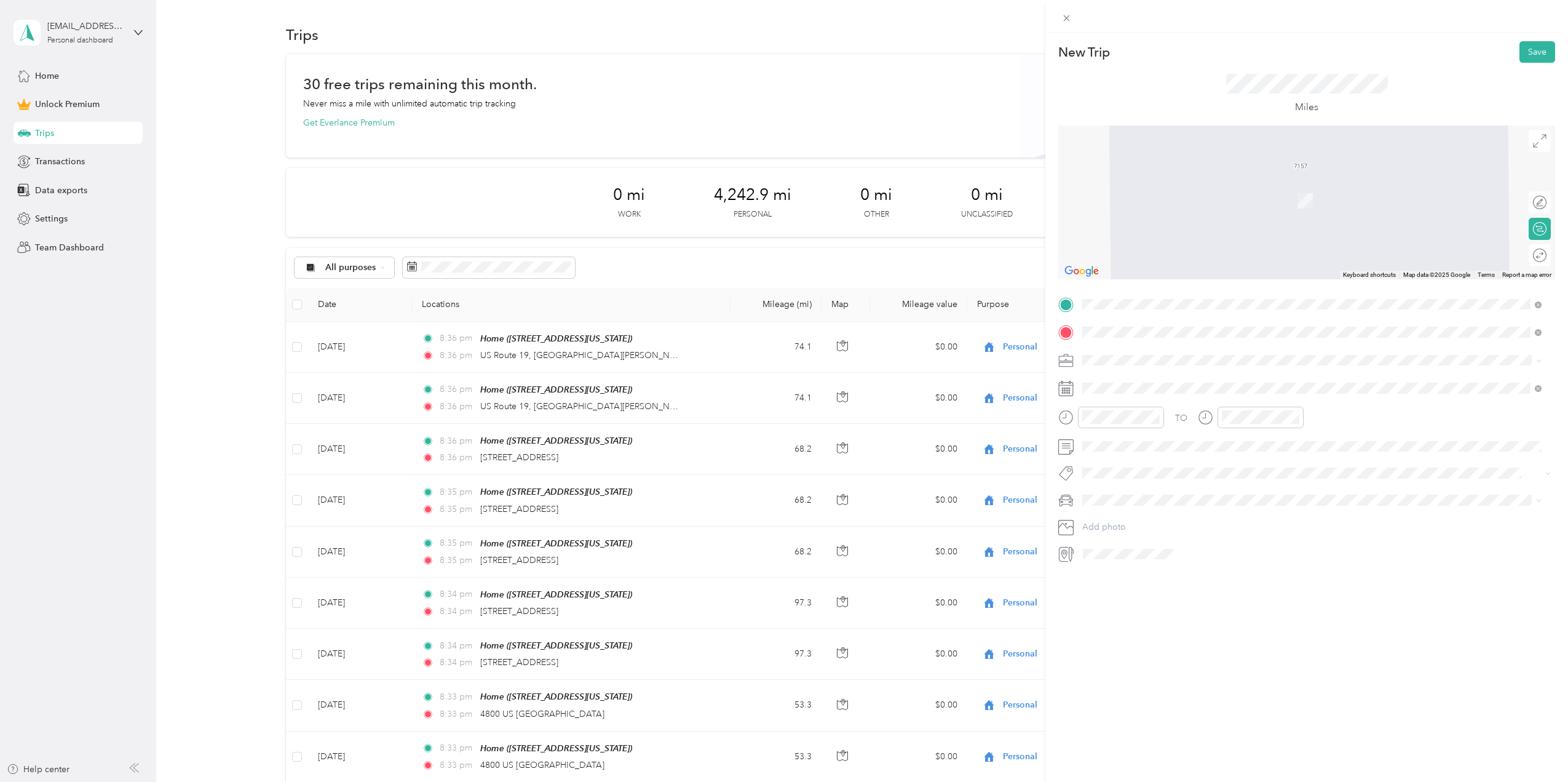
click at [1194, 382] on span "[STREET_ADDRESS][US_STATE]" at bounding box center [1167, 376] width 123 height 11
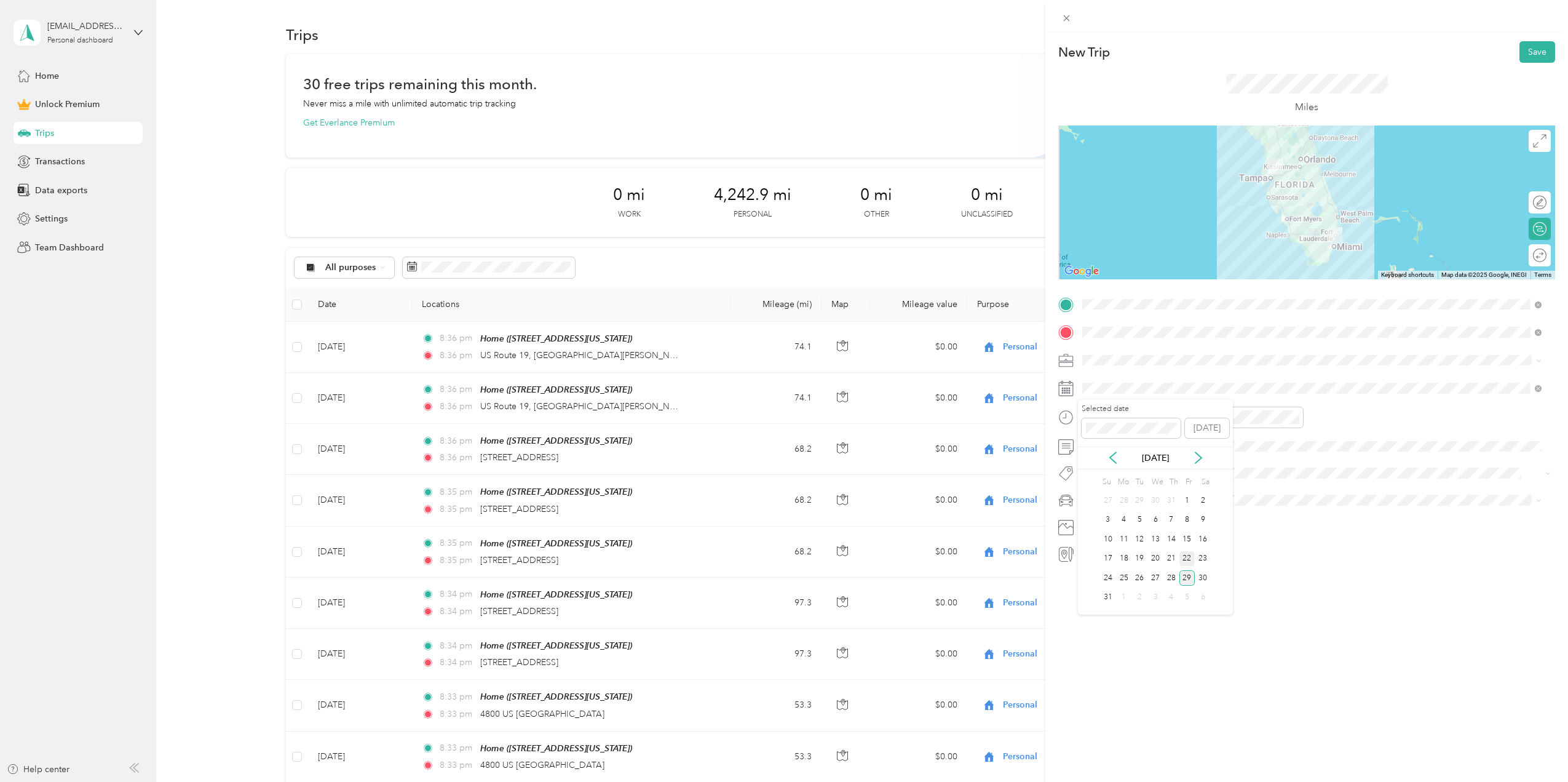
click at [1187, 561] on div "22" at bounding box center [1187, 559] width 16 height 16
click at [1523, 55] on button "Save" at bounding box center [1537, 52] width 36 height 21
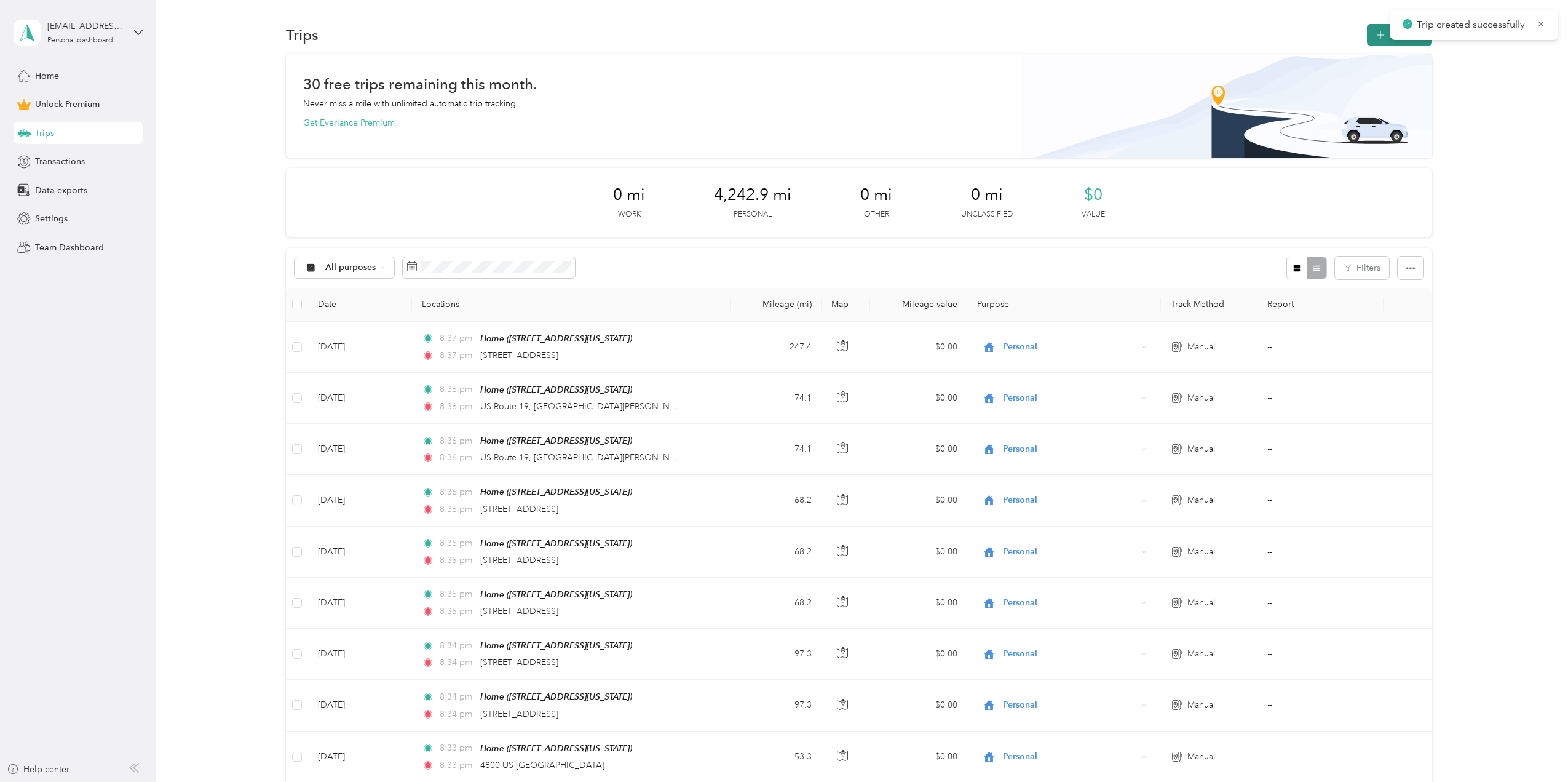
click at [1381, 33] on icon "button" at bounding box center [1381, 35] width 14 height 14
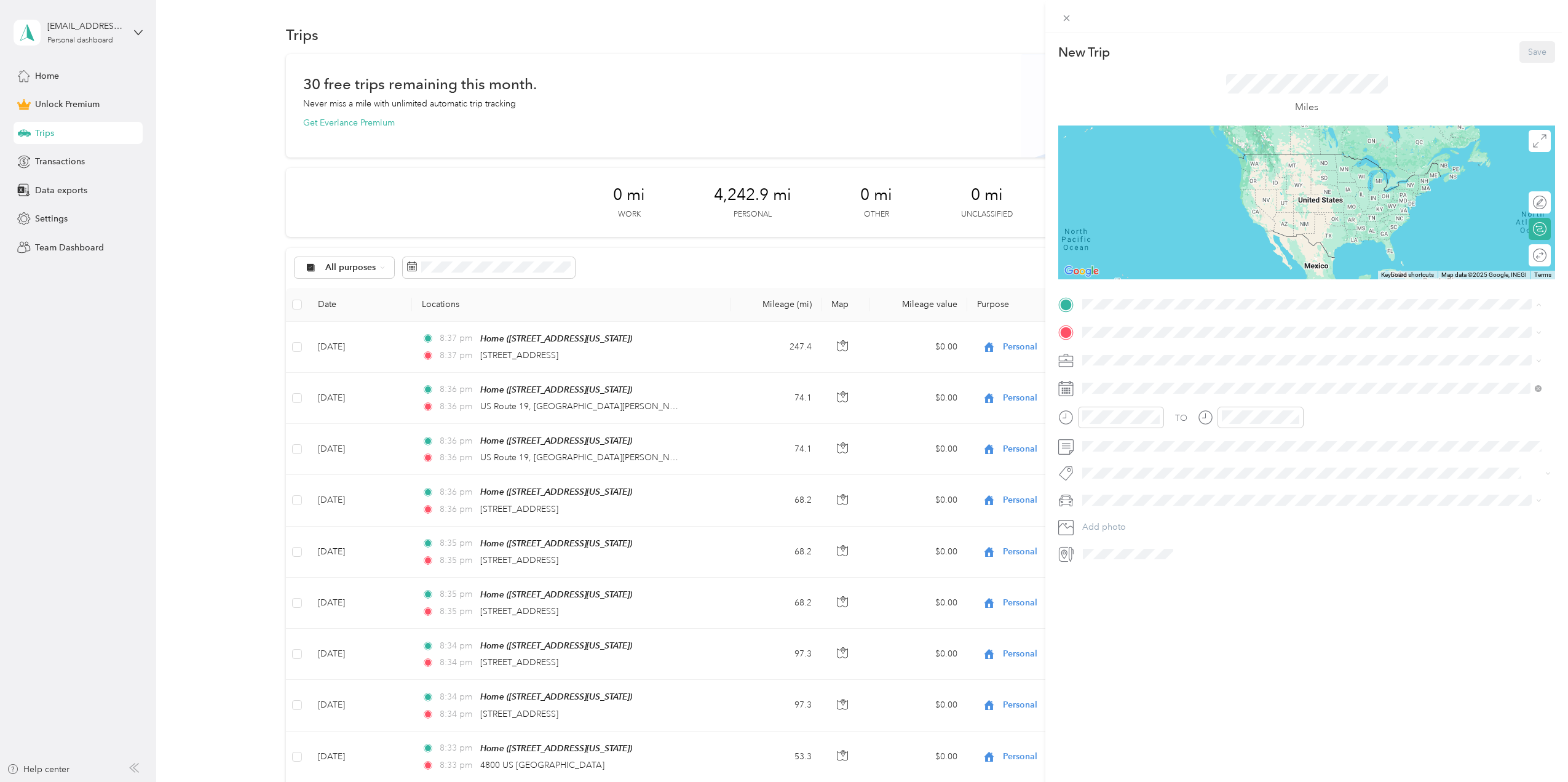
click at [1136, 434] on div "Home [STREET_ADDRESS][US_STATE]" at bounding box center [1167, 437] width 123 height 26
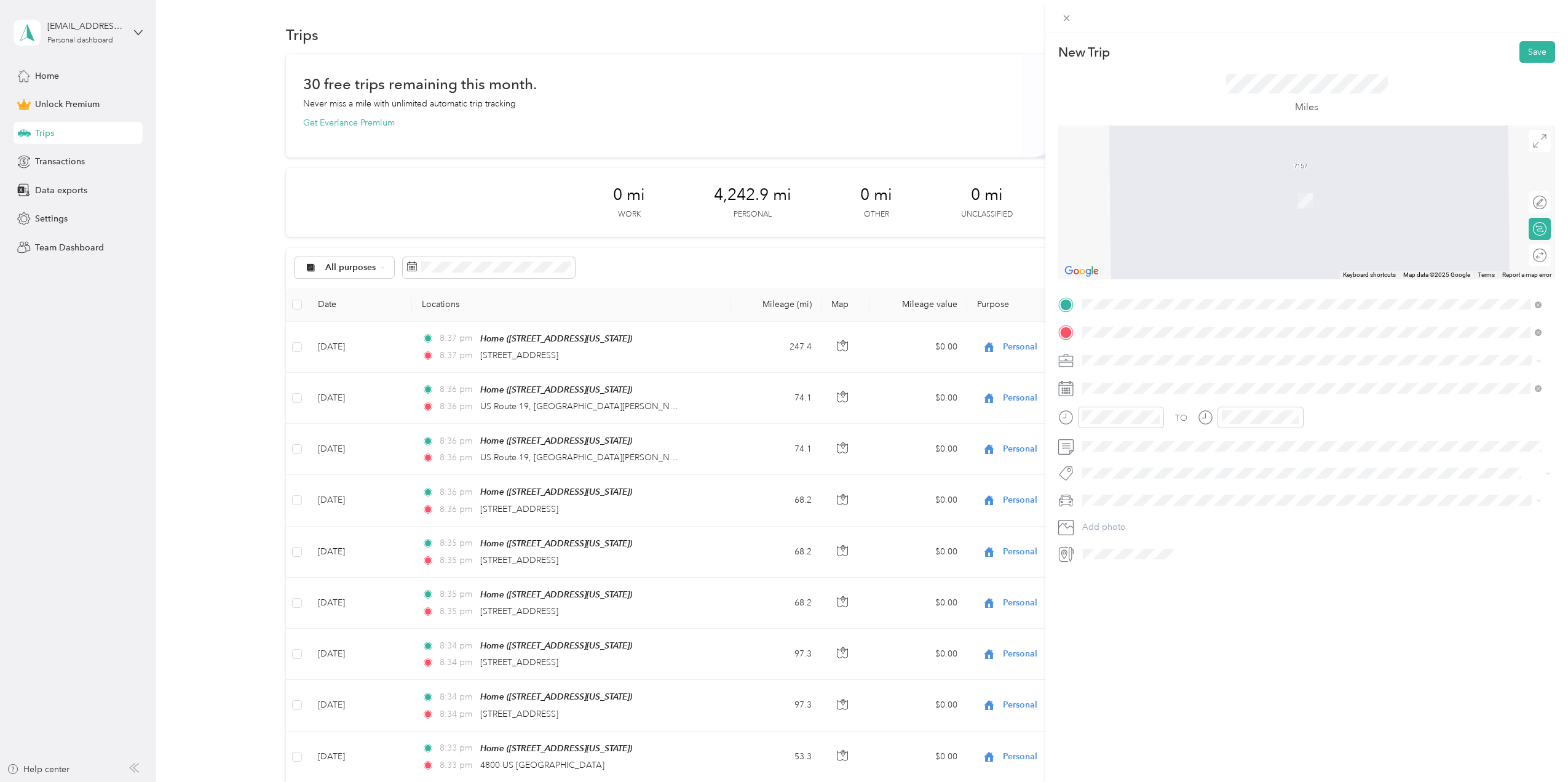
click at [1135, 382] on span "[STREET_ADDRESS][US_STATE]" at bounding box center [1167, 376] width 123 height 11
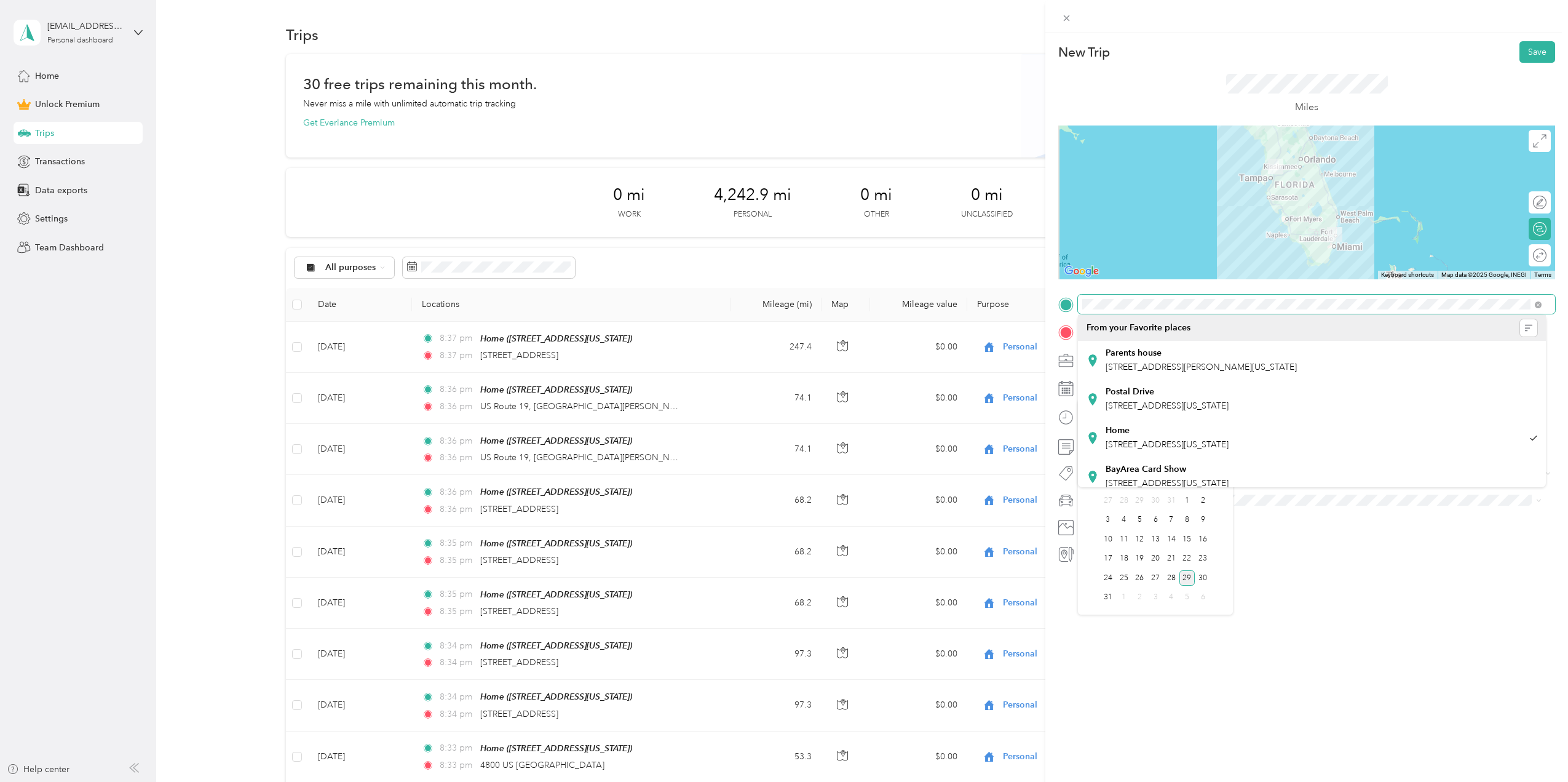
click at [1008, 301] on div "New Trip Save This trip cannot be edited because it is either under review, app…" at bounding box center [784, 391] width 1568 height 782
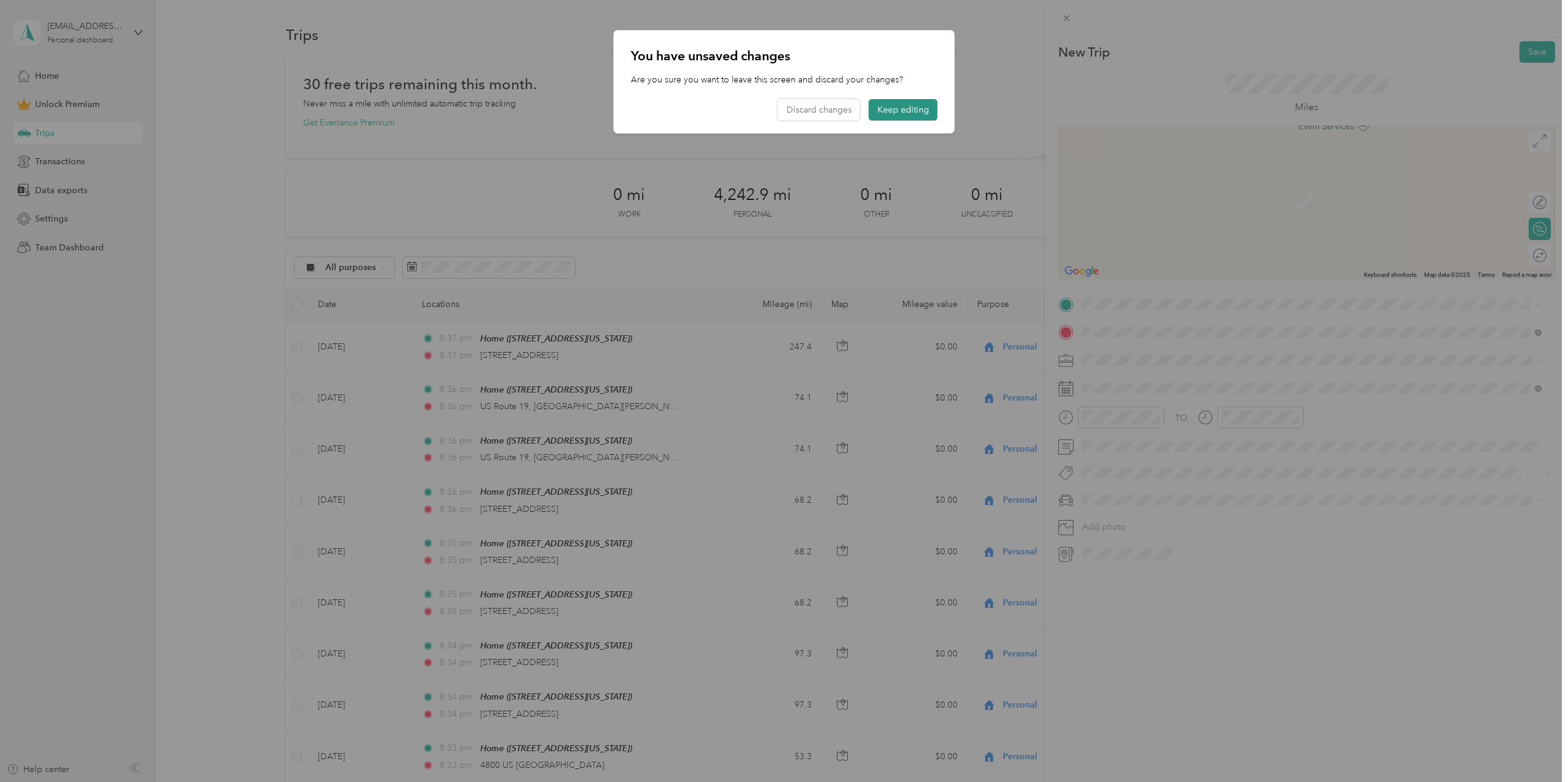
click at [911, 113] on button "Keep editing" at bounding box center [904, 109] width 69 height 21
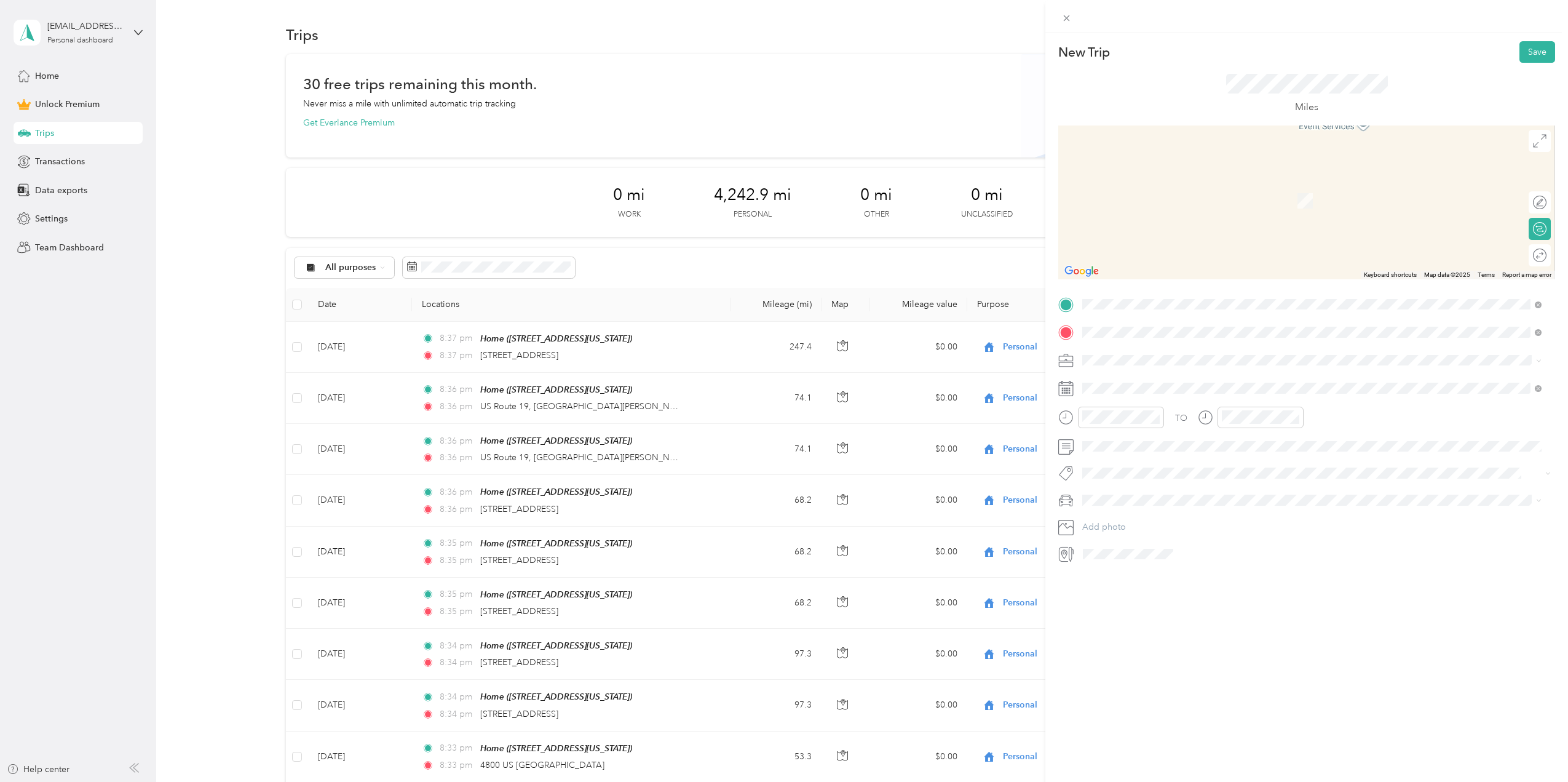
click at [1159, 352] on span "[STREET_ADDRESS][US_STATE]" at bounding box center [1167, 349] width 123 height 11
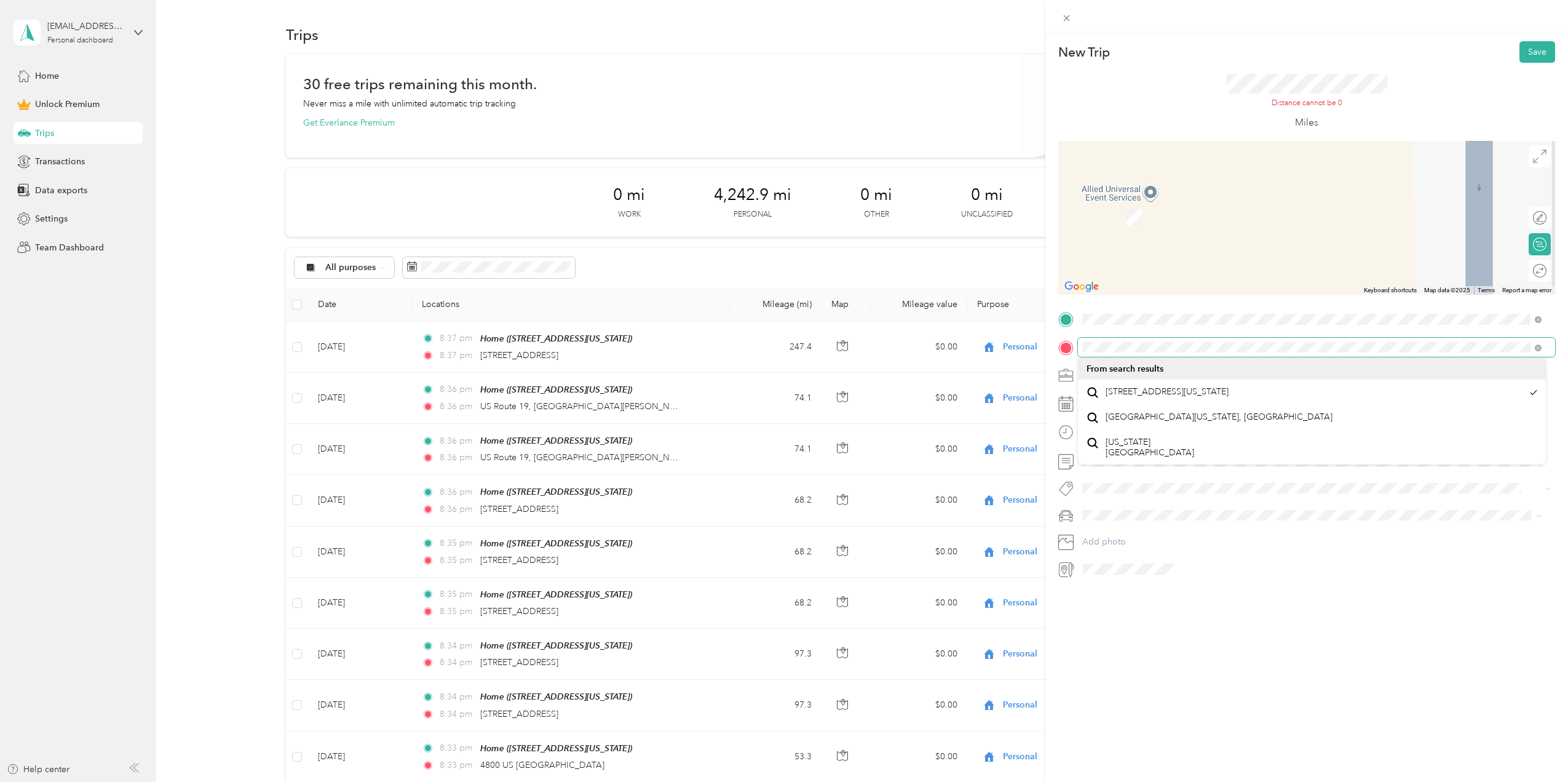
click at [1015, 350] on div "New Trip Save This trip cannot be edited because it is either under review, app…" at bounding box center [784, 391] width 1568 height 782
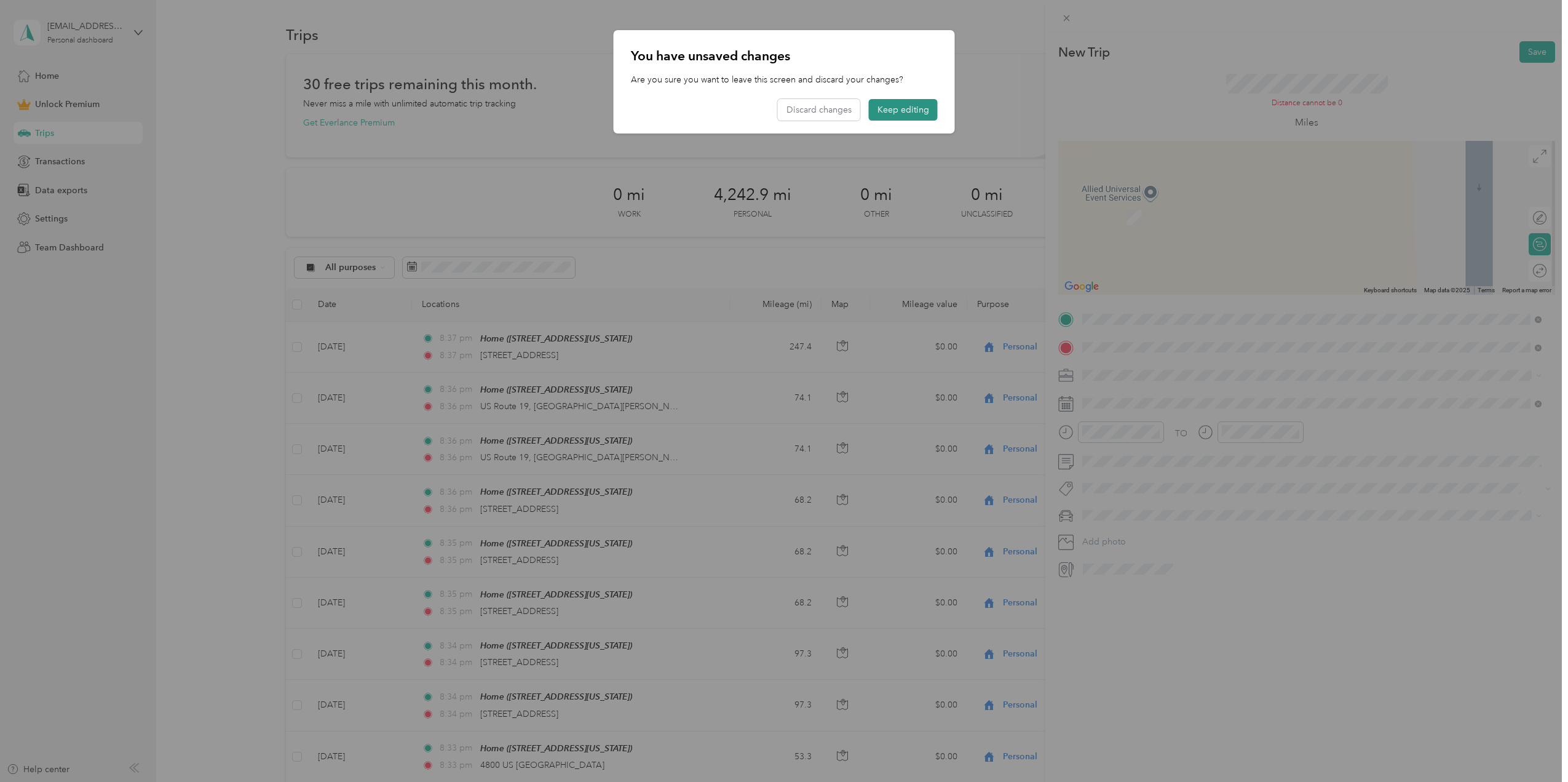
click at [915, 113] on button "Keep editing" at bounding box center [904, 109] width 69 height 21
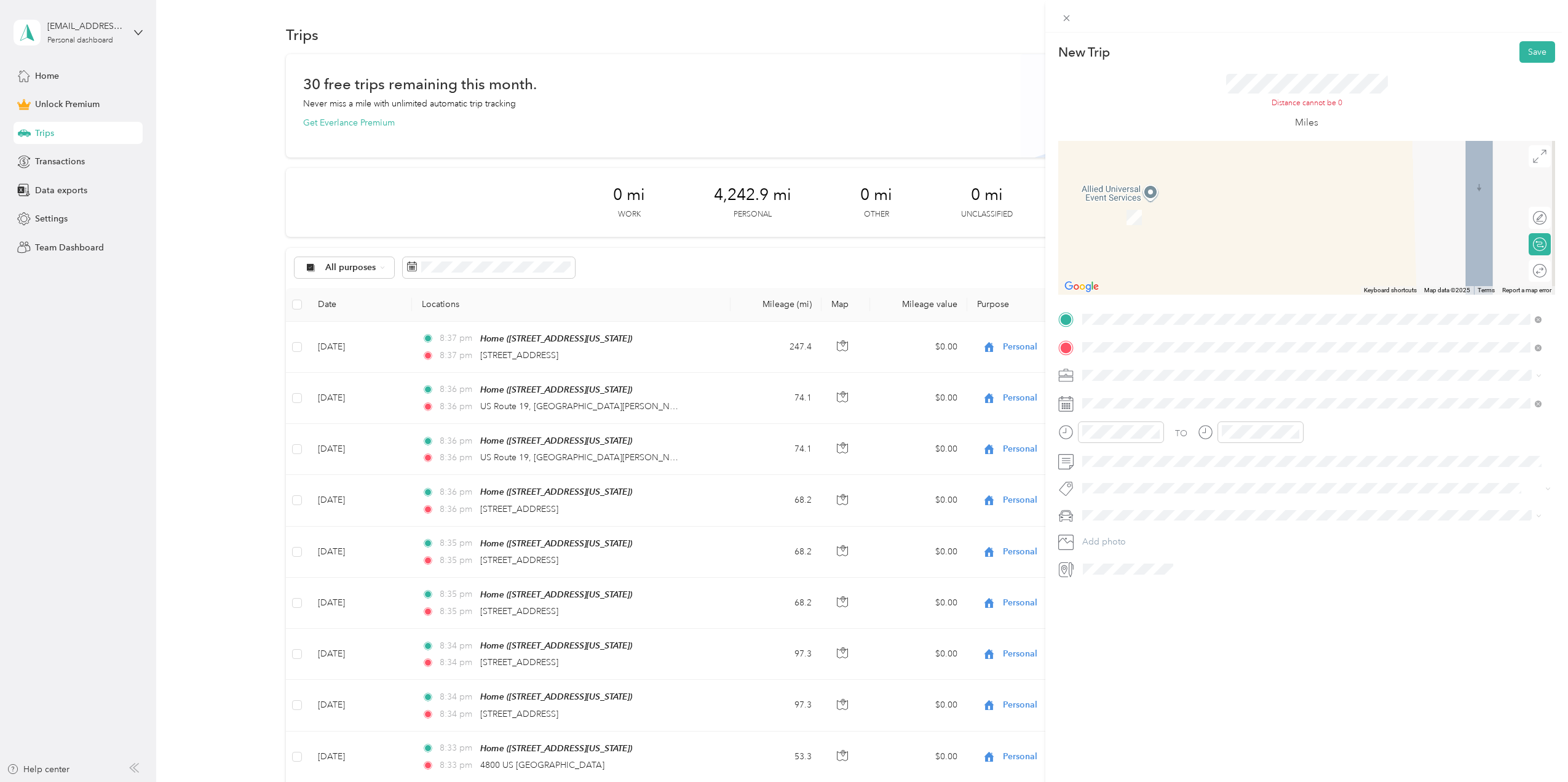
click at [1144, 485] on span "[STREET_ADDRESS][US_STATE]" at bounding box center [1167, 487] width 123 height 10
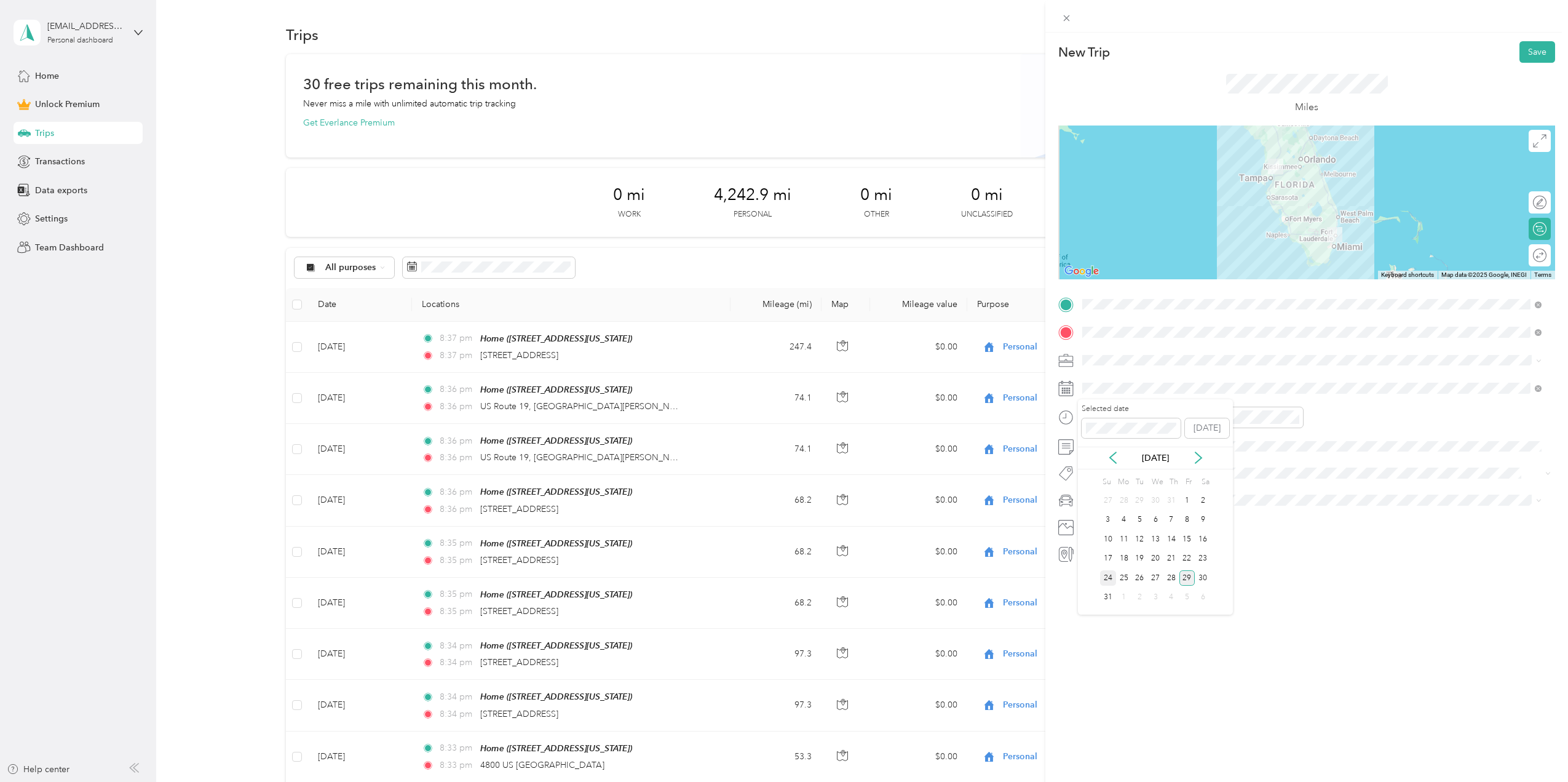
click at [1109, 579] on div "24" at bounding box center [1108, 578] width 16 height 16
click at [1528, 53] on button "Save" at bounding box center [1537, 52] width 36 height 21
